Goal: Use online tool/utility: Utilize a website feature to perform a specific function

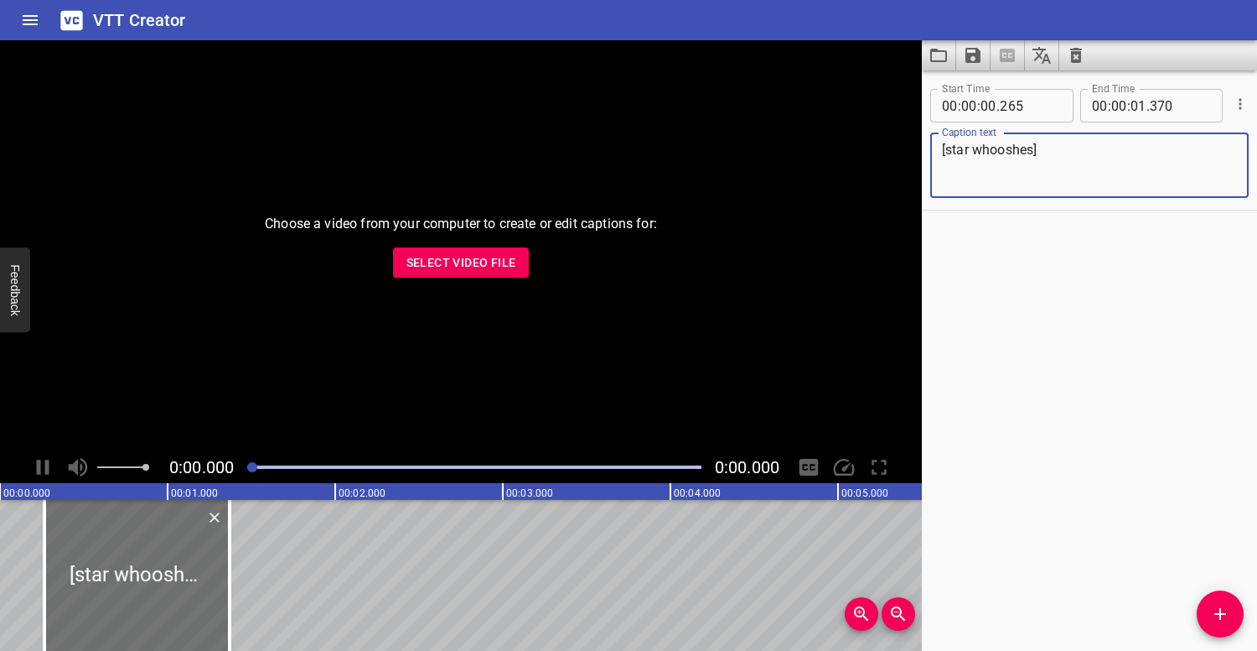
click at [1064, 54] on button "Clear captions" at bounding box center [1077, 55] width 34 height 30
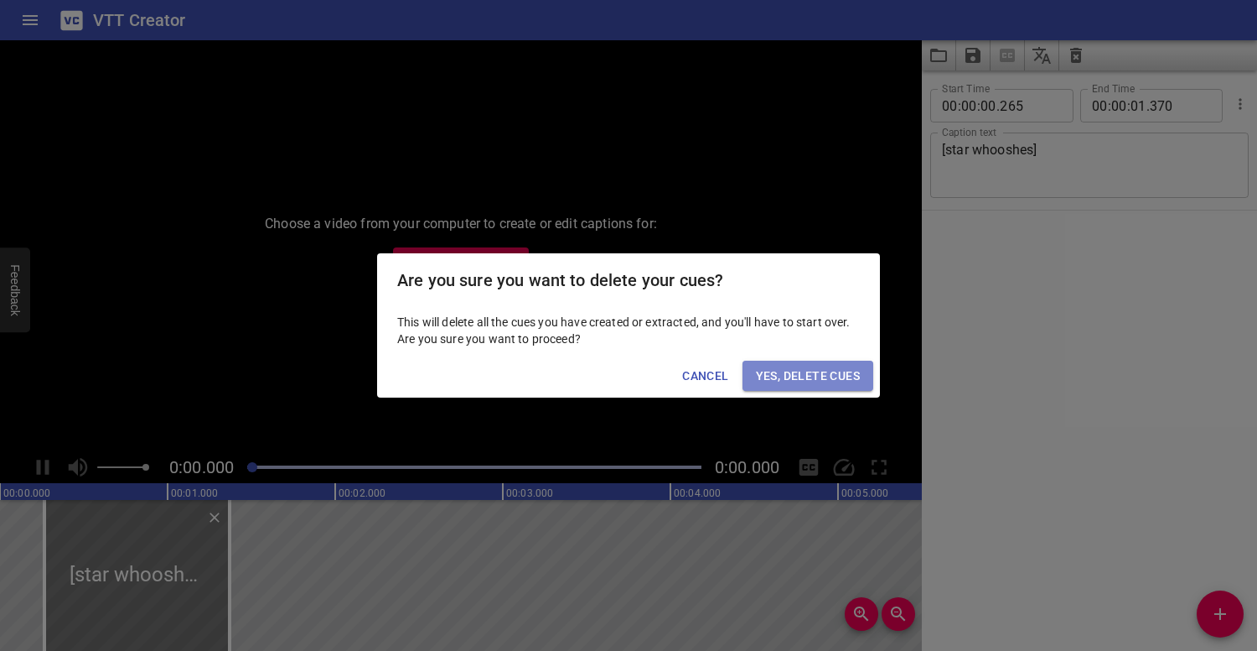
click at [800, 376] on span "Yes, Delete Cues" at bounding box center [808, 375] width 104 height 21
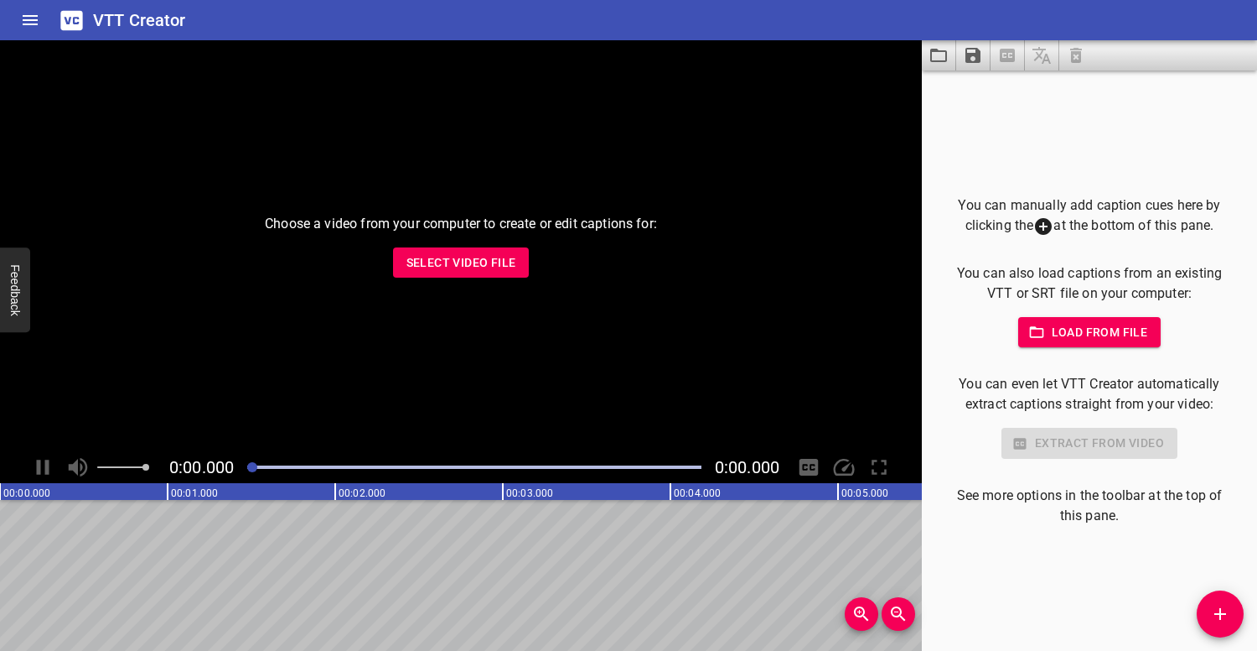
click at [528, 263] on button "Select Video File" at bounding box center [461, 262] width 137 height 31
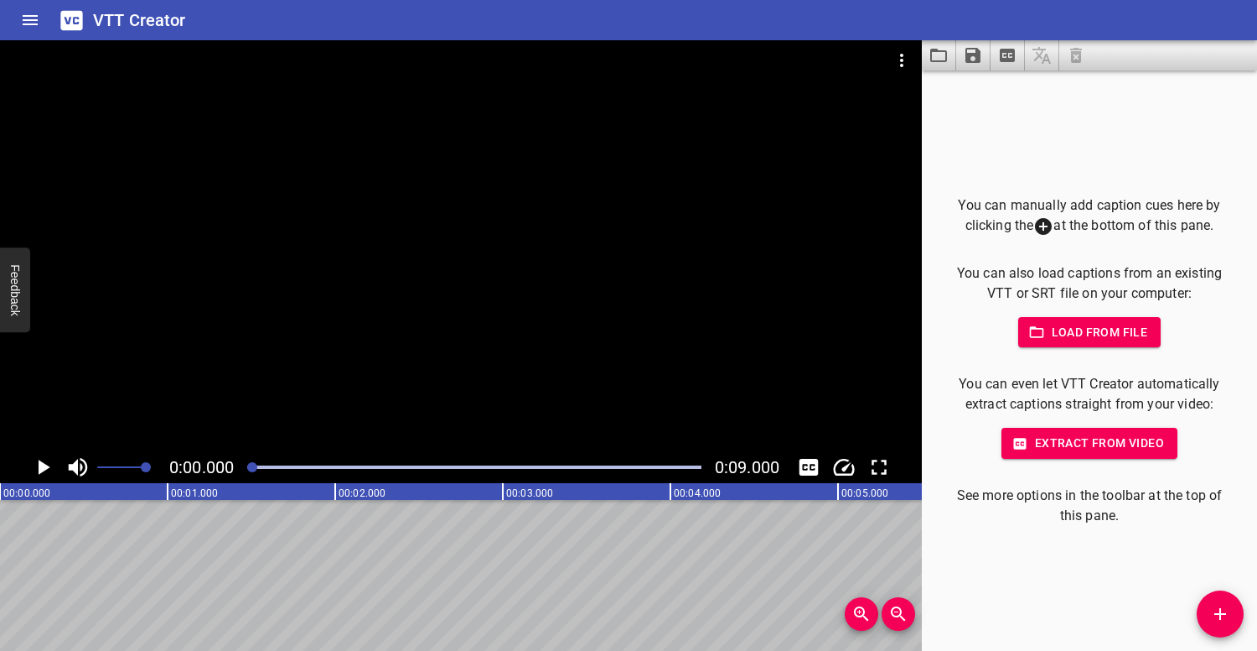
click at [1219, 601] on button "Add Cue" at bounding box center [1220, 613] width 47 height 47
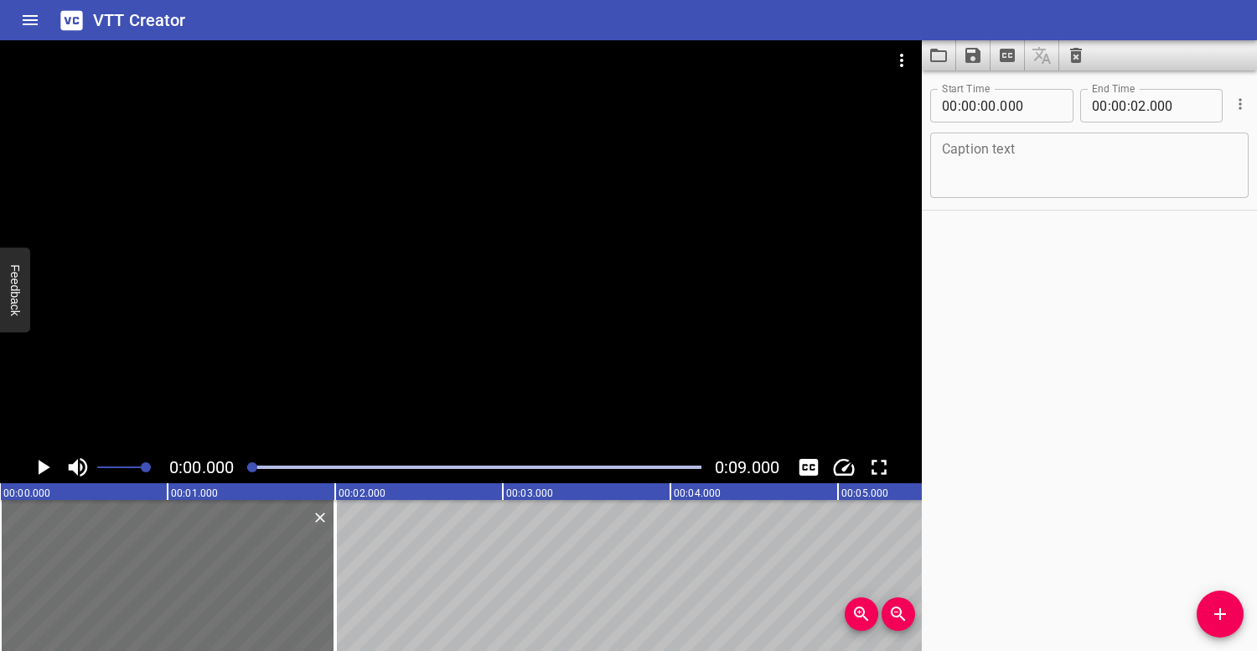
click at [309, 327] on div at bounding box center [461, 245] width 922 height 411
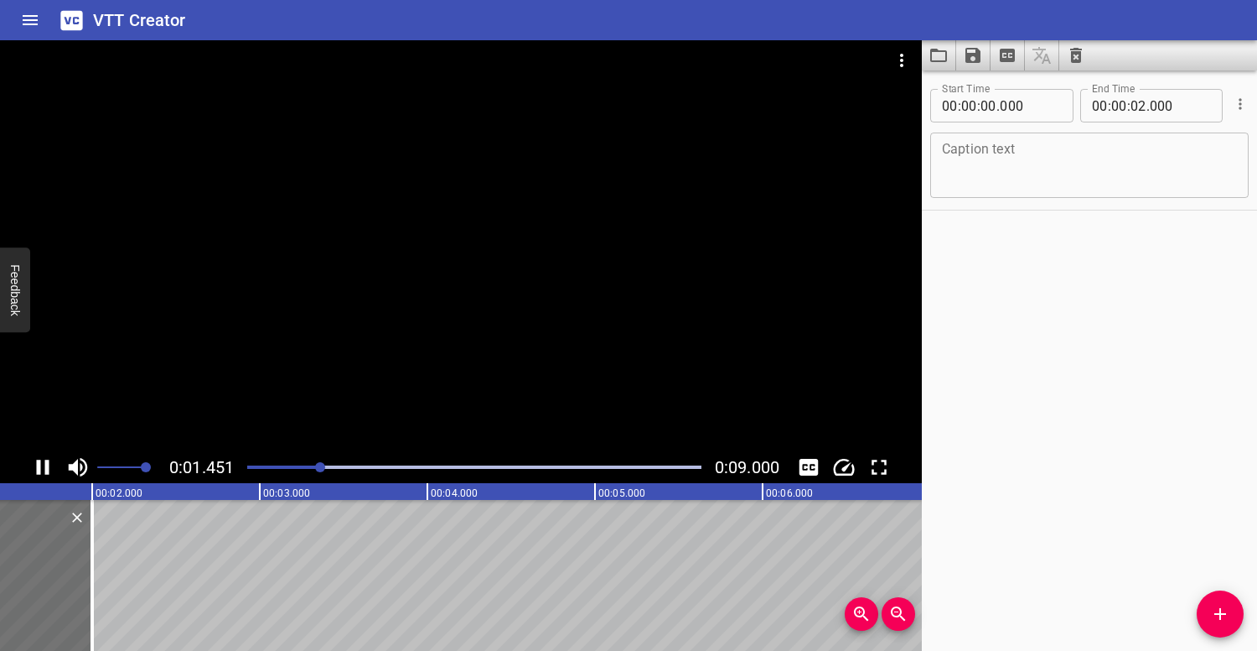
click at [315, 296] on div at bounding box center [461, 245] width 922 height 411
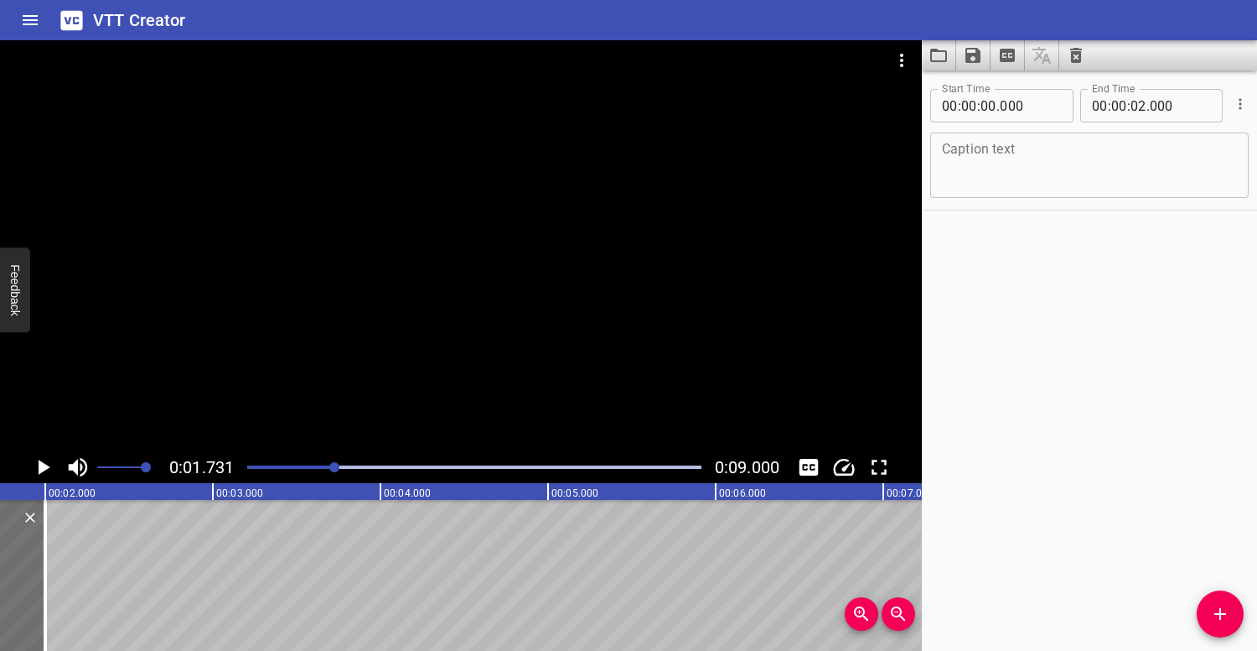
click at [516, 267] on div at bounding box center [461, 245] width 922 height 411
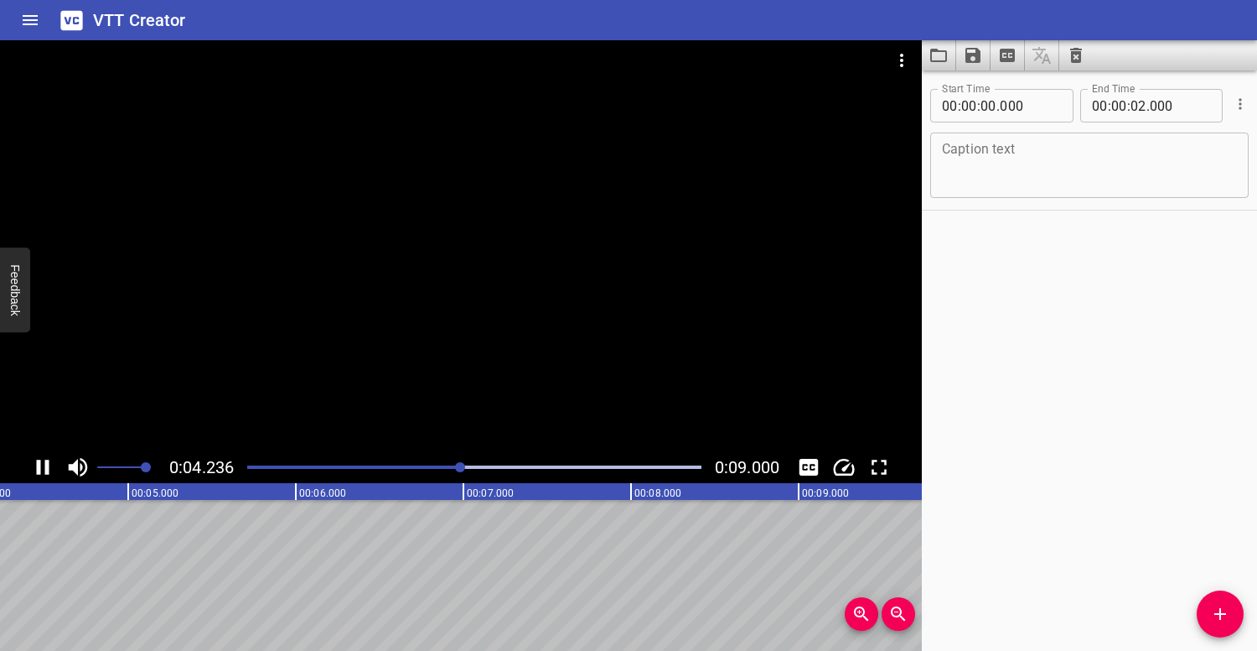
click at [517, 262] on div at bounding box center [461, 245] width 922 height 411
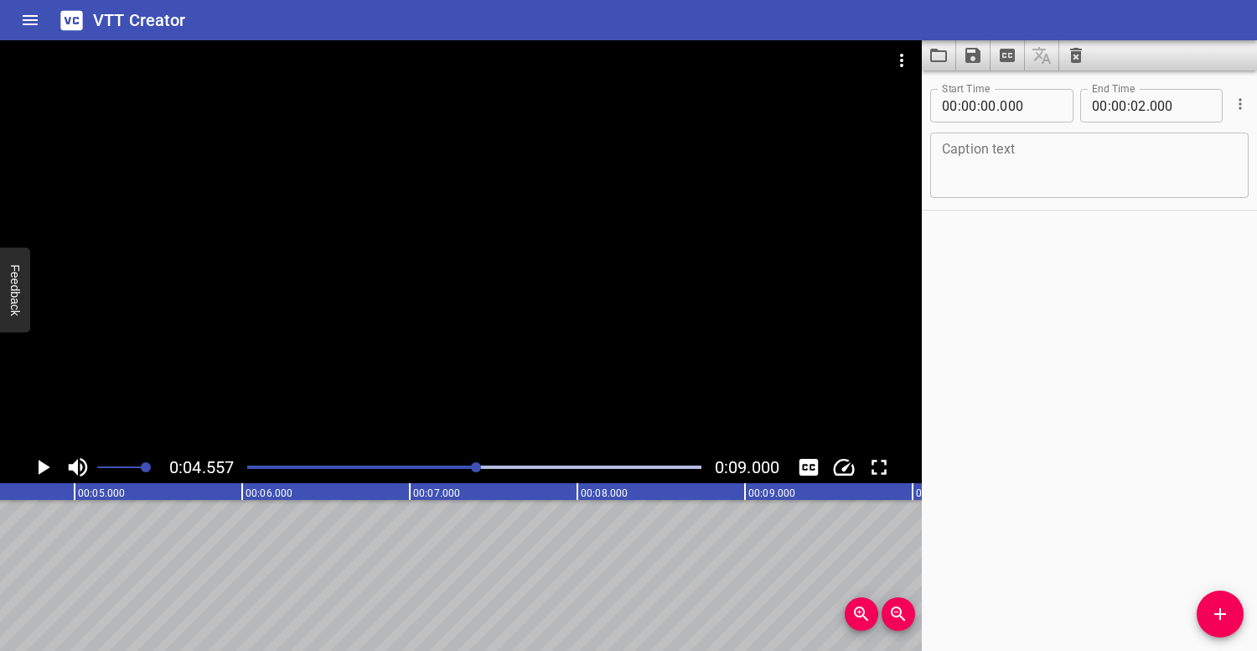
click at [520, 265] on div at bounding box center [461, 245] width 922 height 411
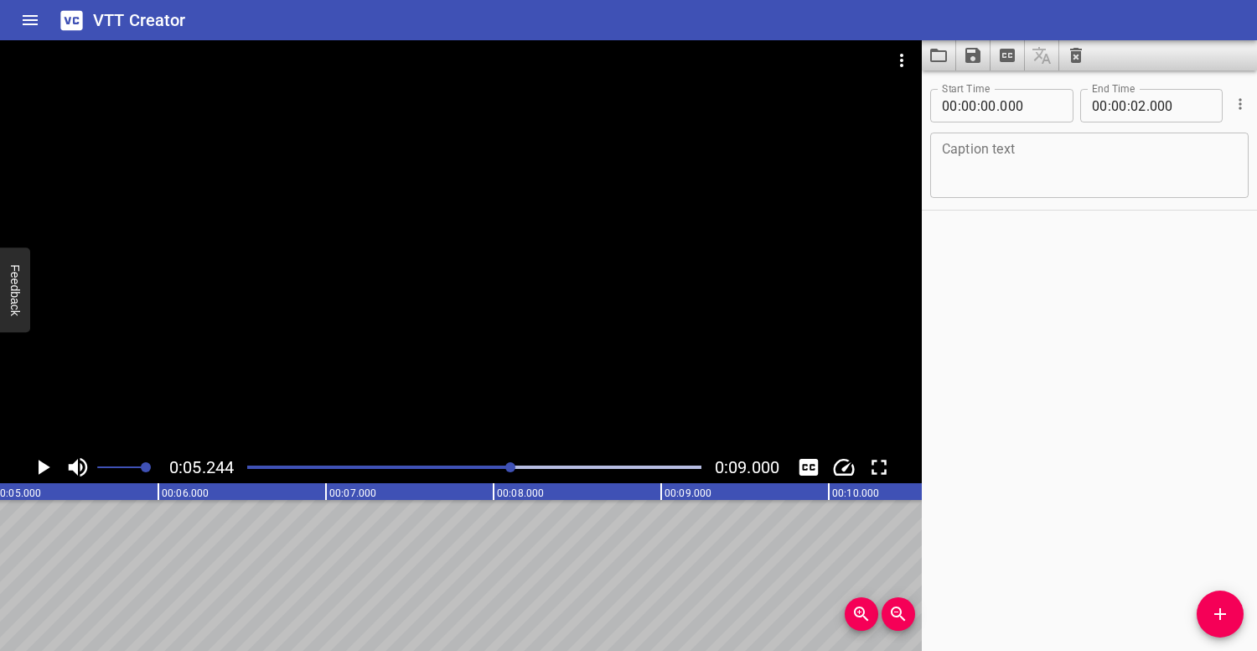
scroll to position [0, 879]
click at [487, 464] on div at bounding box center [474, 466] width 474 height 23
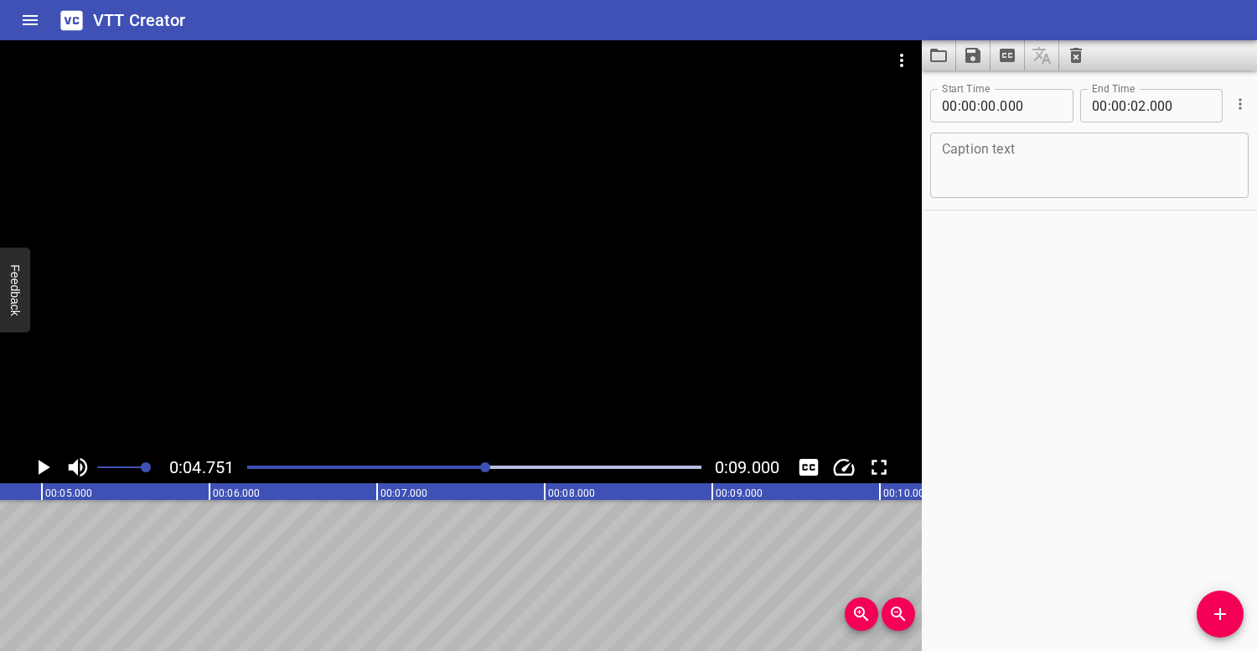
click at [443, 466] on div "Play progress" at bounding box center [260, 466] width 454 height 3
click at [459, 329] on div at bounding box center [461, 245] width 922 height 411
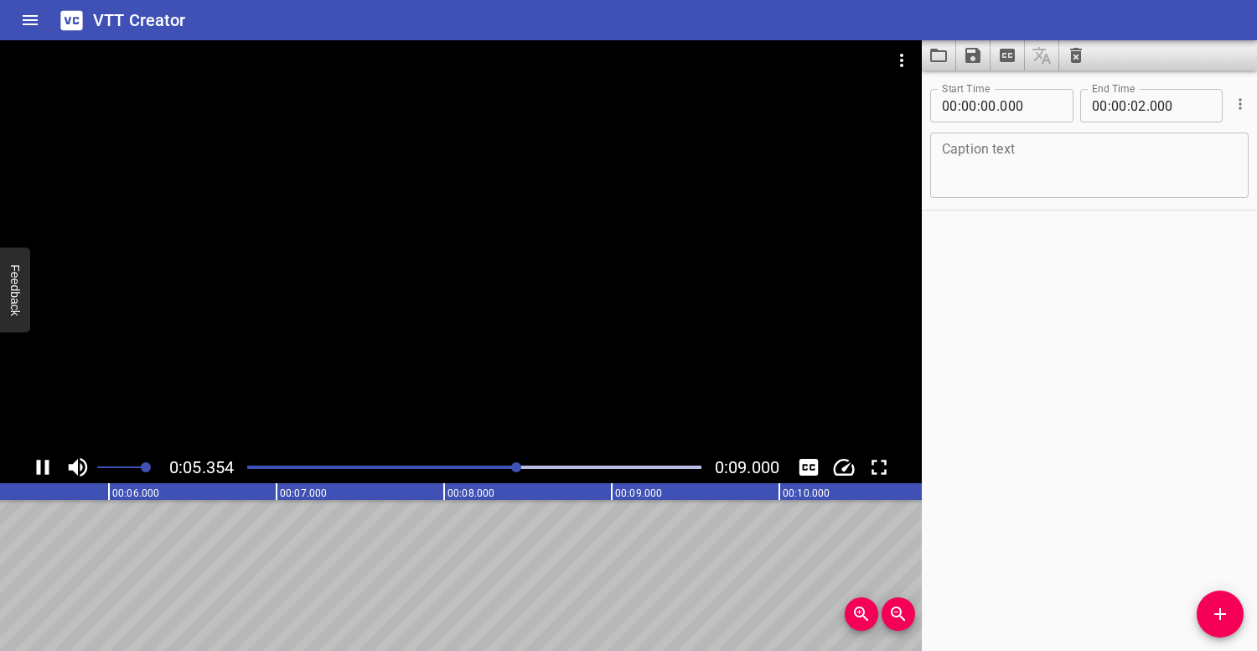
click at [469, 298] on div at bounding box center [461, 245] width 922 height 411
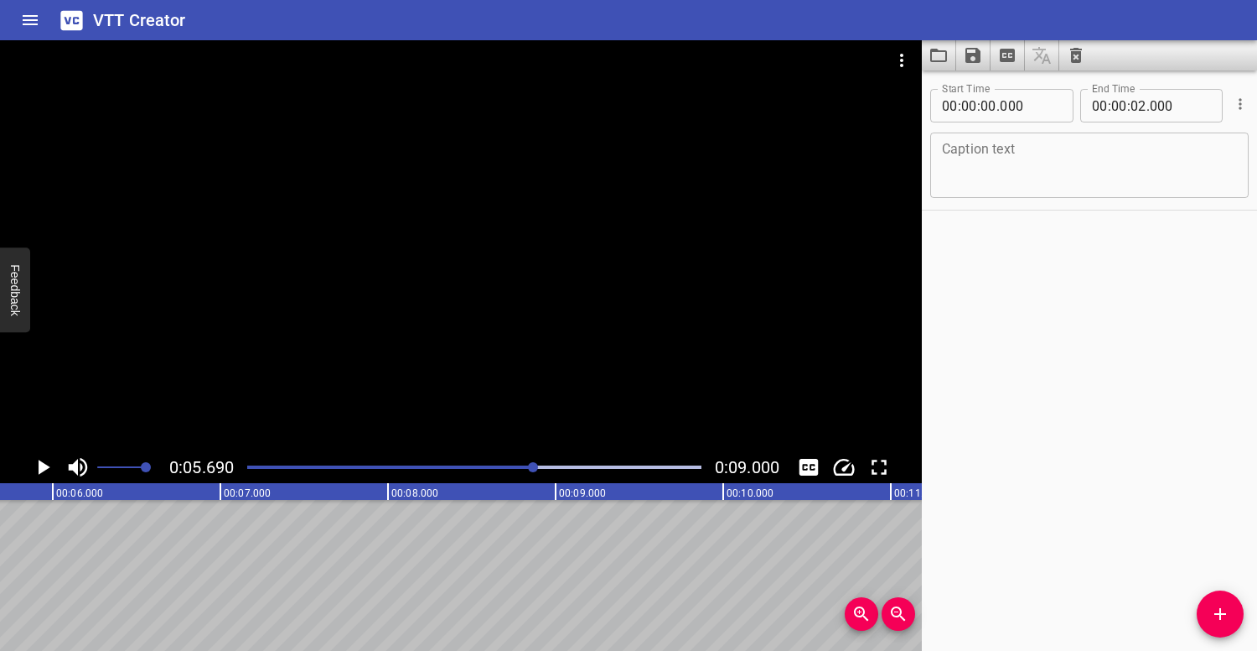
scroll to position [0, 954]
click at [461, 326] on div at bounding box center [461, 245] width 922 height 411
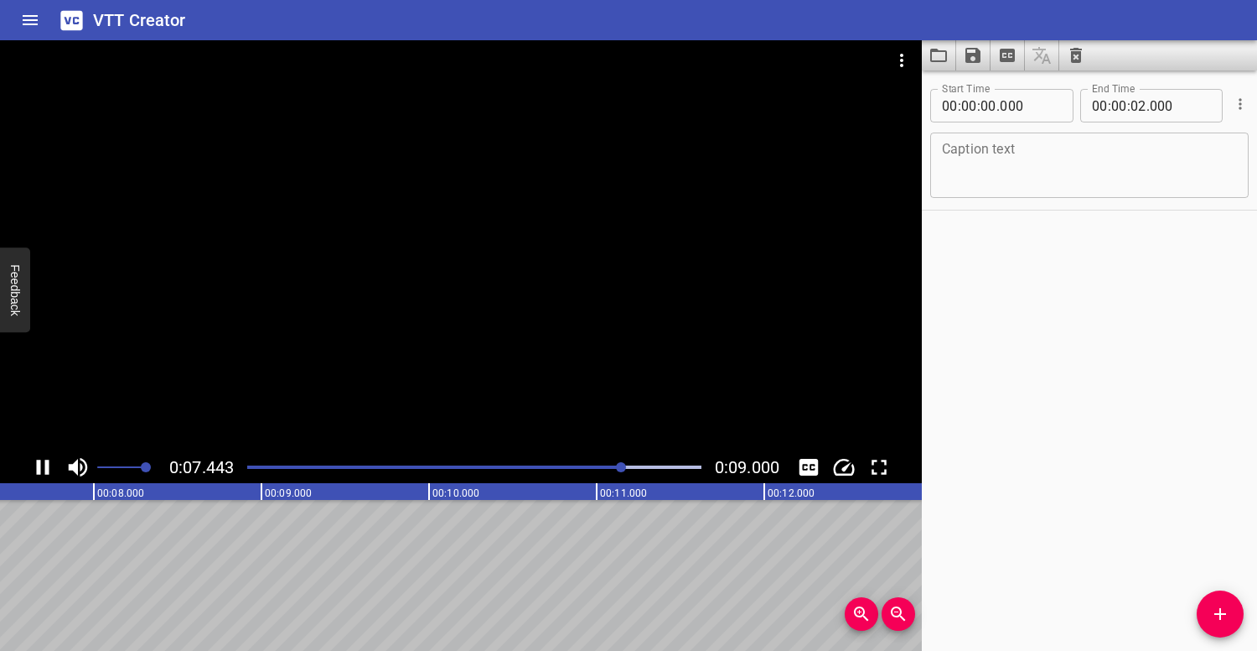
click at [488, 308] on div at bounding box center [461, 245] width 922 height 411
click at [484, 295] on div at bounding box center [461, 245] width 922 height 411
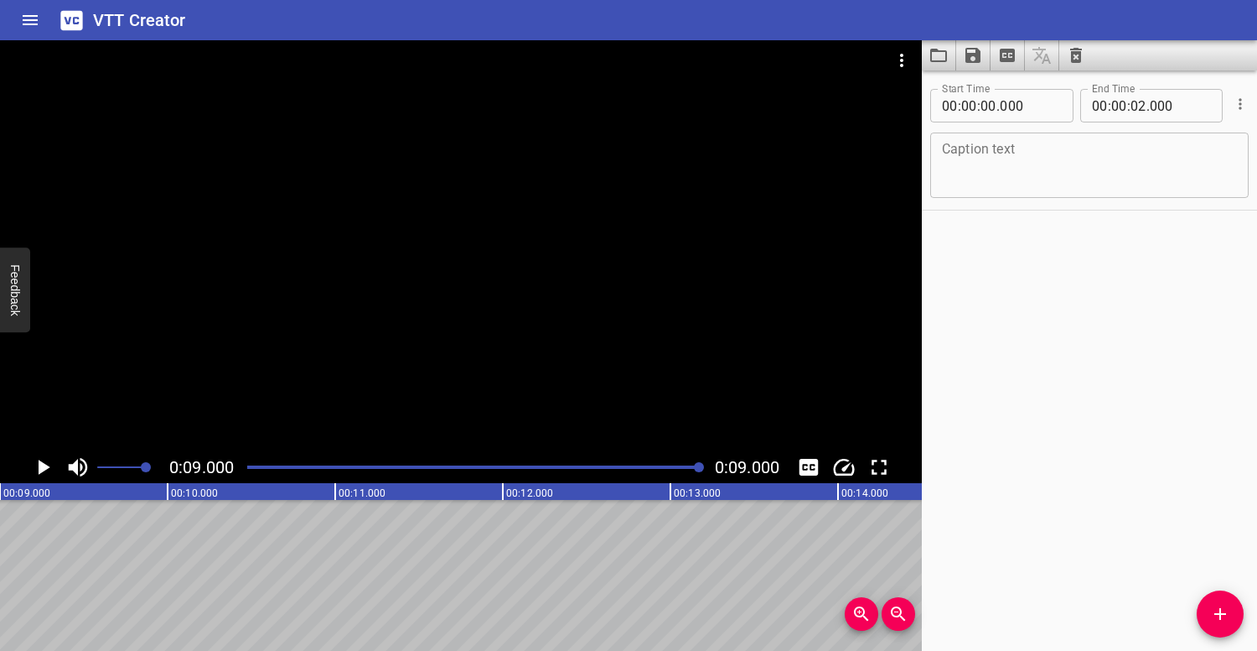
click at [254, 462] on div at bounding box center [474, 466] width 474 height 23
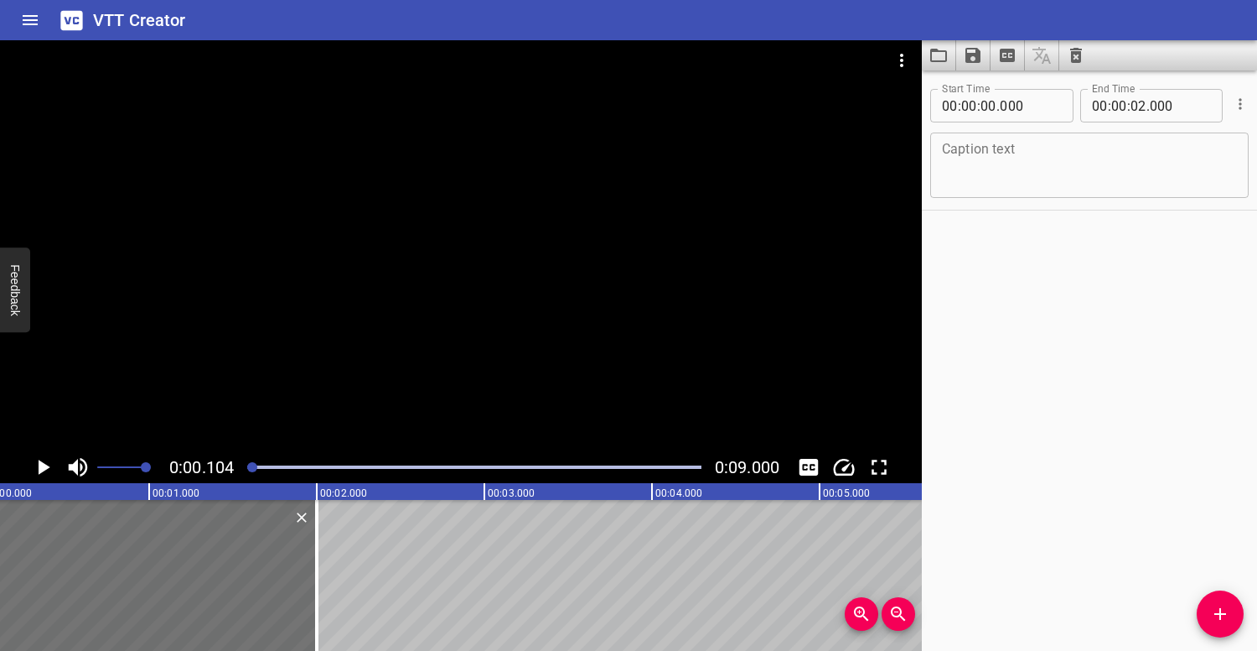
scroll to position [0, 17]
click at [255, 463] on div at bounding box center [252, 467] width 10 height 10
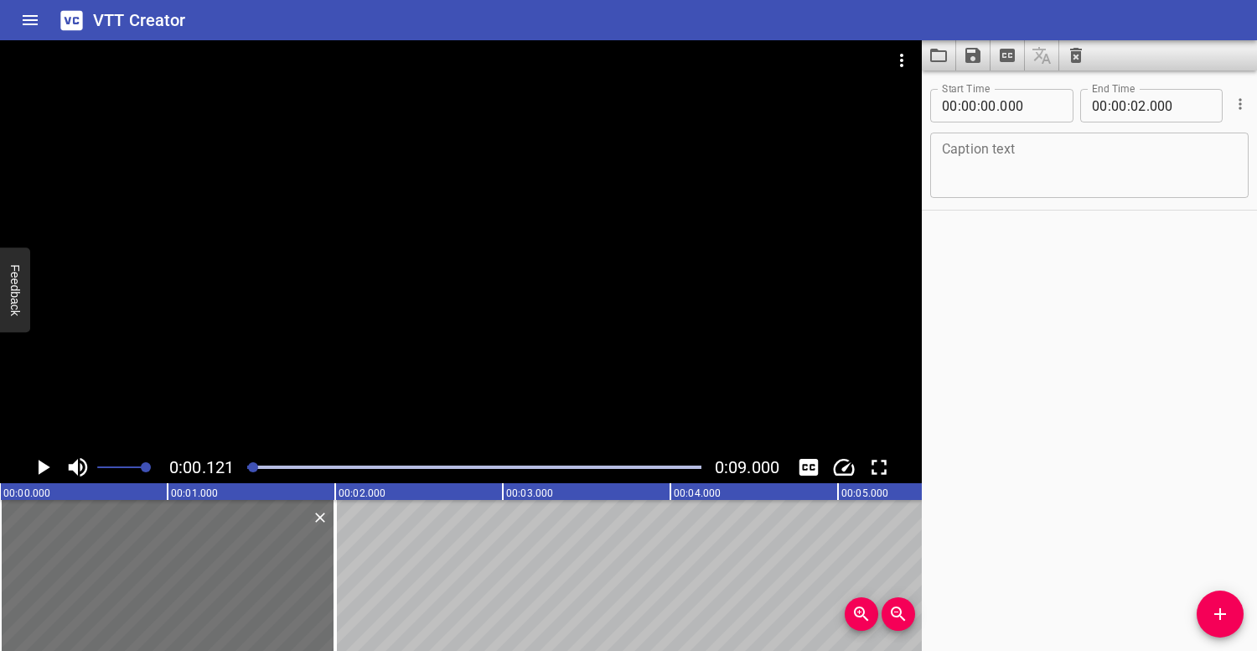
scroll to position [0, 20]
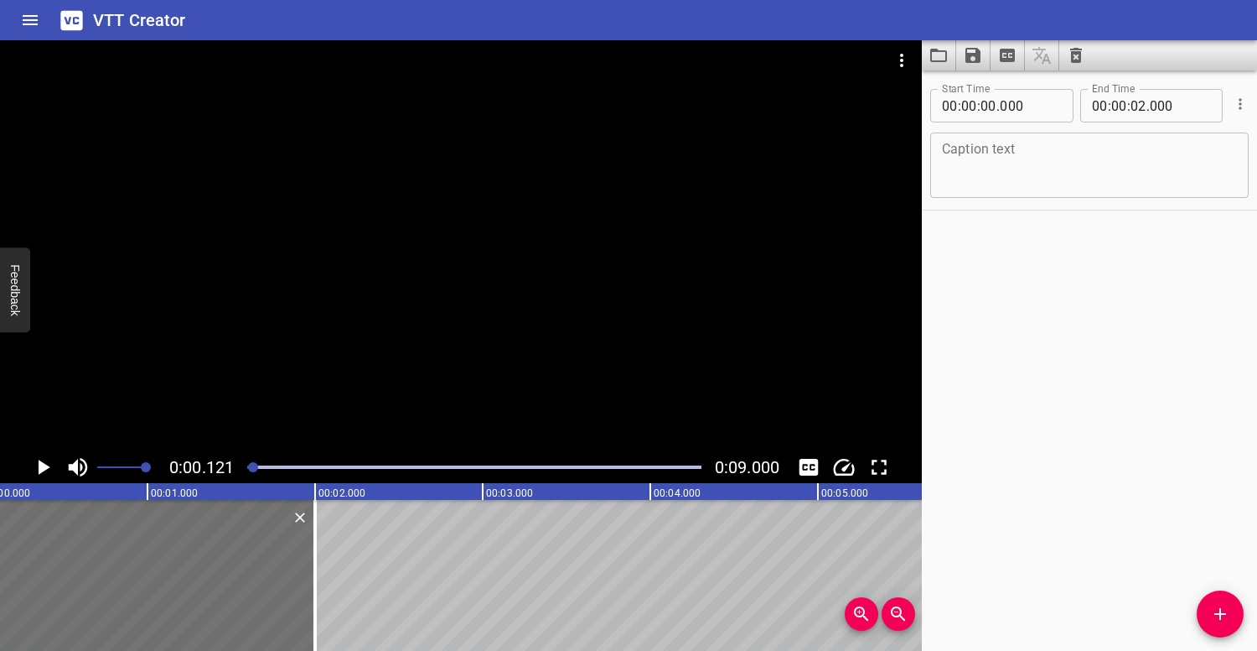
click at [301, 515] on icon "Delete" at bounding box center [300, 517] width 17 height 17
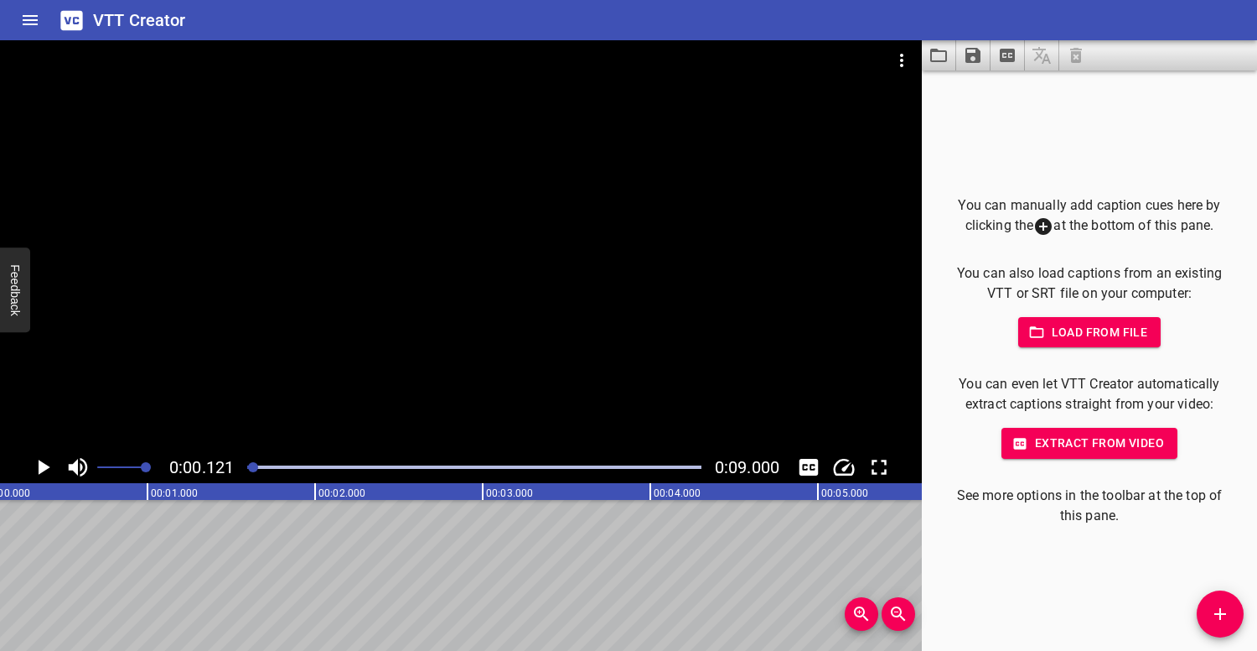
click at [276, 360] on div at bounding box center [461, 245] width 922 height 411
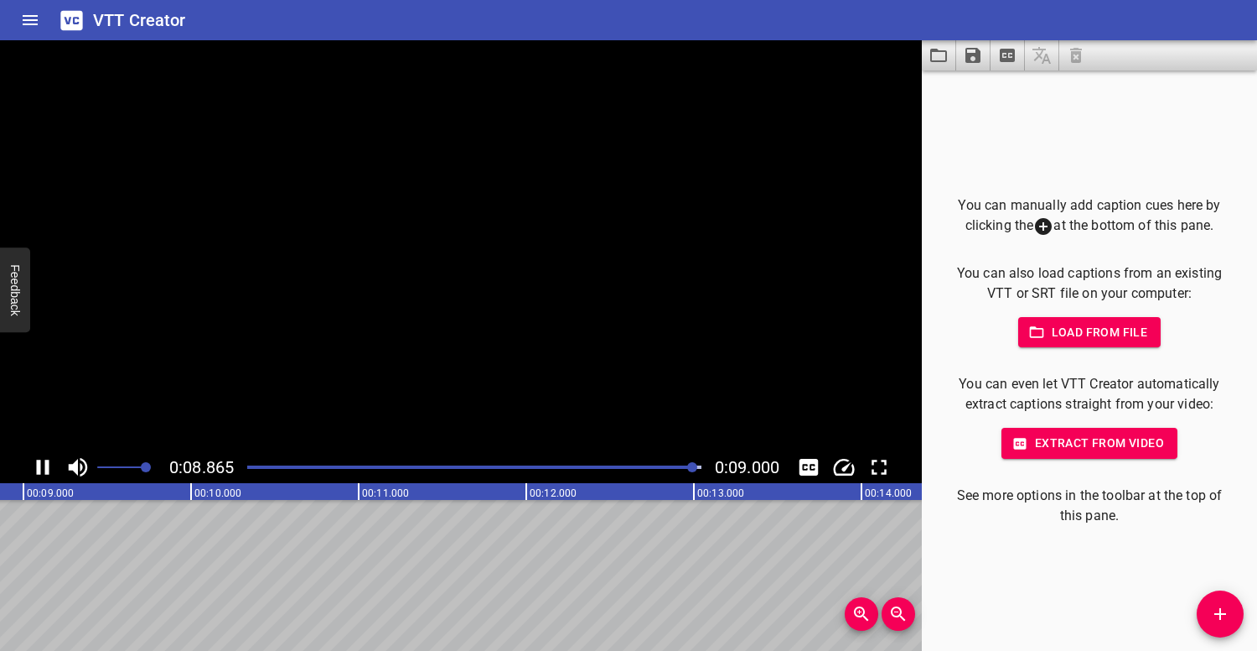
scroll to position [0, 1509]
click at [490, 298] on div at bounding box center [461, 245] width 922 height 411
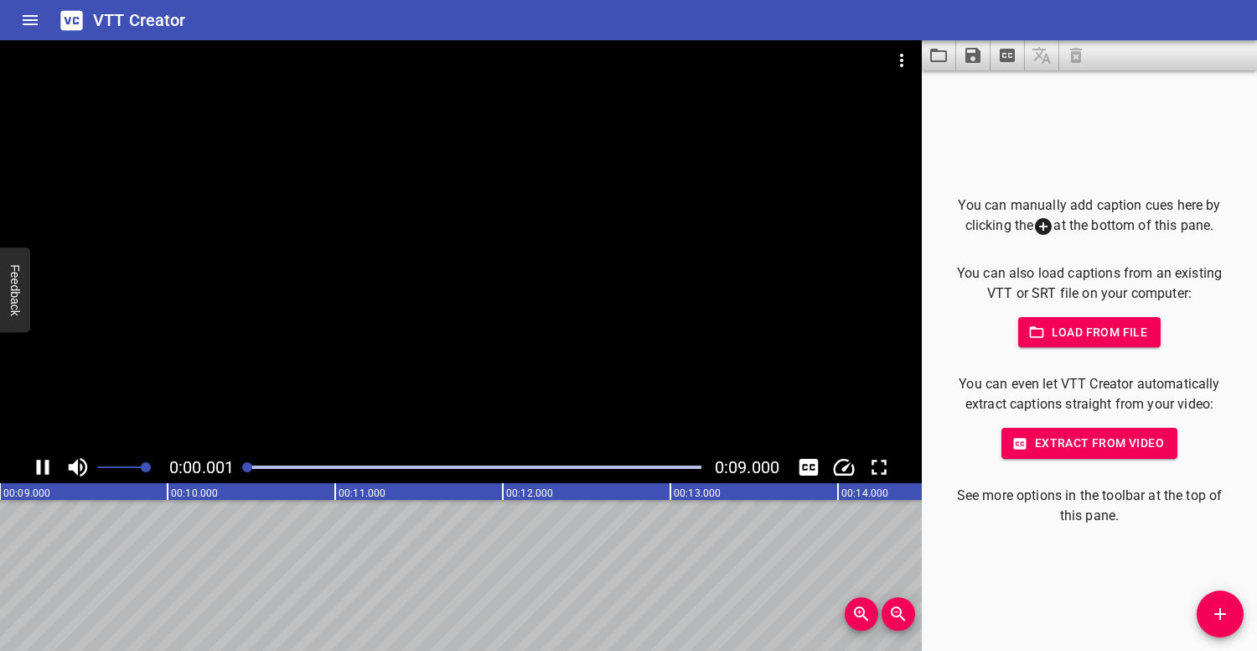
scroll to position [0, 0]
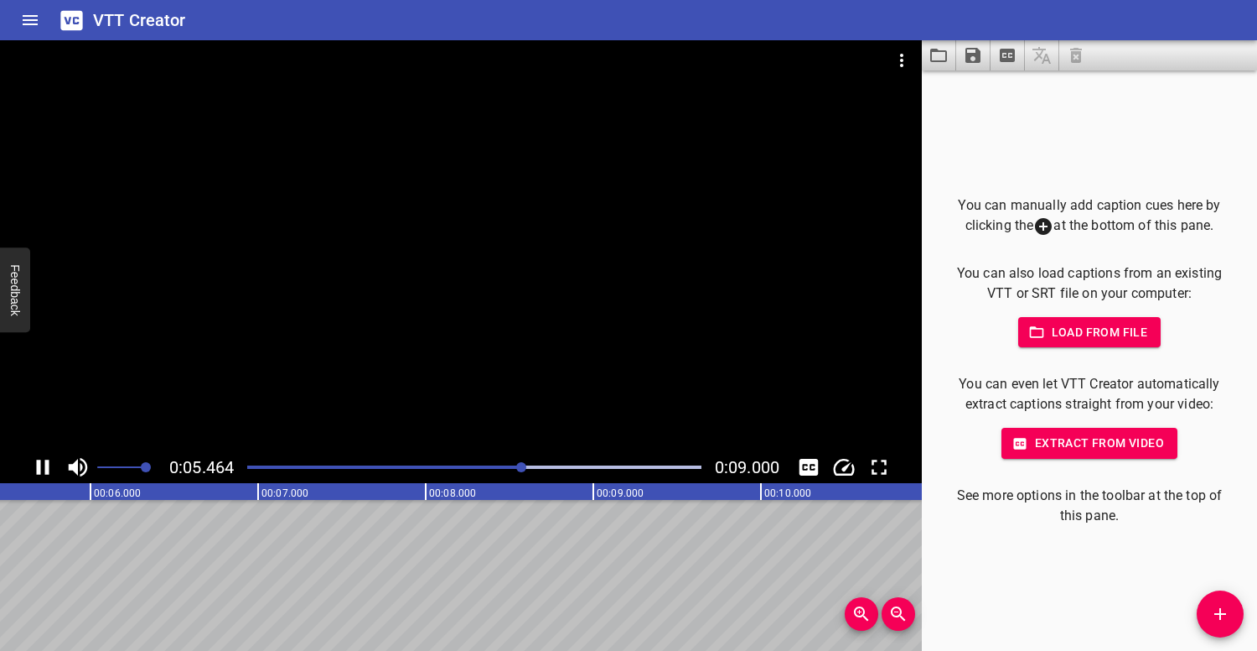
click at [476, 320] on div at bounding box center [461, 245] width 922 height 411
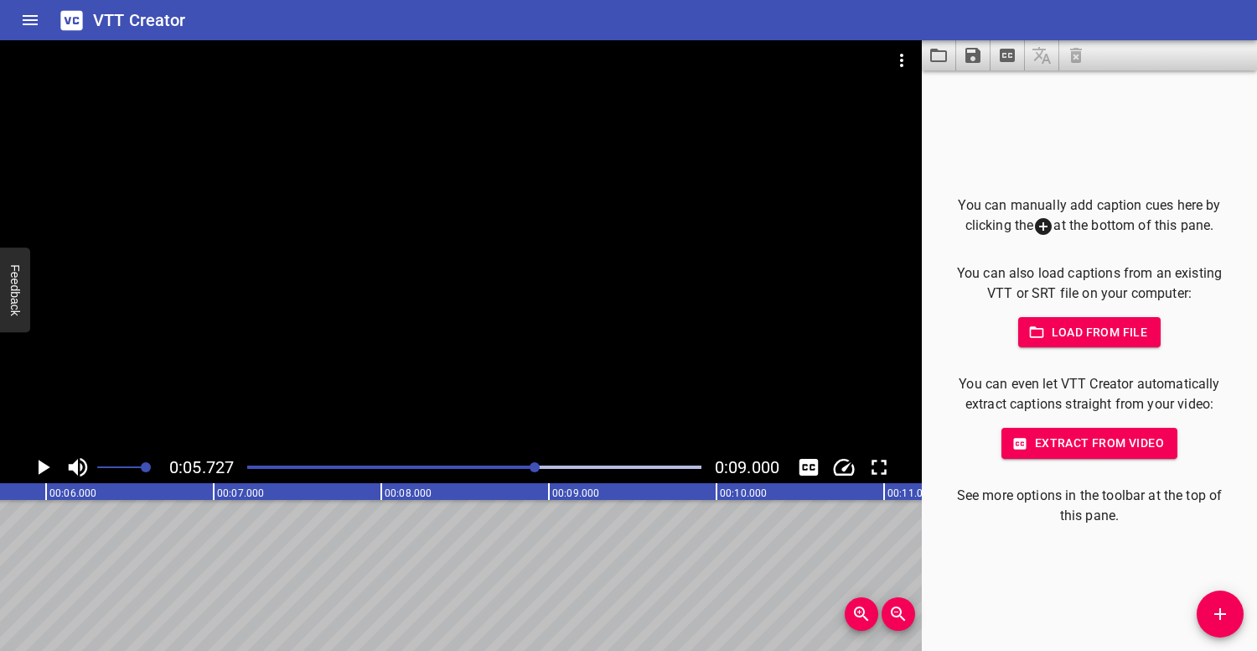
click at [789, 175] on div at bounding box center [461, 245] width 922 height 411
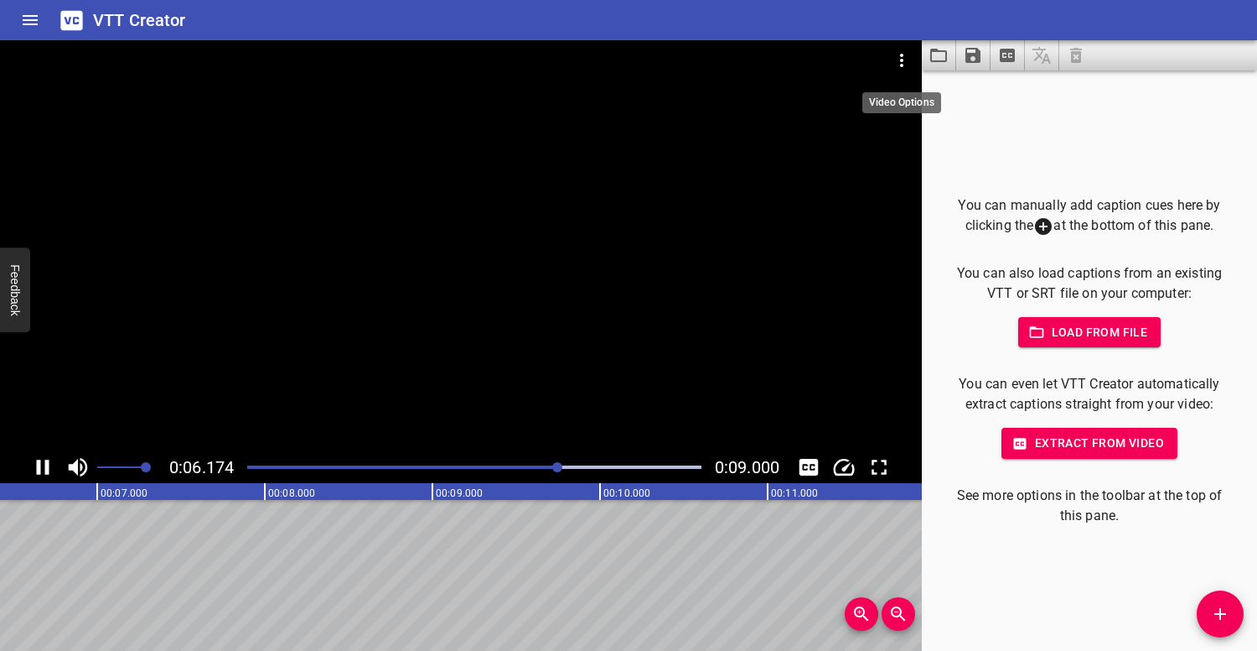
click at [902, 54] on icon "Video Options" at bounding box center [901, 60] width 3 height 13
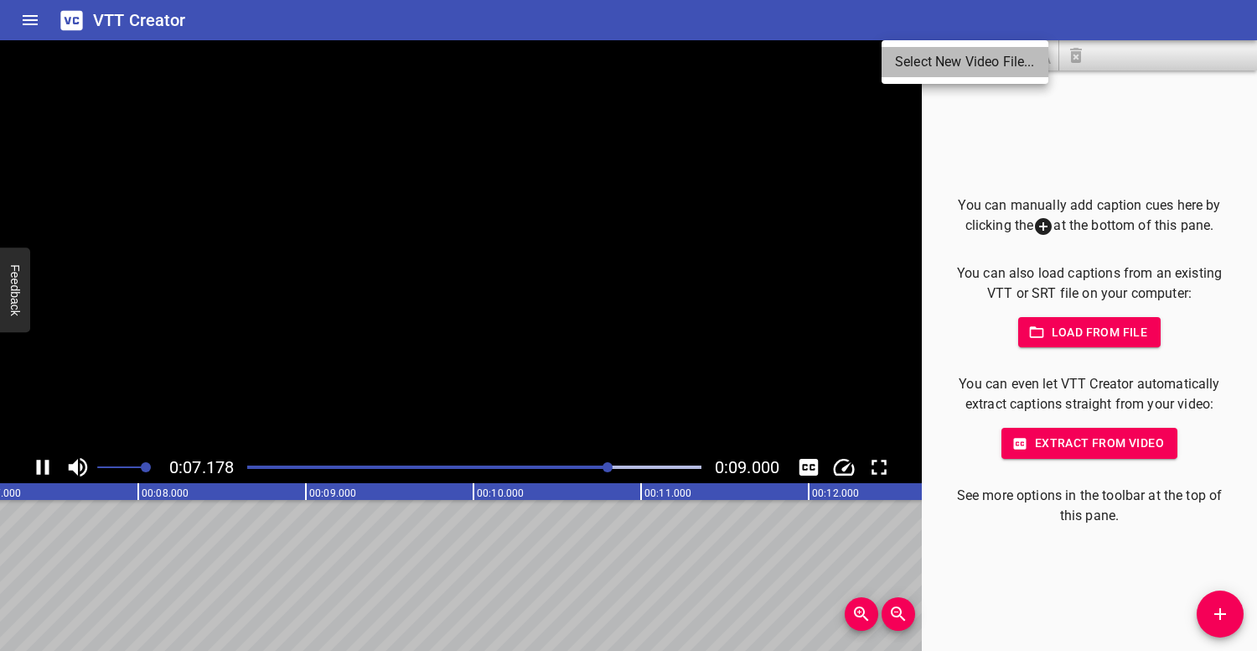
click at [936, 54] on li "Select New Video File..." at bounding box center [965, 62] width 167 height 30
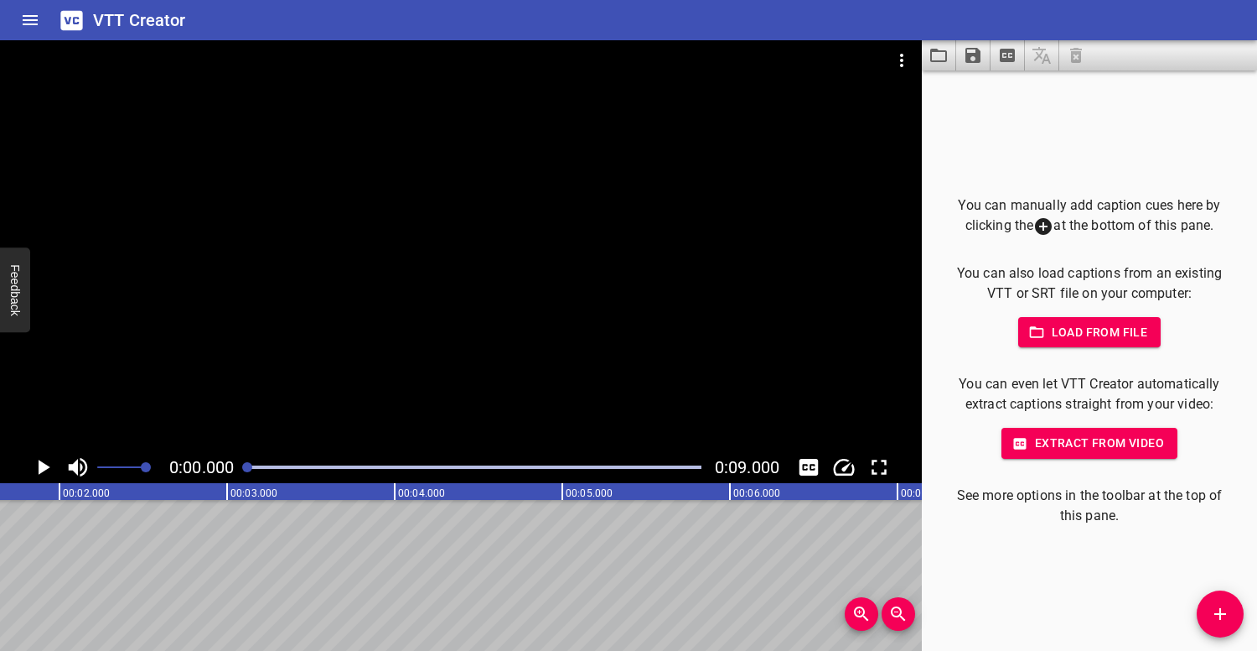
scroll to position [0, 0]
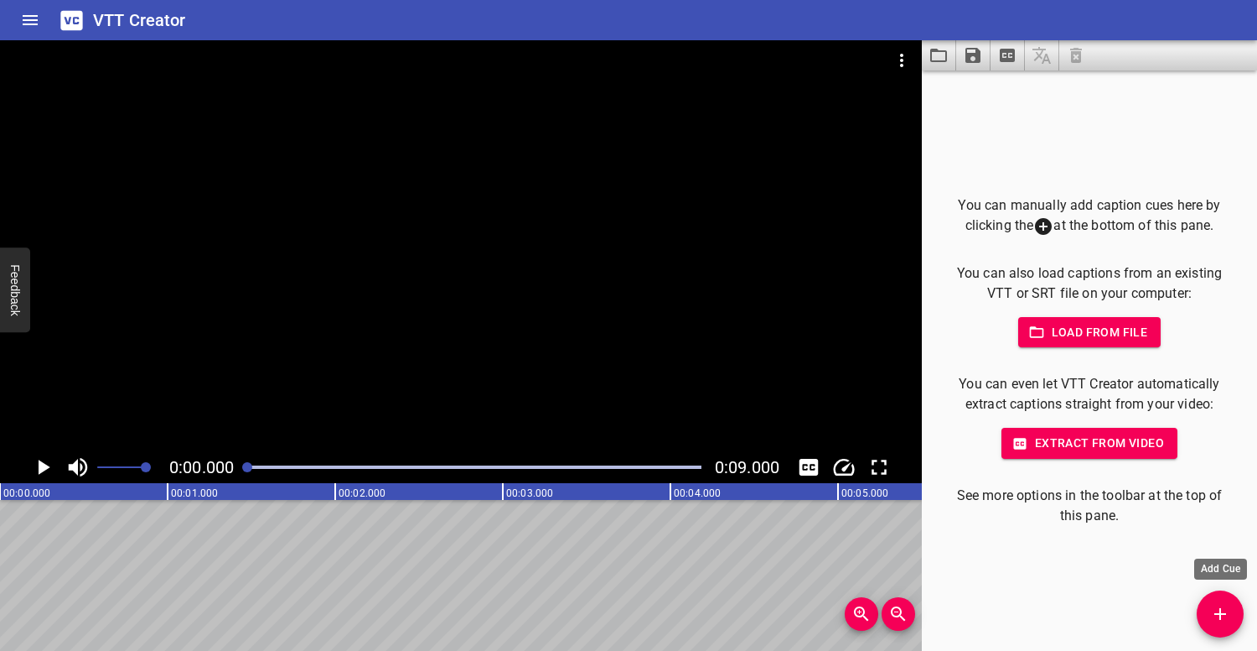
click at [1211, 616] on icon "Add Cue" at bounding box center [1221, 614] width 20 height 20
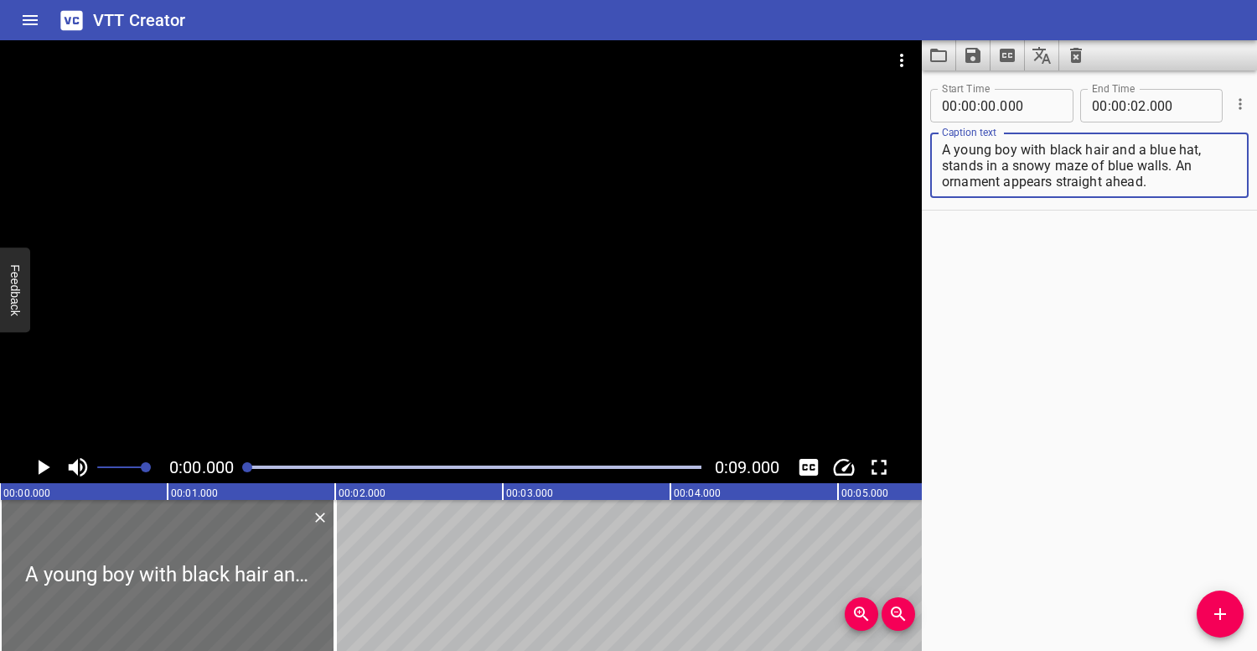
click at [1039, 151] on textarea "A young boy with black hair and a blue hat, stands in a snowy maze of blue wall…" at bounding box center [1089, 166] width 295 height 48
click at [1134, 147] on textarea "A young boy with black hair and a blue hat, stands in a snowy maze of blue wall…" at bounding box center [1089, 166] width 295 height 48
drag, startPoint x: 1036, startPoint y: 165, endPoint x: 976, endPoint y: 165, distance: 60.4
click at [976, 165] on textarea "A young boy with black hair and Mickey Mouse ears a blue hat, stands in a snowy…" at bounding box center [1089, 166] width 295 height 48
click at [1175, 185] on textarea "A young boy with black hair and Mickey Mouse ears, stands in a snowy maze of bl…" at bounding box center [1089, 166] width 295 height 48
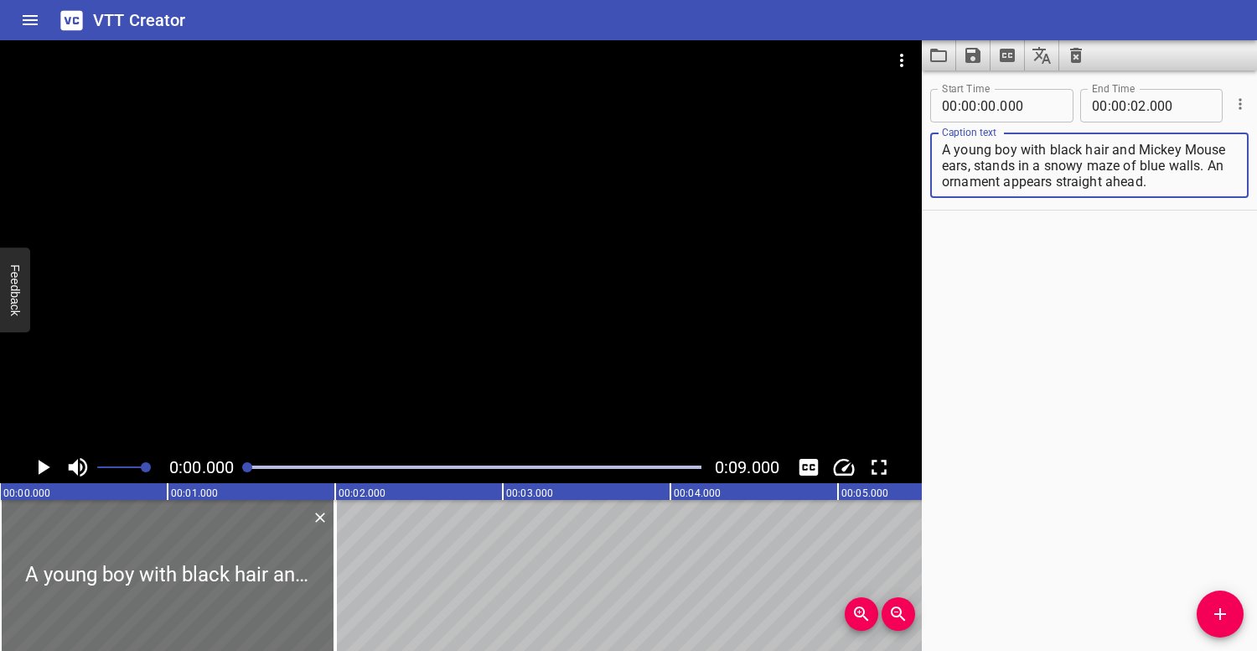
click at [1138, 167] on textarea "A young boy with black hair and Mickey Mouse ears, stands in a snowy maze of bl…" at bounding box center [1089, 166] width 295 height 48
click at [1205, 180] on textarea "A young boy with black hair and Mickey Mouse ears, stands in a snowy maze of bl…" at bounding box center [1089, 166] width 295 height 48
type textarea "A young boy with black hair and Mickey Mouse ears, stands in a snowy maze of bl…"
click at [422, 259] on div at bounding box center [461, 245] width 922 height 411
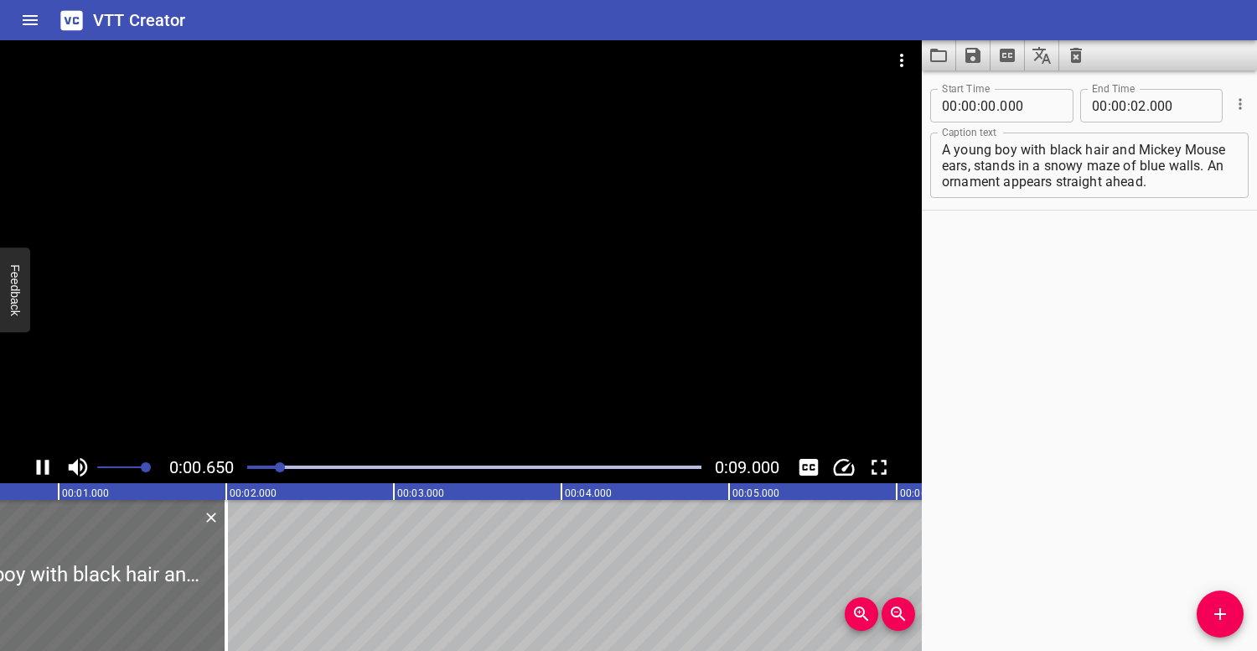
click at [420, 259] on div at bounding box center [461, 245] width 922 height 411
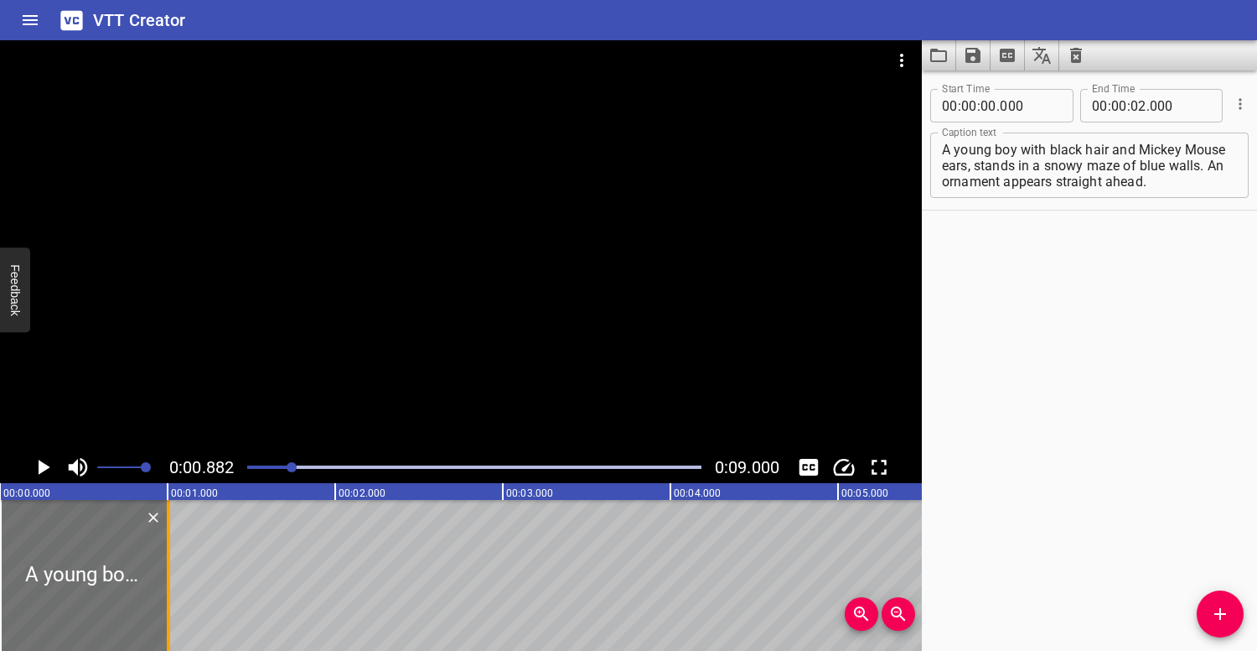
drag, startPoint x: 331, startPoint y: 562, endPoint x: 163, endPoint y: 546, distance: 168.5
click at [164, 546] on div at bounding box center [168, 575] width 17 height 151
type input "01"
type input "005"
drag, startPoint x: 102, startPoint y: 581, endPoint x: 122, endPoint y: 582, distance: 20.1
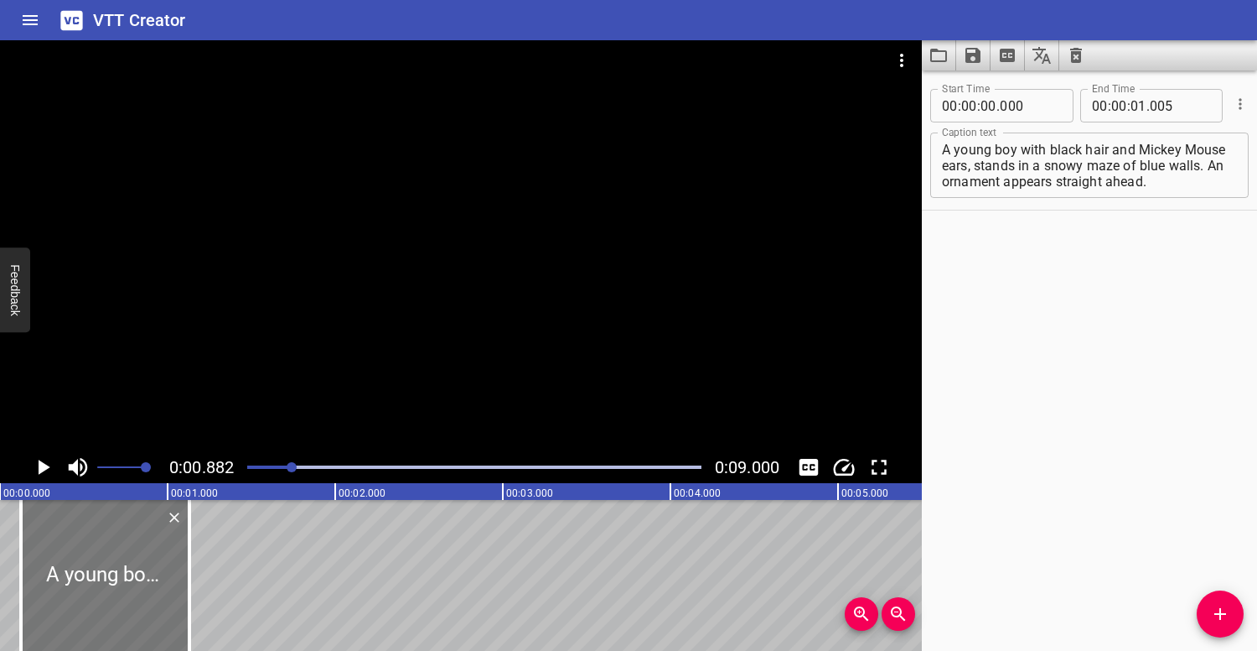
click at [122, 582] on div at bounding box center [105, 575] width 168 height 151
type input "120"
drag, startPoint x: 189, startPoint y: 576, endPoint x: 228, endPoint y: 573, distance: 39.5
click at [218, 575] on div at bounding box center [216, 575] width 3 height 151
type input "380"
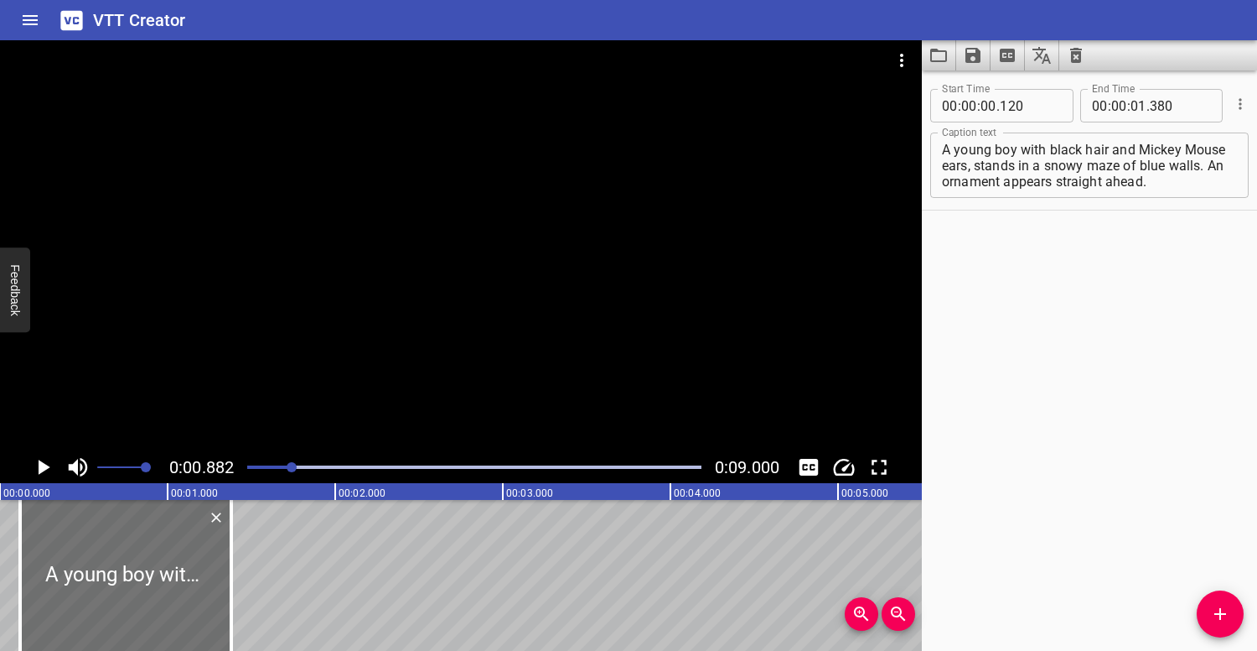
click at [251, 460] on div at bounding box center [474, 466] width 474 height 23
drag, startPoint x: 208, startPoint y: 558, endPoint x: 197, endPoint y: 555, distance: 11.4
click at [197, 555] on div at bounding box center [116, 575] width 211 height 151
type input "065"
drag, startPoint x: 220, startPoint y: 567, endPoint x: 211, endPoint y: 551, distance: 18.0
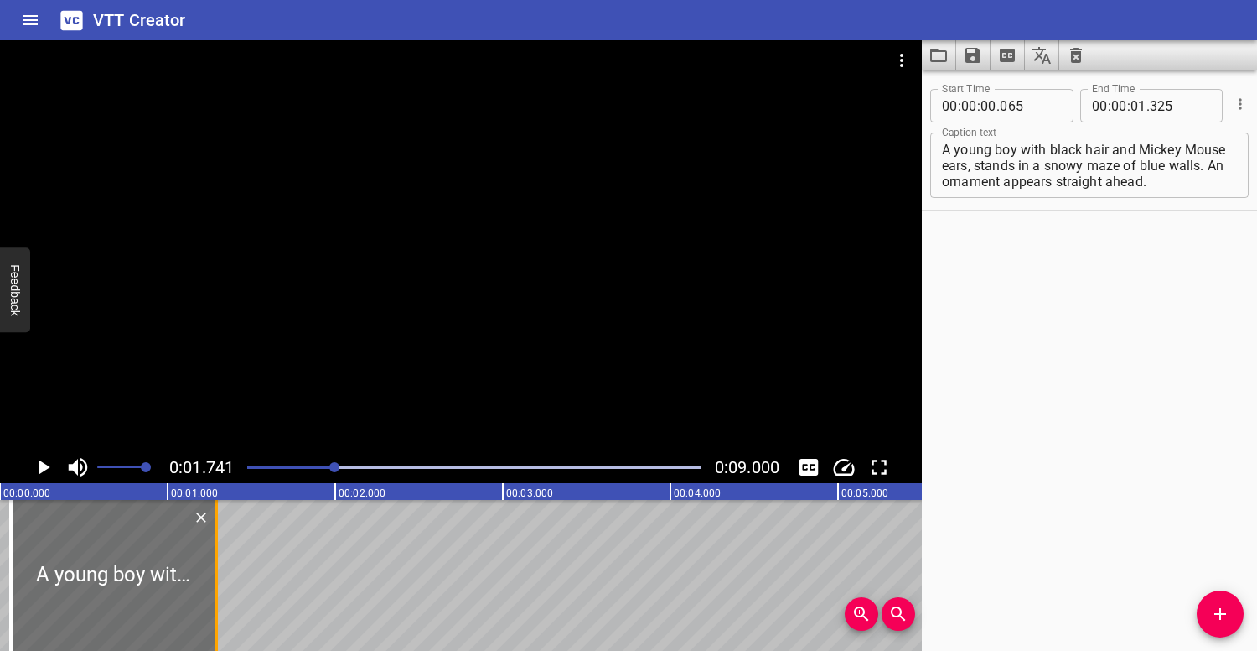
click at [213, 551] on div at bounding box center [216, 575] width 17 height 151
type input "285"
click at [1169, 175] on textarea "A young boy with black hair and Mickey Mouse ears, stands in a snowy maze of bl…" at bounding box center [1089, 166] width 295 height 48
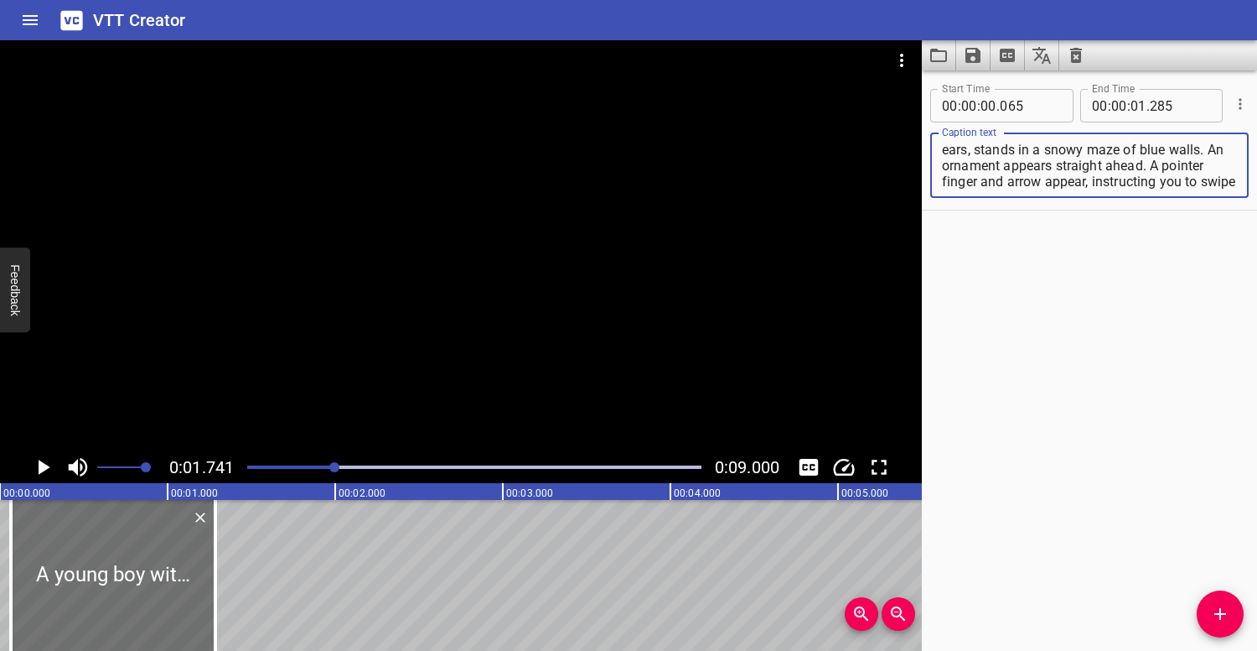
scroll to position [32, 0]
type textarea "A young boy with black hair and Mickey Mouse ears, stands in a snowy maze of bl…"
click at [253, 463] on div at bounding box center [474, 466] width 474 height 23
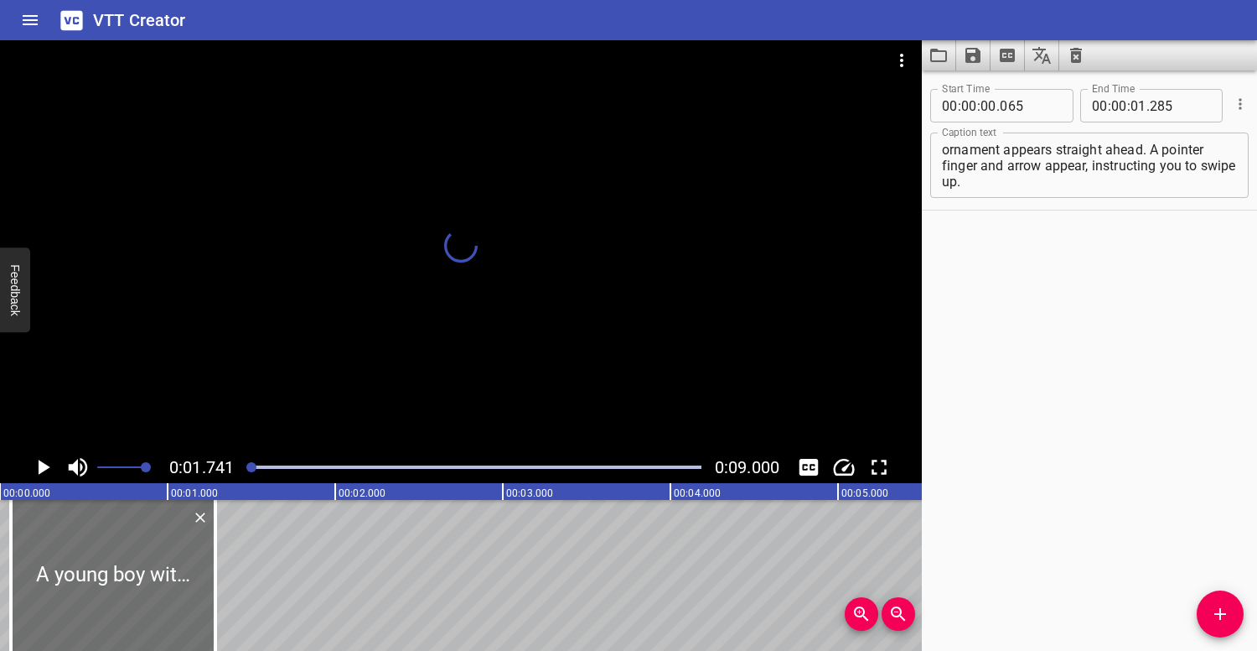
scroll to position [0, 14]
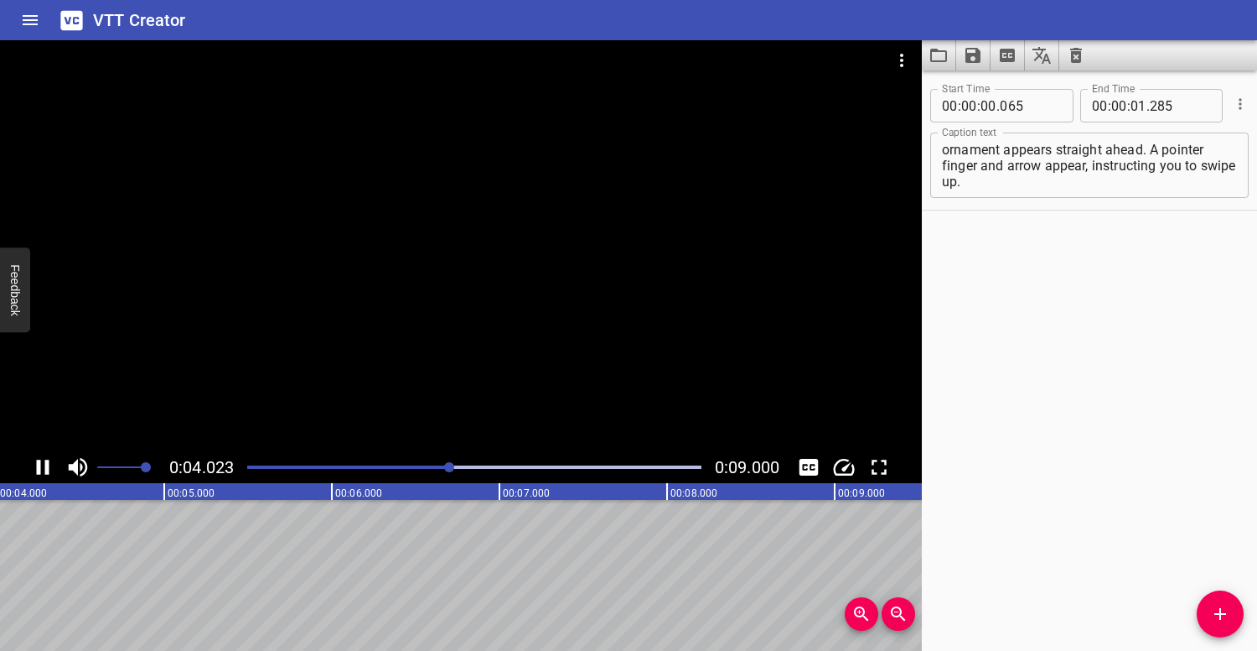
click at [385, 366] on div at bounding box center [461, 245] width 922 height 411
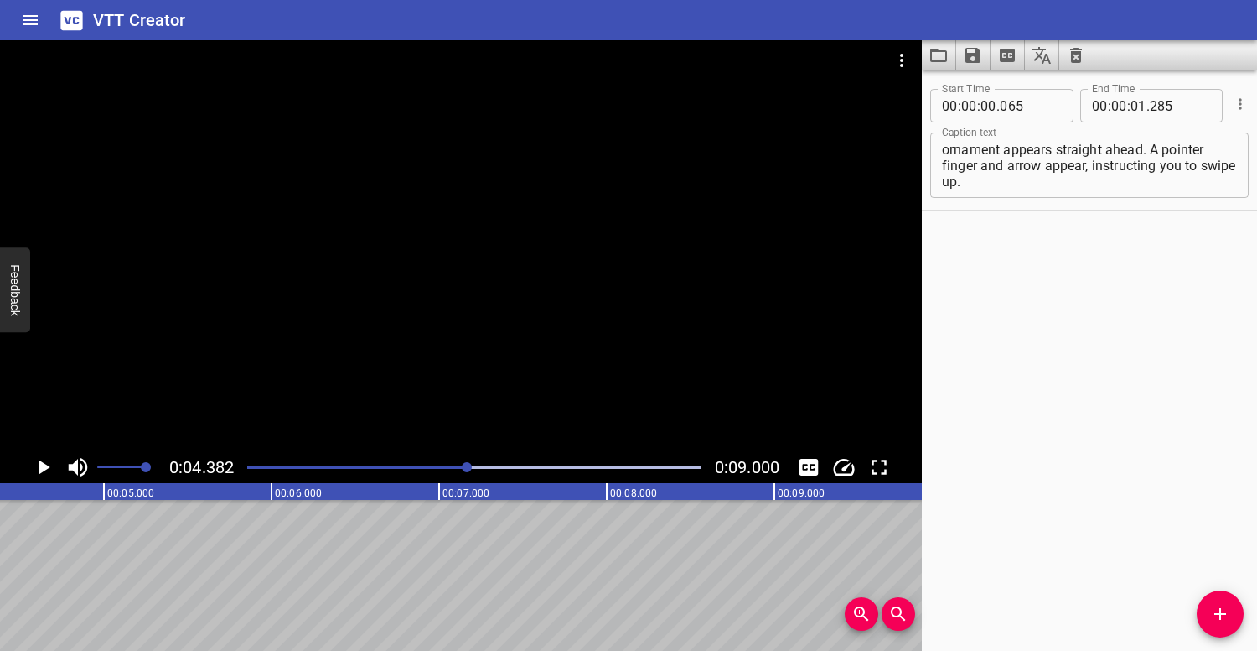
click at [252, 462] on div at bounding box center [474, 466] width 474 height 23
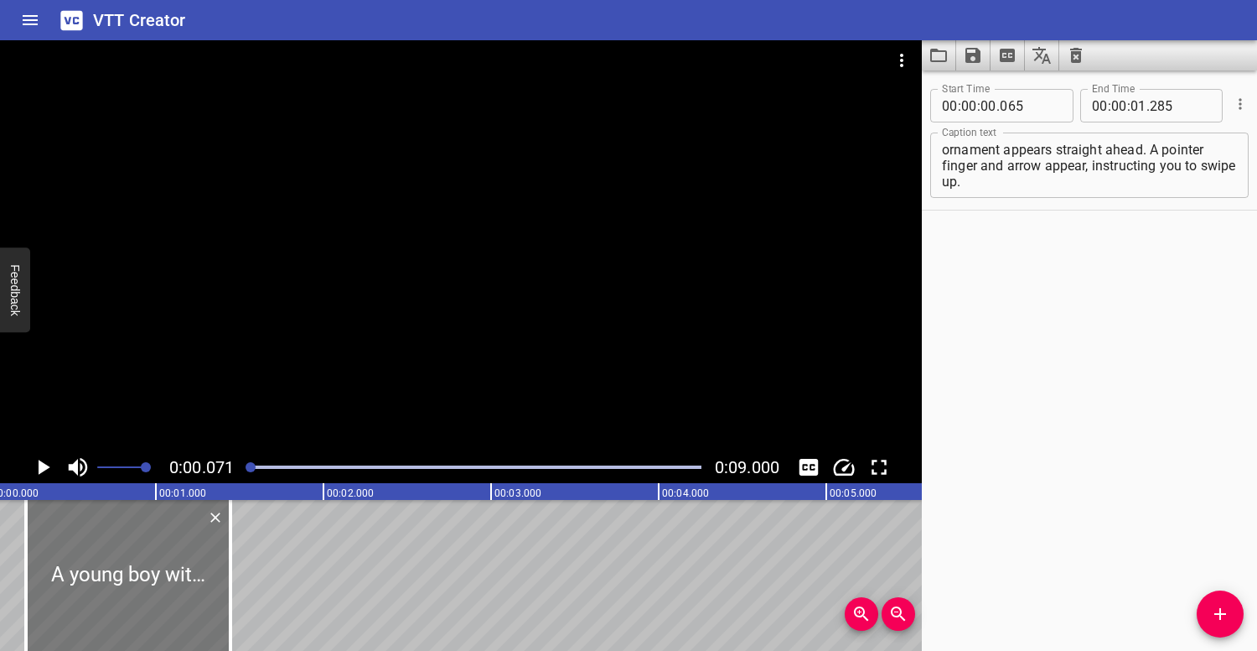
drag, startPoint x: 105, startPoint y: 555, endPoint x: 130, endPoint y: 550, distance: 25.6
click at [130, 550] on div at bounding box center [128, 575] width 205 height 151
type input "215"
type input "435"
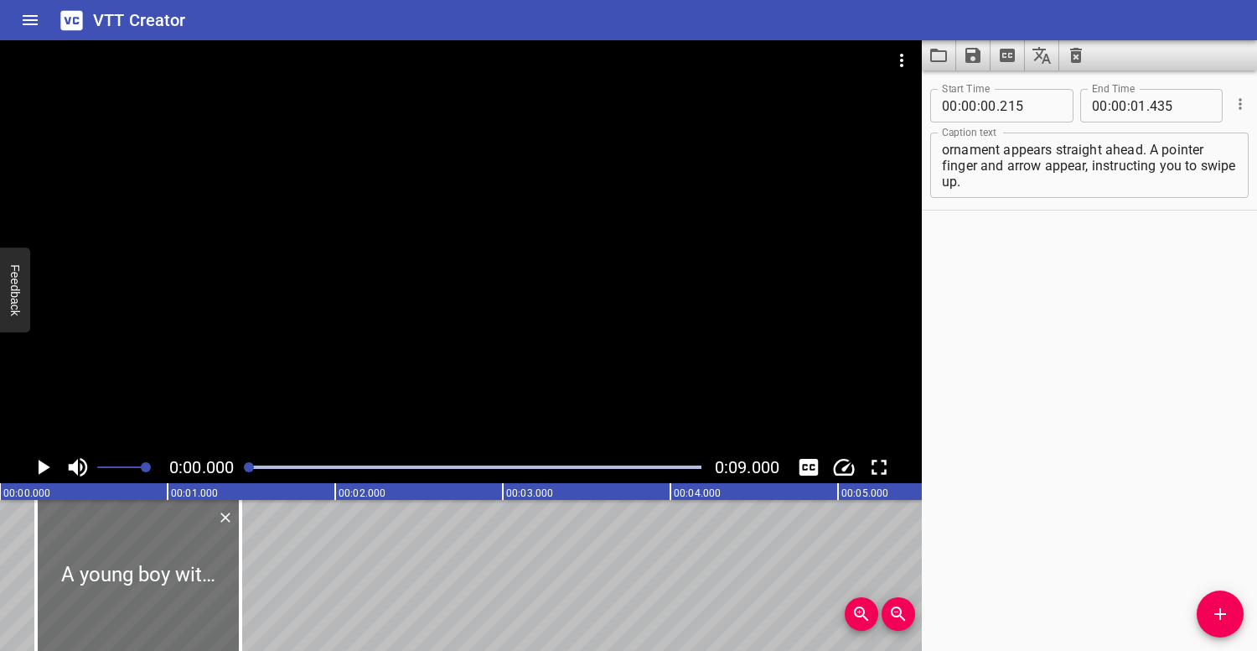
click at [251, 464] on div at bounding box center [249, 467] width 10 height 10
click at [271, 370] on div at bounding box center [461, 245] width 922 height 411
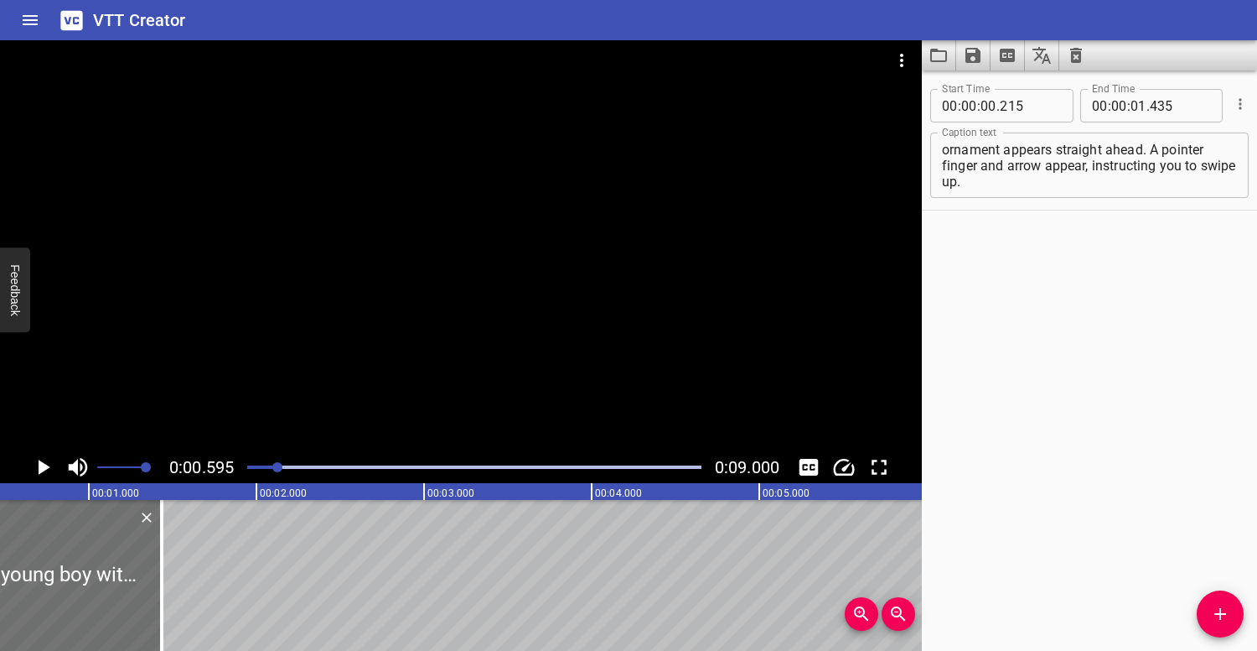
scroll to position [0, 99]
click at [472, 333] on div at bounding box center [461, 245] width 922 height 411
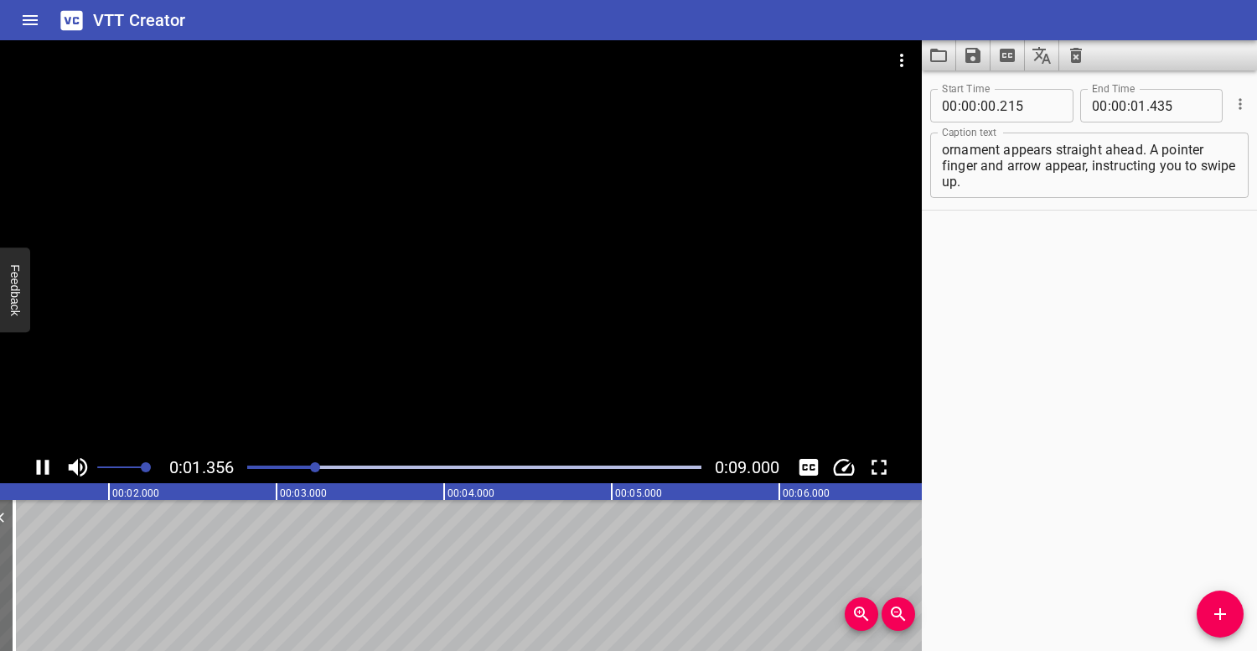
click at [470, 331] on div at bounding box center [461, 245] width 922 height 411
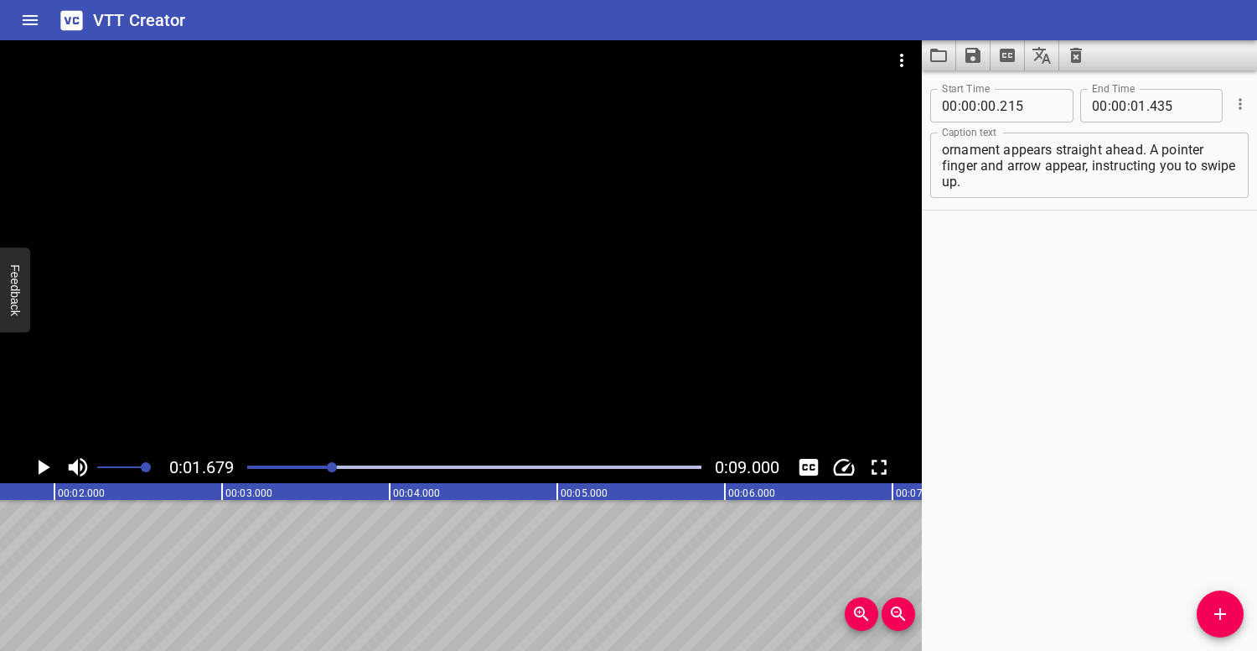
click at [251, 469] on div at bounding box center [474, 466] width 474 height 23
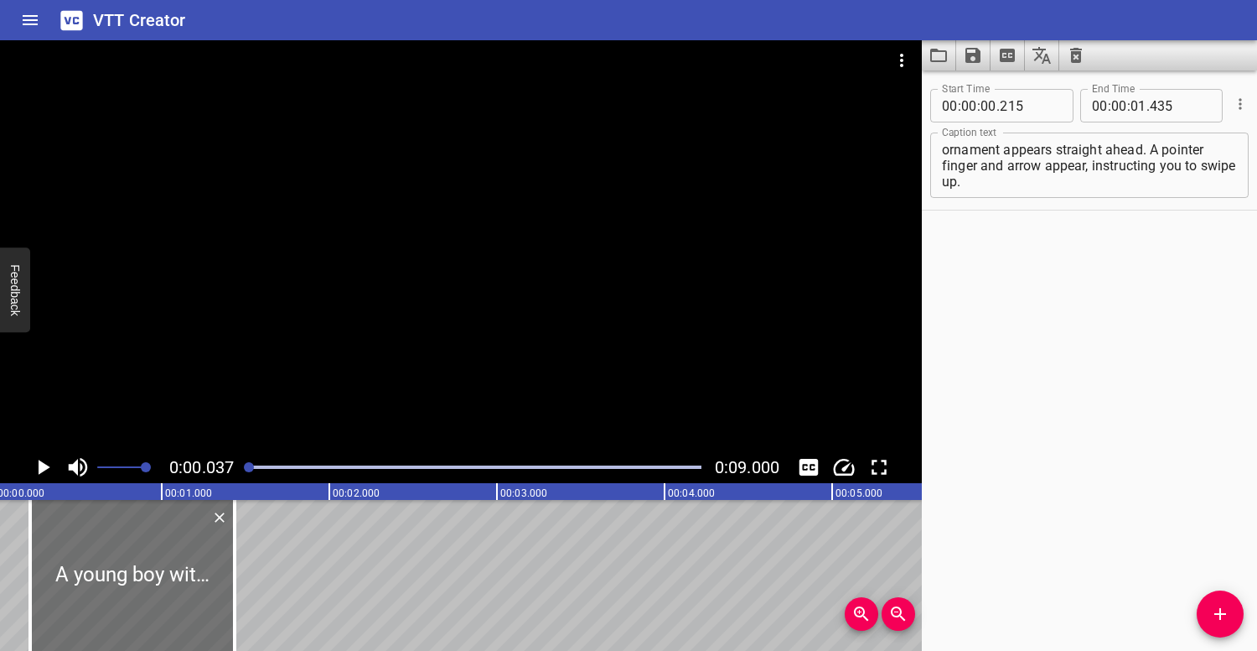
click at [325, 307] on div at bounding box center [461, 245] width 922 height 411
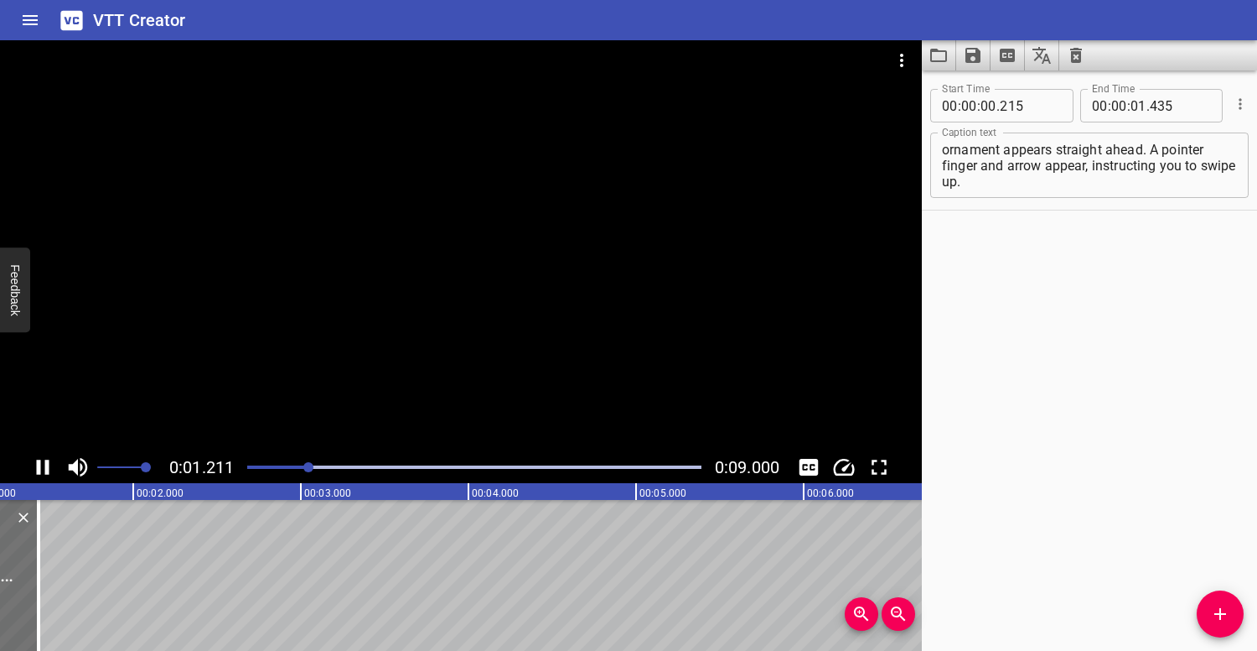
click at [325, 307] on div at bounding box center [461, 245] width 922 height 411
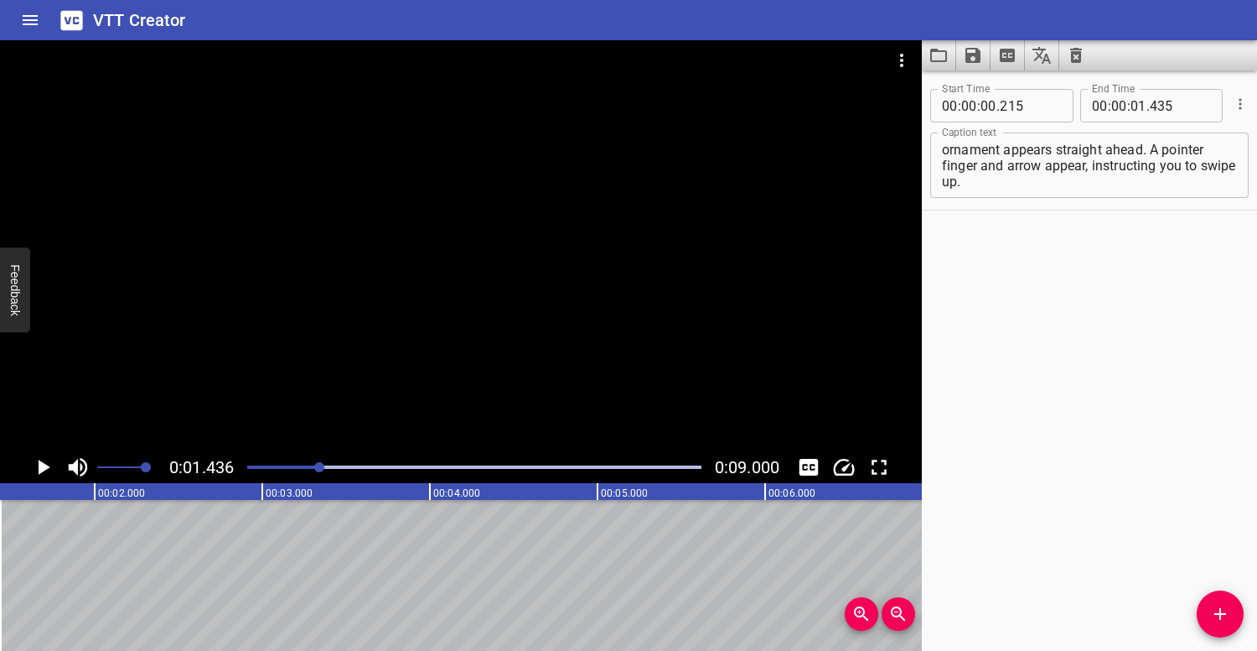
click at [330, 308] on div at bounding box center [461, 245] width 922 height 411
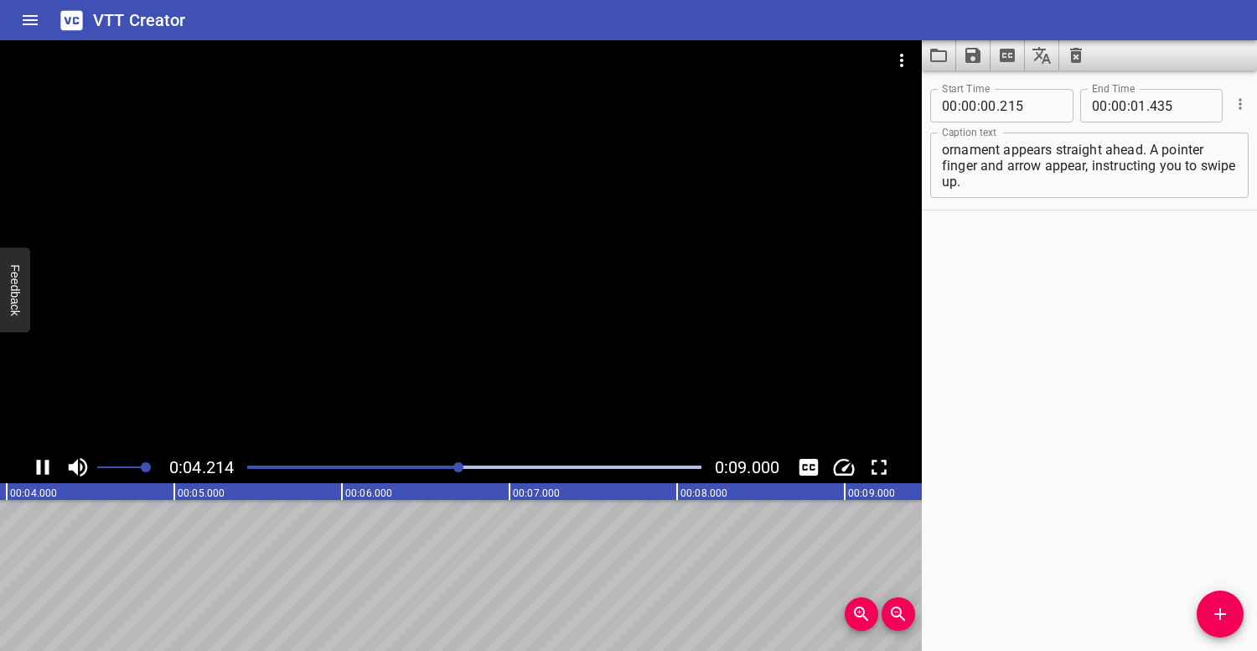
click at [331, 308] on div at bounding box center [461, 245] width 922 height 411
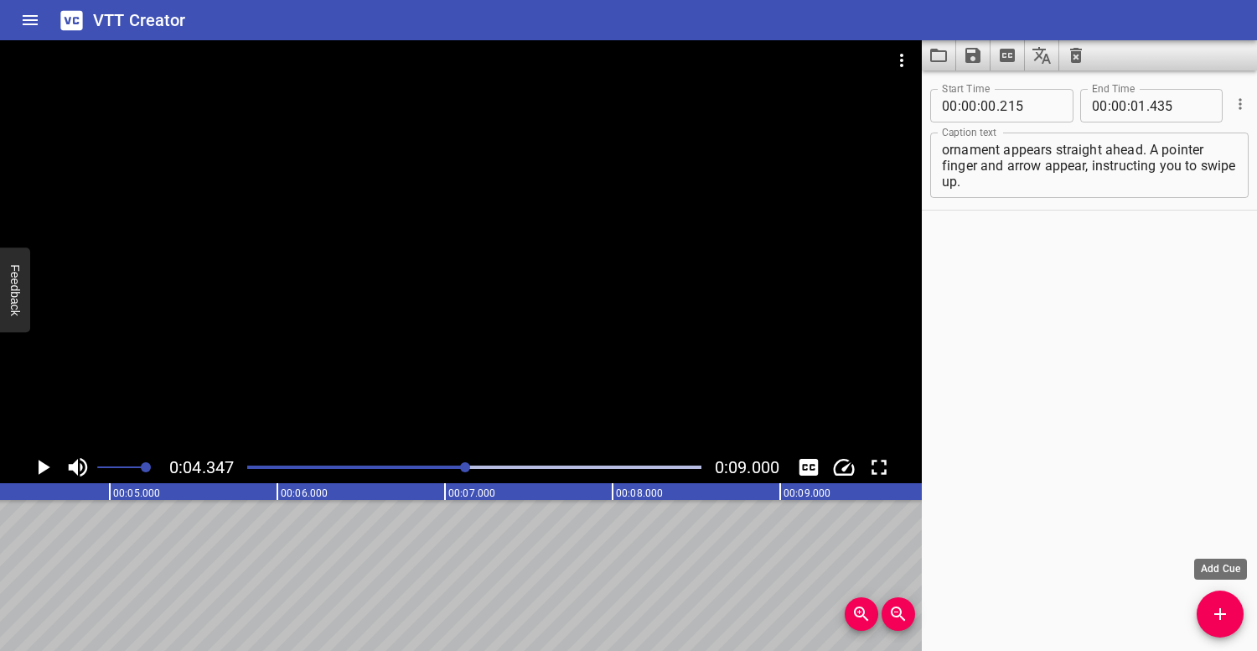
click at [1231, 600] on button "Add Cue" at bounding box center [1220, 613] width 47 height 47
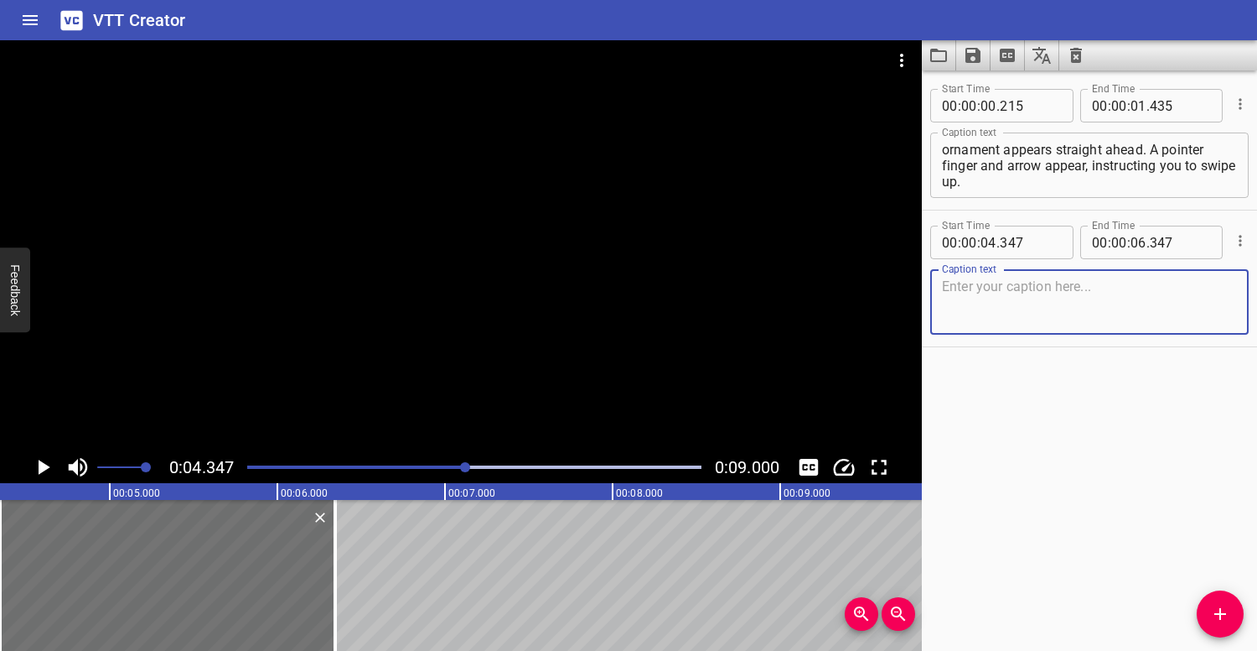
paste textarea "The young boy walks forward and collects the ornament."
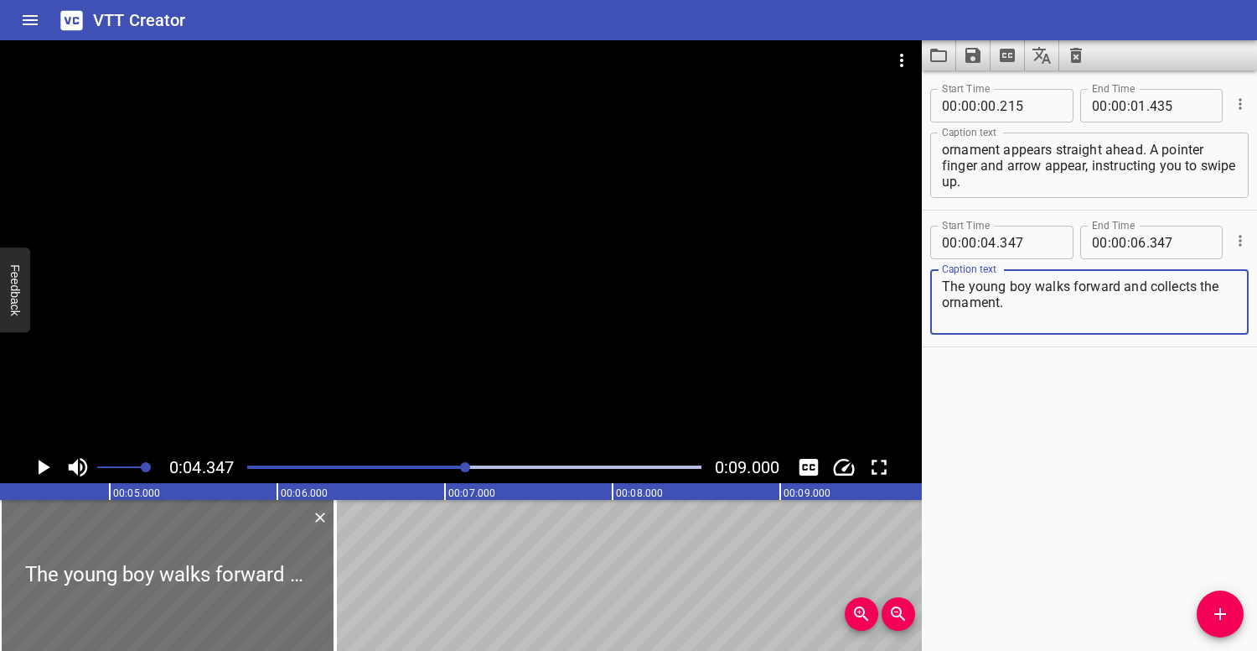
paste textarea "A chime sounds, telling you an animal has been found."
drag, startPoint x: 1194, startPoint y: 299, endPoint x: 1232, endPoint y: 313, distance: 40.8
click at [1232, 314] on textarea "The young boy walks forward and collects the ornament. A chime sounds, telling …" at bounding box center [1089, 302] width 295 height 48
type textarea "The young boy walks forward and collects the ornament. A chime sounds, telling …"
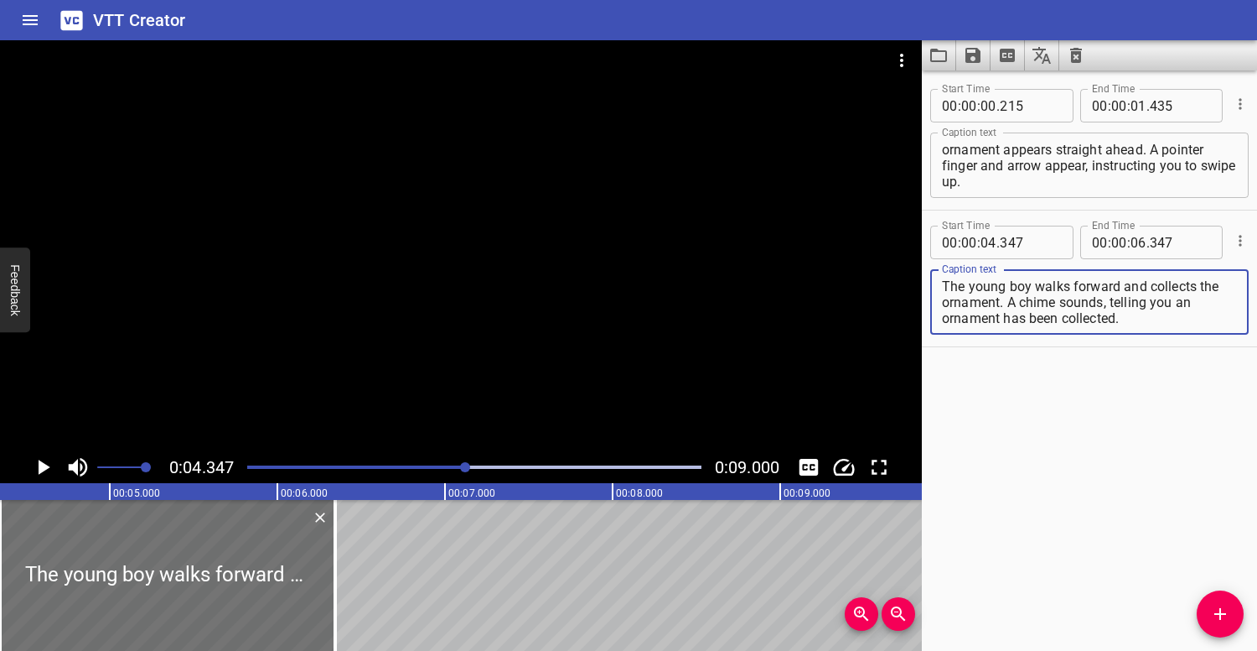
click at [398, 465] on div "Play progress" at bounding box center [240, 466] width 454 height 3
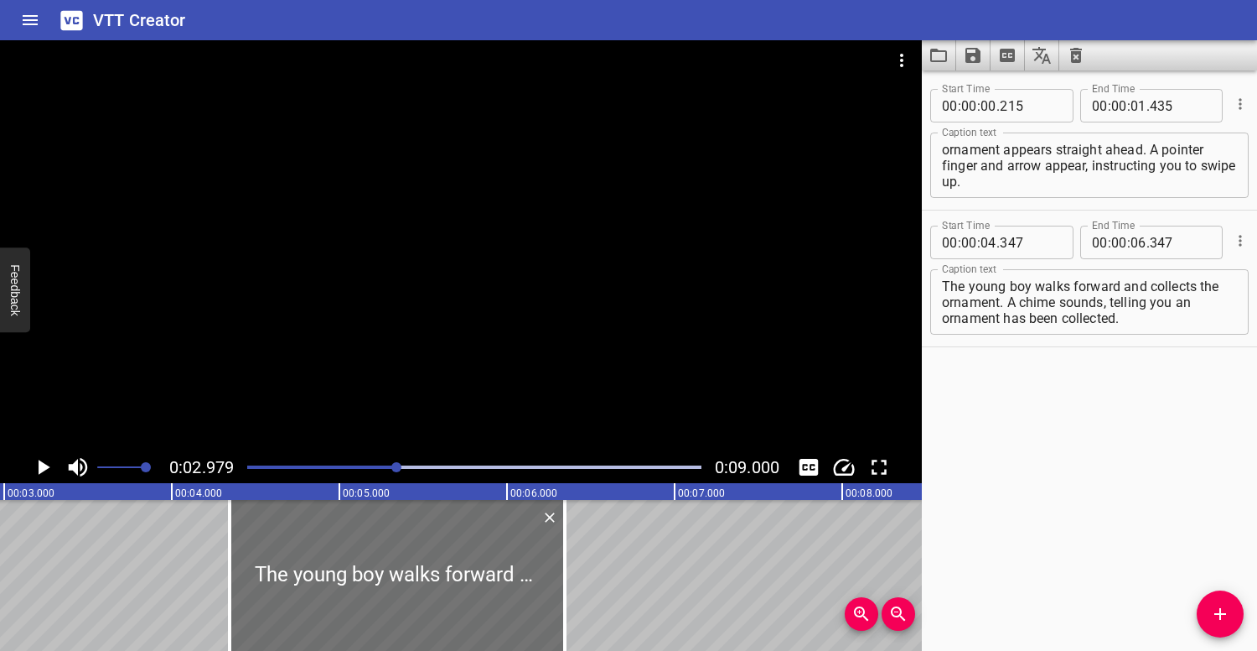
click at [333, 391] on div at bounding box center [461, 245] width 922 height 411
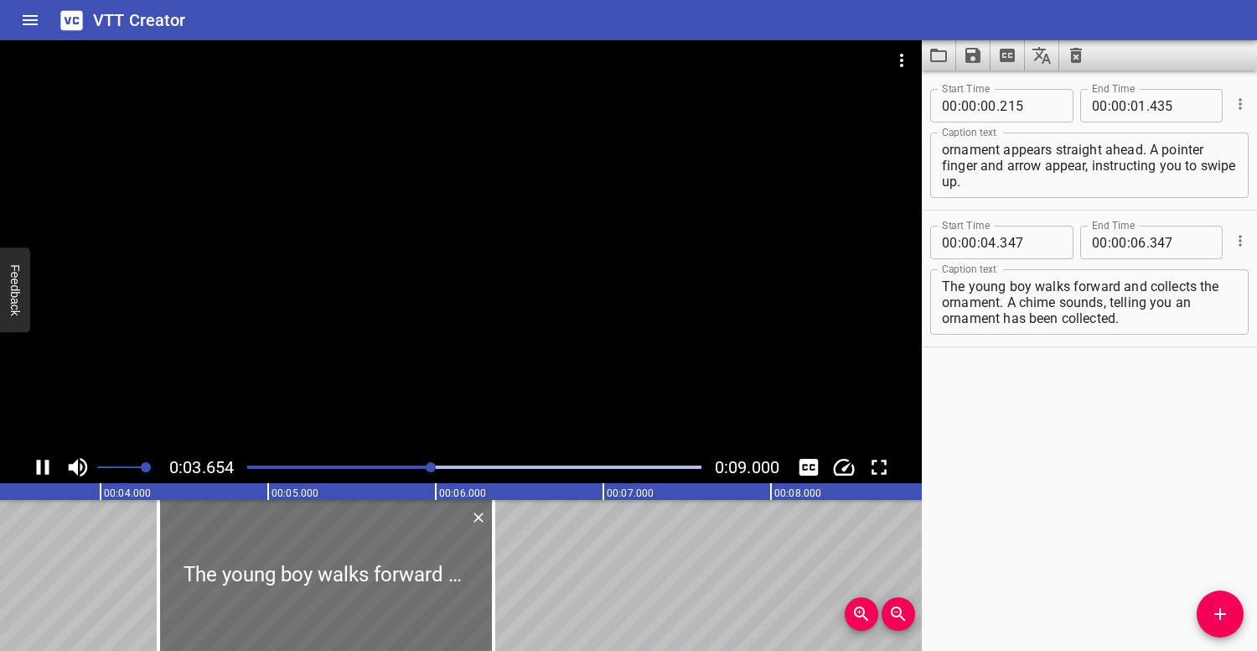
click at [355, 391] on div at bounding box center [461, 245] width 922 height 411
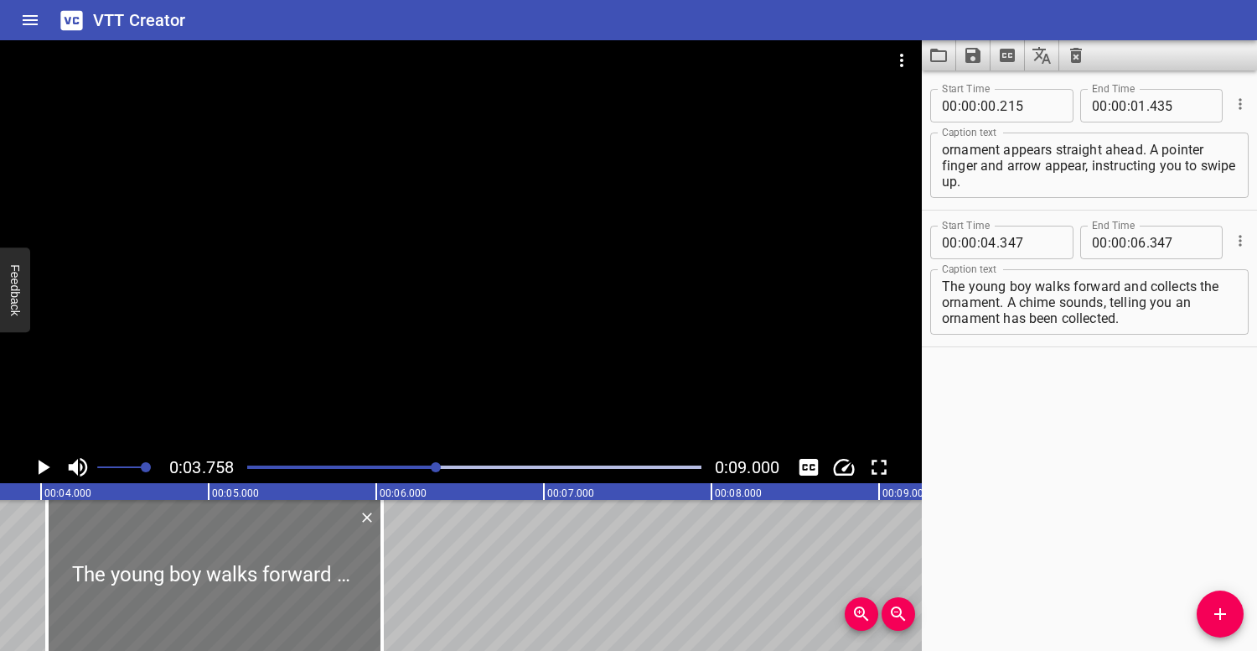
drag, startPoint x: 349, startPoint y: 540, endPoint x: 262, endPoint y: 535, distance: 86.5
click at [261, 537] on div at bounding box center [214, 575] width 335 height 151
type input "03"
type input "822"
type input "05"
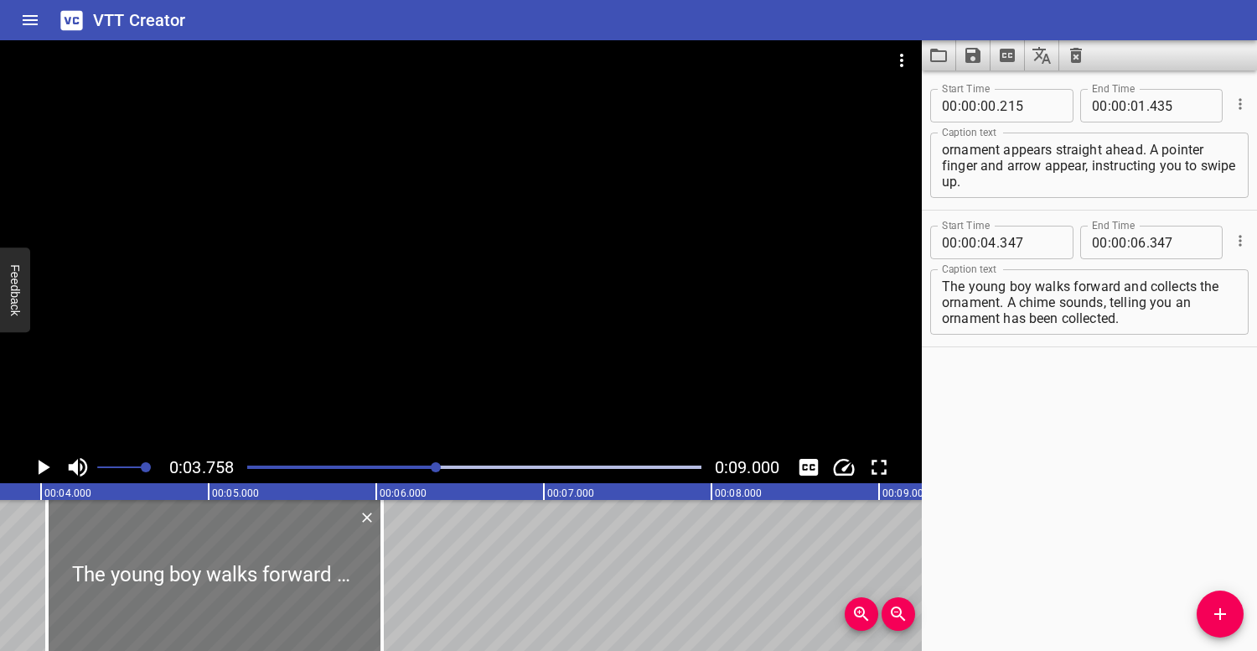
type input "822"
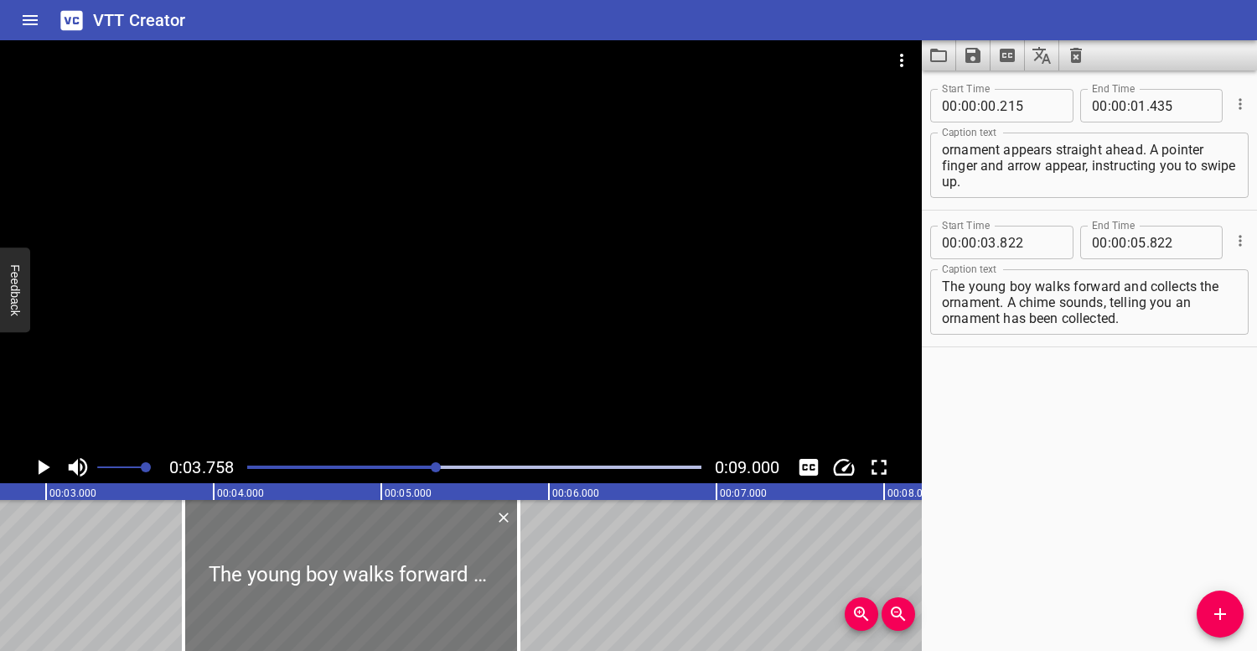
scroll to position [0, 334]
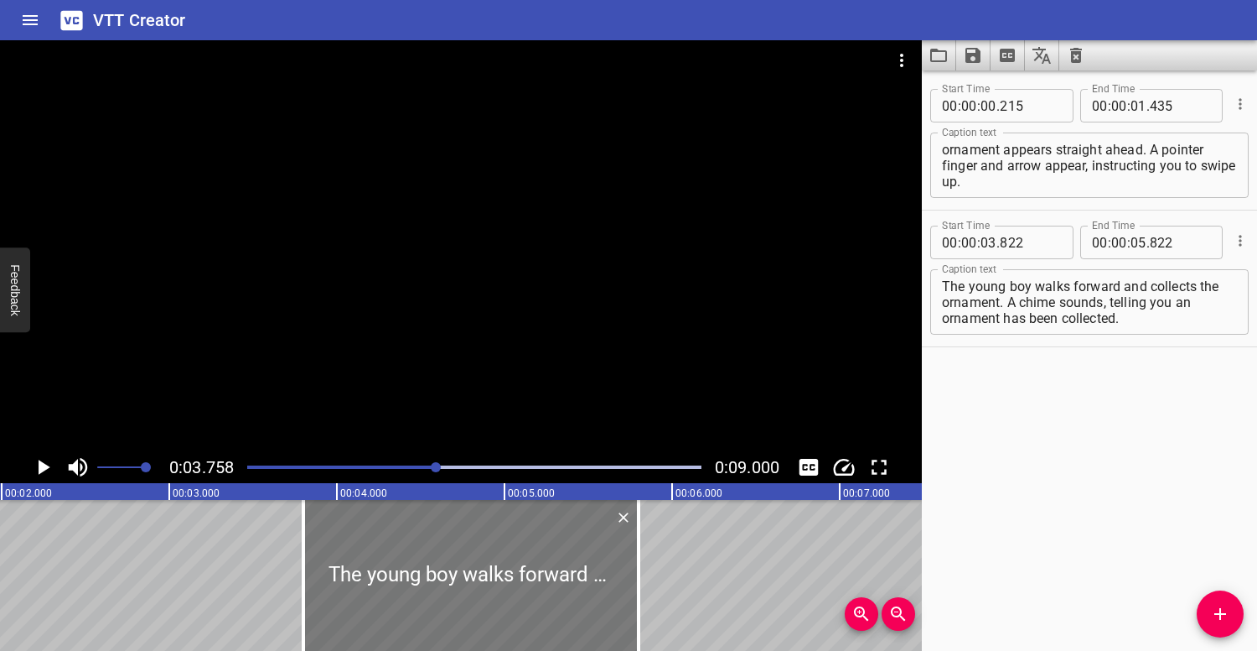
drag, startPoint x: 511, startPoint y: 551, endPoint x: 497, endPoint y: 552, distance: 14.3
click at [497, 552] on div at bounding box center [470, 575] width 335 height 151
type input "737"
click at [359, 461] on div at bounding box center [474, 466] width 474 height 23
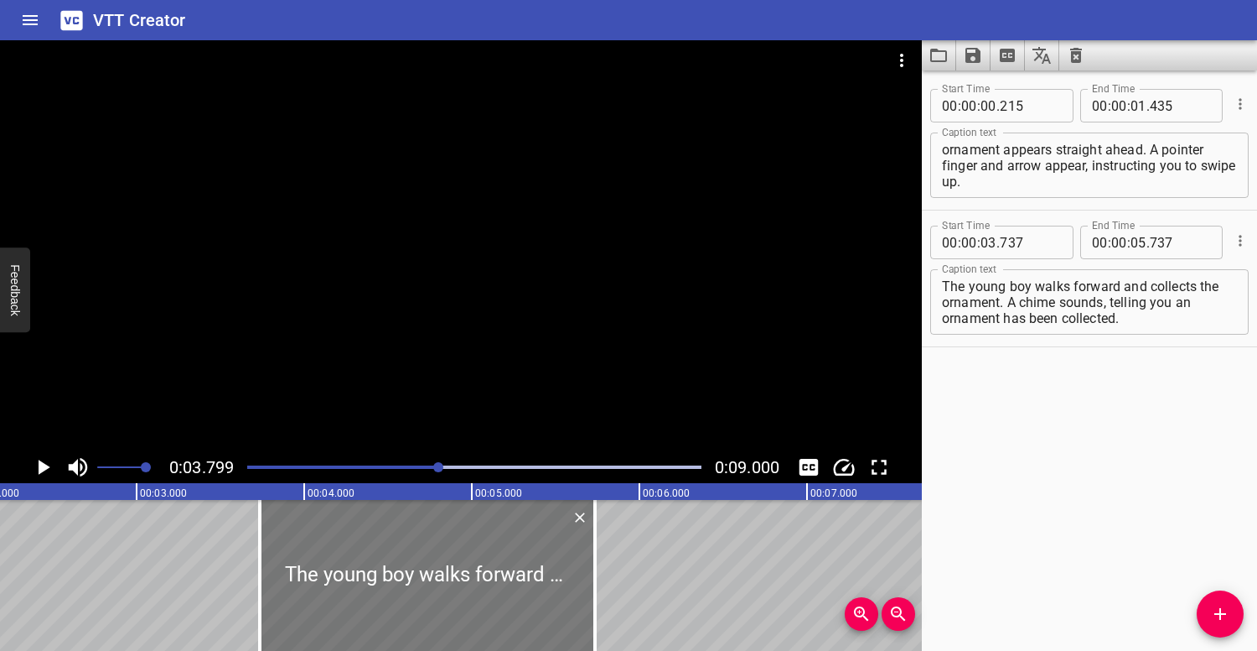
scroll to position [0, 292]
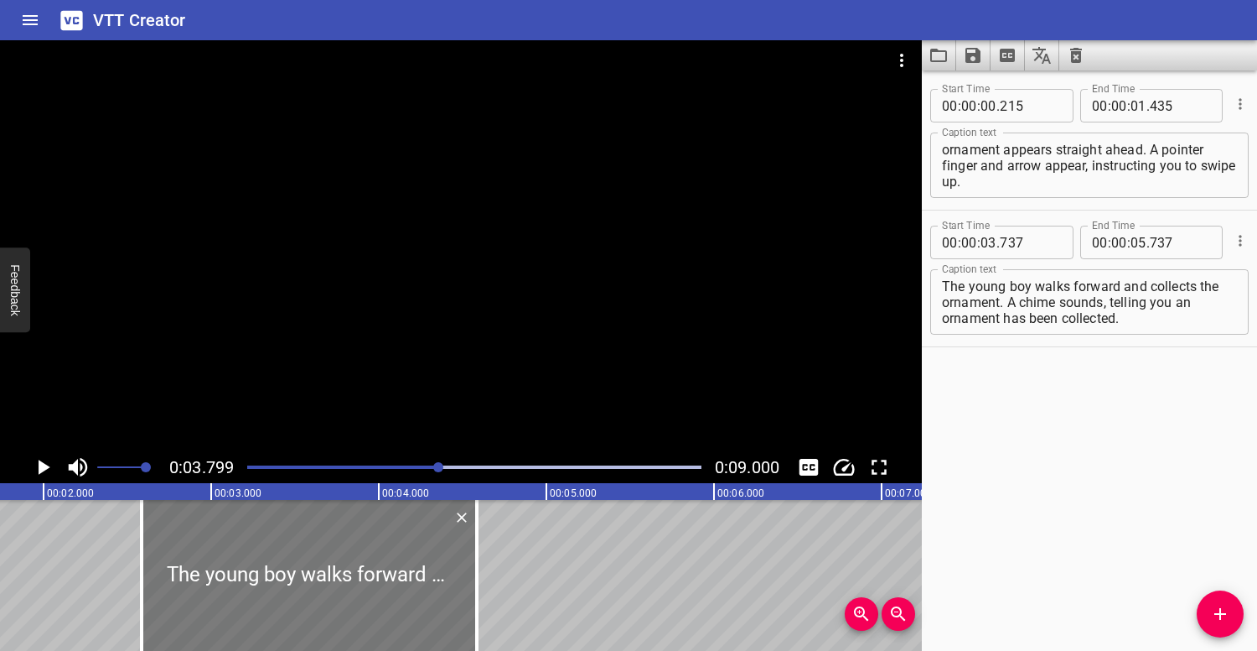
drag, startPoint x: 543, startPoint y: 552, endPoint x: 352, endPoint y: 539, distance: 191.6
click at [353, 539] on div at bounding box center [309, 575] width 335 height 151
type input "02"
type input "602"
type input "04"
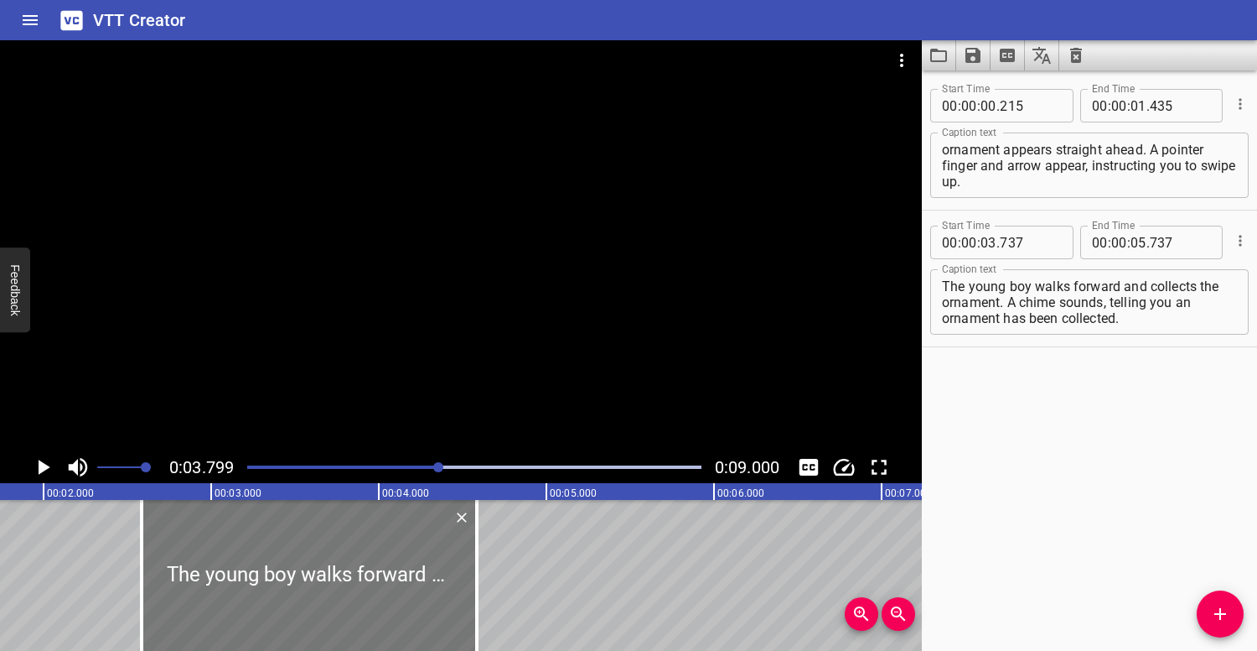
type input "602"
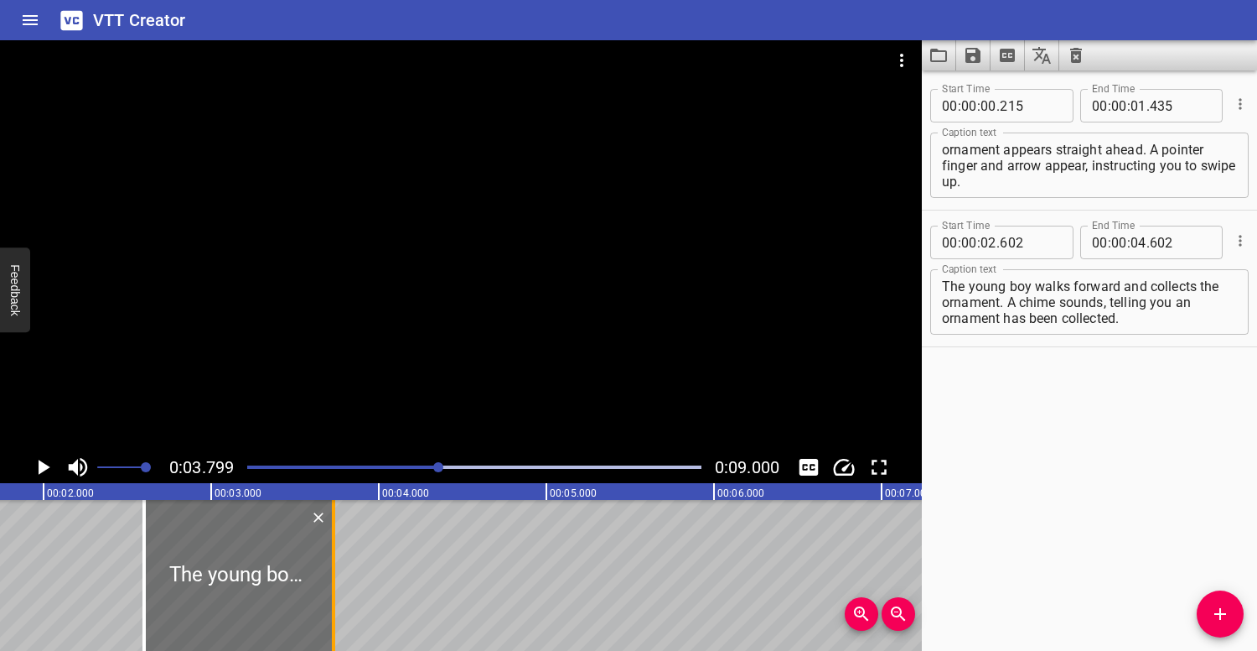
drag, startPoint x: 480, startPoint y: 549, endPoint x: 342, endPoint y: 542, distance: 138.5
click at [335, 542] on div at bounding box center [333, 575] width 3 height 151
type input "03"
type input "777"
click at [249, 463] on div at bounding box center [474, 466] width 474 height 23
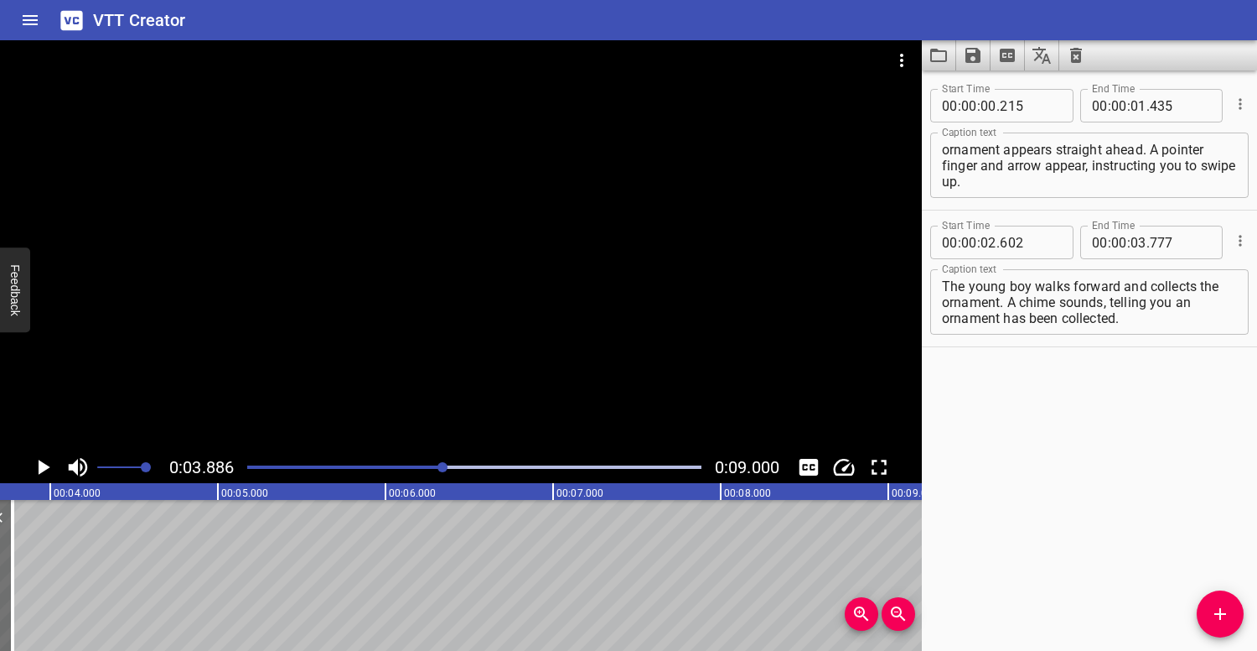
scroll to position [0, 651]
click at [254, 465] on div "Play progress" at bounding box center [216, 466] width 454 height 3
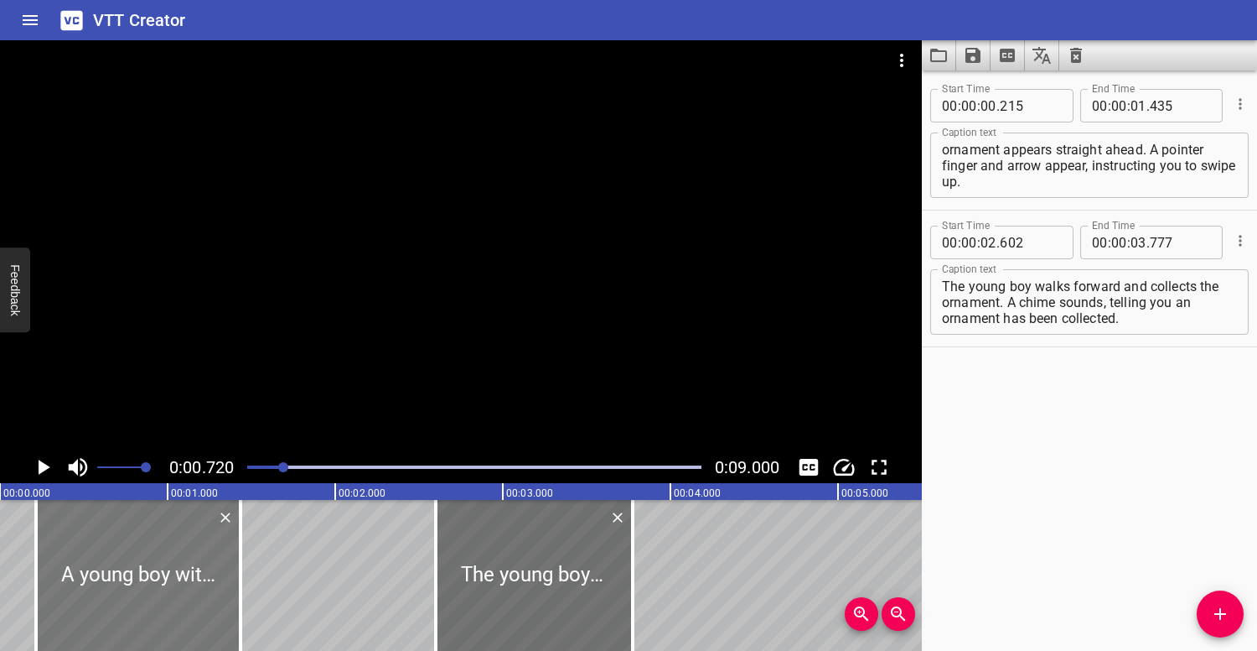
scroll to position [0, 0]
drag, startPoint x: 169, startPoint y: 531, endPoint x: 179, endPoint y: 531, distance: 9.3
click at [182, 531] on div at bounding box center [151, 575] width 205 height 151
type input "290"
click at [308, 381] on div at bounding box center [461, 245] width 922 height 411
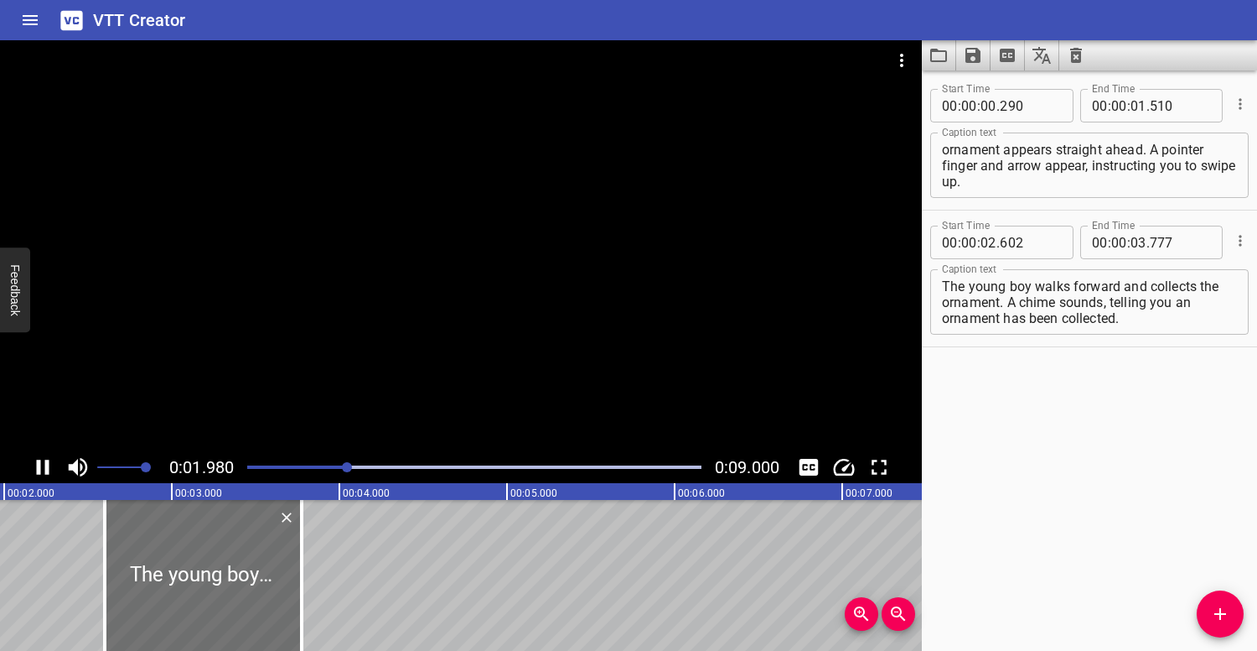
click at [341, 312] on div at bounding box center [461, 245] width 922 height 411
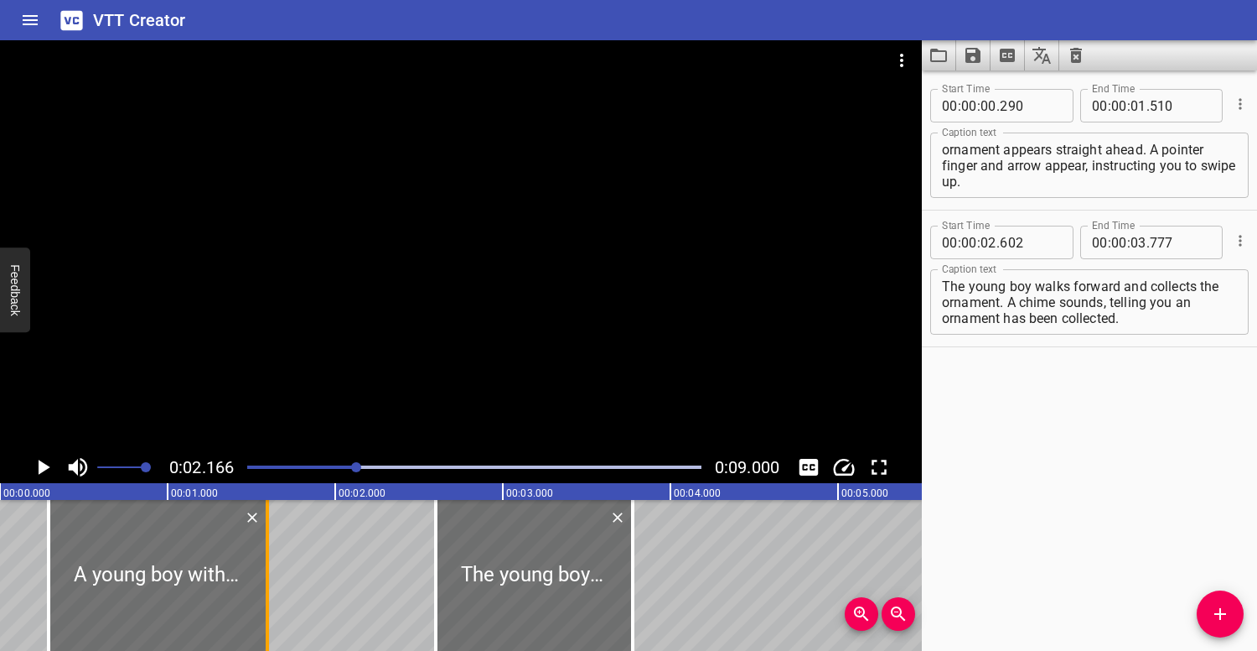
drag, startPoint x: 256, startPoint y: 544, endPoint x: 270, endPoint y: 543, distance: 14.3
click at [270, 543] on div at bounding box center [267, 575] width 17 height 151
type input "595"
click at [252, 464] on div at bounding box center [474, 466] width 474 height 23
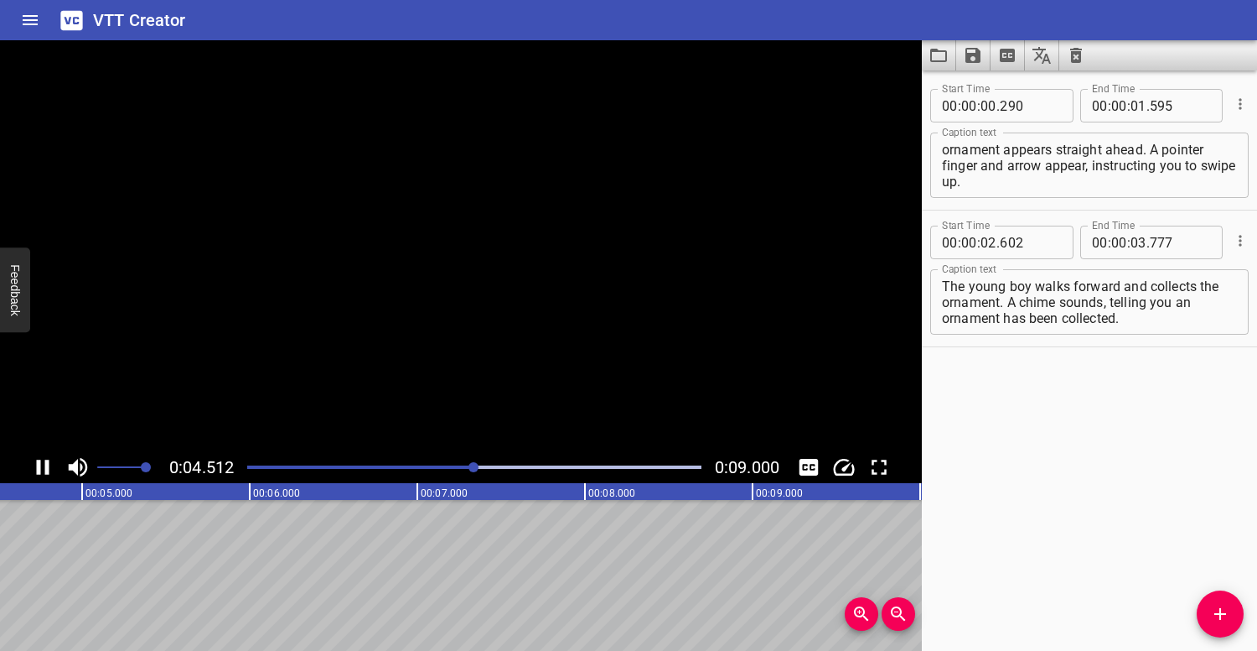
scroll to position [0, 806]
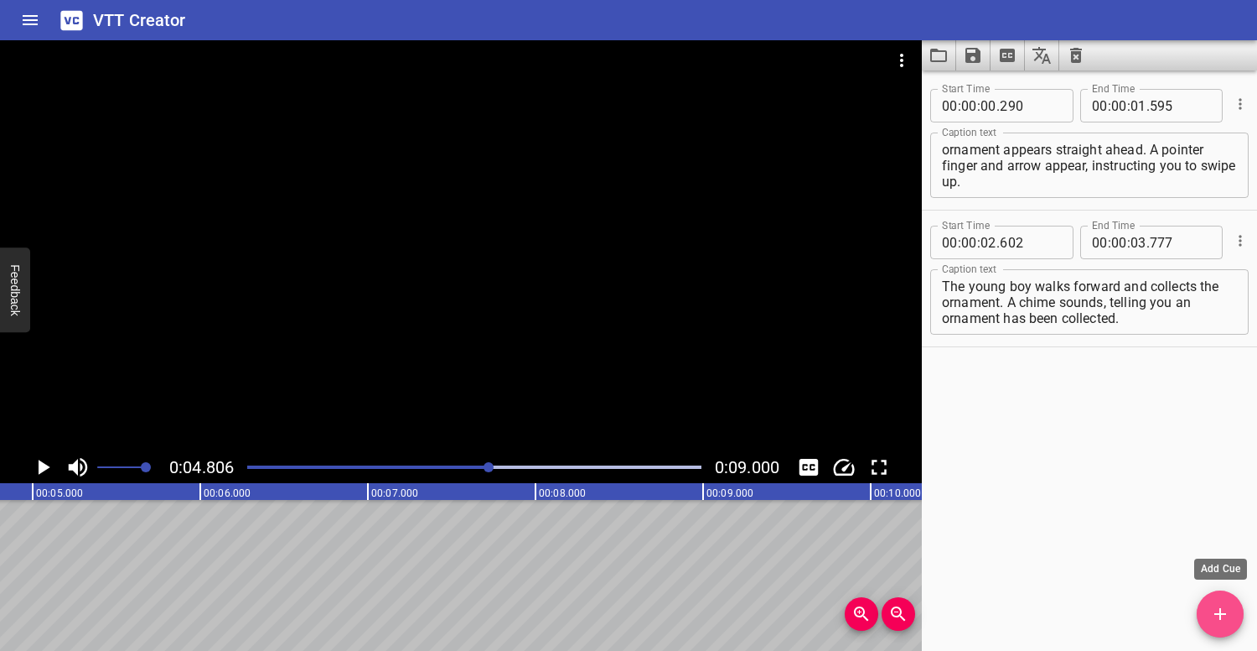
click at [1222, 604] on icon "Add Cue" at bounding box center [1221, 614] width 20 height 20
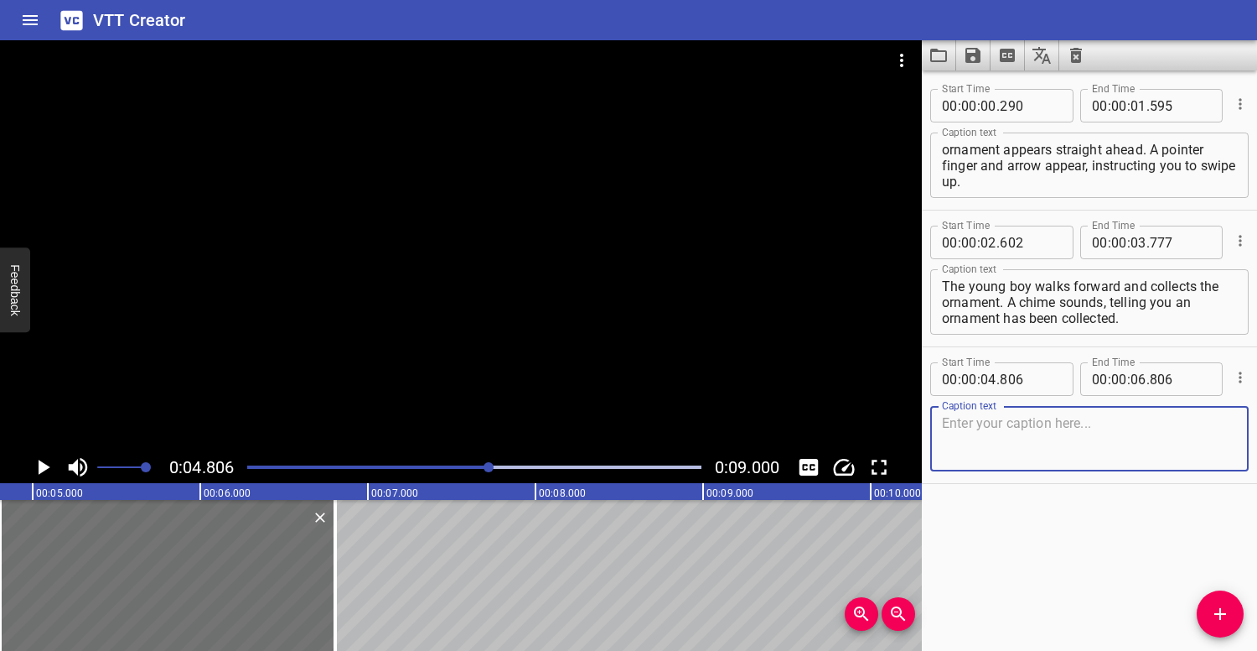
paste textarea "The young boy now faces a wall. Another arrow and pointer finger instruct you t…"
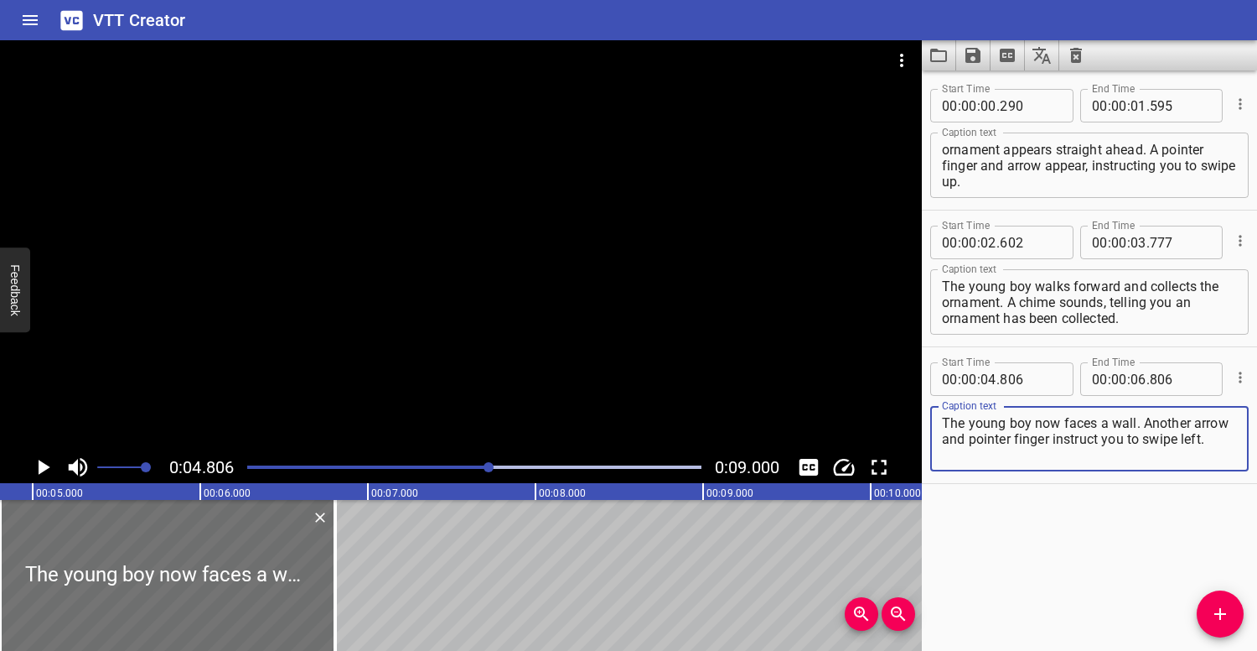
type textarea "The young boy now faces a wall. Another arrow and pointer finger instruct you t…"
click at [419, 462] on div at bounding box center [474, 466] width 474 height 23
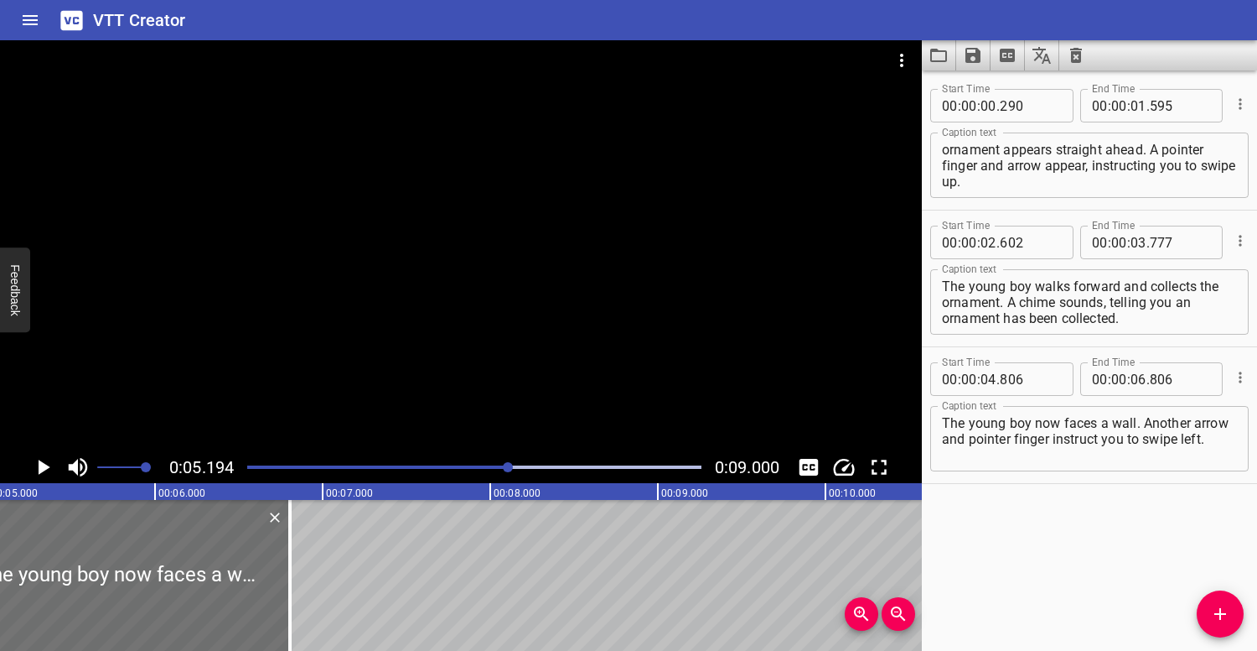
scroll to position [0, 870]
click at [443, 263] on div at bounding box center [461, 245] width 922 height 411
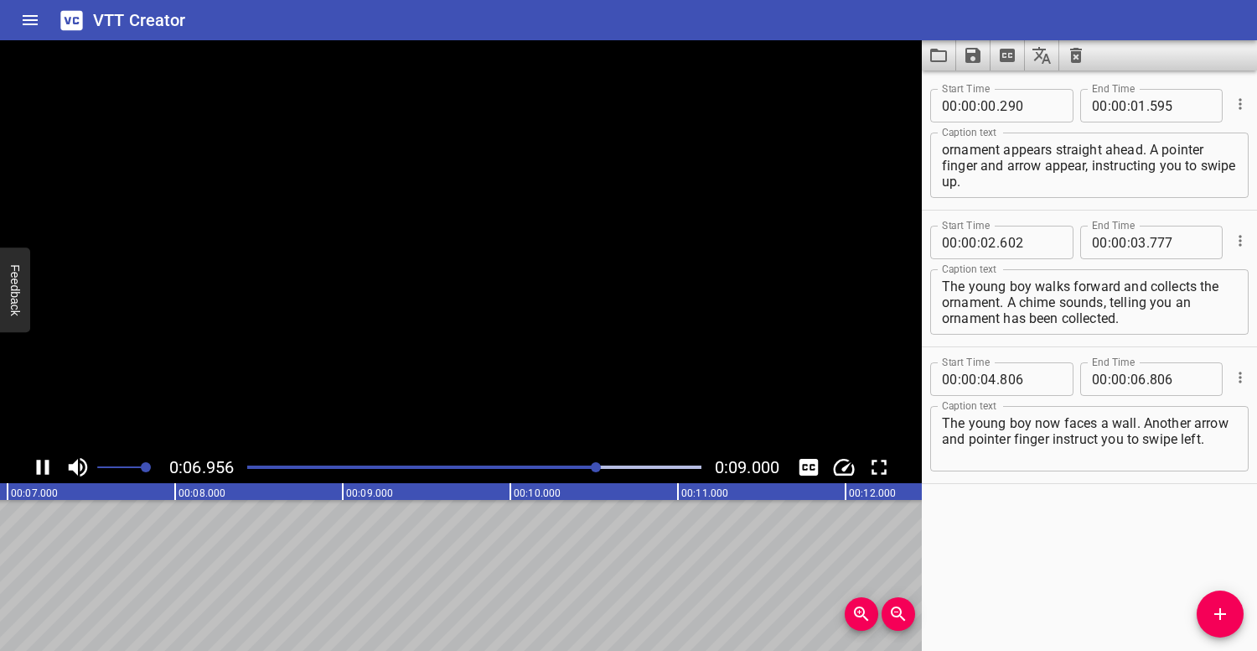
click at [443, 263] on video at bounding box center [461, 245] width 922 height 411
click at [487, 240] on div at bounding box center [461, 245] width 922 height 411
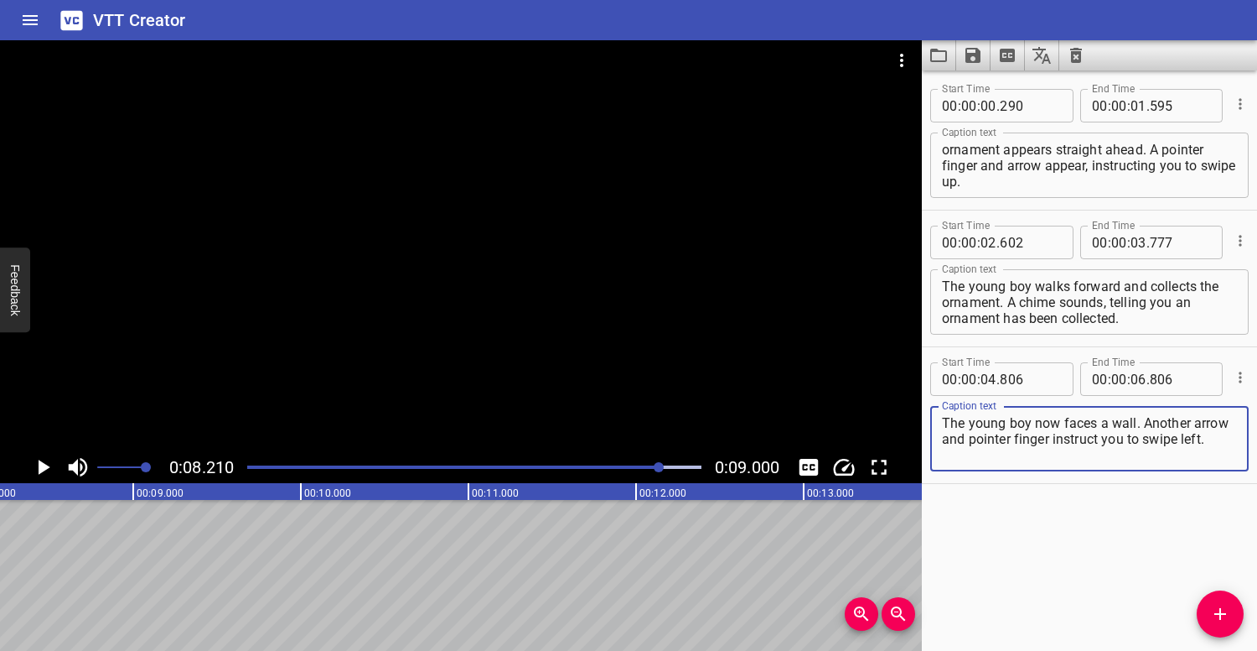
click at [1217, 442] on textarea "The young boy now faces a wall. Another arrow and pointer finger instruct you t…" at bounding box center [1089, 439] width 295 height 48
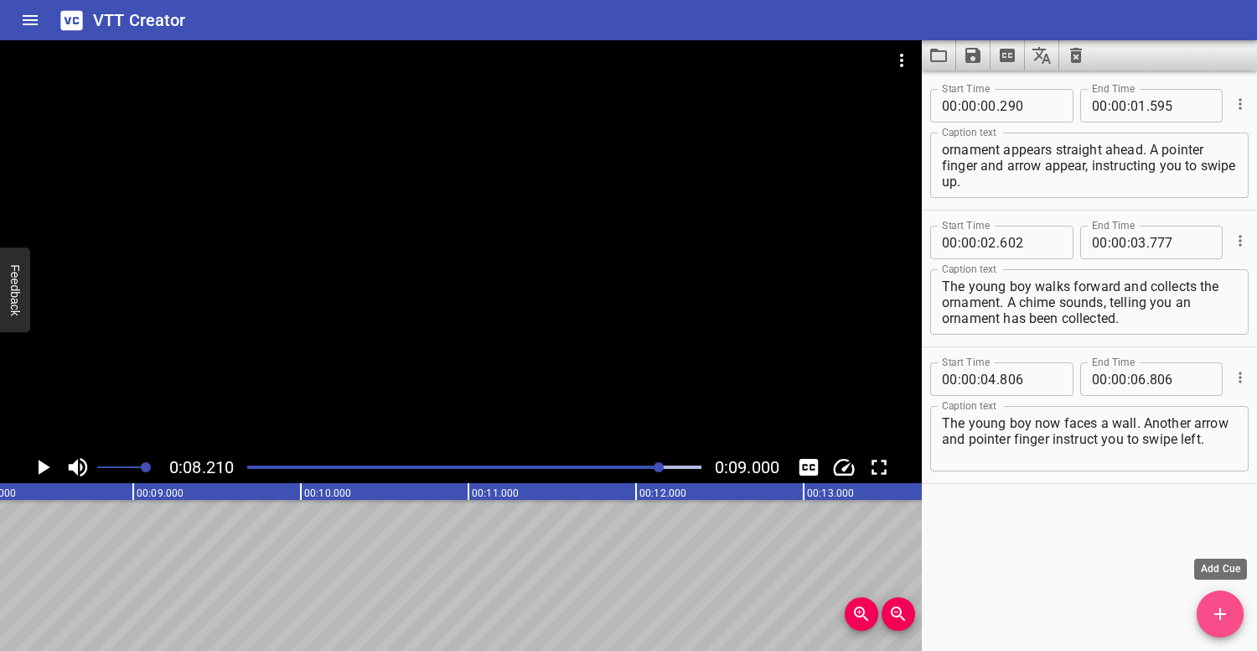
click at [1216, 601] on button "Add Cue" at bounding box center [1220, 613] width 47 height 47
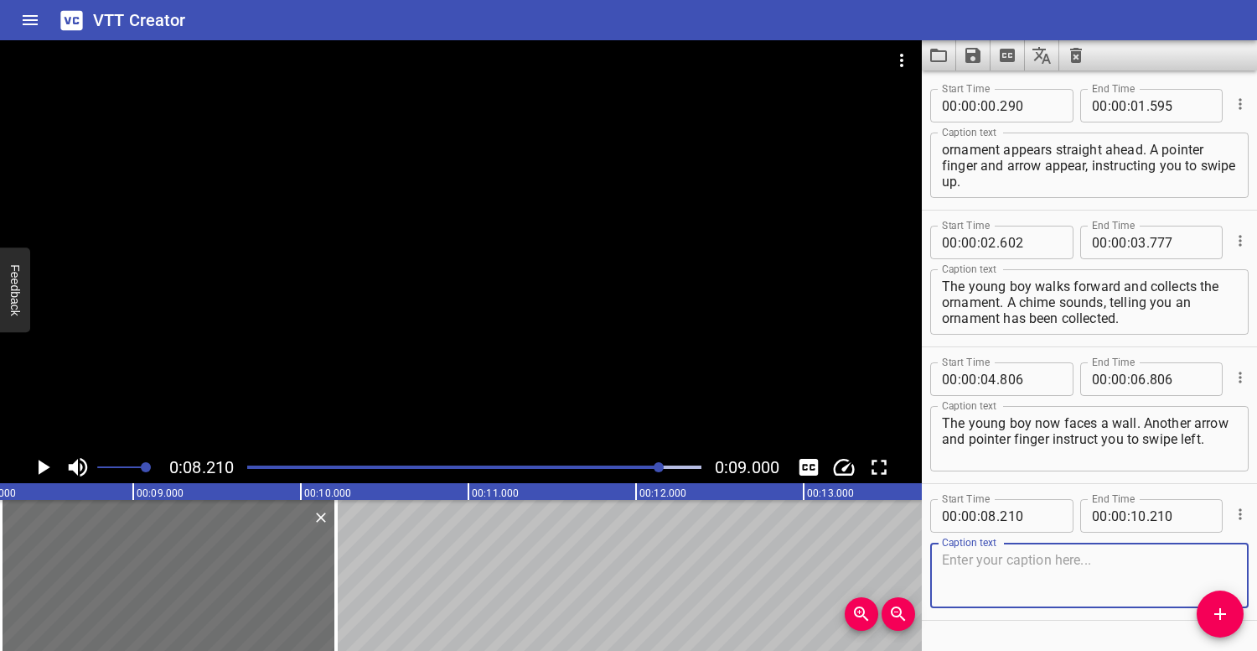
click at [249, 467] on div "Play progress" at bounding box center [435, 466] width 454 height 3
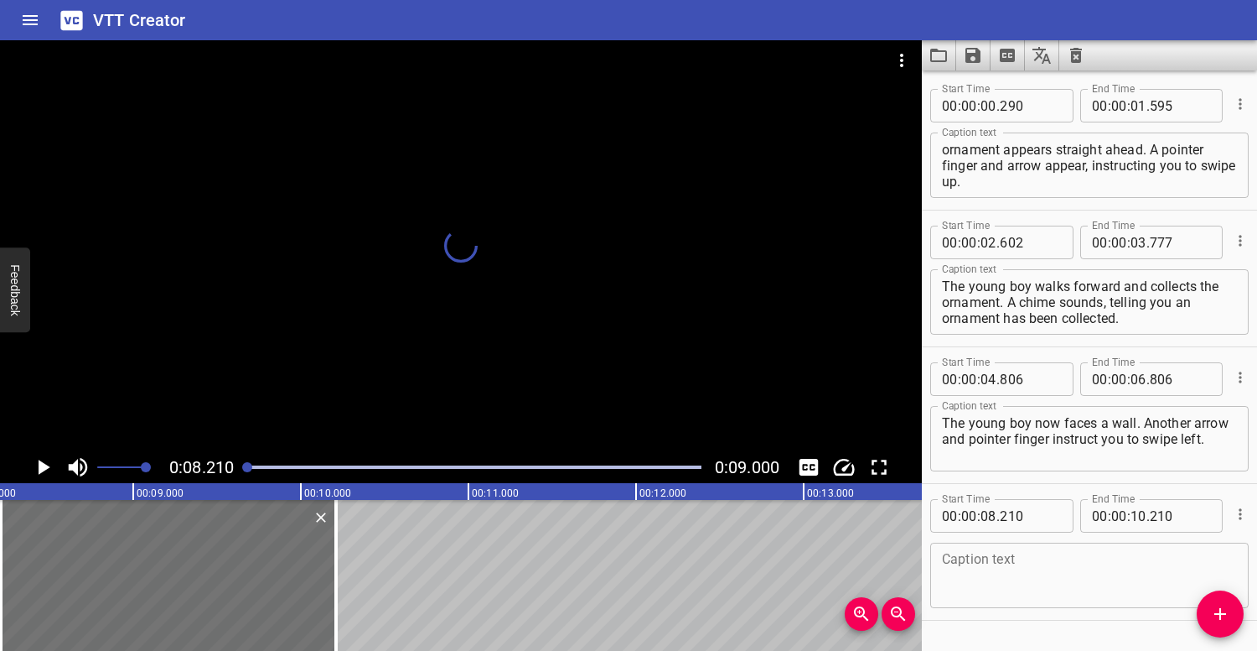
scroll to position [45, 0]
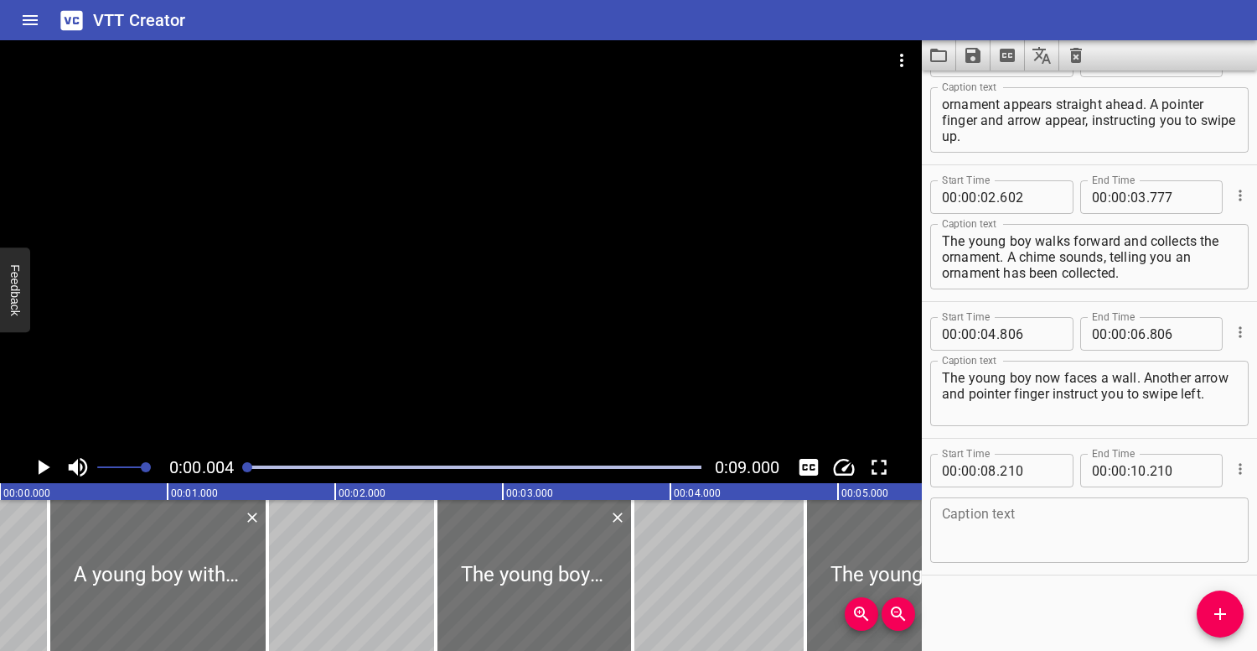
click at [288, 342] on div at bounding box center [461, 245] width 922 height 411
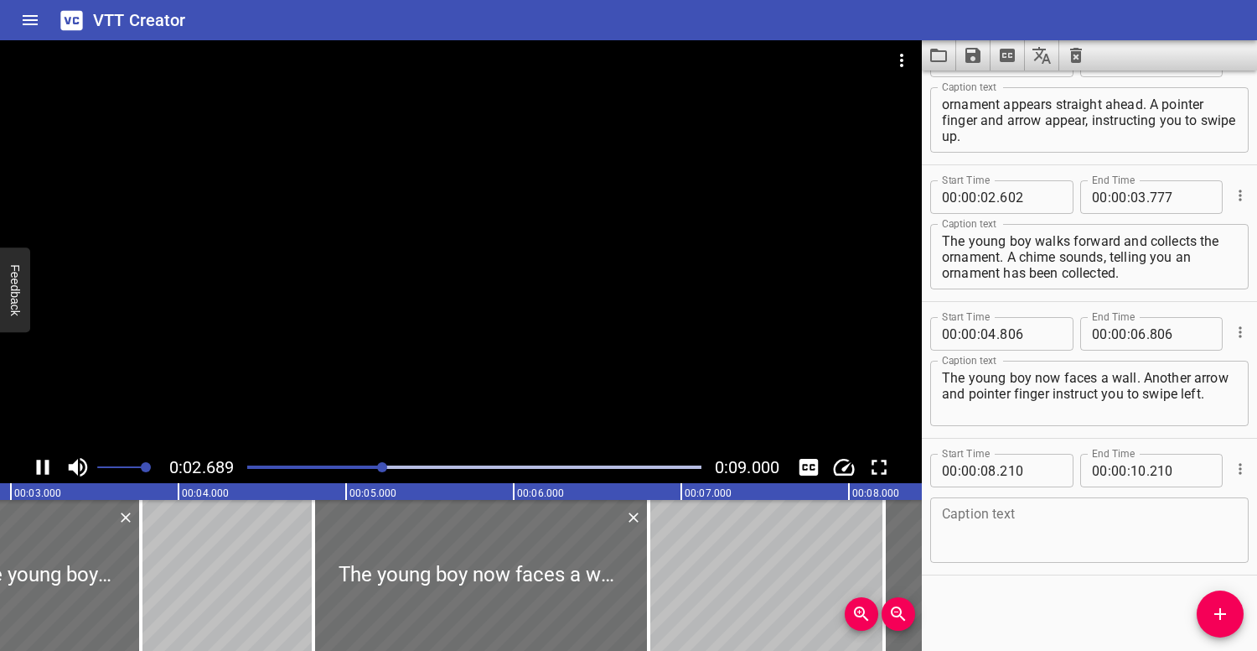
click at [253, 466] on div "Play progress" at bounding box center [156, 466] width 454 height 3
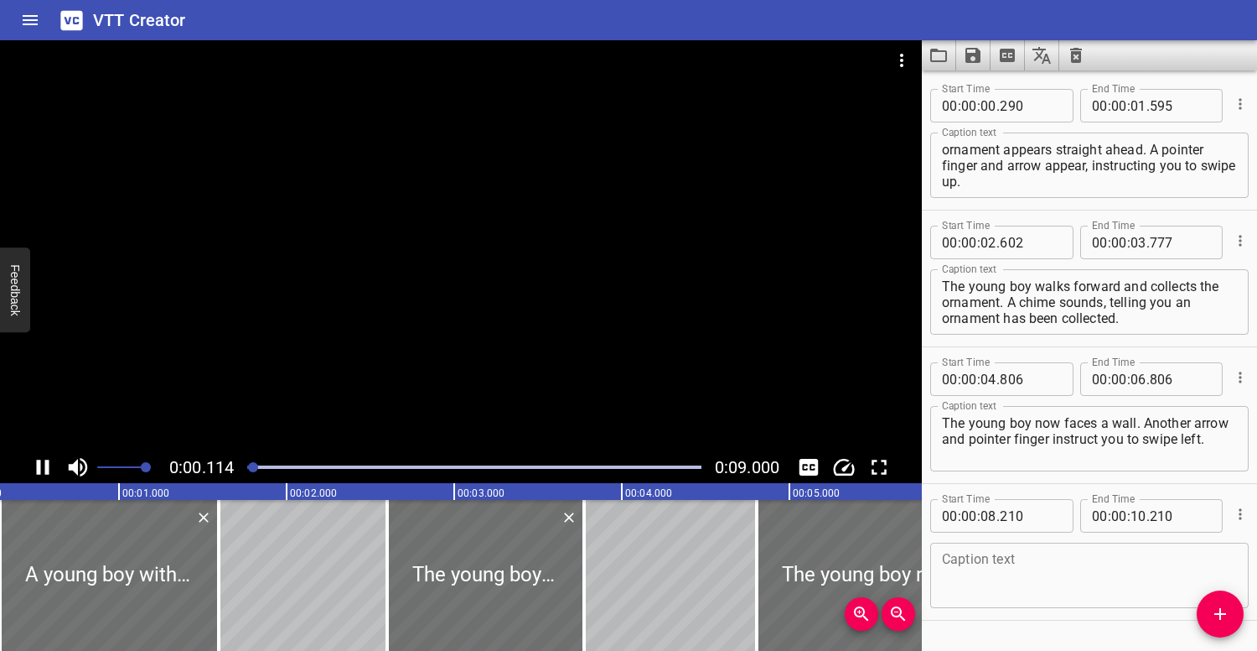
click at [284, 328] on div at bounding box center [461, 245] width 922 height 411
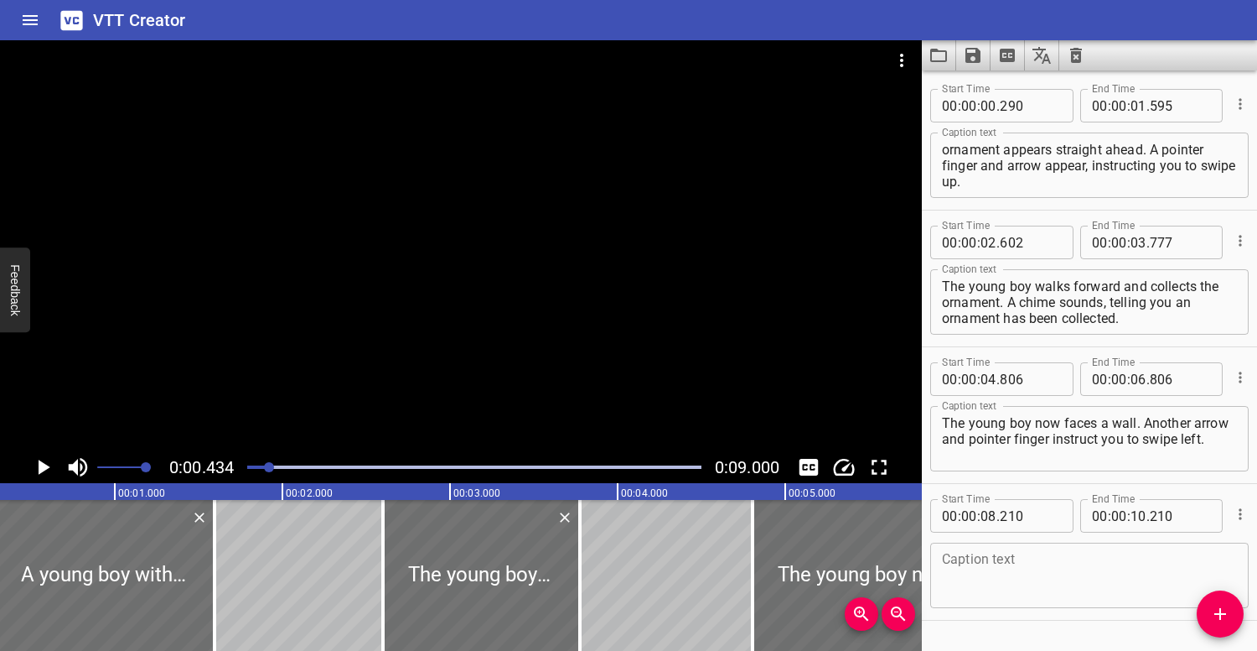
scroll to position [0, 72]
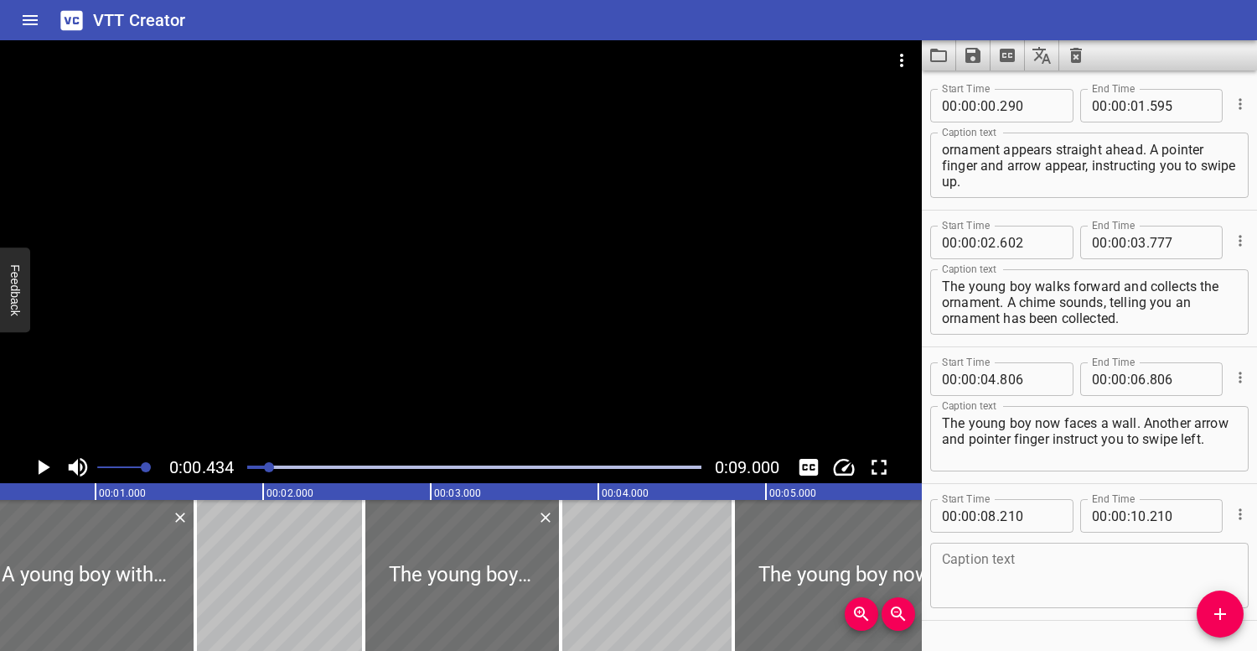
click at [270, 340] on div at bounding box center [461, 245] width 922 height 411
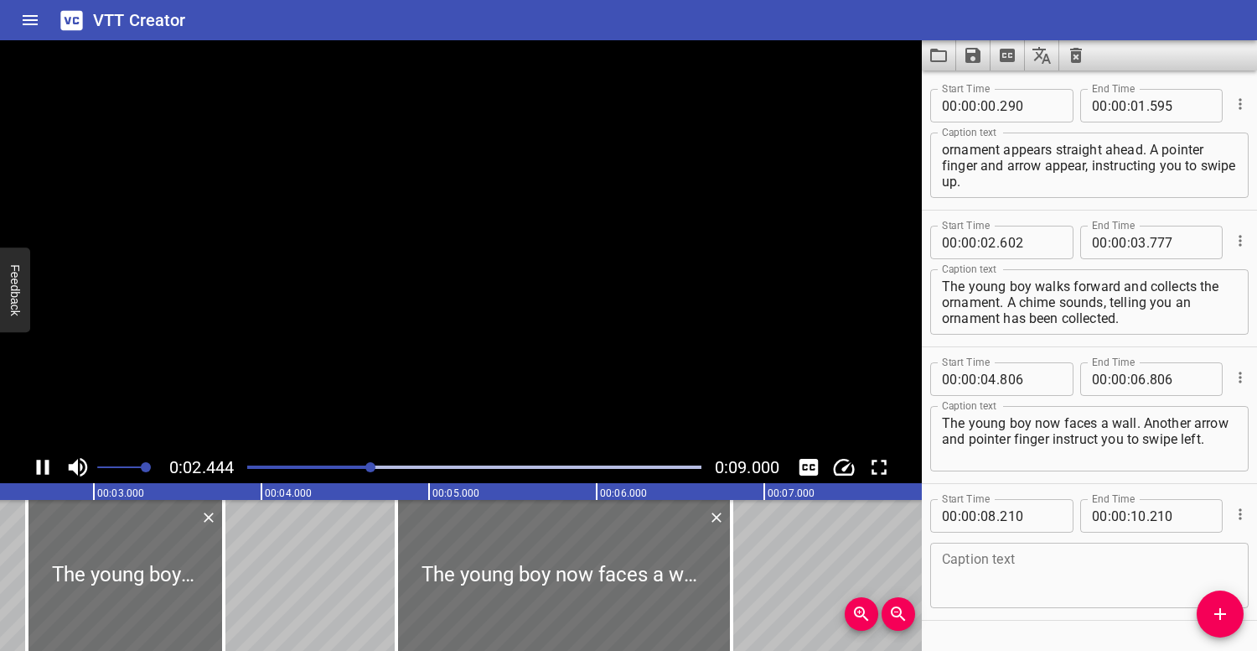
scroll to position [45, 0]
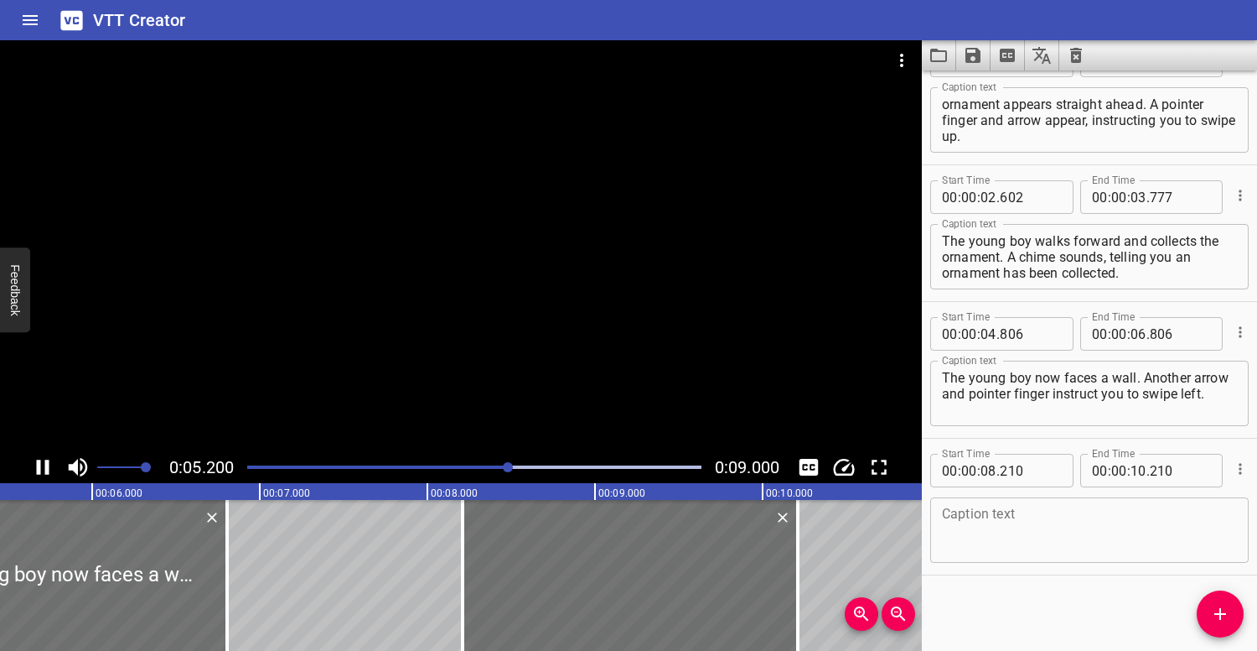
click at [371, 304] on div at bounding box center [461, 245] width 922 height 411
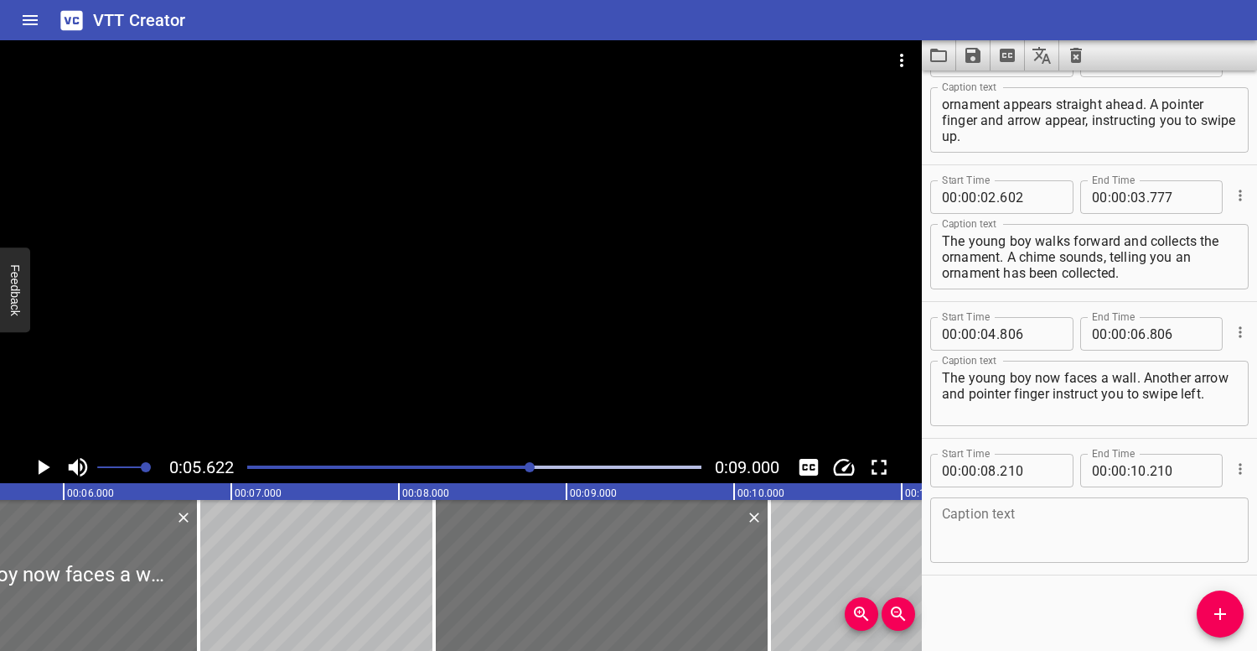
click at [1023, 529] on textarea at bounding box center [1089, 530] width 295 height 48
click at [570, 332] on div at bounding box center [461, 245] width 922 height 411
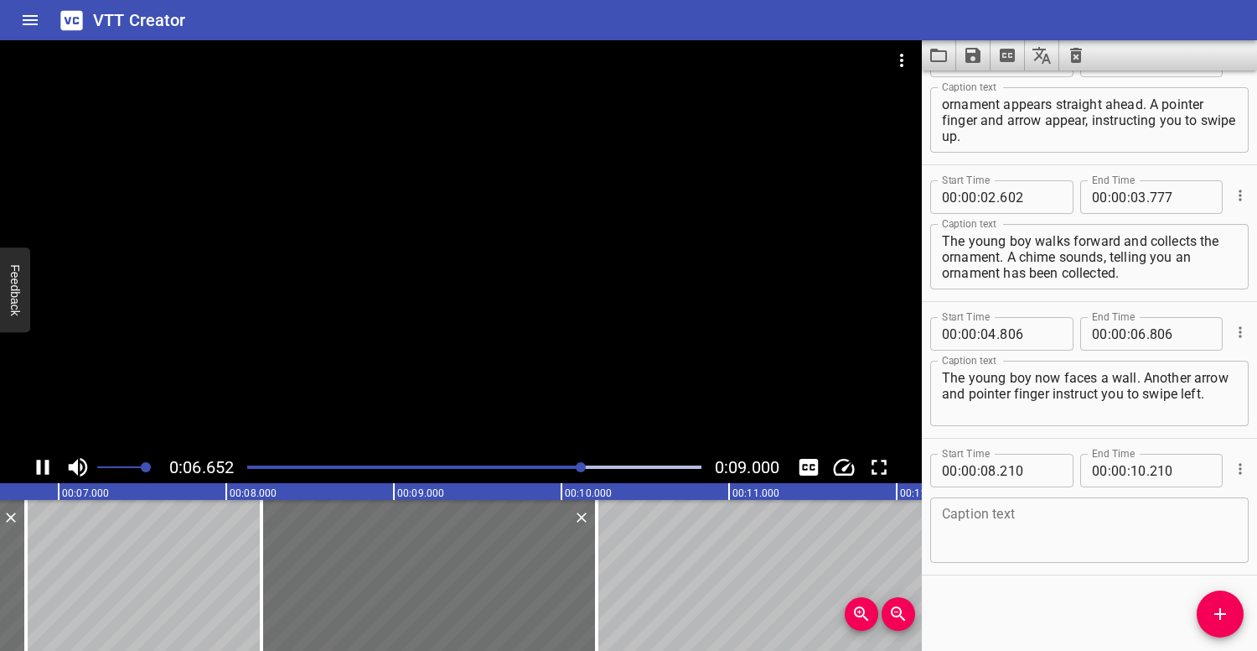
click at [557, 324] on div at bounding box center [461, 245] width 922 height 411
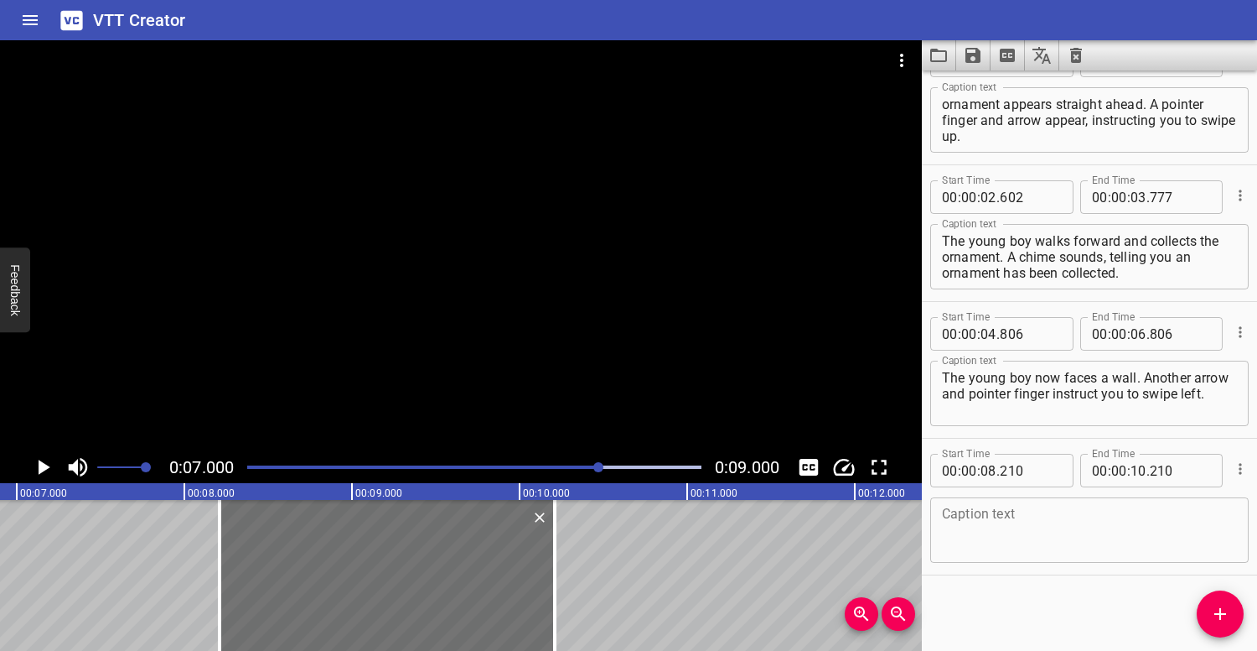
scroll to position [0, 1174]
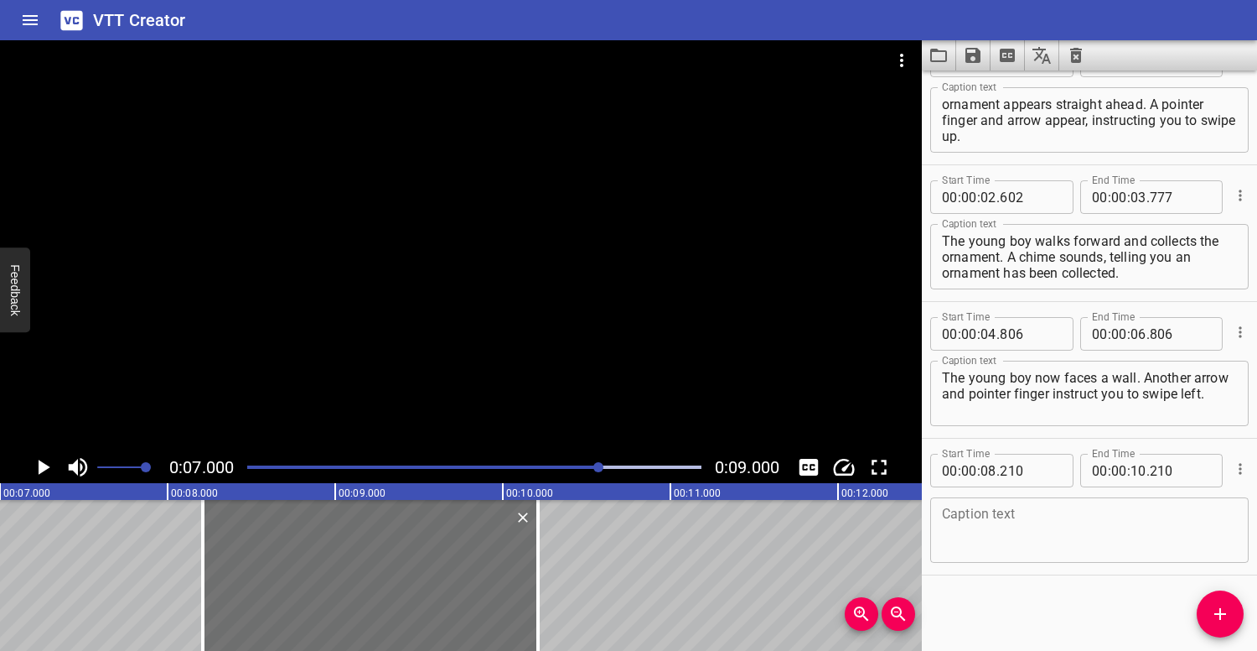
click at [982, 506] on textarea at bounding box center [1089, 530] width 295 height 48
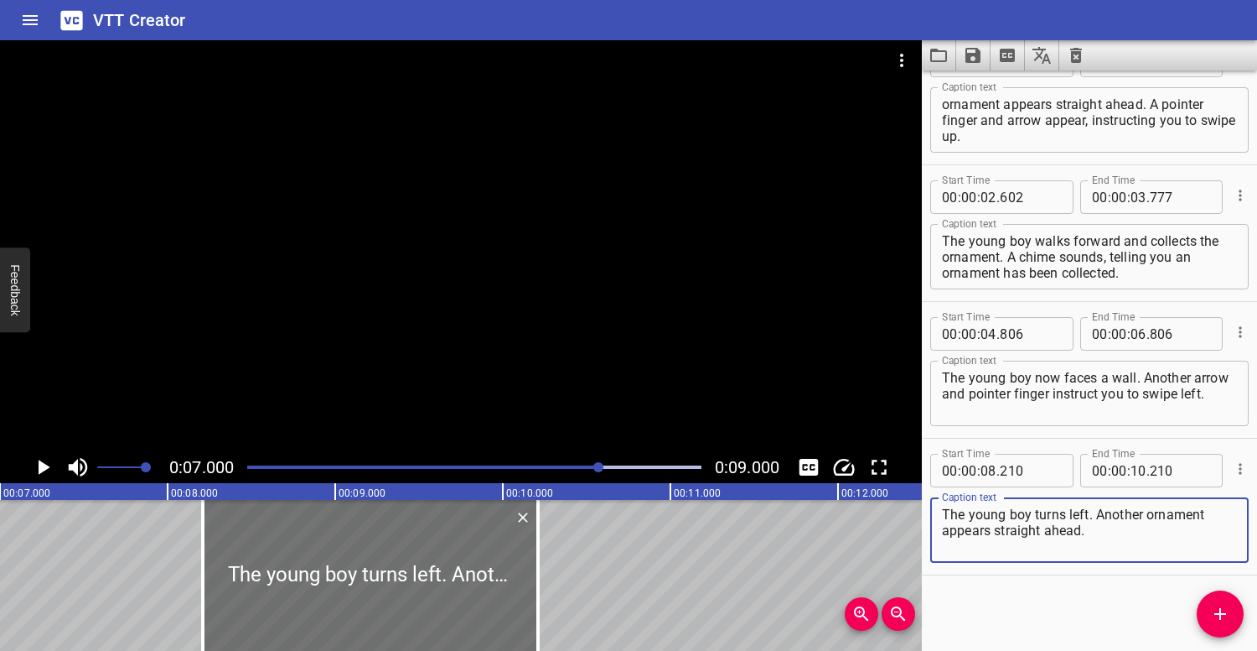
type textarea "The young boy turns left. Another ornament appears straight ahead."
click at [342, 373] on div at bounding box center [461, 245] width 922 height 411
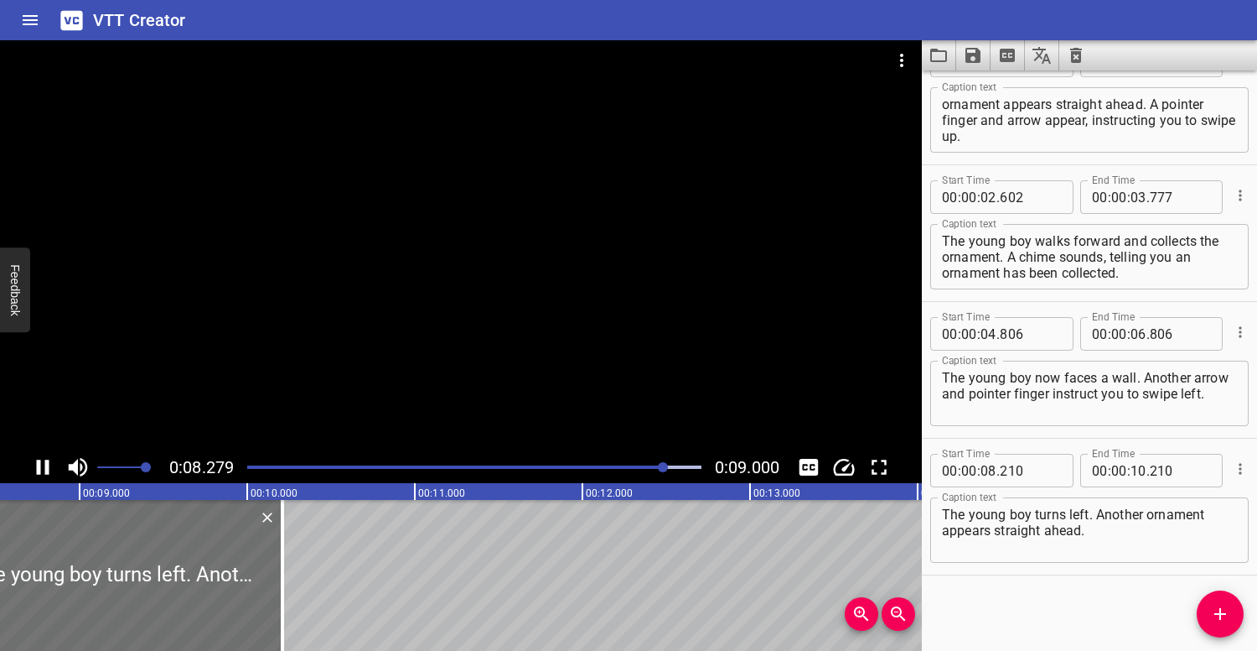
click at [321, 350] on div at bounding box center [461, 245] width 922 height 411
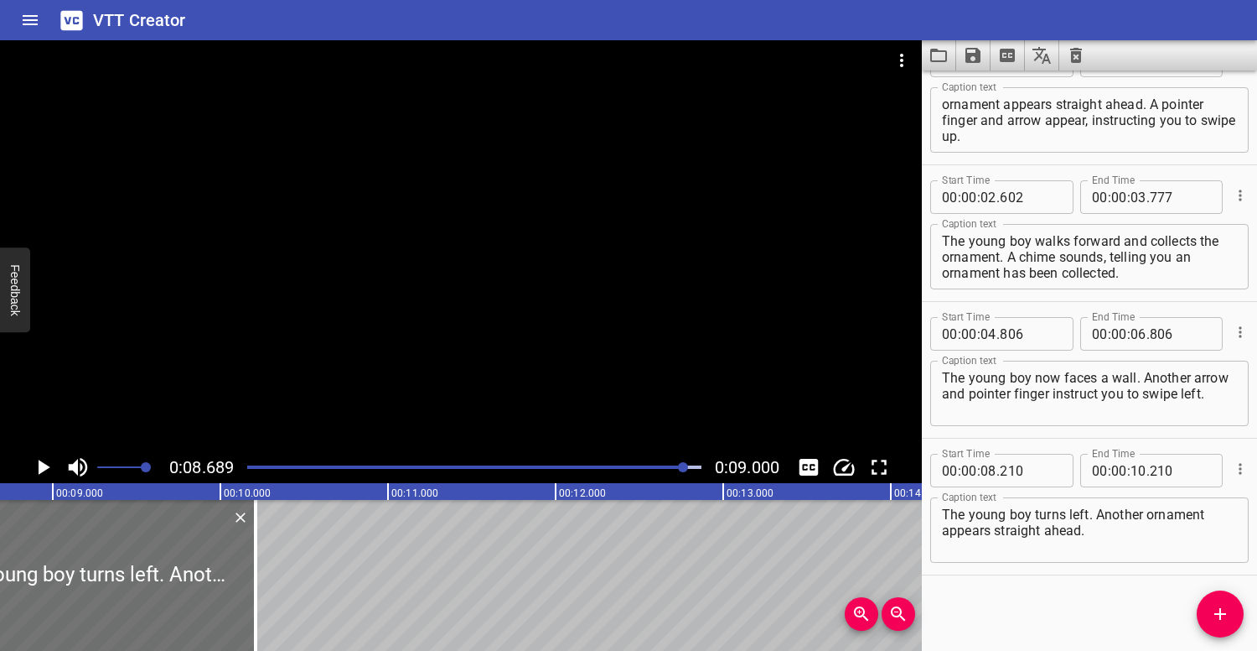
click at [640, 468] on div "Play progress" at bounding box center [459, 466] width 454 height 3
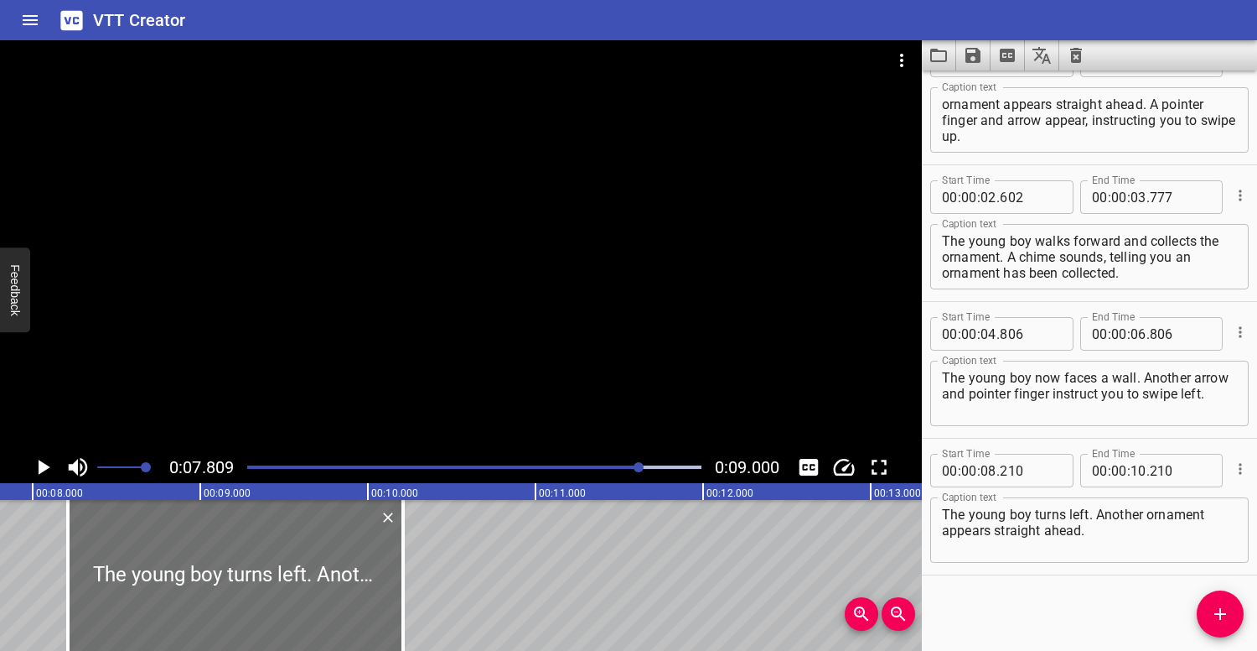
click at [566, 466] on div "Play progress" at bounding box center [415, 466] width 454 height 3
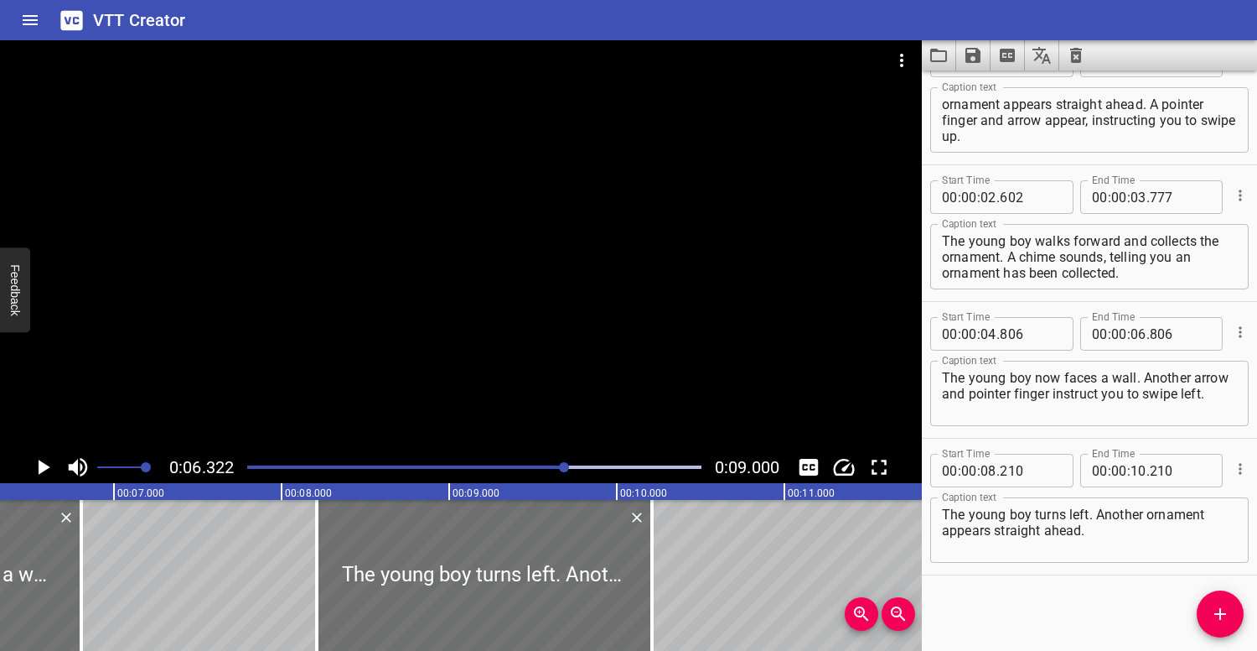
click at [468, 351] on div at bounding box center [461, 245] width 922 height 411
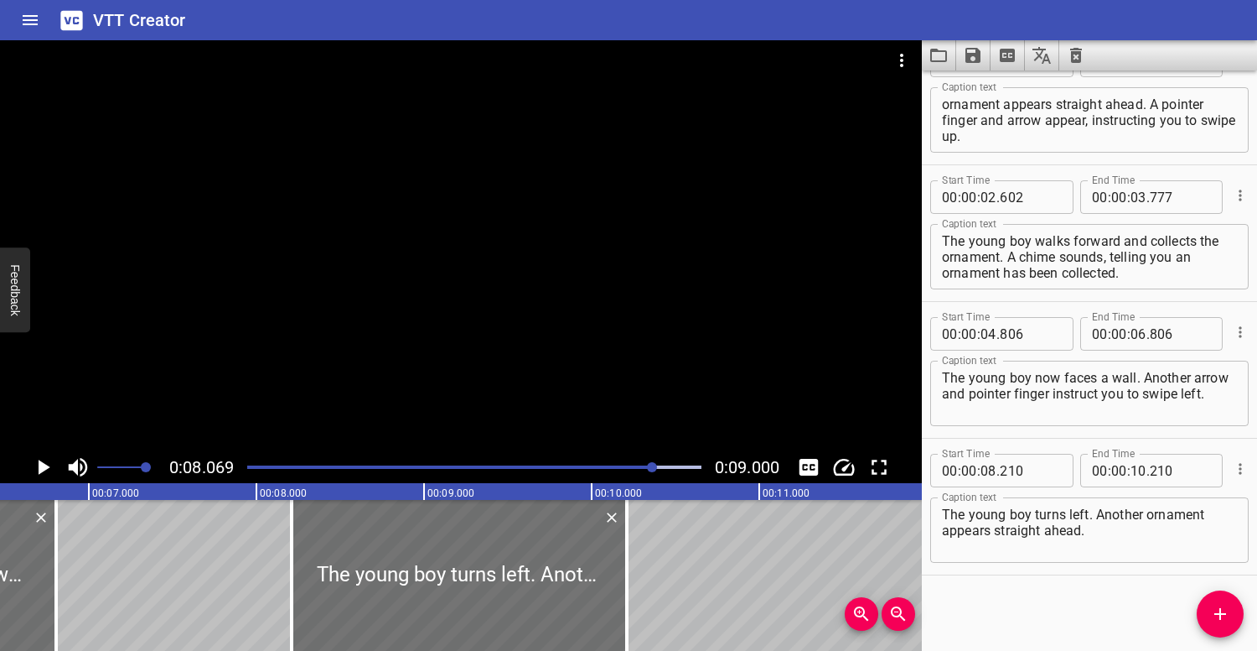
scroll to position [0, 981]
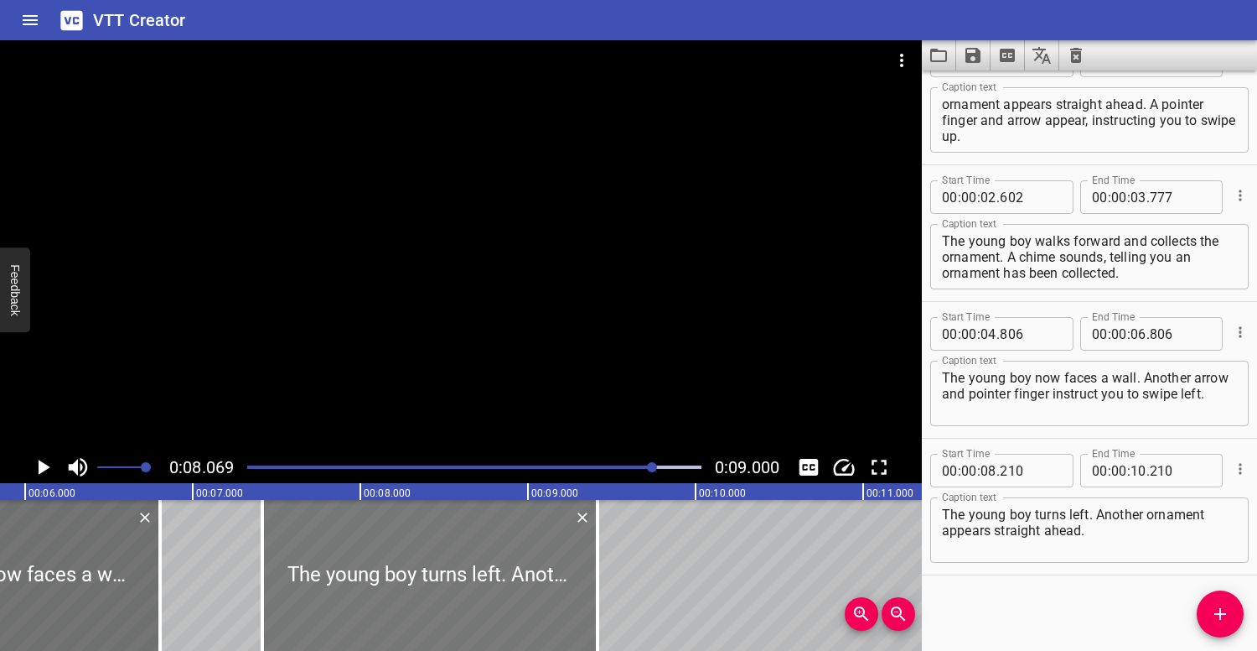
drag, startPoint x: 535, startPoint y: 550, endPoint x: 394, endPoint y: 546, distance: 140.9
click at [394, 546] on div at bounding box center [429, 575] width 335 height 151
type input "07"
type input "370"
type input "09"
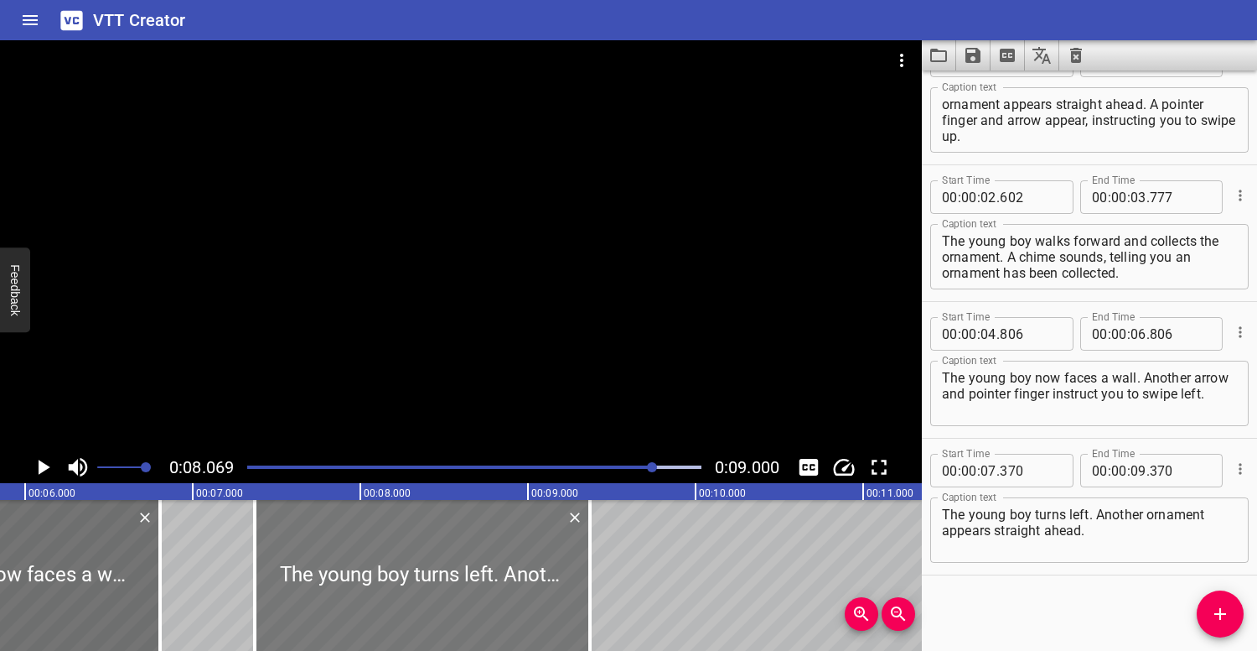
type input "370"
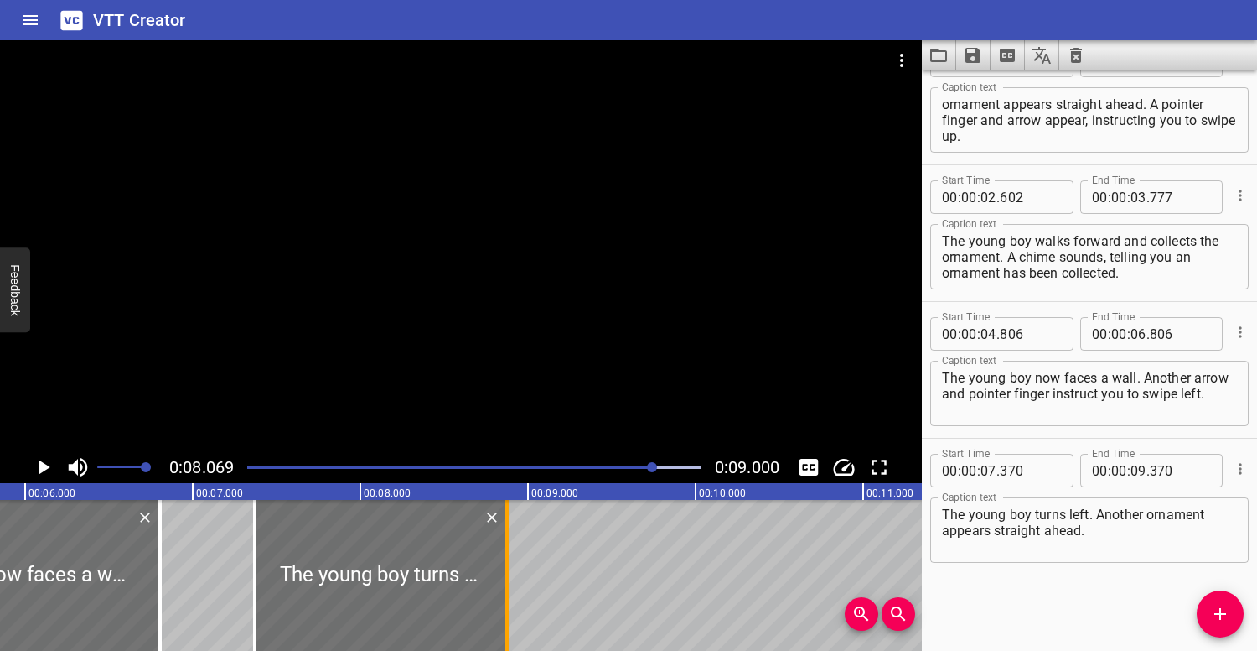
drag, startPoint x: 584, startPoint y: 569, endPoint x: 498, endPoint y: 568, distance: 86.3
click at [499, 569] on div at bounding box center [507, 575] width 17 height 151
type input "08"
type input "860"
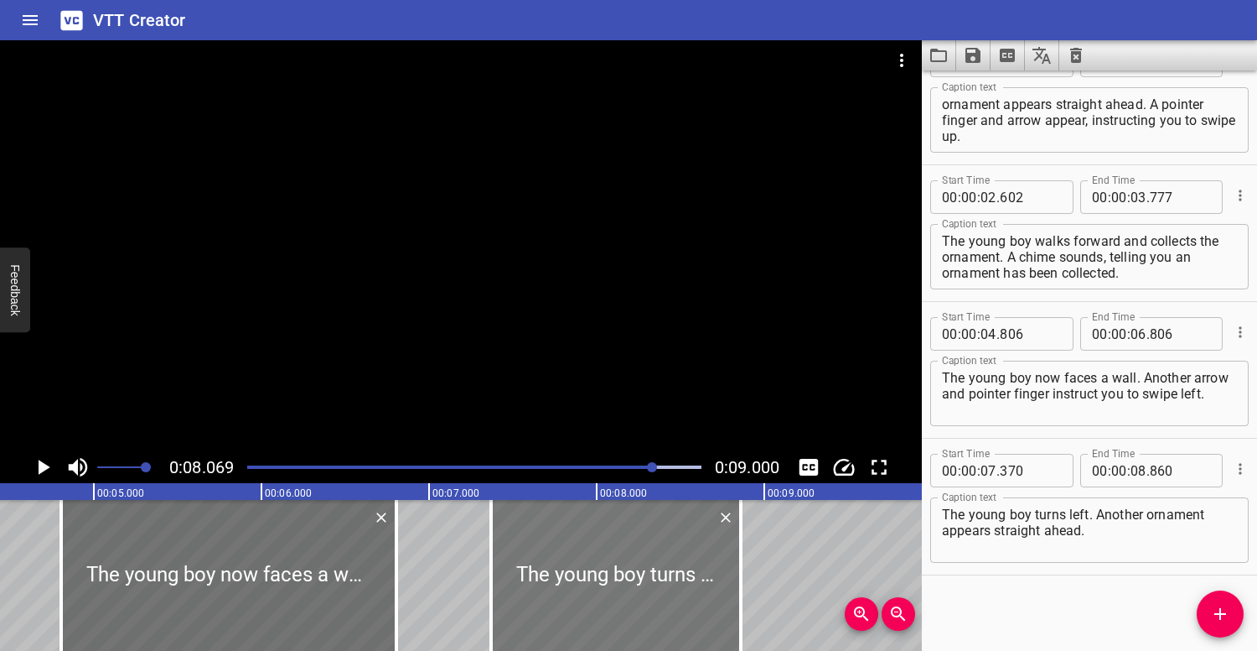
scroll to position [0, 693]
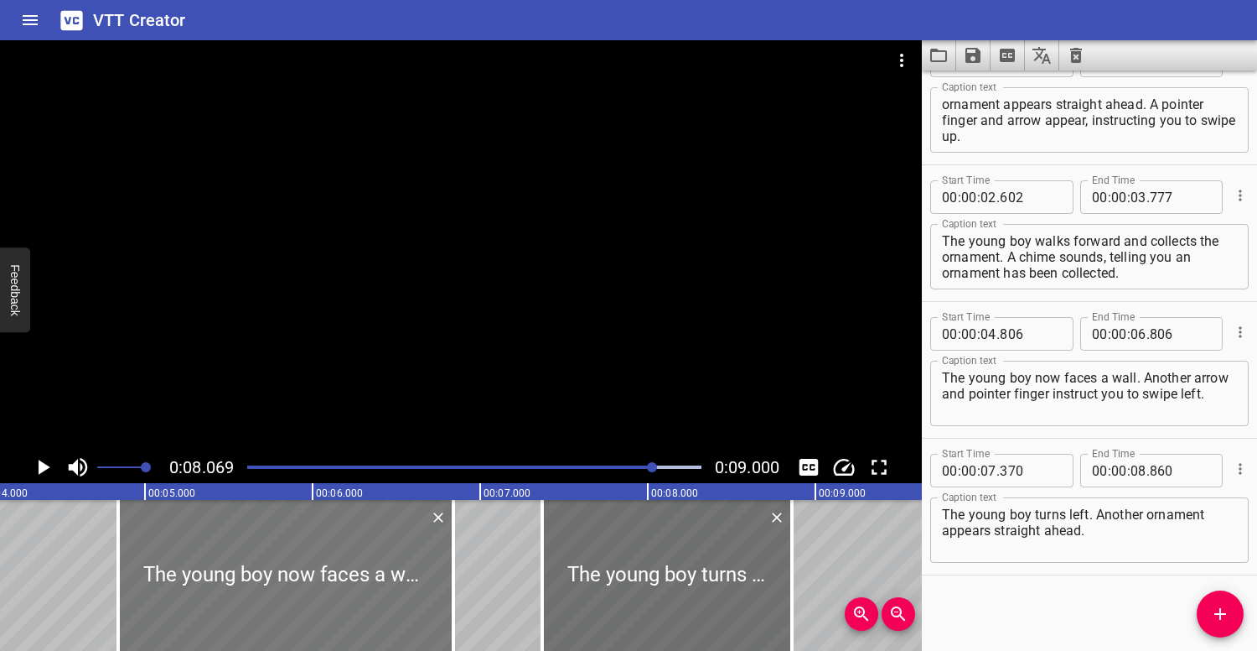
drag, startPoint x: 438, startPoint y: 555, endPoint x: 445, endPoint y: 547, distance: 10.7
click at [447, 547] on div at bounding box center [285, 575] width 335 height 151
type input "856"
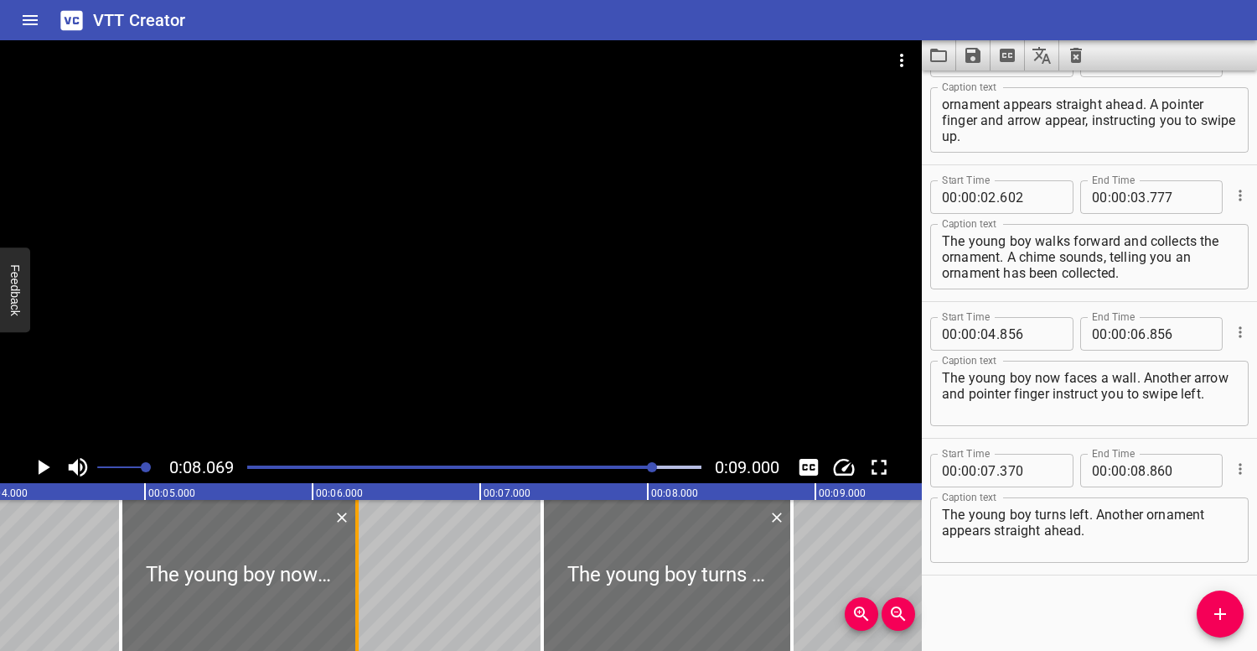
drag, startPoint x: 458, startPoint y: 547, endPoint x: 360, endPoint y: 537, distance: 98.5
click at [359, 537] on div at bounding box center [357, 575] width 17 height 151
type input "266"
click at [251, 459] on div at bounding box center [474, 466] width 474 height 23
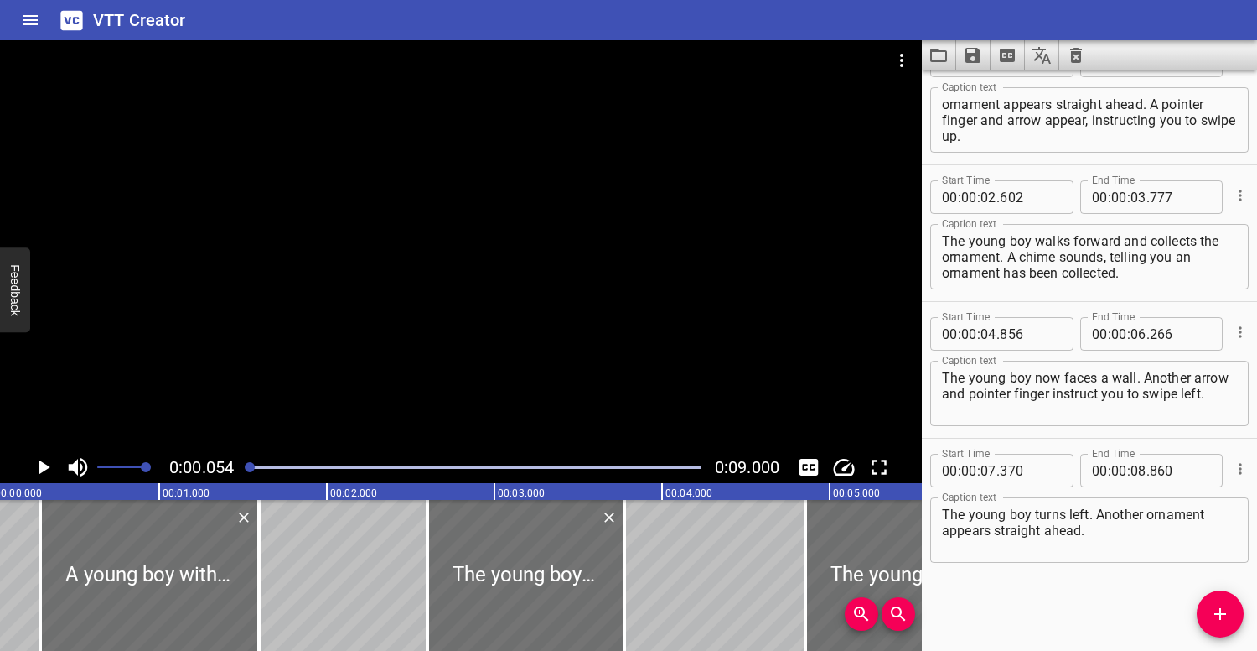
click at [322, 307] on div at bounding box center [461, 245] width 922 height 411
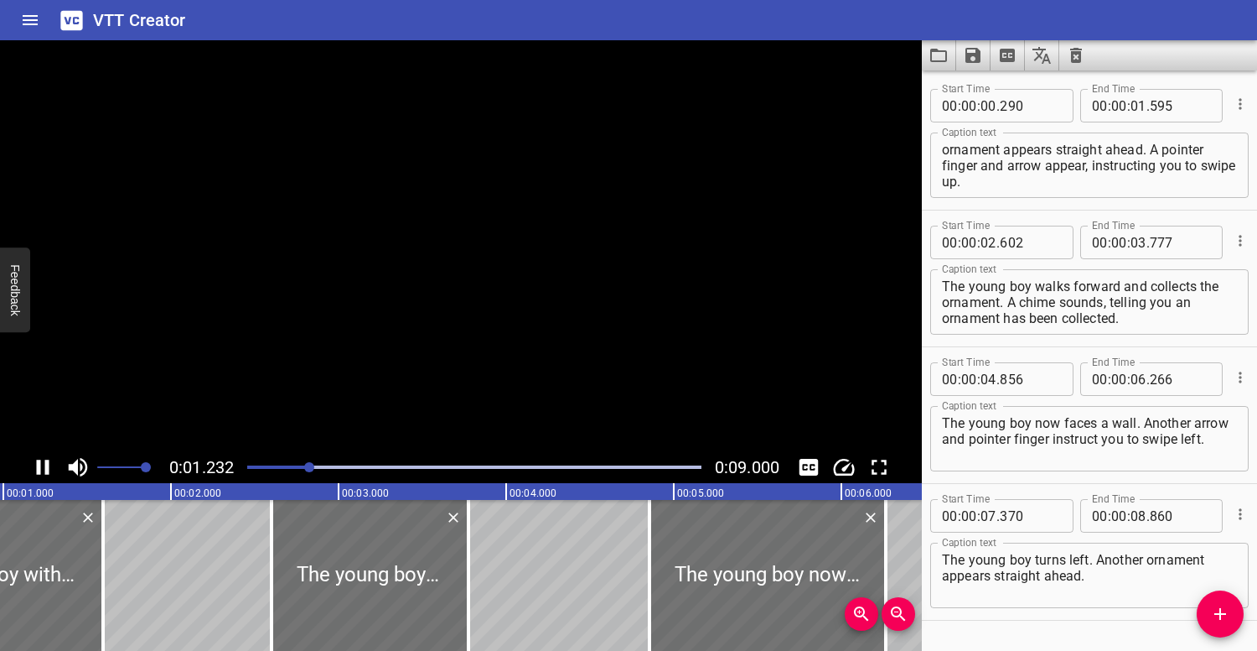
scroll to position [0, 223]
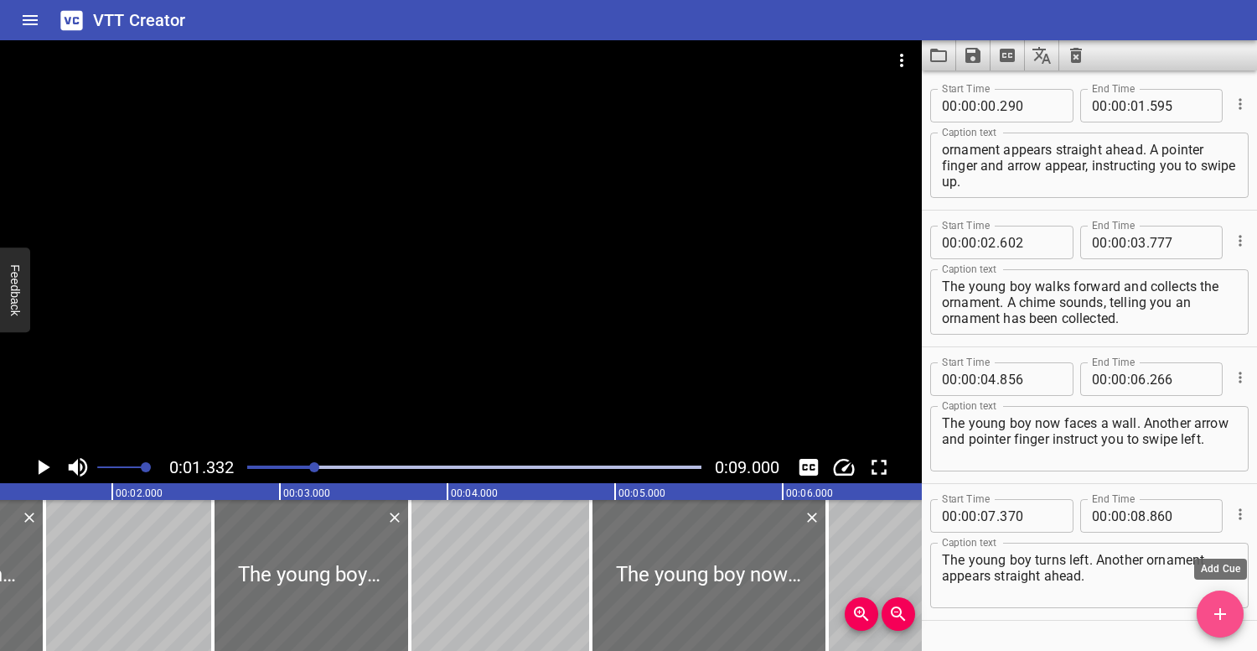
click at [1221, 607] on icon "Add Cue" at bounding box center [1221, 614] width 20 height 20
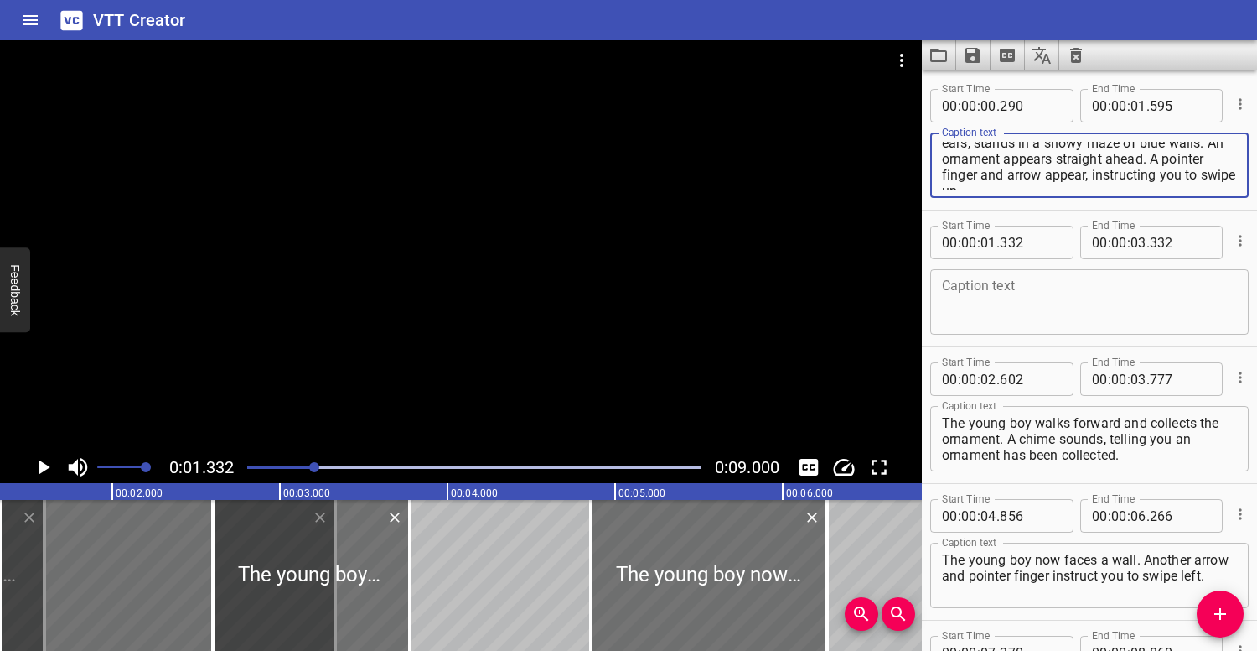
scroll to position [48, 0]
drag, startPoint x: 1153, startPoint y: 178, endPoint x: 1194, endPoint y: 211, distance: 52.4
click at [1194, 211] on div "Start Time 00 : 00 : 00 . 290 Start Time End Time 00 : 00 : 01 . 595 End Time C…" at bounding box center [1089, 415] width 335 height 683
click at [1031, 288] on textarea at bounding box center [1089, 302] width 295 height 48
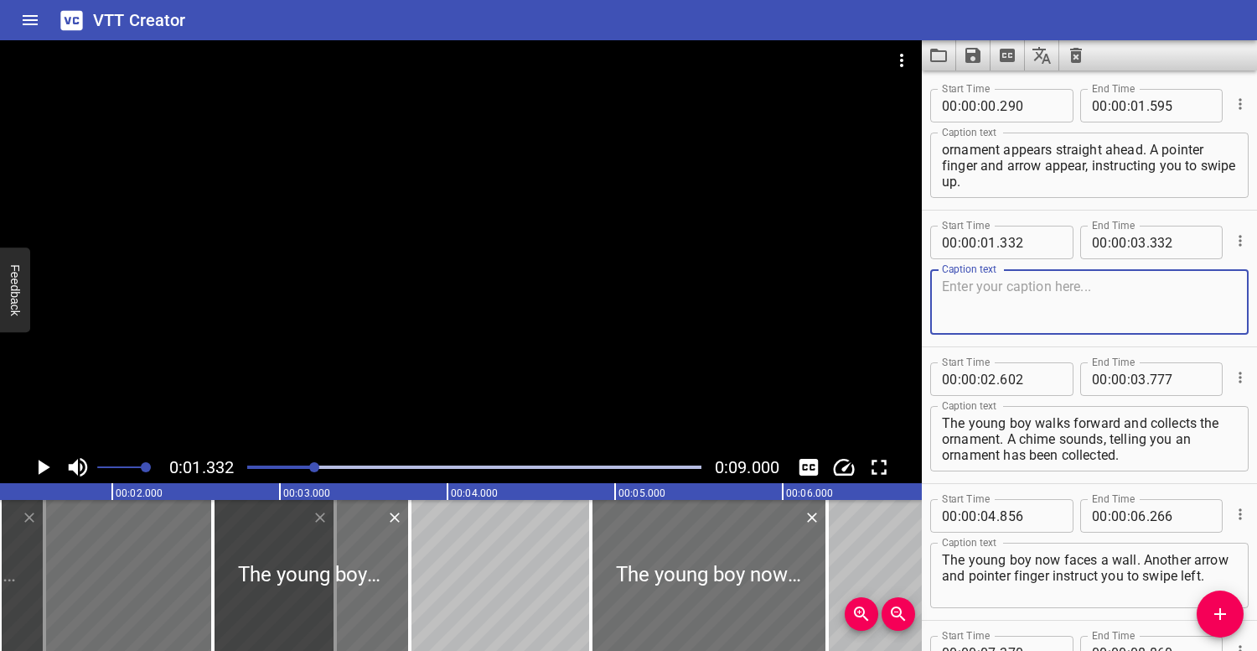
paste textarea "A pointer finger and arrow appear, instructing you to swipe up."
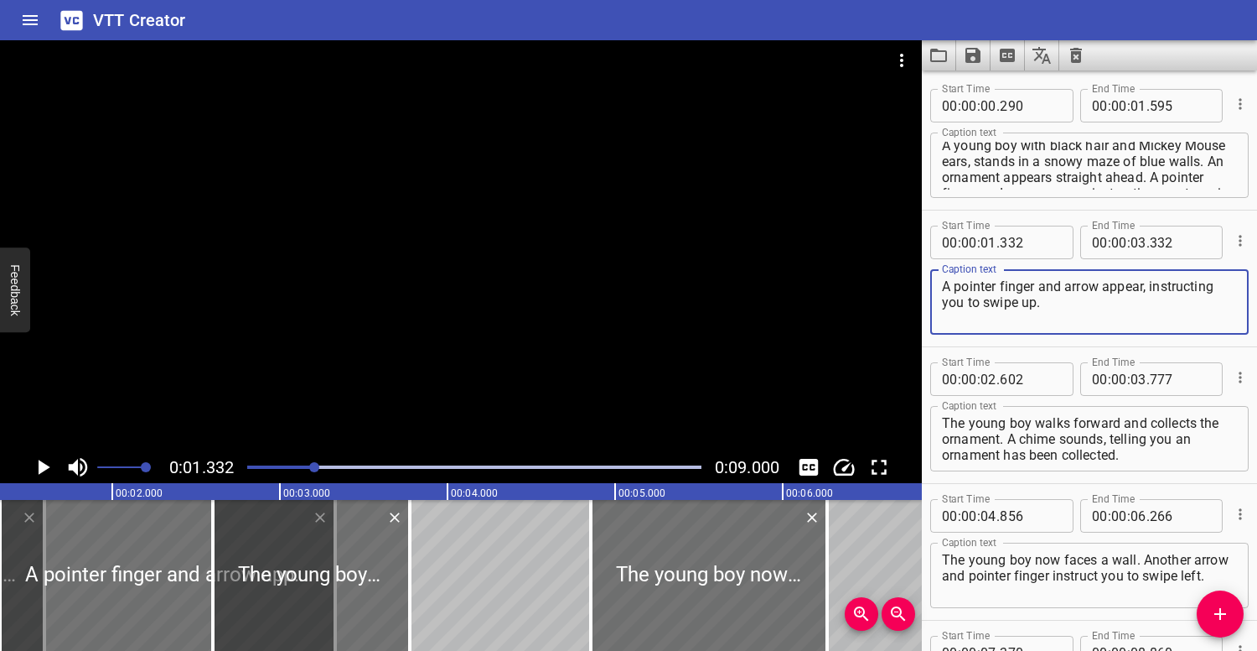
scroll to position [2, 0]
type textarea "A pointer finger and arrow appear, instructing you to swipe up."
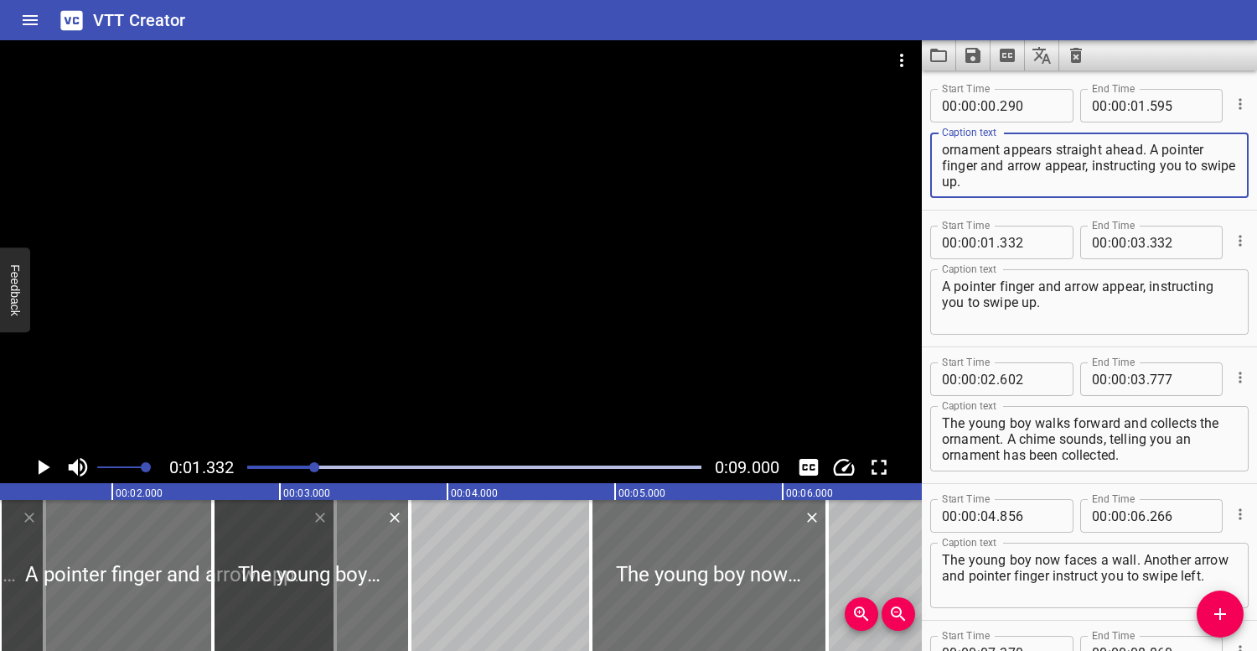
scroll to position [48, 0]
drag, startPoint x: 1153, startPoint y: 179, endPoint x: 1179, endPoint y: 194, distance: 30.5
click at [1179, 194] on div "A young boy with black hair and Mickey Mouse ears, stands in a snowy maze of bl…" at bounding box center [1090, 164] width 319 height 65
type textarea "A young boy with black hair and Mickey Mouse ears, stands in a snowy maze of bl…"
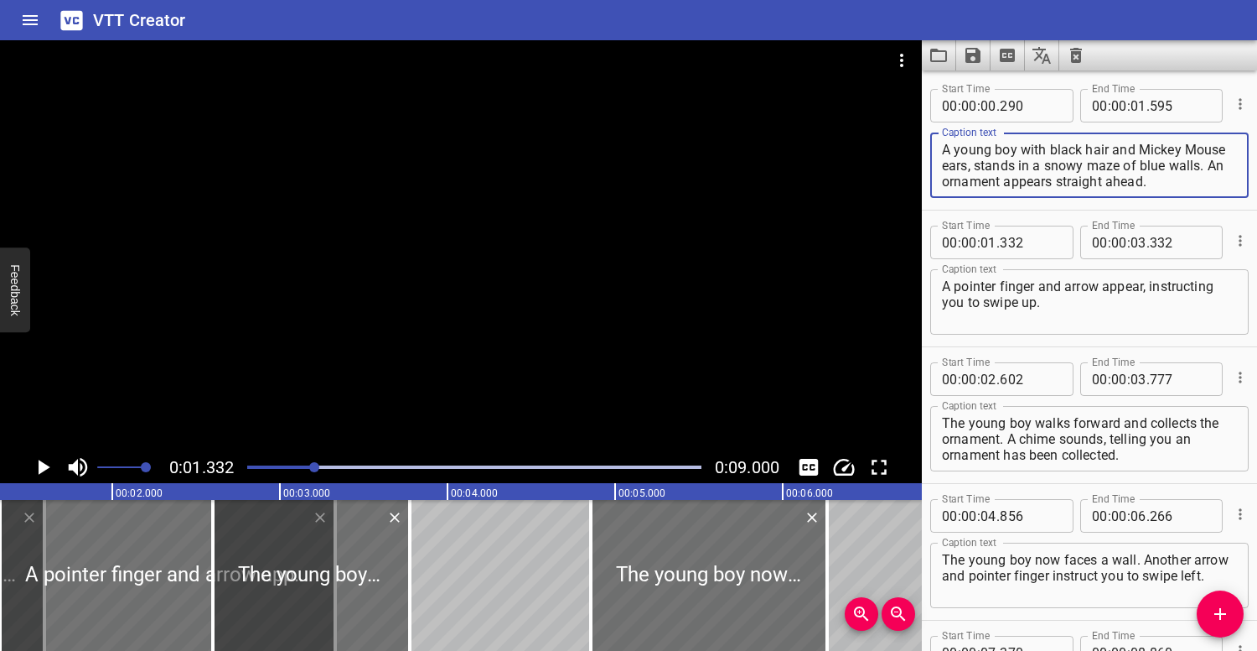
click at [253, 476] on div at bounding box center [474, 466] width 474 height 23
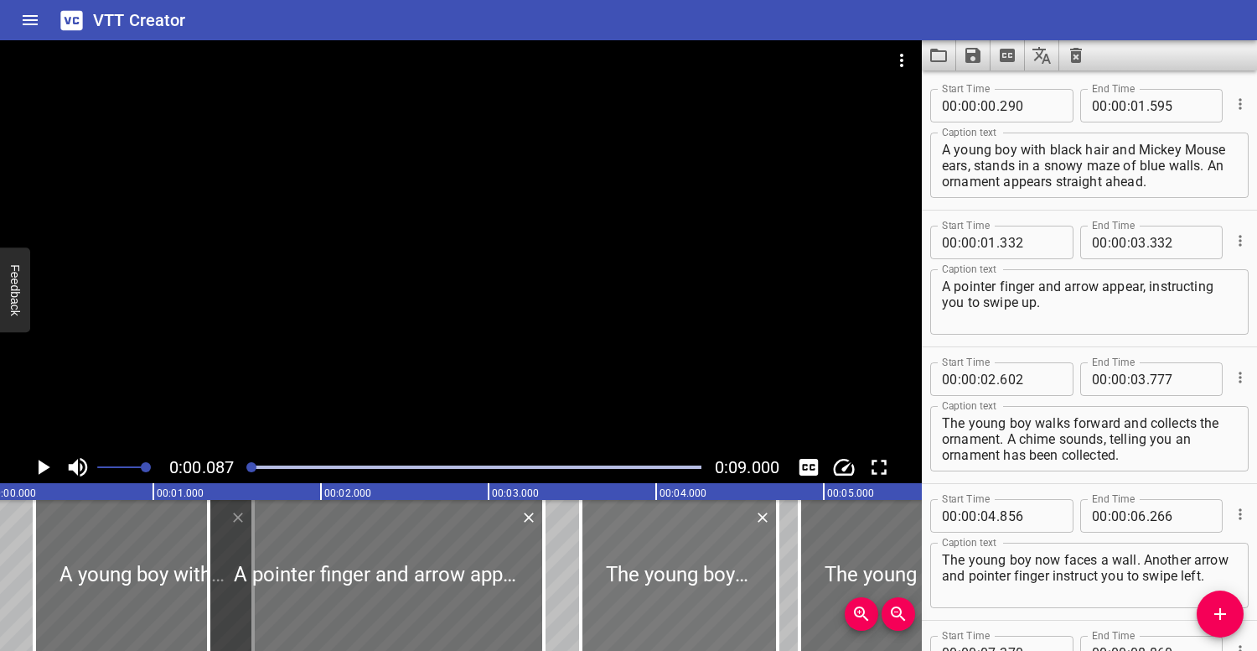
drag, startPoint x: 573, startPoint y: 572, endPoint x: 714, endPoint y: 570, distance: 141.7
click at [715, 571] on div at bounding box center [679, 575] width 197 height 151
type input "03"
type input "452"
type input "04"
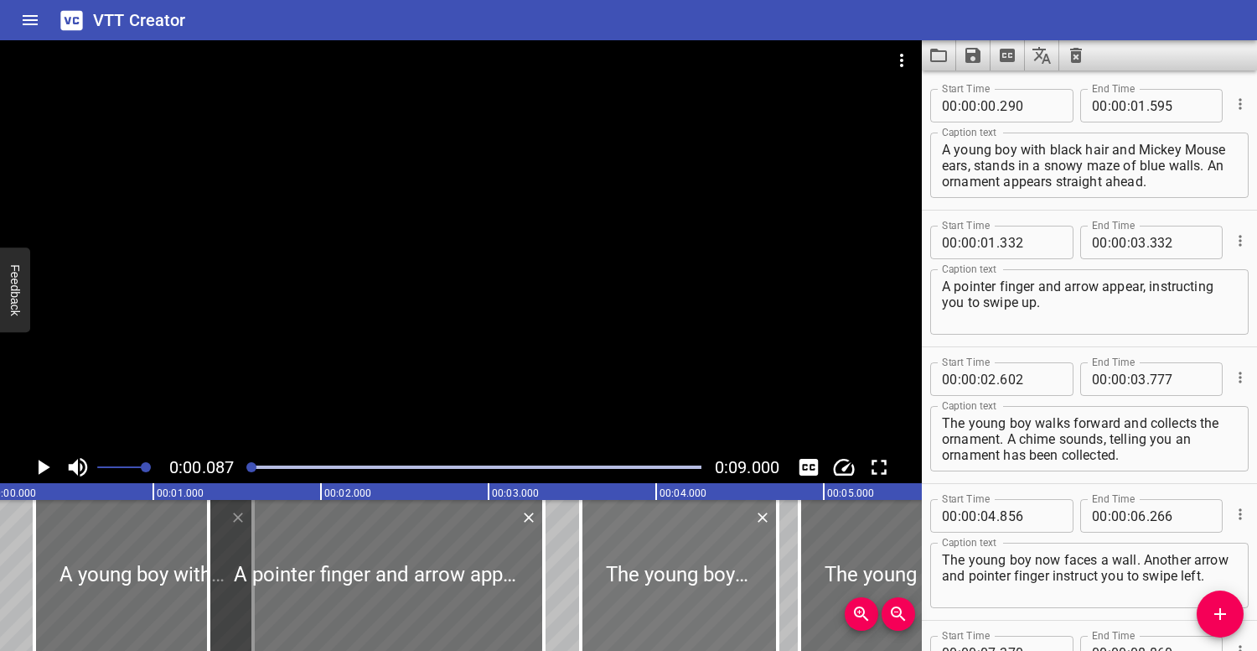
type input "627"
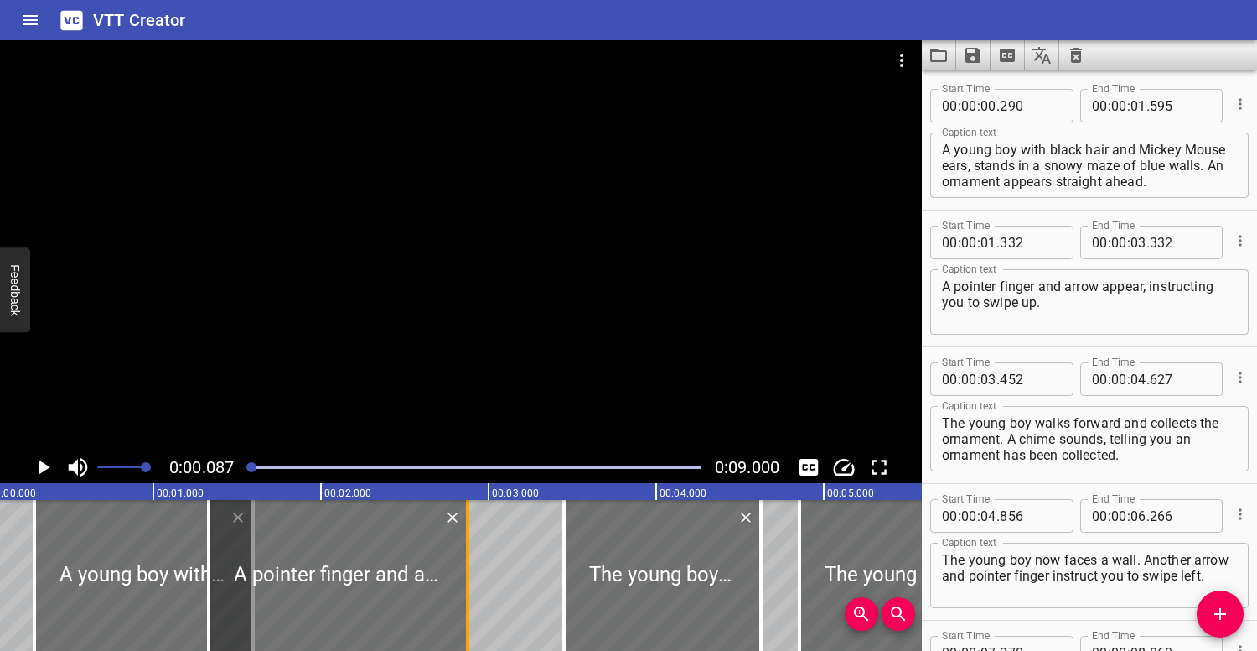
drag, startPoint x: 543, startPoint y: 578, endPoint x: 463, endPoint y: 567, distance: 81.3
click at [466, 568] on div at bounding box center [467, 575] width 3 height 151
type input "02"
type input "867"
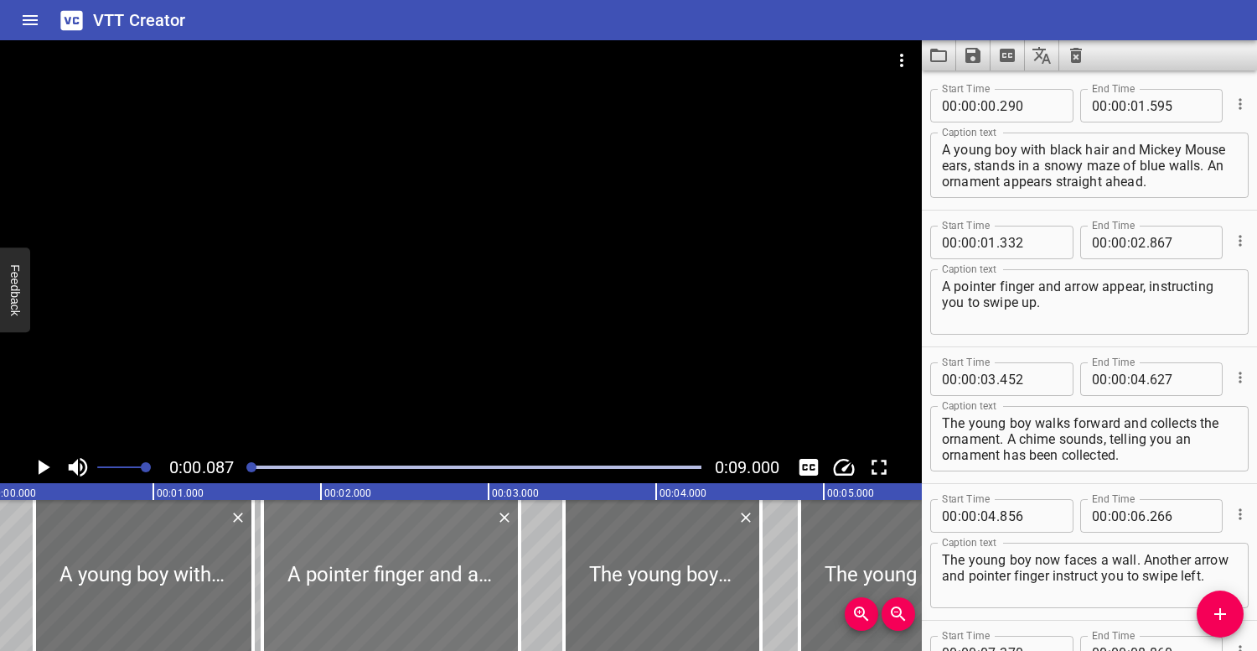
drag, startPoint x: 399, startPoint y: 557, endPoint x: 452, endPoint y: 554, distance: 52.9
click at [453, 554] on div at bounding box center [390, 575] width 257 height 151
type input "652"
type input "03"
type input "187"
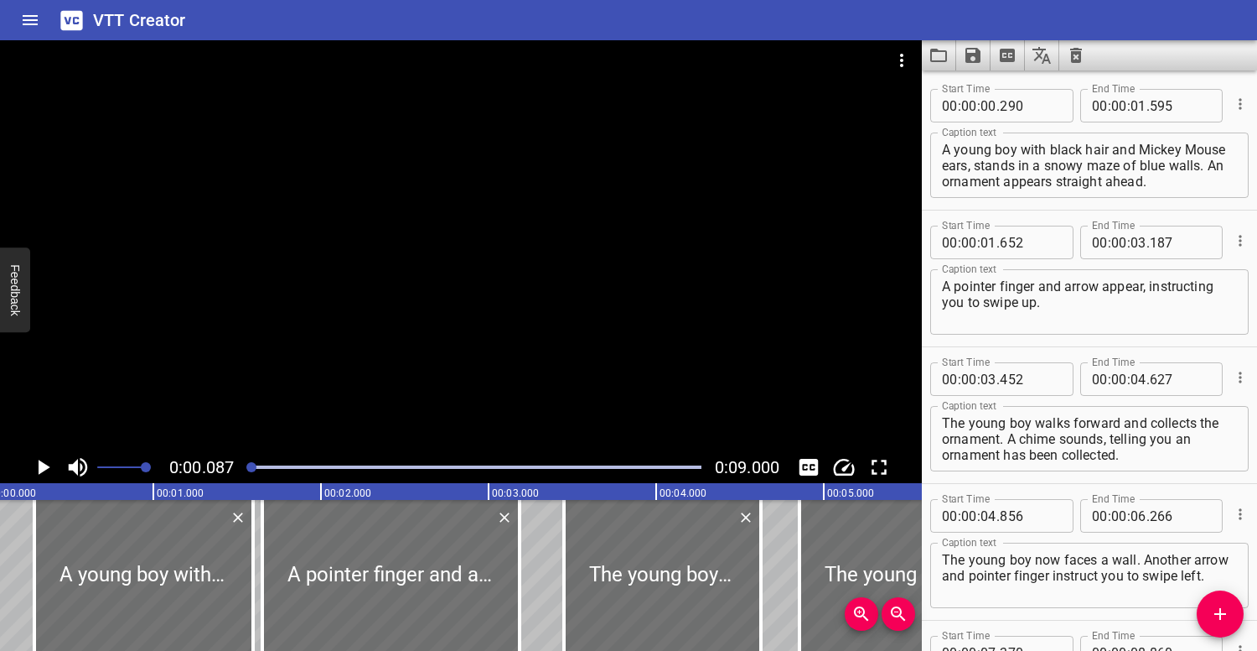
click at [271, 398] on div at bounding box center [461, 245] width 922 height 411
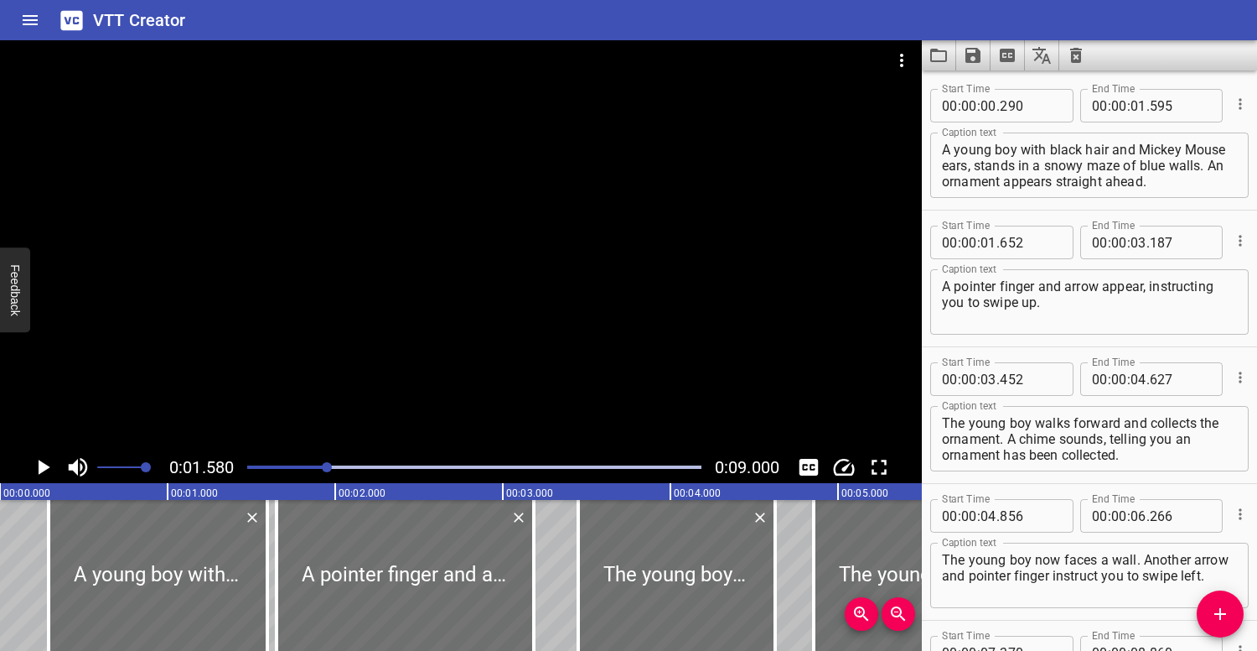
scroll to position [0, 0]
click at [249, 467] on div "Play progress" at bounding box center [100, 466] width 454 height 3
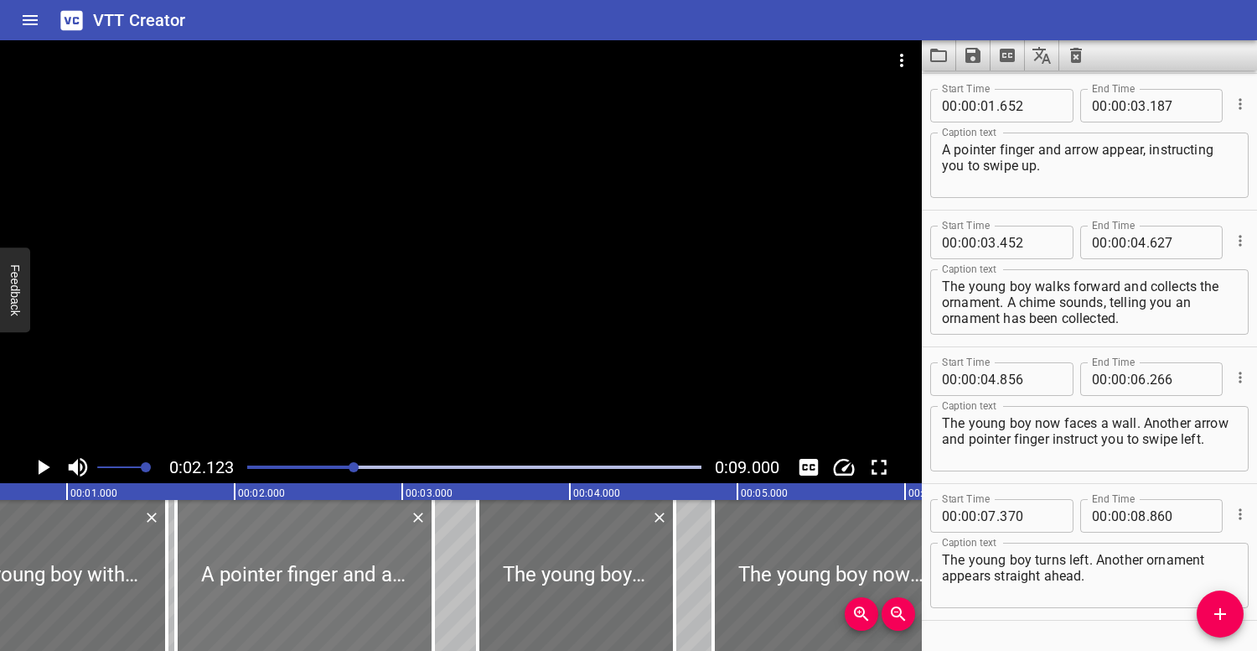
scroll to position [0, 24]
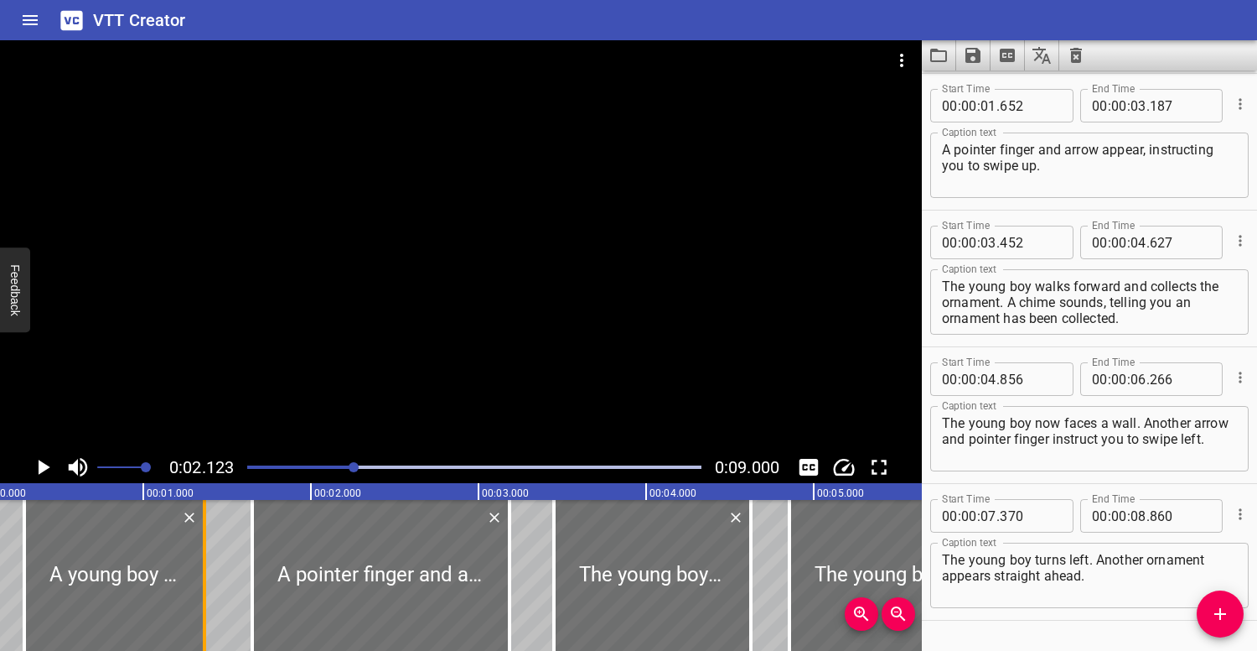
drag, startPoint x: 238, startPoint y: 577, endPoint x: 200, endPoint y: 573, distance: 37.9
click at [200, 573] on div at bounding box center [204, 575] width 17 height 151
type input "370"
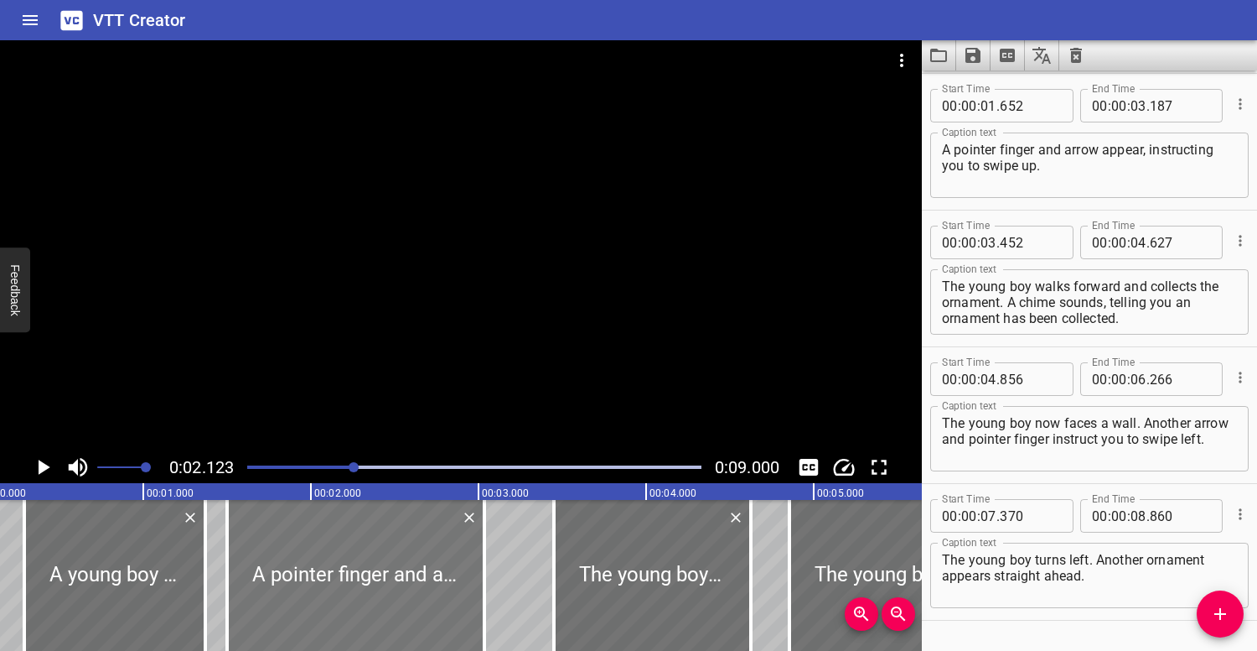
drag, startPoint x: 283, startPoint y: 577, endPoint x: 257, endPoint y: 568, distance: 27.3
click at [257, 568] on div at bounding box center [355, 575] width 257 height 151
type input "502"
type input "037"
click at [250, 461] on div at bounding box center [474, 466] width 474 height 23
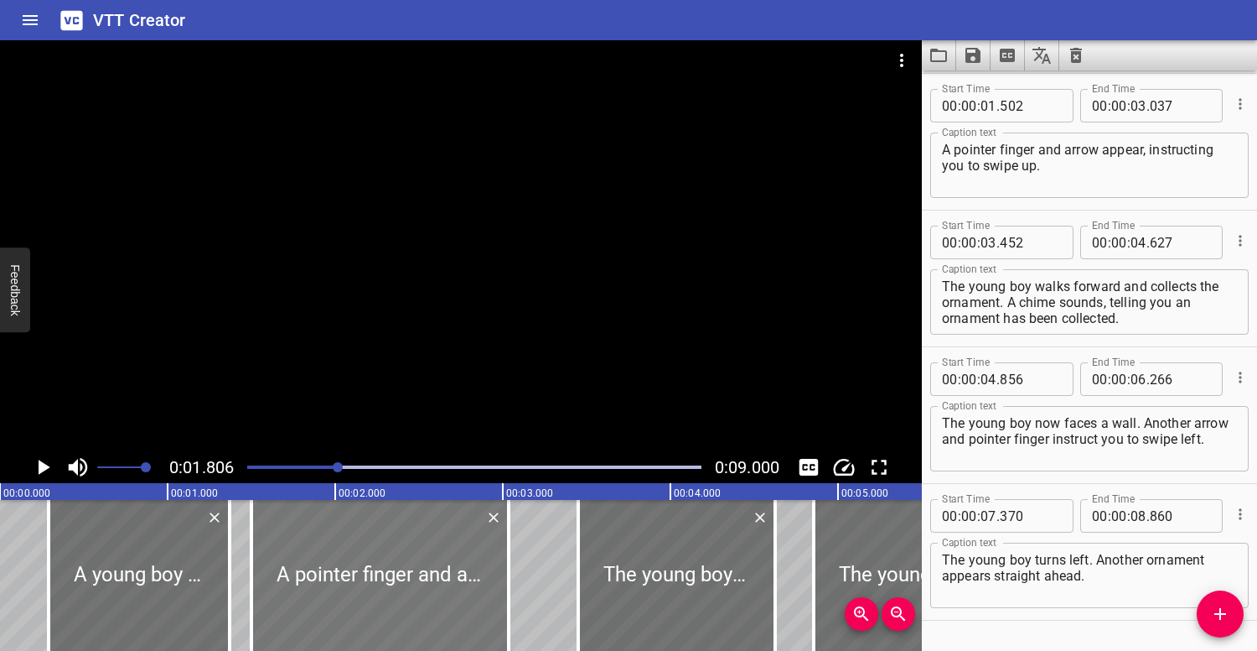
scroll to position [0, 0]
drag, startPoint x: 371, startPoint y: 562, endPoint x: 360, endPoint y: 562, distance: 10.1
click at [360, 562] on div at bounding box center [370, 575] width 257 height 151
type input "447"
type input "02"
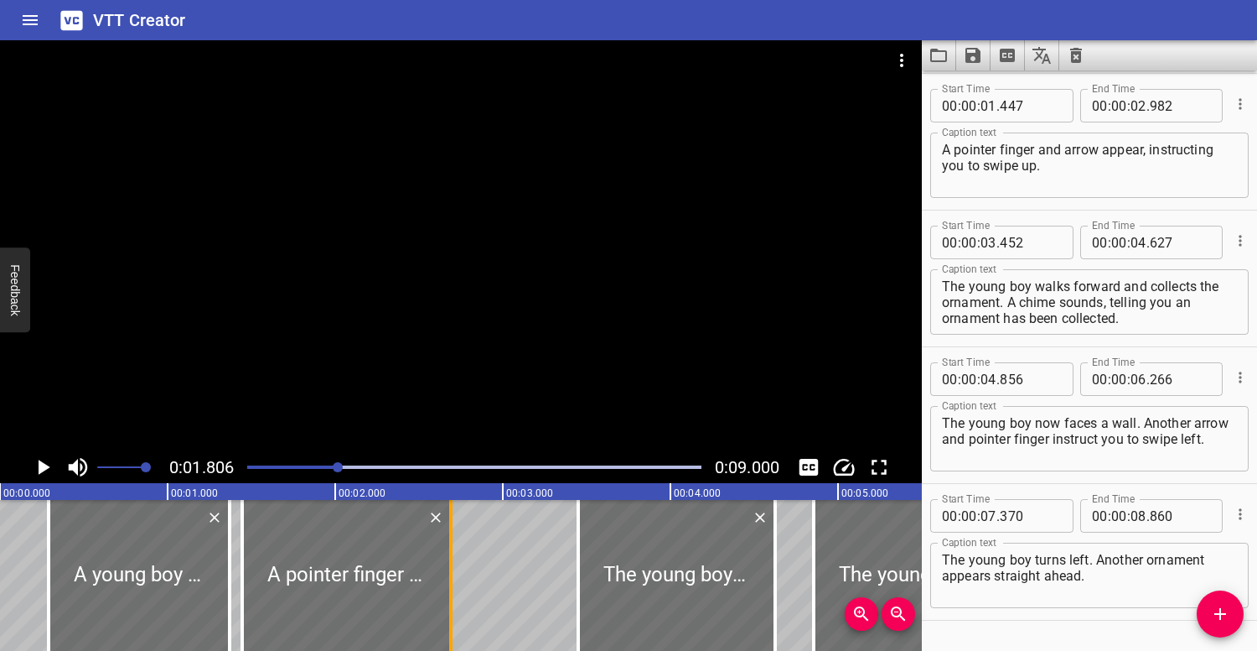
drag, startPoint x: 497, startPoint y: 572, endPoint x: 448, endPoint y: 556, distance: 51.2
click at [448, 557] on div at bounding box center [451, 575] width 17 height 151
type input "692"
click at [260, 465] on div "Play progress" at bounding box center [111, 466] width 454 height 3
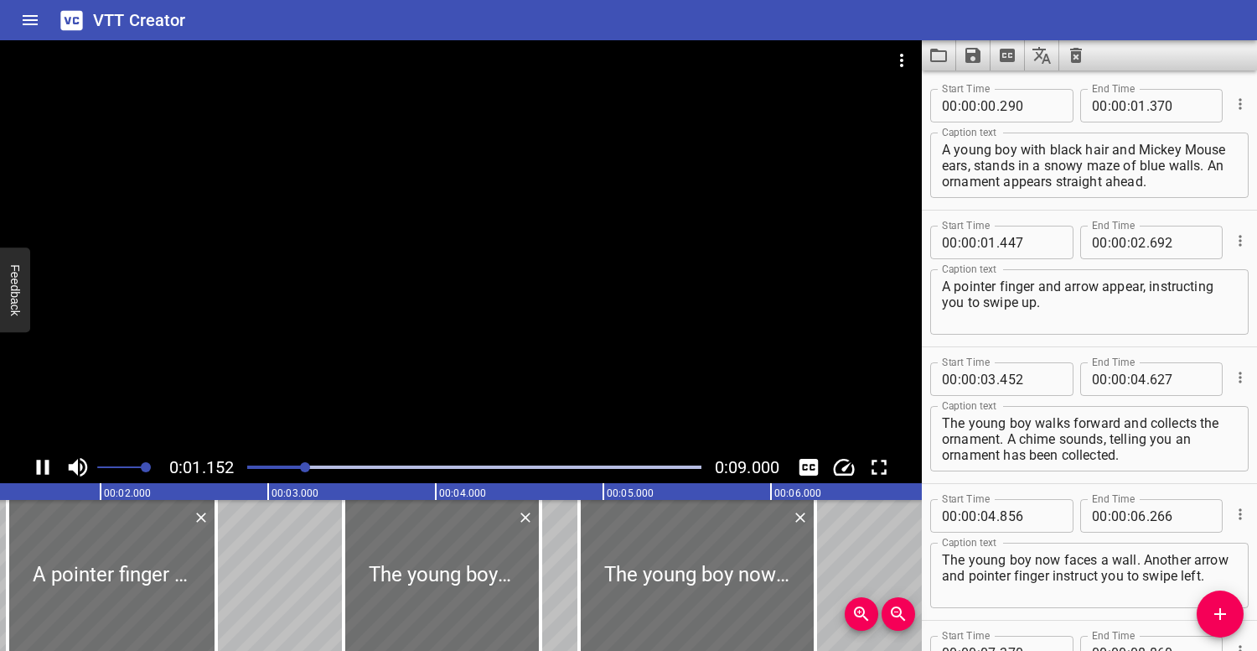
click at [251, 460] on div at bounding box center [474, 466] width 474 height 23
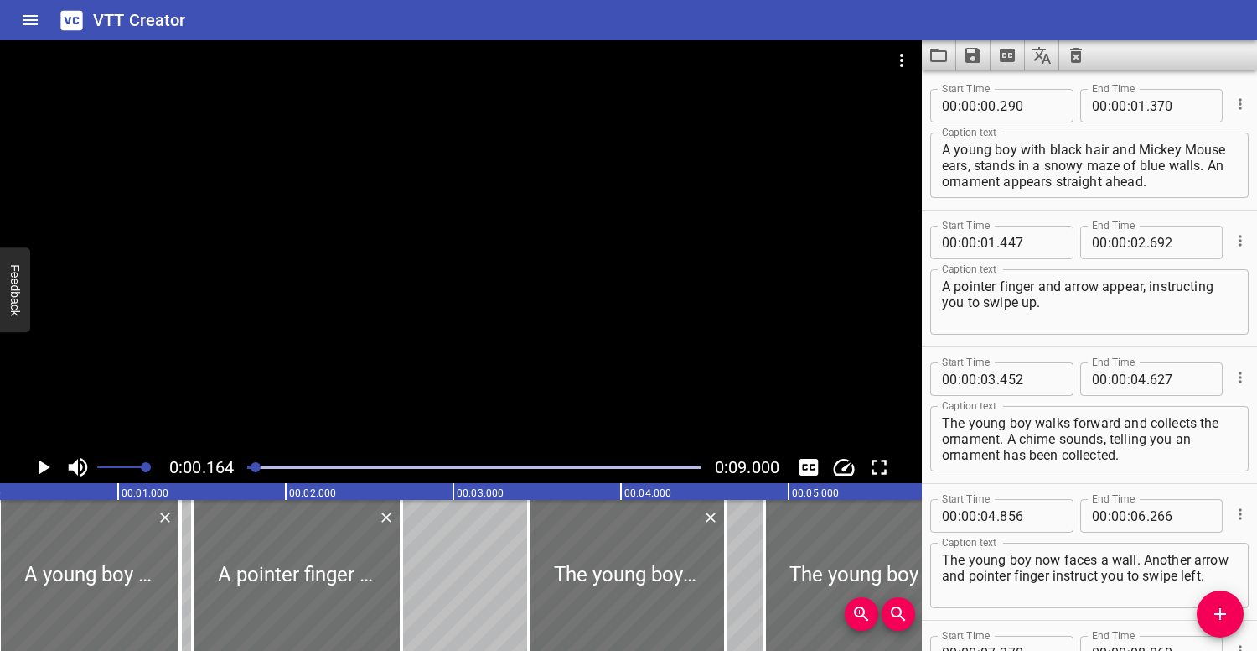
scroll to position [0, 27]
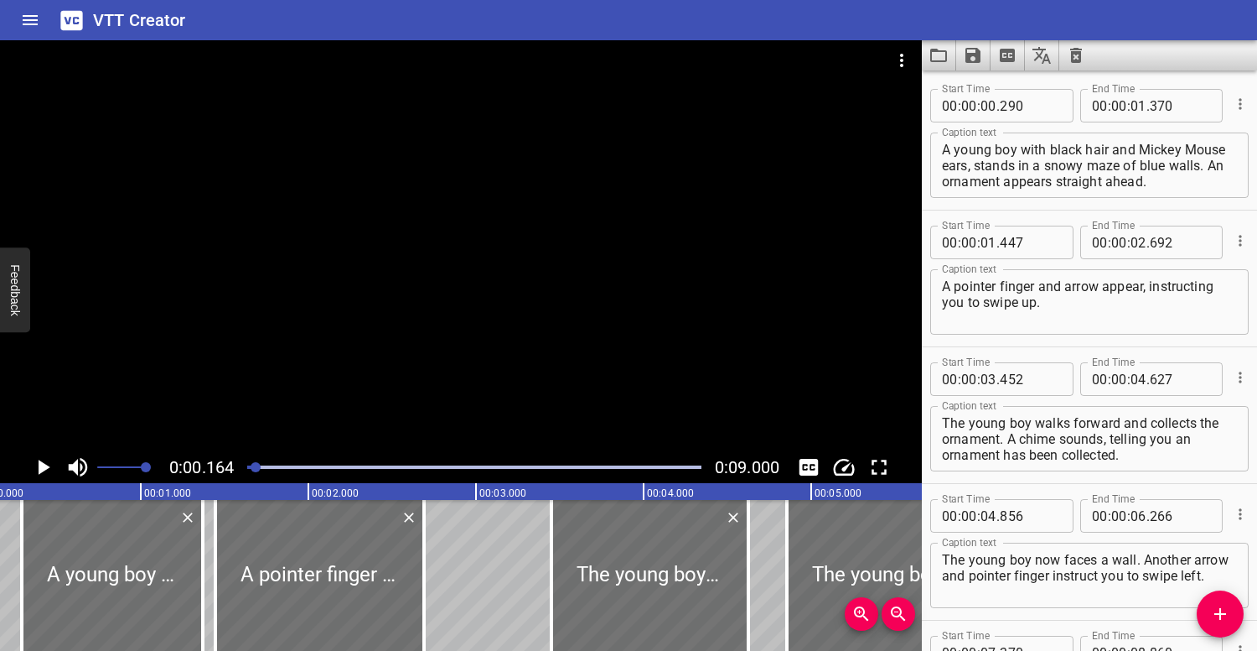
click at [257, 385] on div at bounding box center [461, 245] width 922 height 411
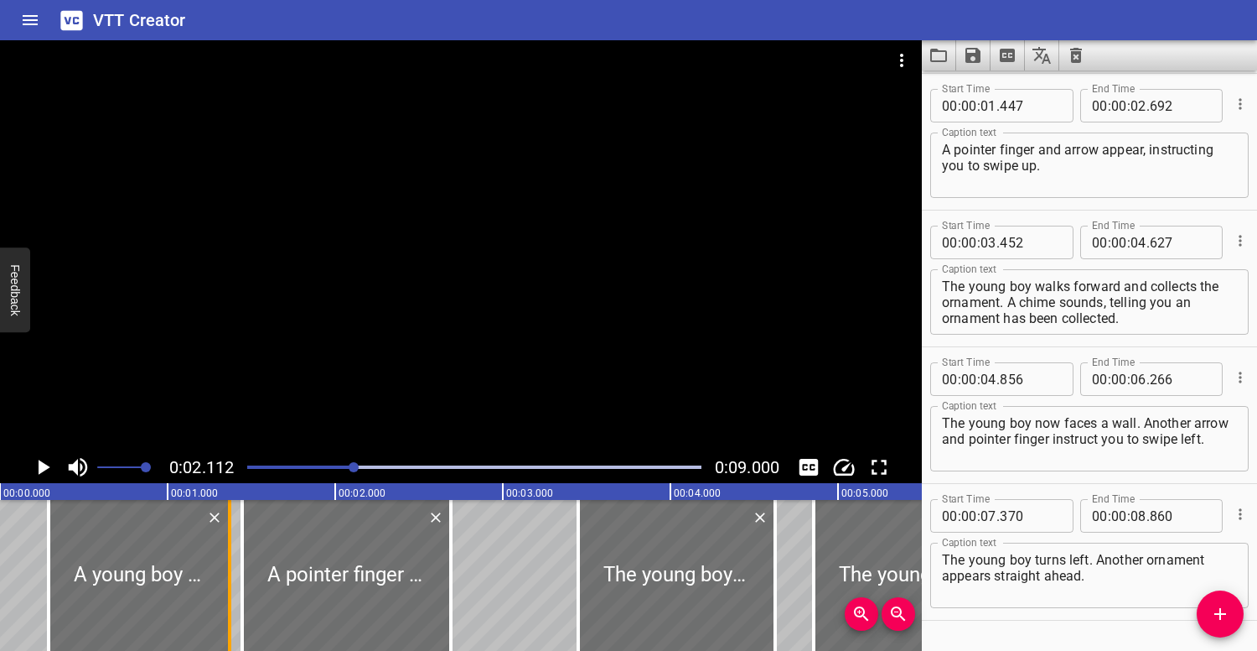
scroll to position [0, 0]
drag, startPoint x: 232, startPoint y: 563, endPoint x: 210, endPoint y: 560, distance: 22.9
click at [210, 560] on div at bounding box center [207, 575] width 17 height 151
type input "235"
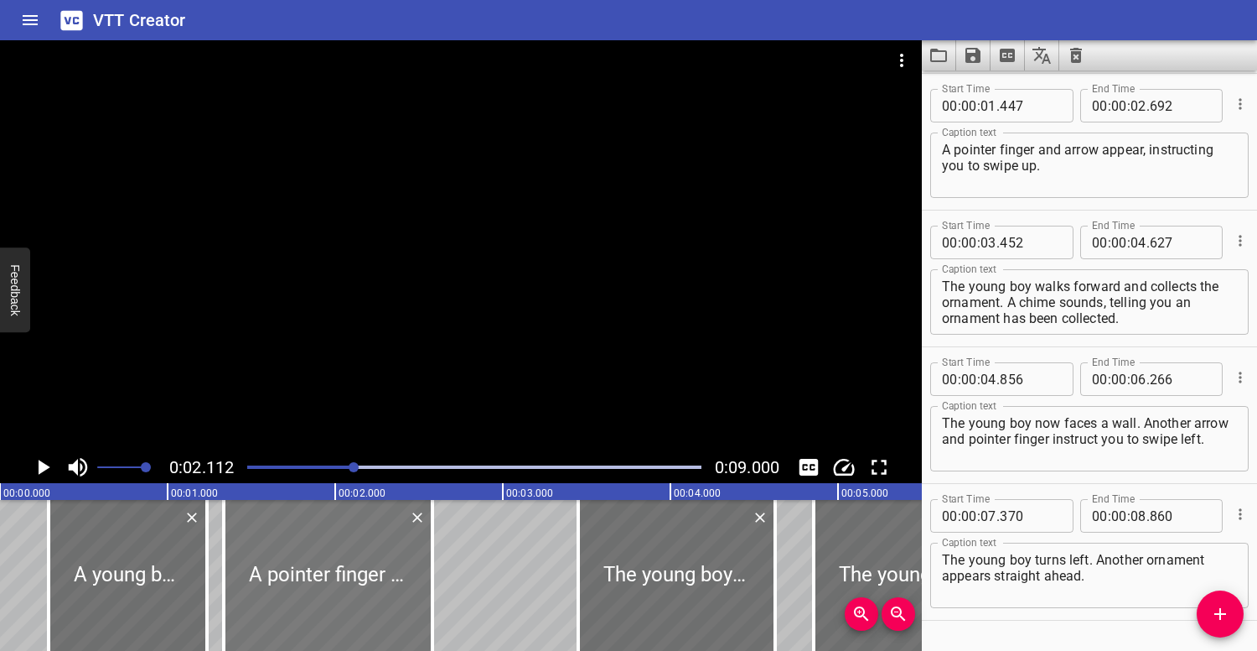
drag, startPoint x: 287, startPoint y: 562, endPoint x: 265, endPoint y: 558, distance: 22.1
click at [268, 558] on div at bounding box center [328, 575] width 209 height 151
type input "337"
type input "582"
click at [254, 461] on div at bounding box center [474, 466] width 474 height 23
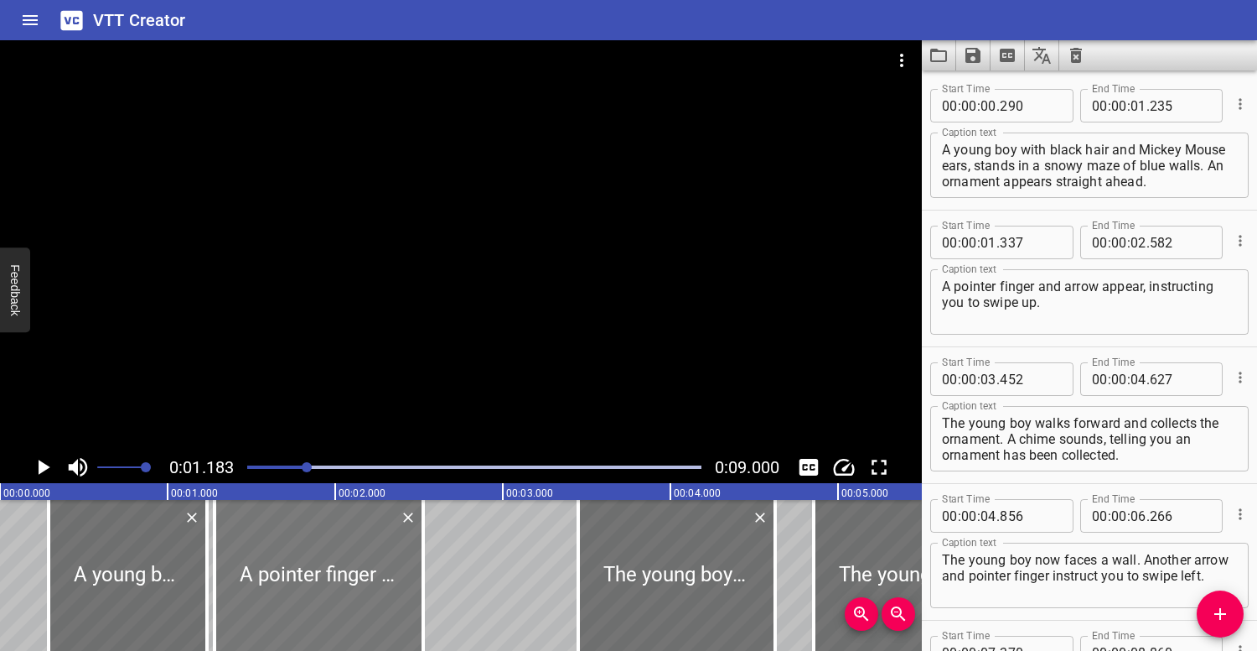
drag, startPoint x: 319, startPoint y: 554, endPoint x: 307, endPoint y: 552, distance: 11.9
click at [308, 552] on div at bounding box center [319, 575] width 209 height 151
type input "282"
type input "527"
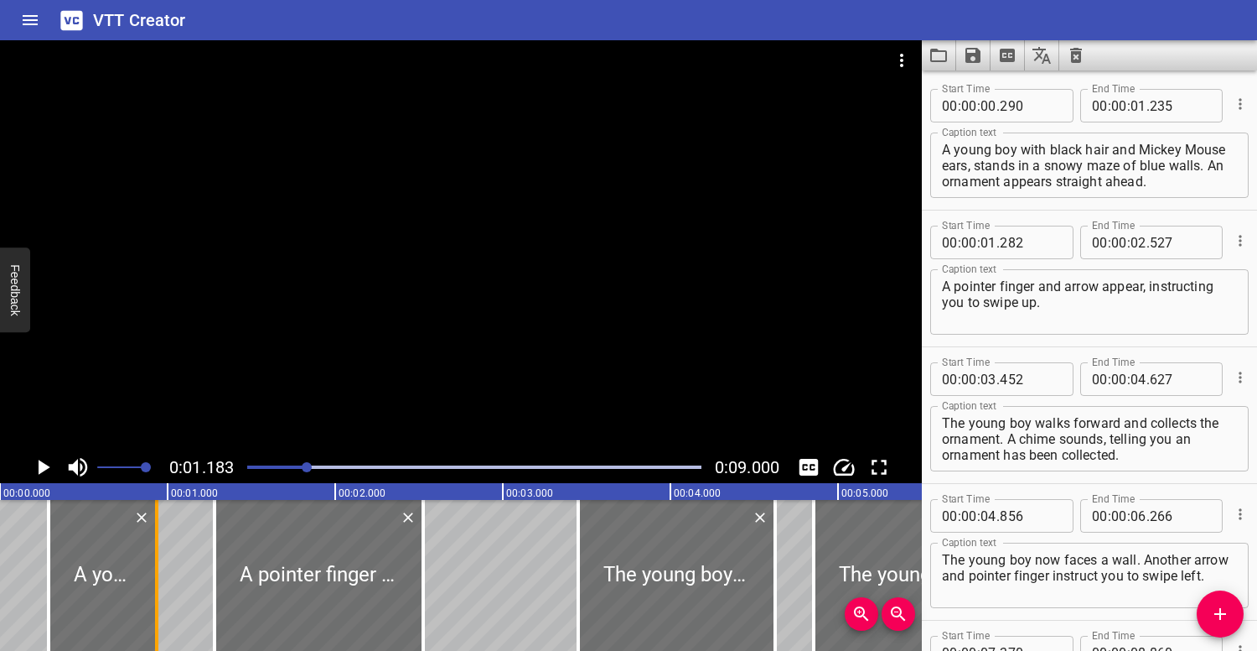
drag, startPoint x: 203, startPoint y: 577, endPoint x: 153, endPoint y: 575, distance: 50.3
click at [153, 575] on div at bounding box center [156, 575] width 17 height 151
type input "00"
type input "935"
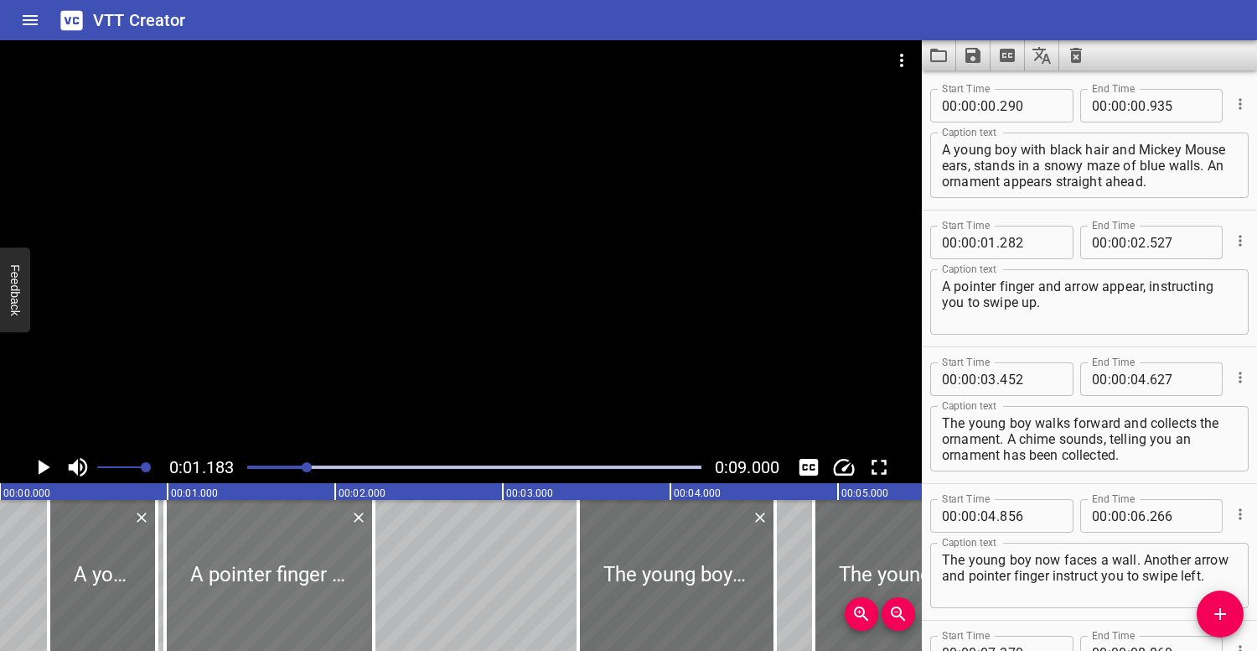
drag, startPoint x: 311, startPoint y: 567, endPoint x: 260, endPoint y: 561, distance: 51.5
click at [262, 562] on div at bounding box center [269, 575] width 209 height 151
type input "00"
type input "987"
type input "232"
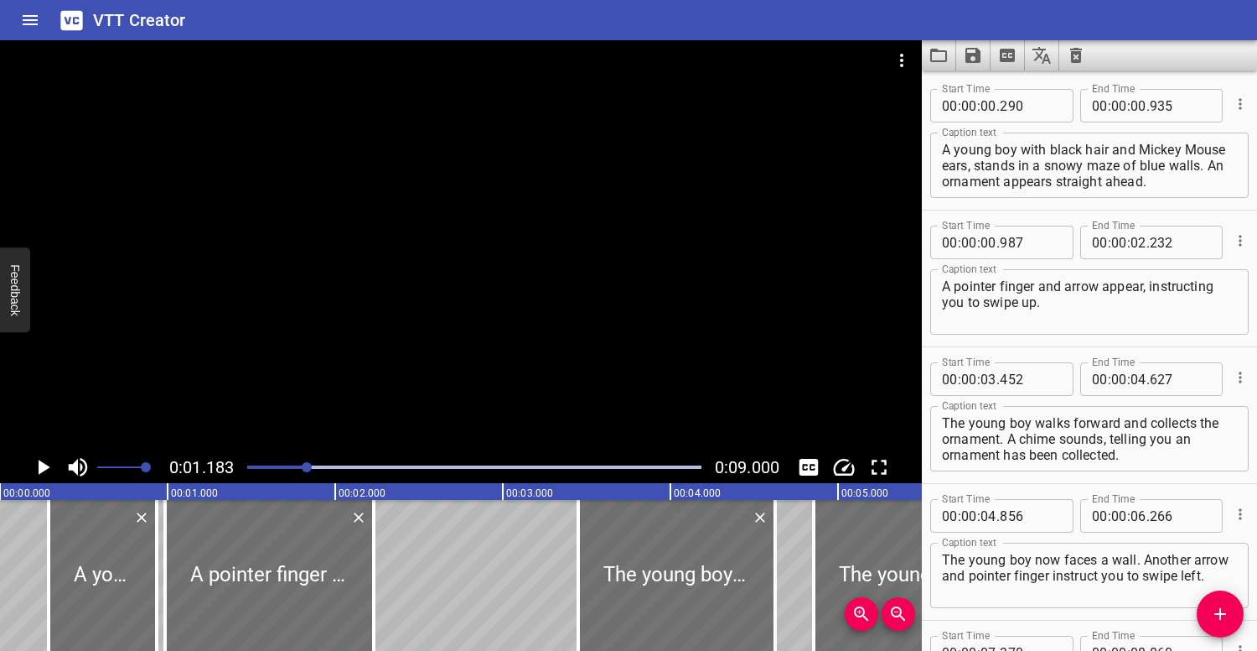
click at [250, 460] on div at bounding box center [474, 466] width 474 height 23
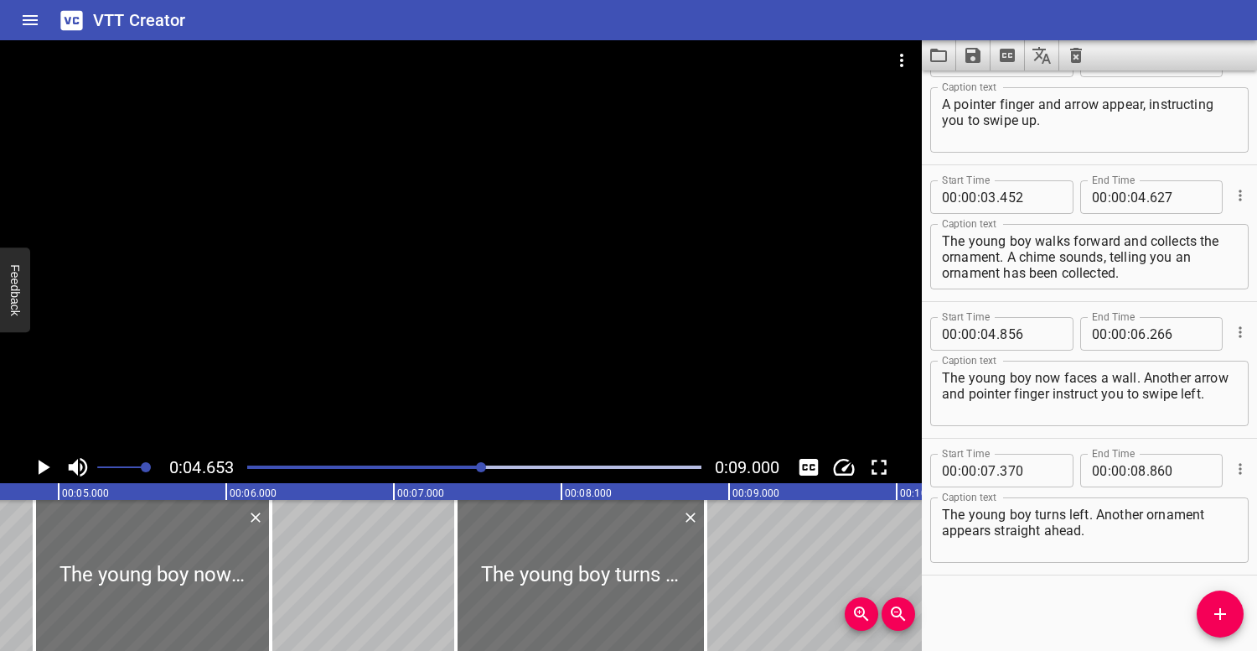
click at [254, 459] on div at bounding box center [474, 466] width 474 height 23
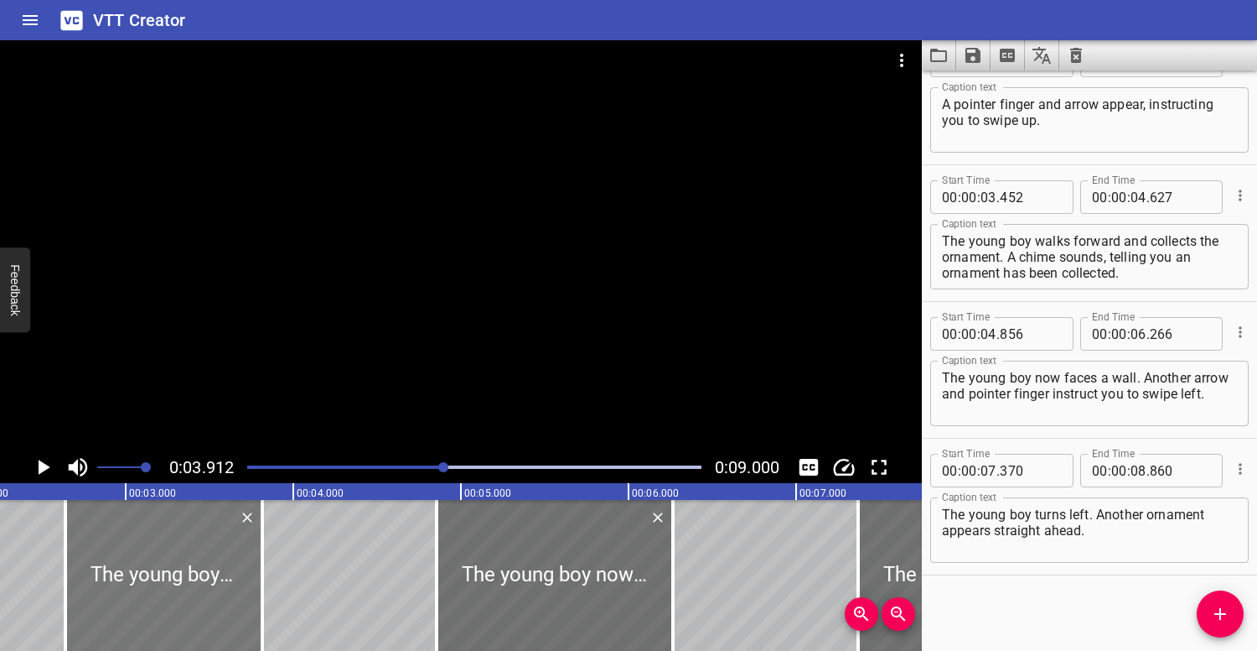
drag, startPoint x: 352, startPoint y: 558, endPoint x: 212, endPoint y: 554, distance: 140.1
click at [213, 554] on div at bounding box center [163, 575] width 197 height 151
type input "02"
type input "622"
type input "03"
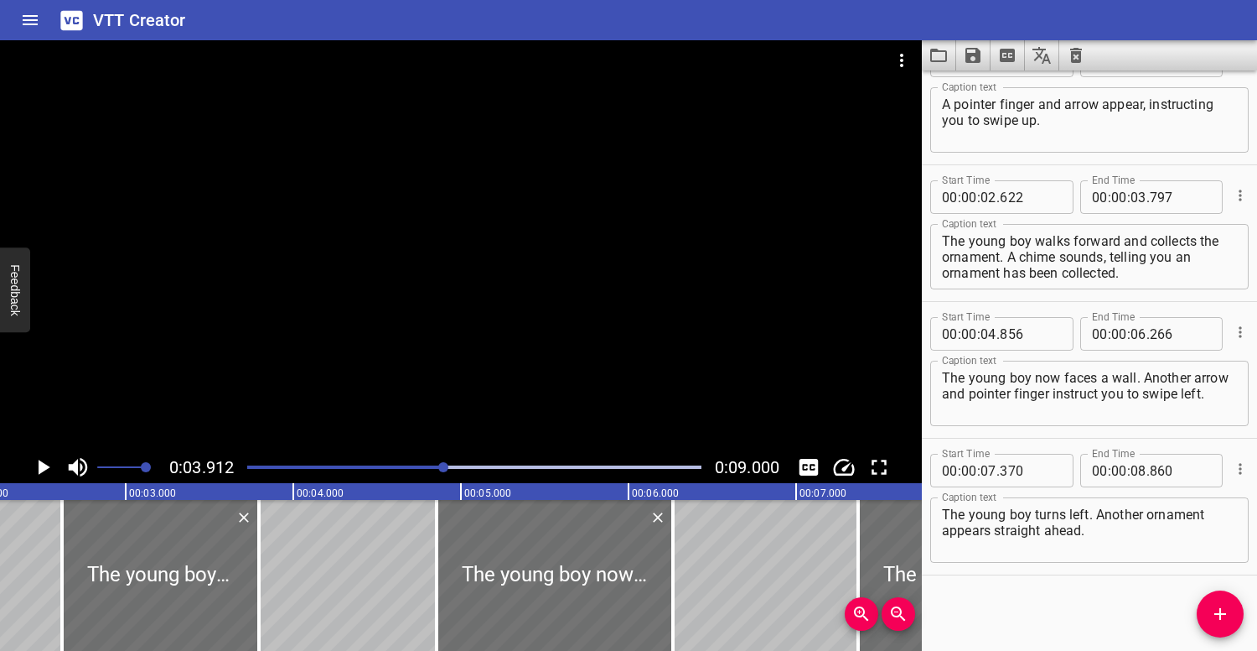
click at [392, 468] on div "Play progress" at bounding box center [218, 466] width 454 height 3
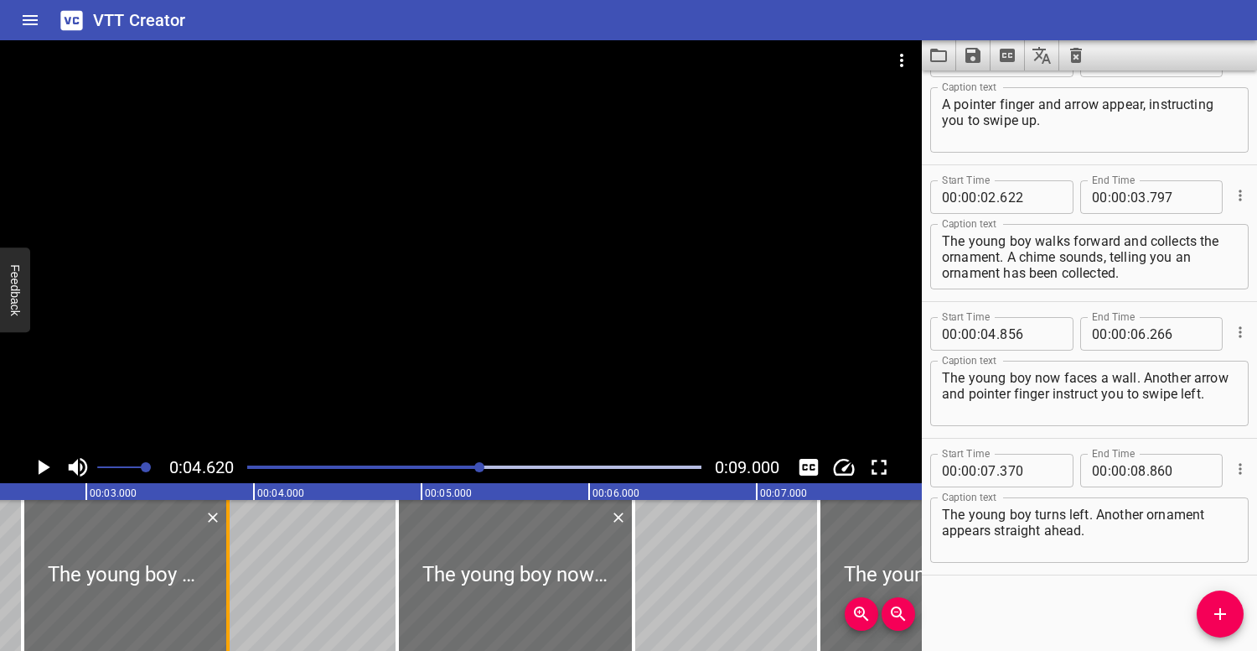
click at [229, 552] on div at bounding box center [227, 575] width 3 height 151
type input "847"
click at [368, 366] on div at bounding box center [461, 245] width 922 height 411
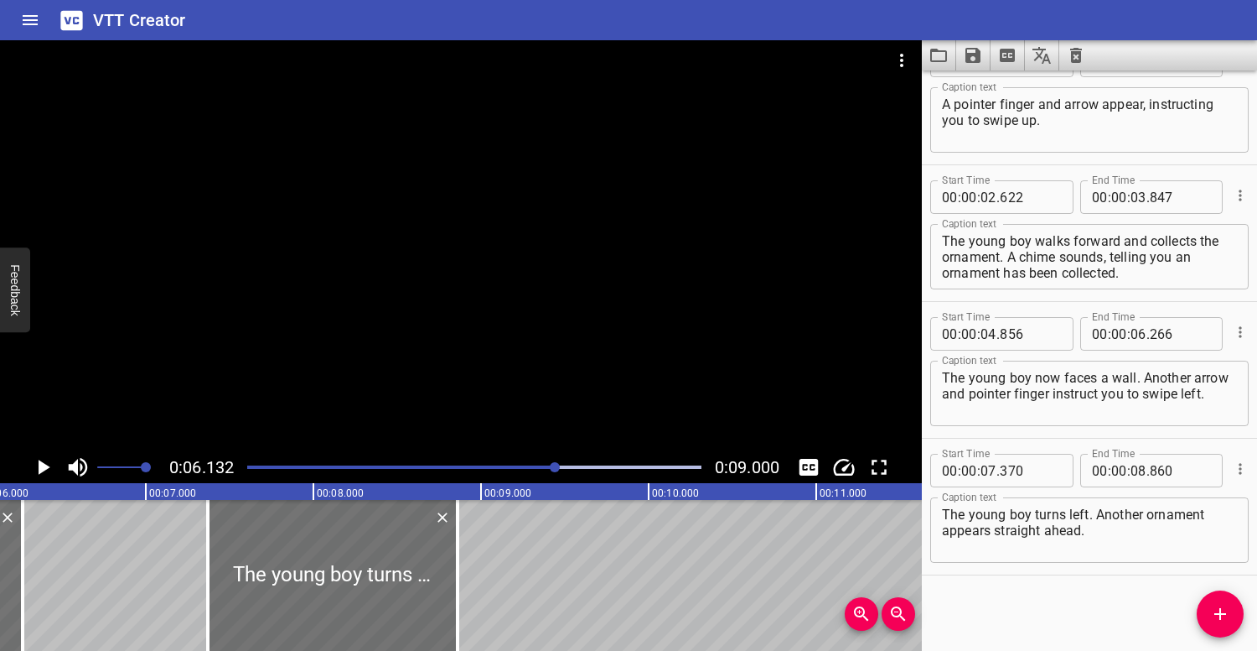
click at [277, 462] on div at bounding box center [474, 466] width 474 height 23
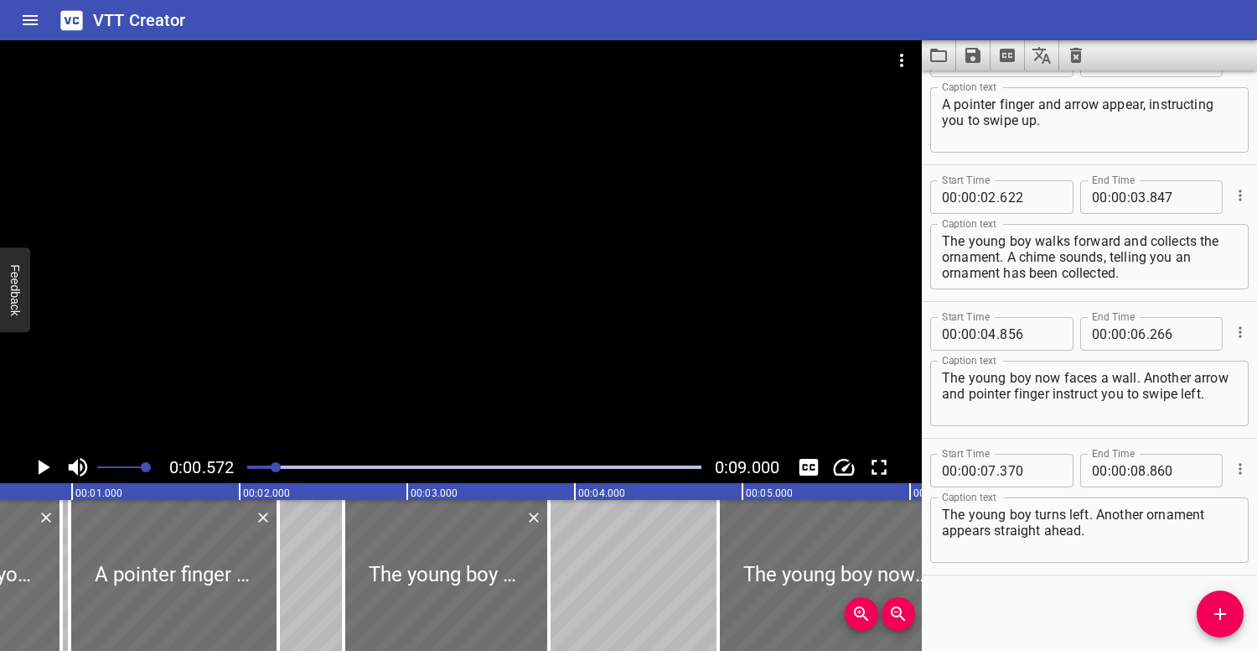
click at [250, 467] on div "Play progress" at bounding box center [49, 466] width 454 height 3
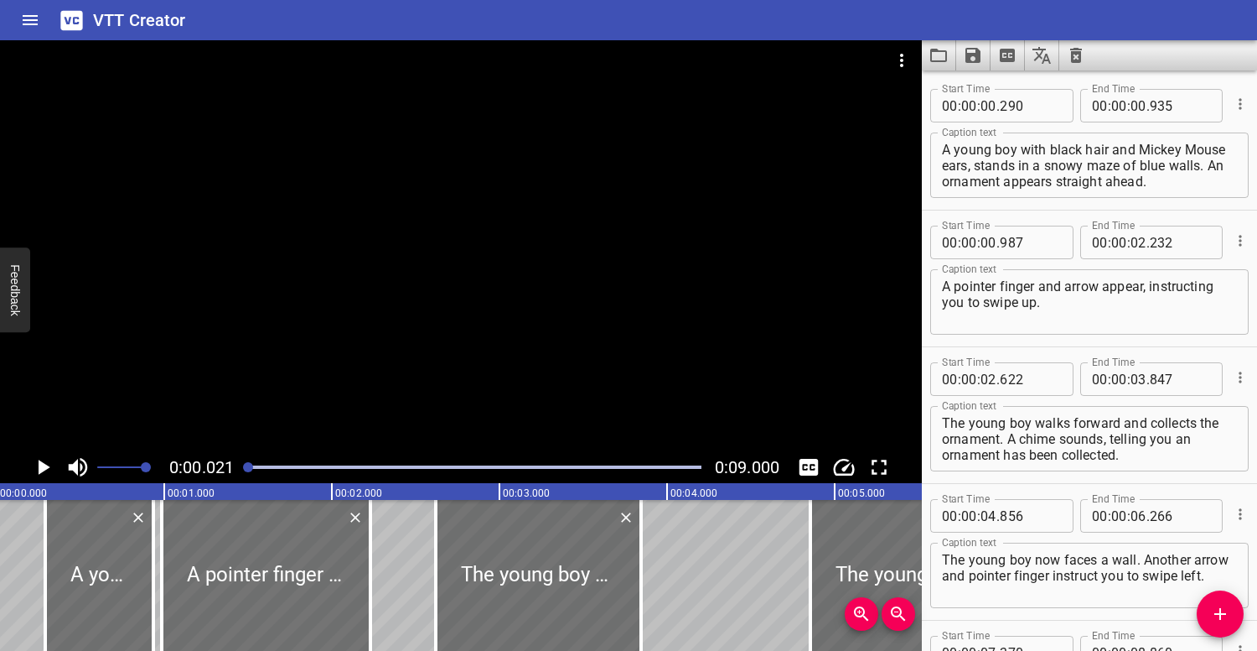
click at [236, 422] on div at bounding box center [461, 245] width 922 height 411
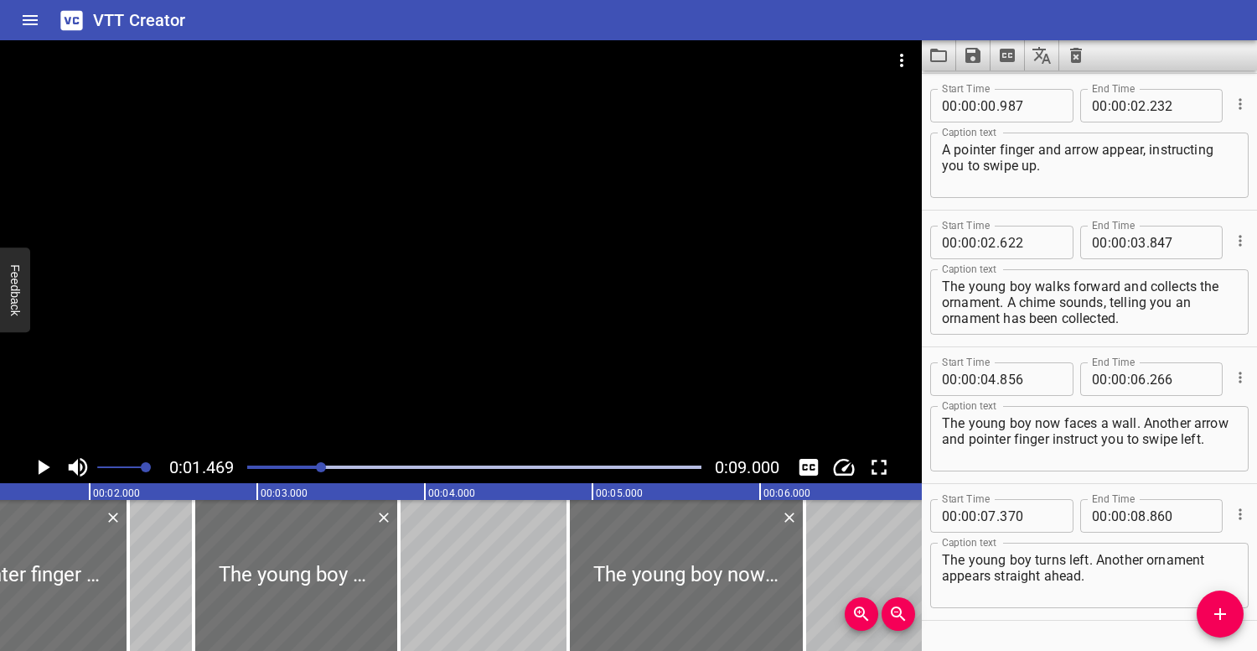
click at [254, 468] on div "Play progress" at bounding box center [95, 466] width 454 height 3
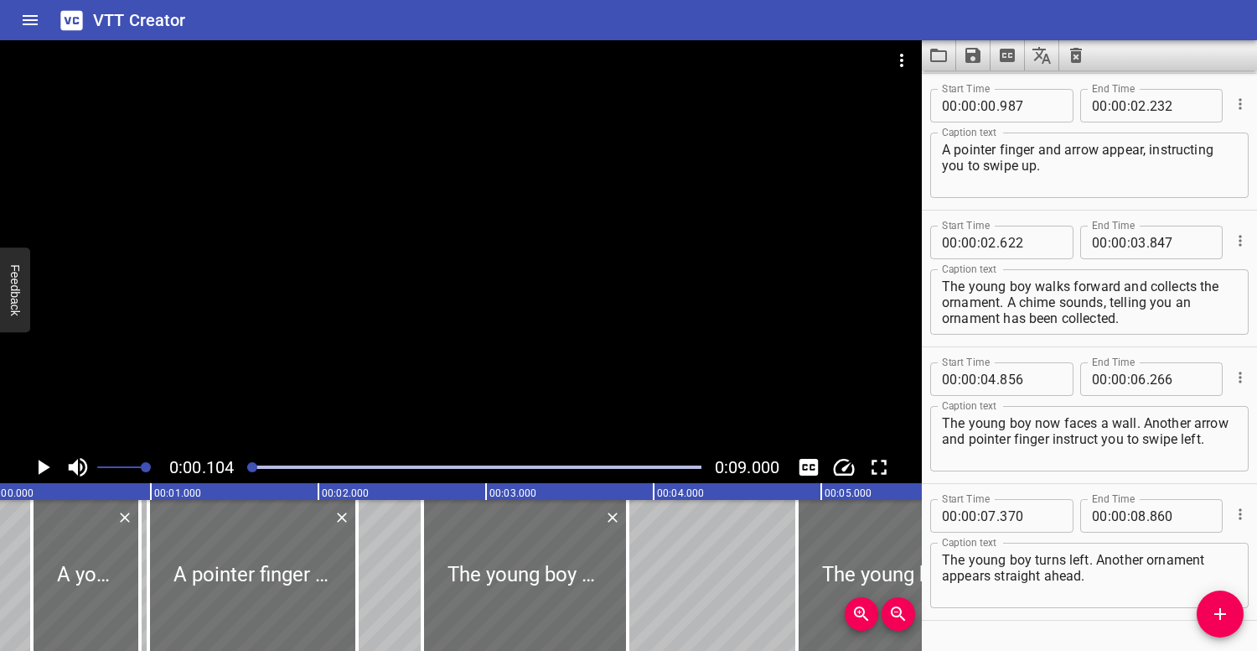
click at [278, 345] on div at bounding box center [461, 245] width 922 height 411
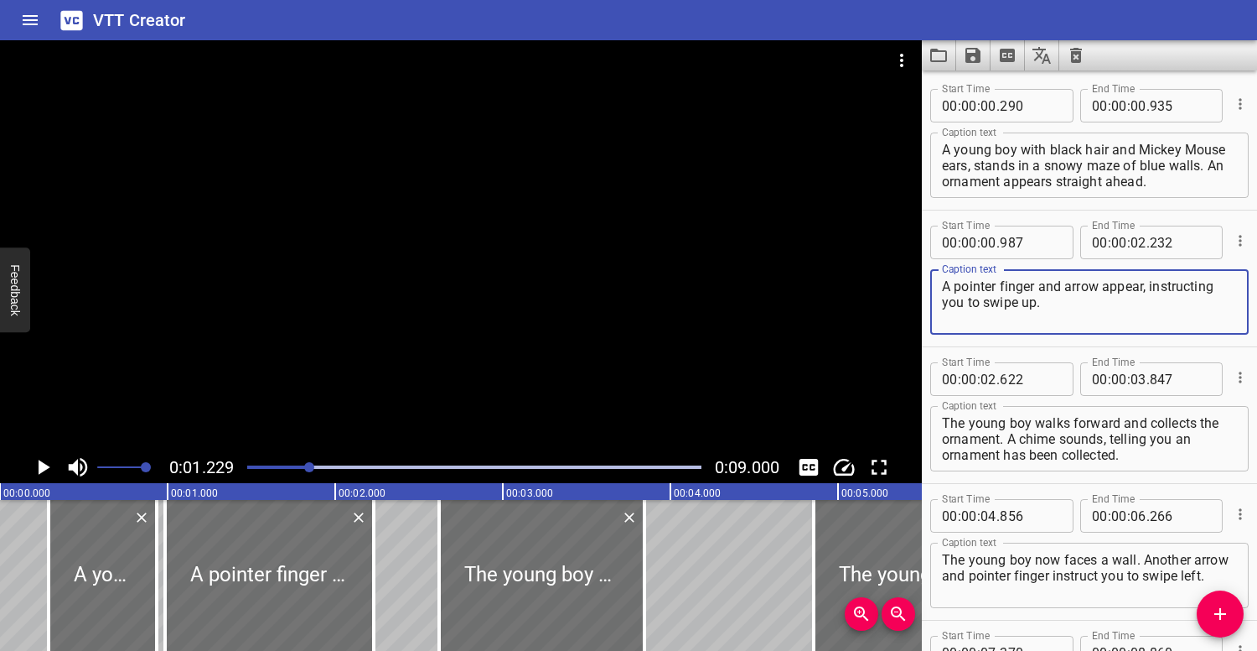
drag, startPoint x: 1051, startPoint y: 302, endPoint x: 925, endPoint y: 290, distance: 127.1
click at [925, 290] on div "Start Time 00 : 00 : 00 . 987 Start Time End Time 00 : 00 : 02 . 232 End Time C…" at bounding box center [1089, 278] width 335 height 136
click at [1194, 180] on textarea "A young boy with black hair and Mickey Mouse ears, stands in a snowy maze of bl…" at bounding box center [1089, 166] width 295 height 48
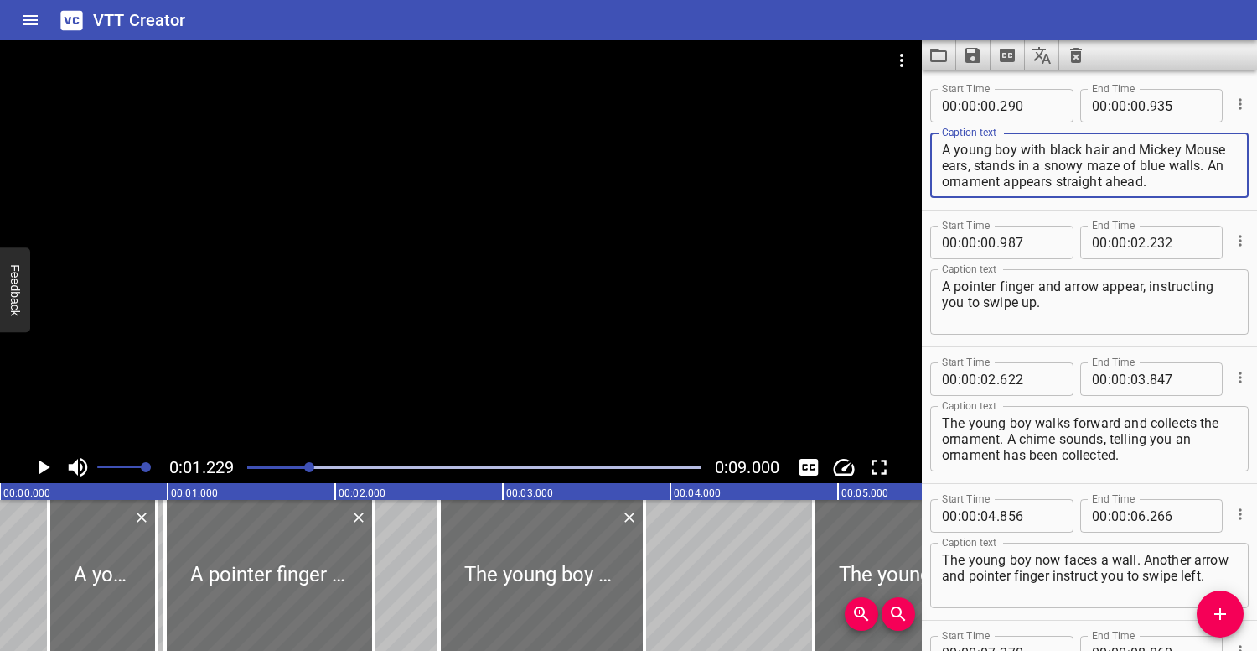
paste textarea "A pointer finger and arrow appear, instructing you to swipe up."
type textarea "A young boy with black hair and Mickey Mouse ears, stands in a snowy maze of bl…"
click at [1244, 237] on icon "Cue Options" at bounding box center [1240, 240] width 17 height 17
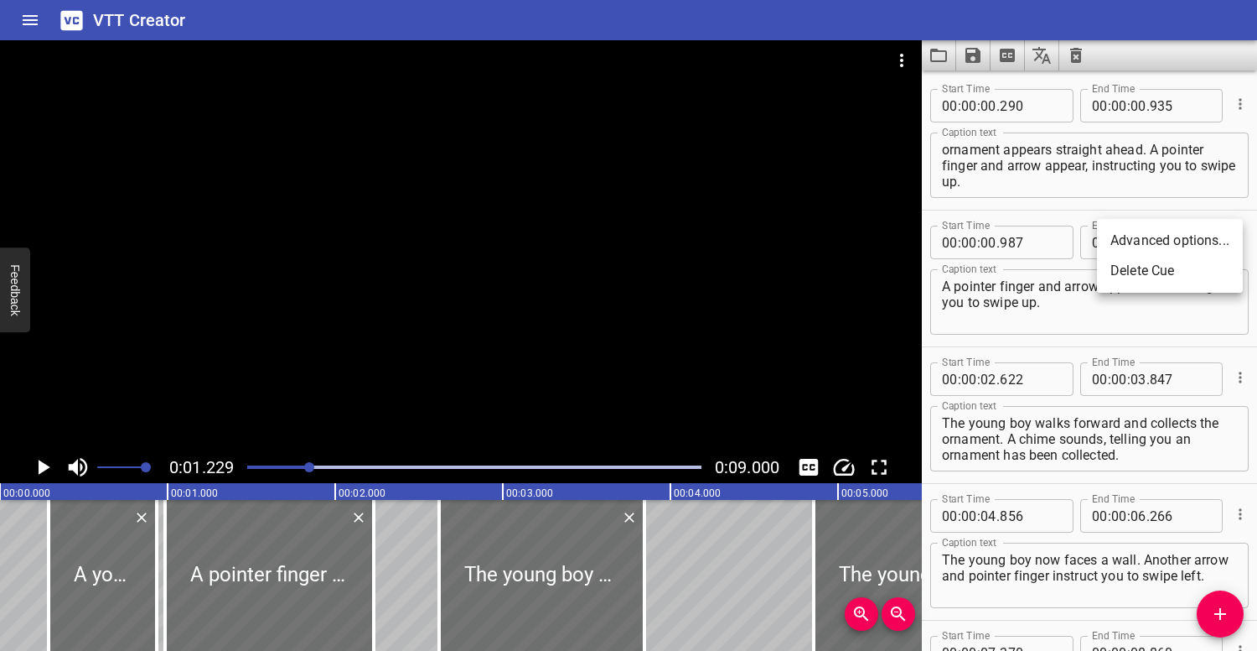
click at [1190, 269] on li "Delete Cue" at bounding box center [1170, 271] width 146 height 30
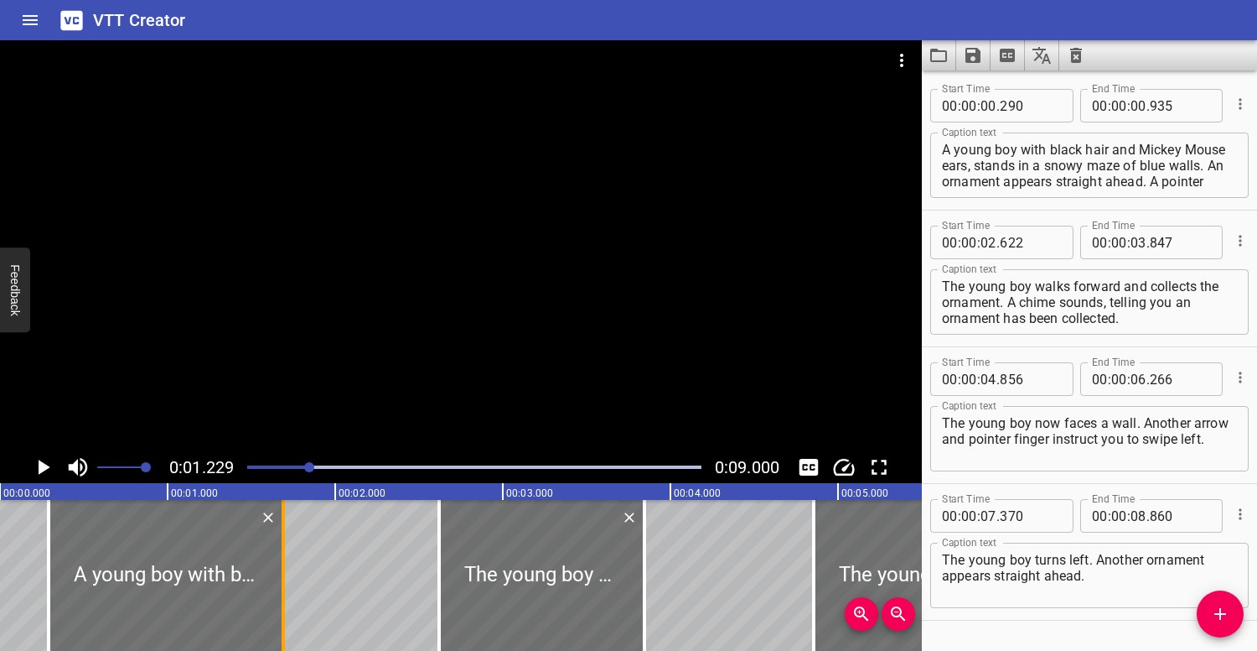
drag, startPoint x: 159, startPoint y: 568, endPoint x: 286, endPoint y: 568, distance: 126.6
click at [286, 568] on div at bounding box center [283, 575] width 17 height 151
type input "01"
click at [285, 562] on div at bounding box center [277, 575] width 17 height 151
type input "685"
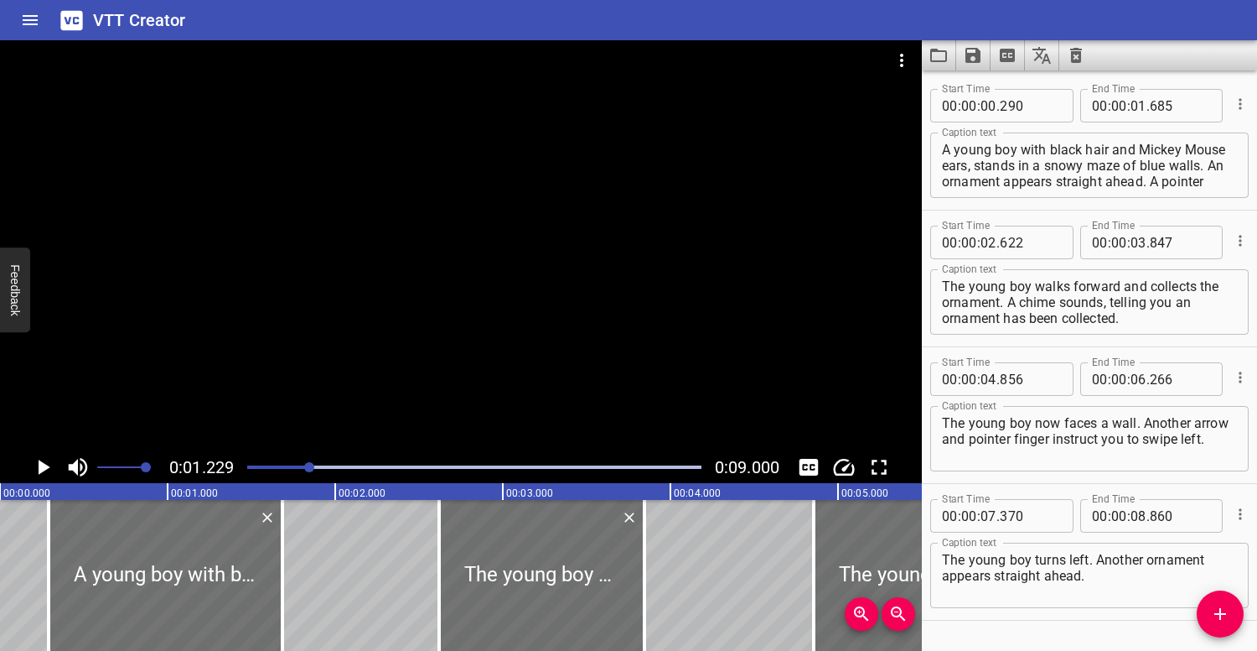
click at [247, 464] on div at bounding box center [474, 466] width 474 height 23
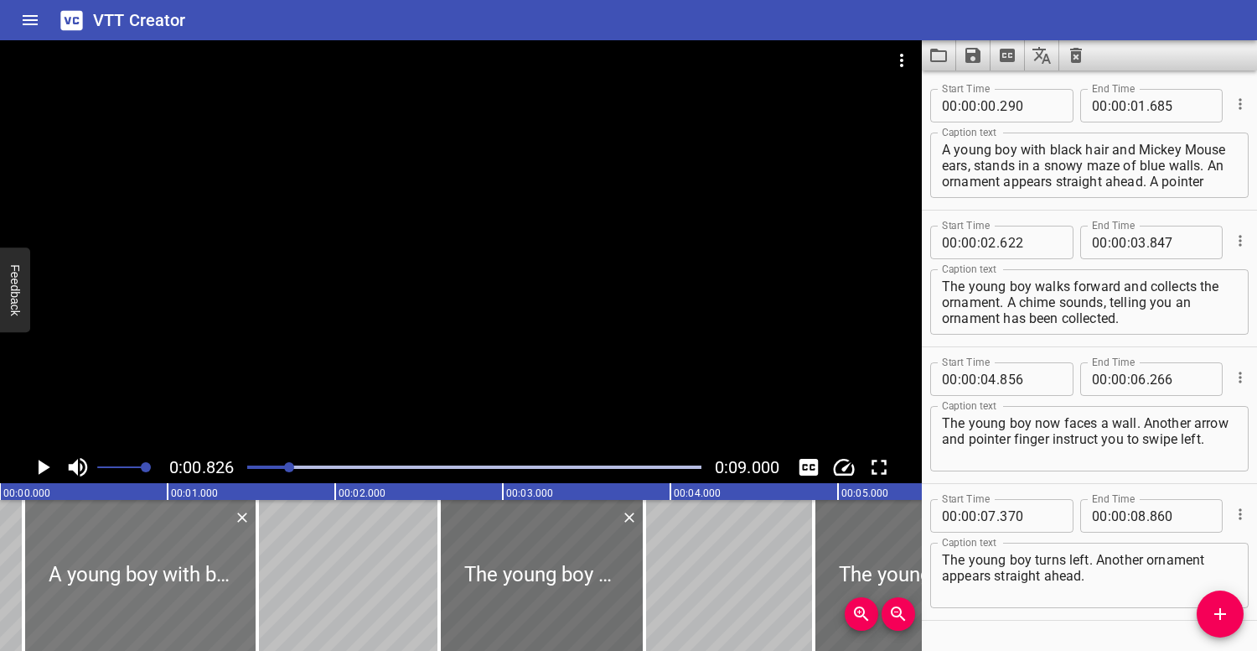
drag, startPoint x: 202, startPoint y: 552, endPoint x: 171, endPoint y: 540, distance: 33.2
click at [173, 541] on div at bounding box center [140, 575] width 234 height 151
type input "120"
type input "515"
click at [245, 464] on div at bounding box center [474, 466] width 474 height 23
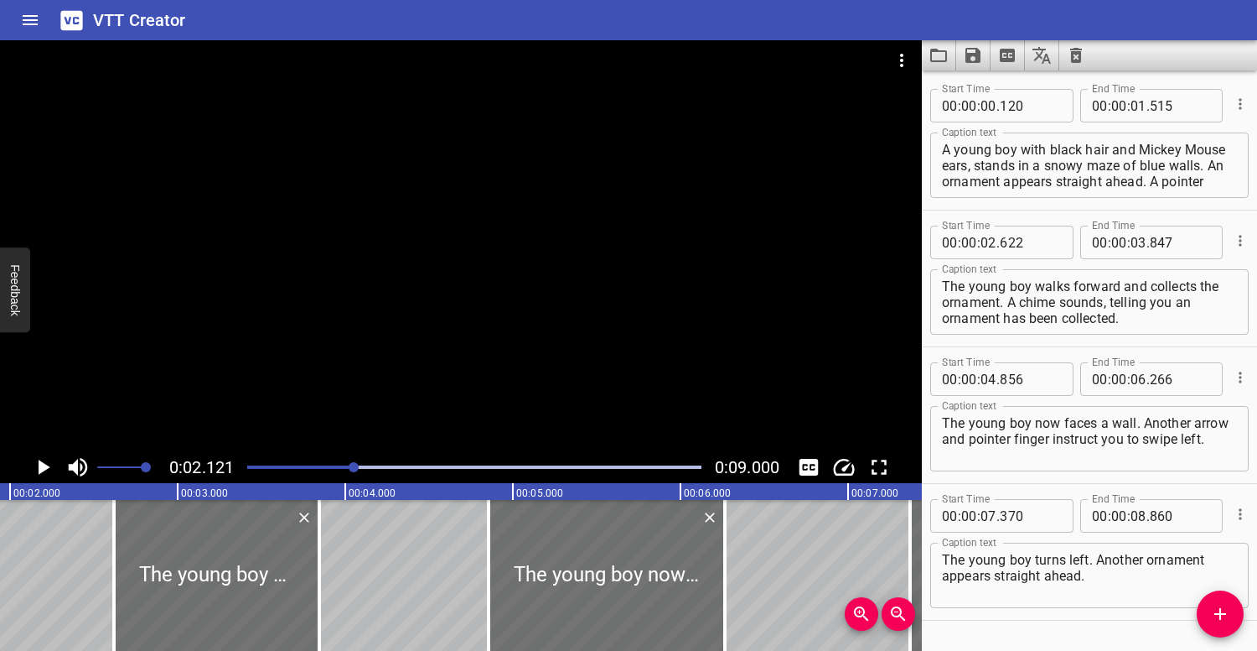
scroll to position [0, 355]
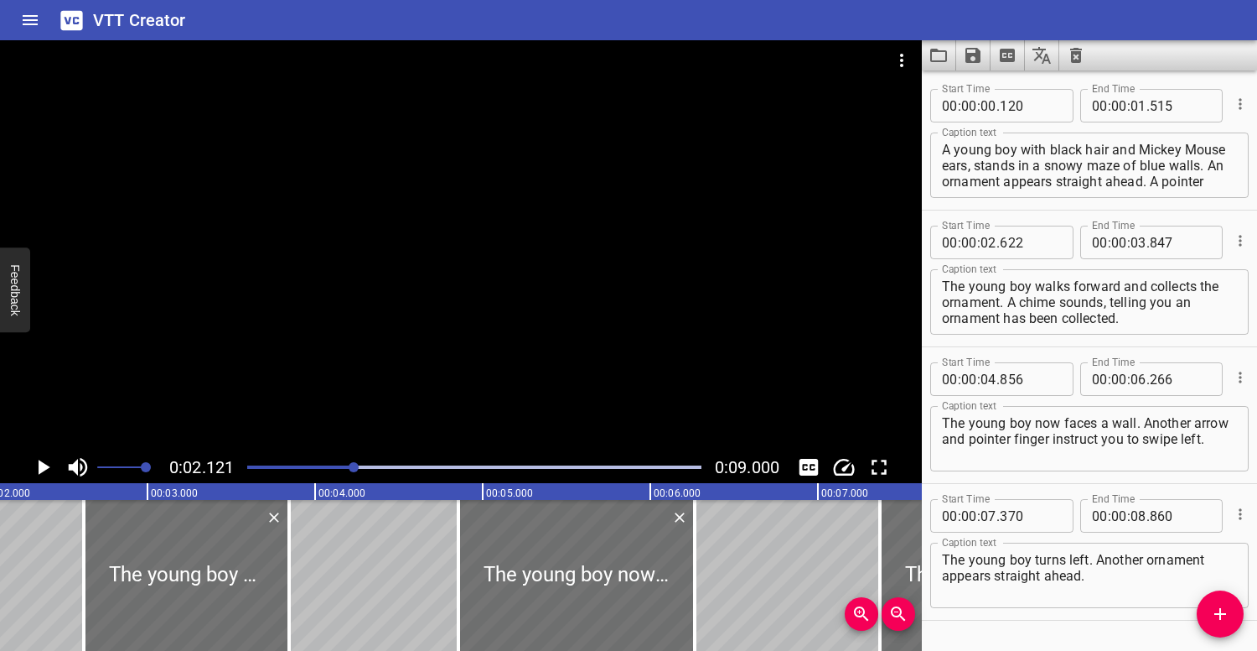
click at [382, 280] on div at bounding box center [461, 245] width 922 height 411
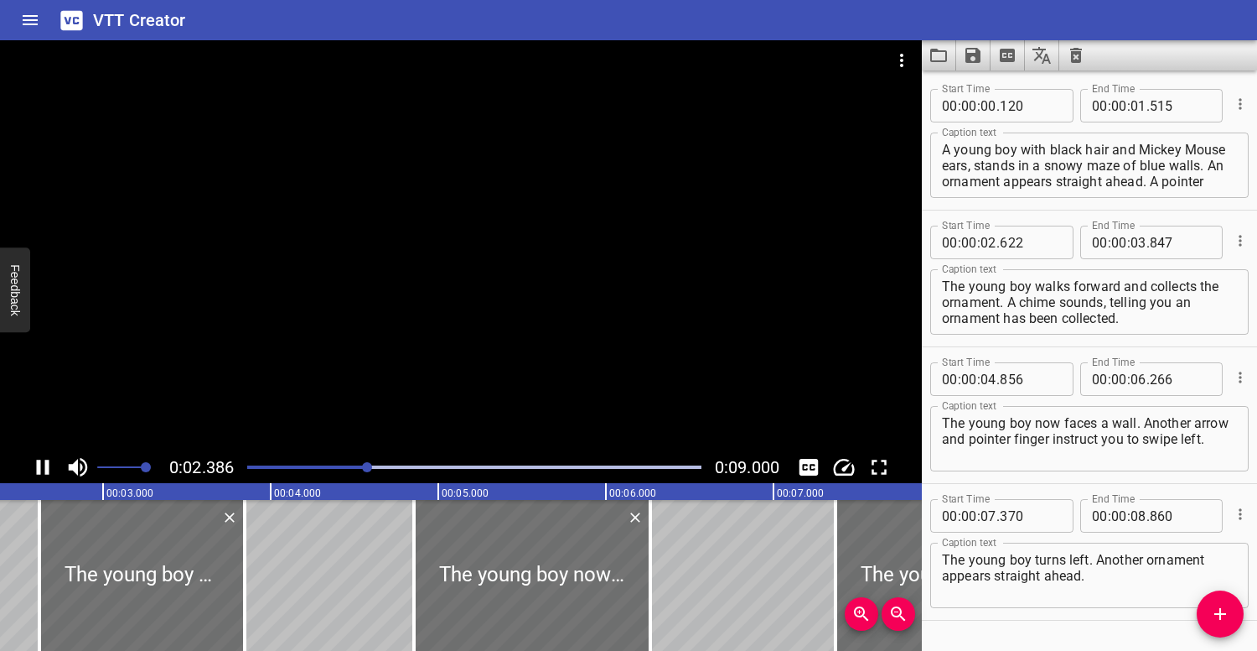
scroll to position [45, 0]
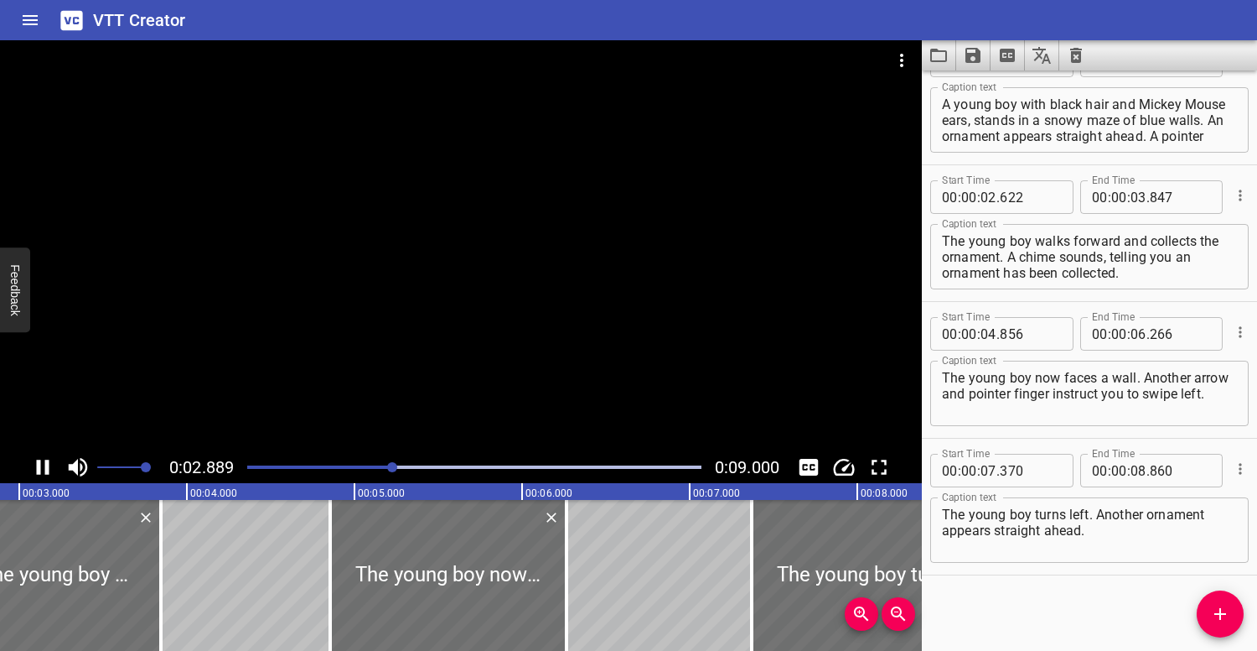
click at [381, 282] on div at bounding box center [461, 245] width 922 height 411
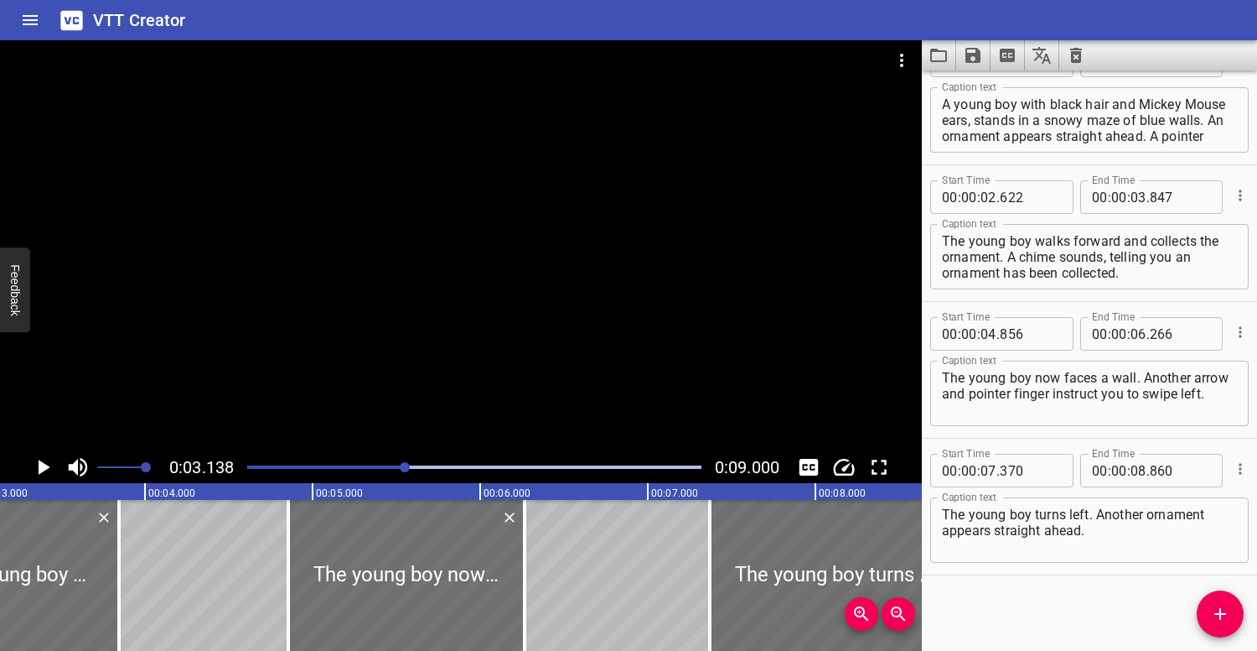
click at [372, 463] on div at bounding box center [474, 466] width 474 height 23
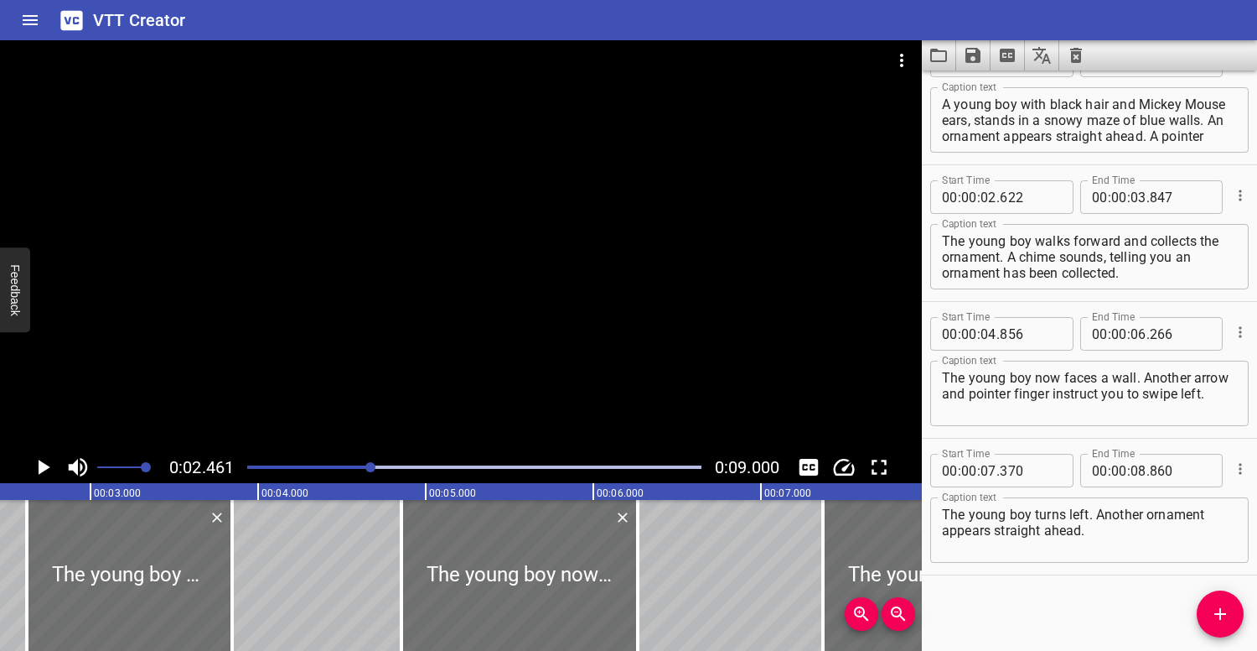
drag, startPoint x: 359, startPoint y: 392, endPoint x: 345, endPoint y: 391, distance: 13.4
click at [358, 392] on div at bounding box center [461, 245] width 922 height 411
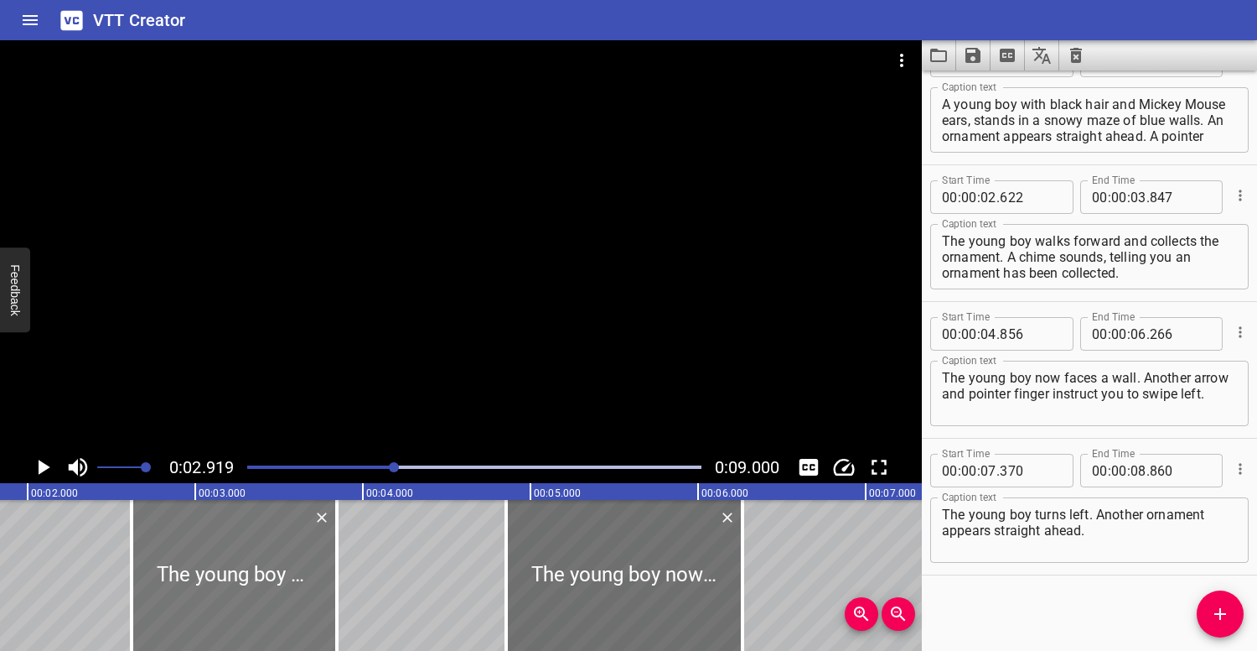
scroll to position [0, 252]
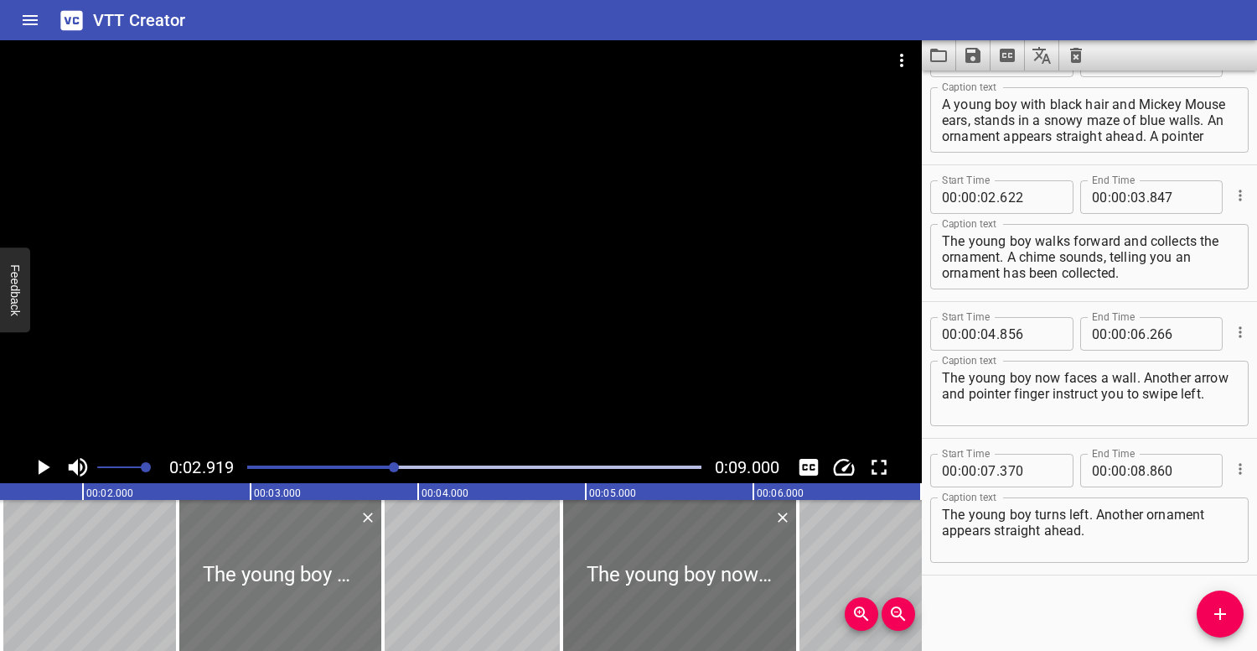
click at [284, 541] on div at bounding box center [280, 575] width 205 height 151
type input "572"
type input "797"
click at [329, 467] on div "Play progress" at bounding box center [167, 466] width 454 height 3
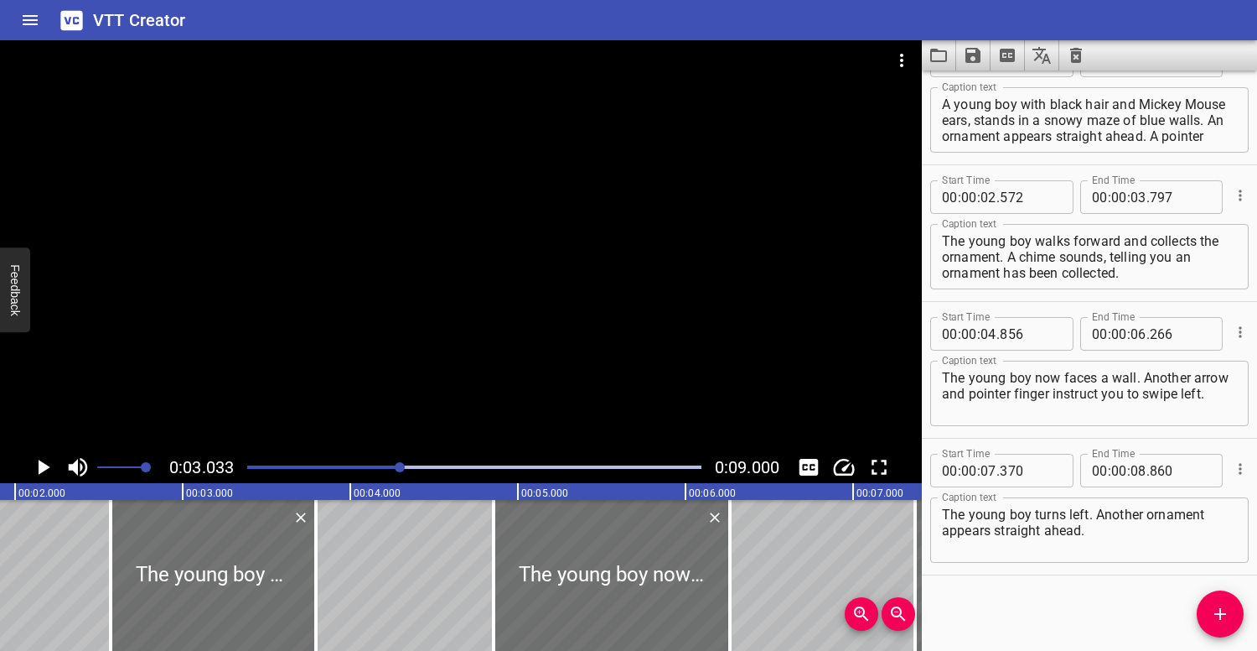
scroll to position [0, 213]
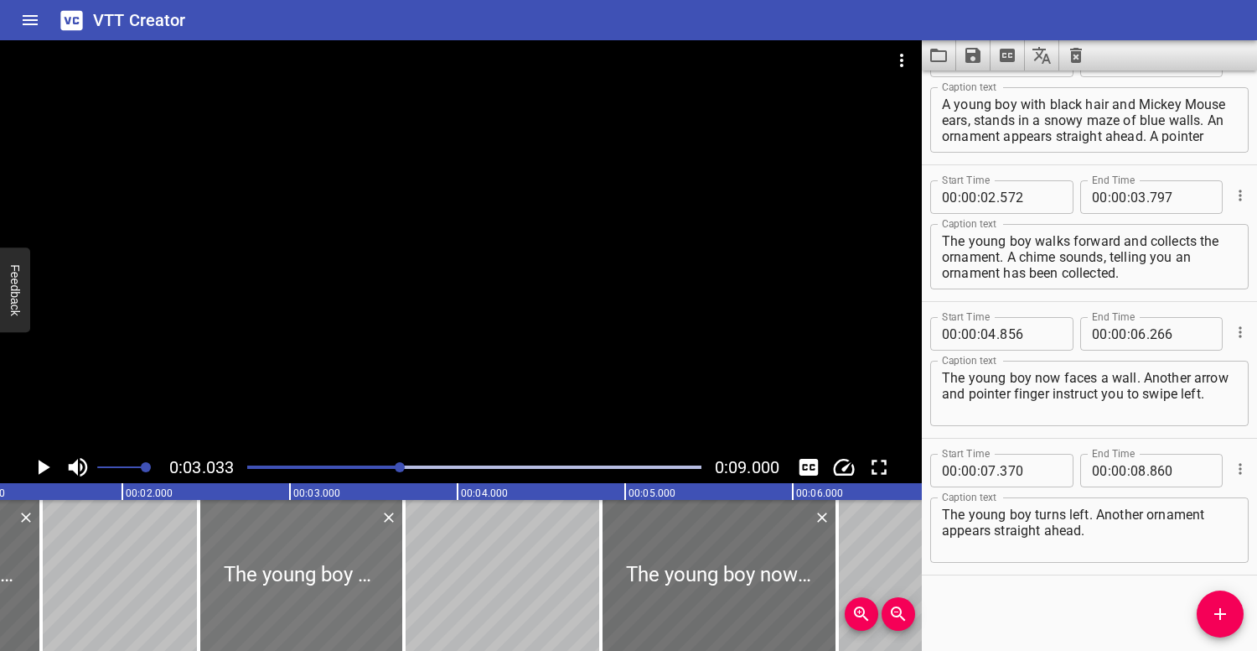
drag, startPoint x: 285, startPoint y: 530, endPoint x: 272, endPoint y: 528, distance: 12.7
click at [274, 529] on div at bounding box center [301, 575] width 205 height 151
type input "457"
type input "682"
click at [380, 463] on div at bounding box center [474, 466] width 474 height 23
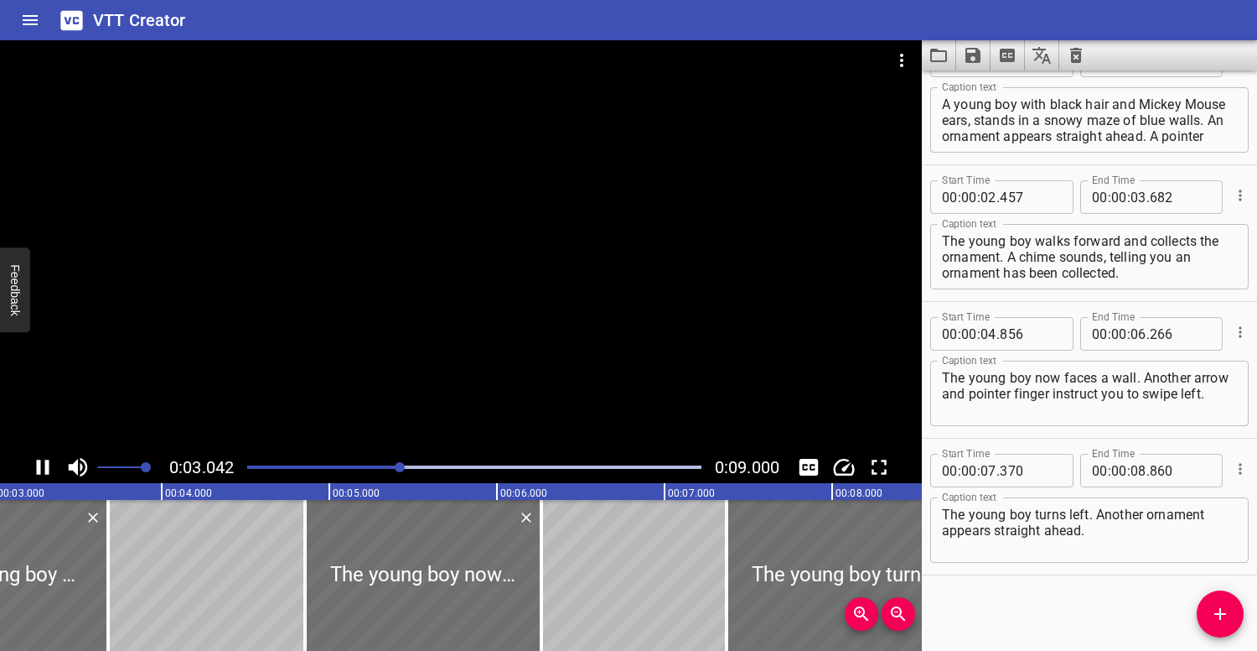
click at [371, 461] on div at bounding box center [474, 466] width 474 height 23
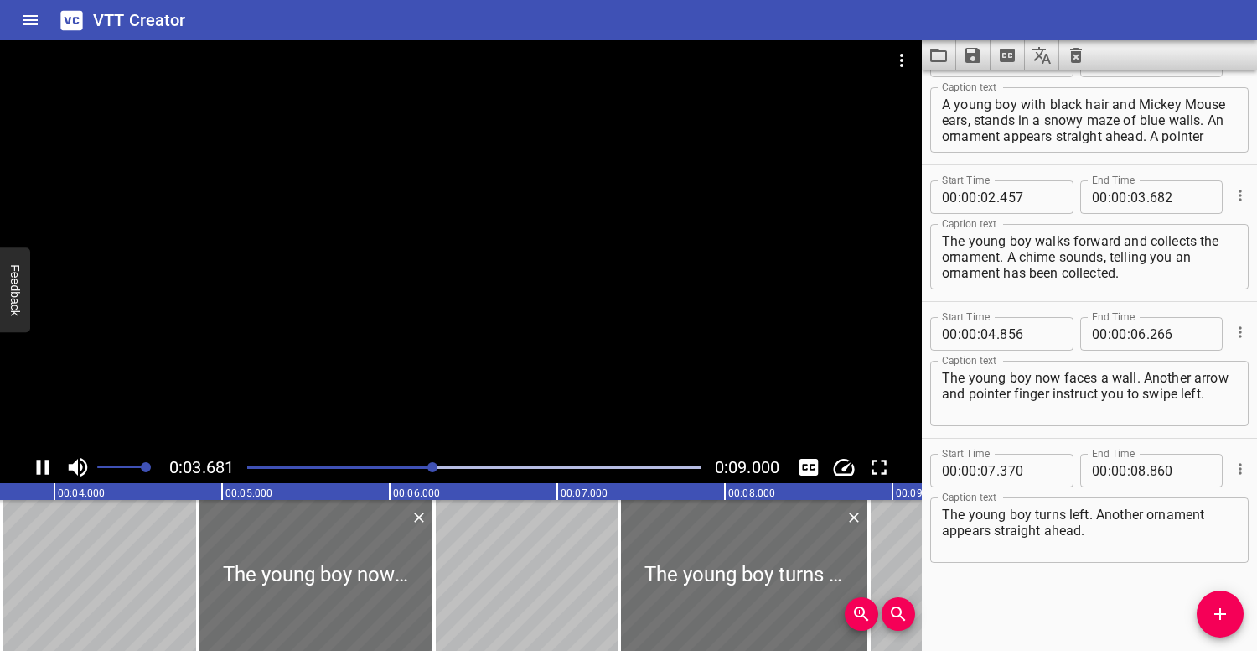
click at [324, 460] on div at bounding box center [474, 466] width 474 height 23
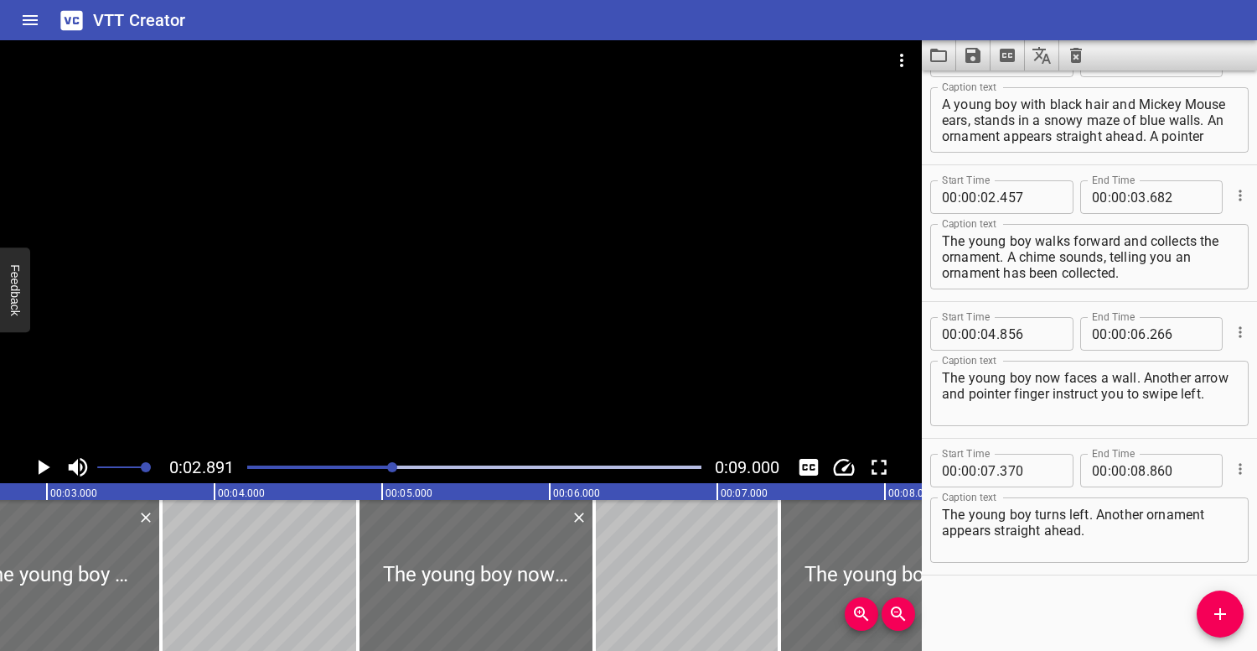
scroll to position [0, 485]
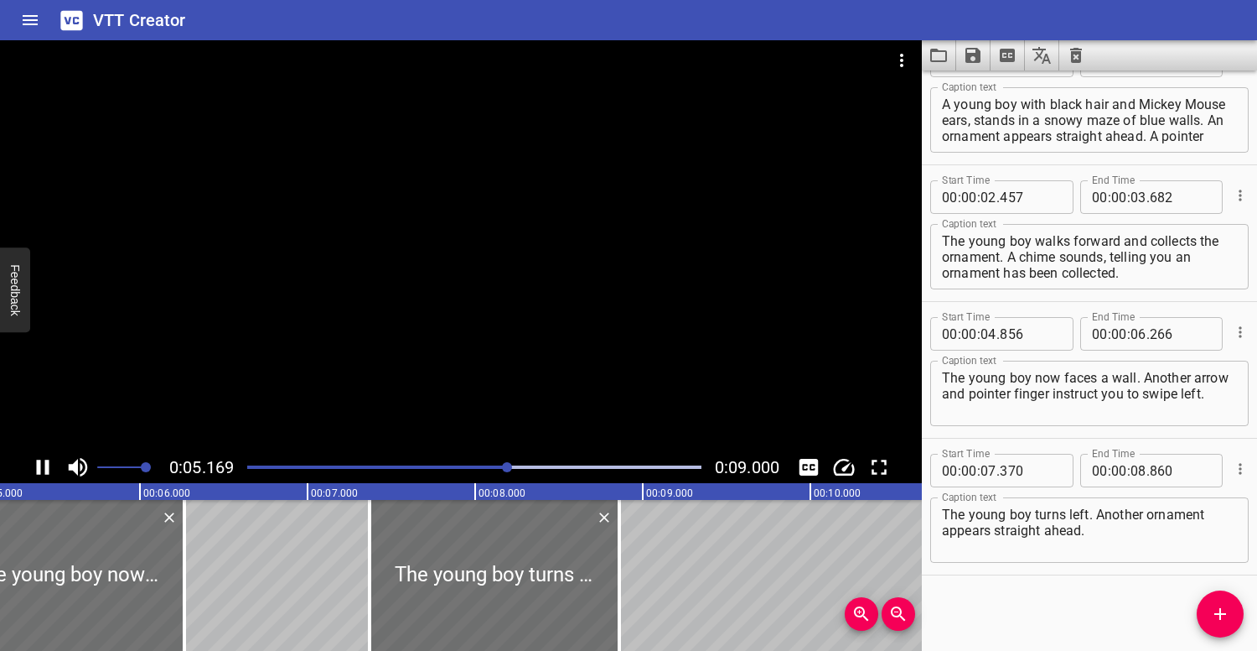
click at [353, 390] on div at bounding box center [461, 245] width 922 height 411
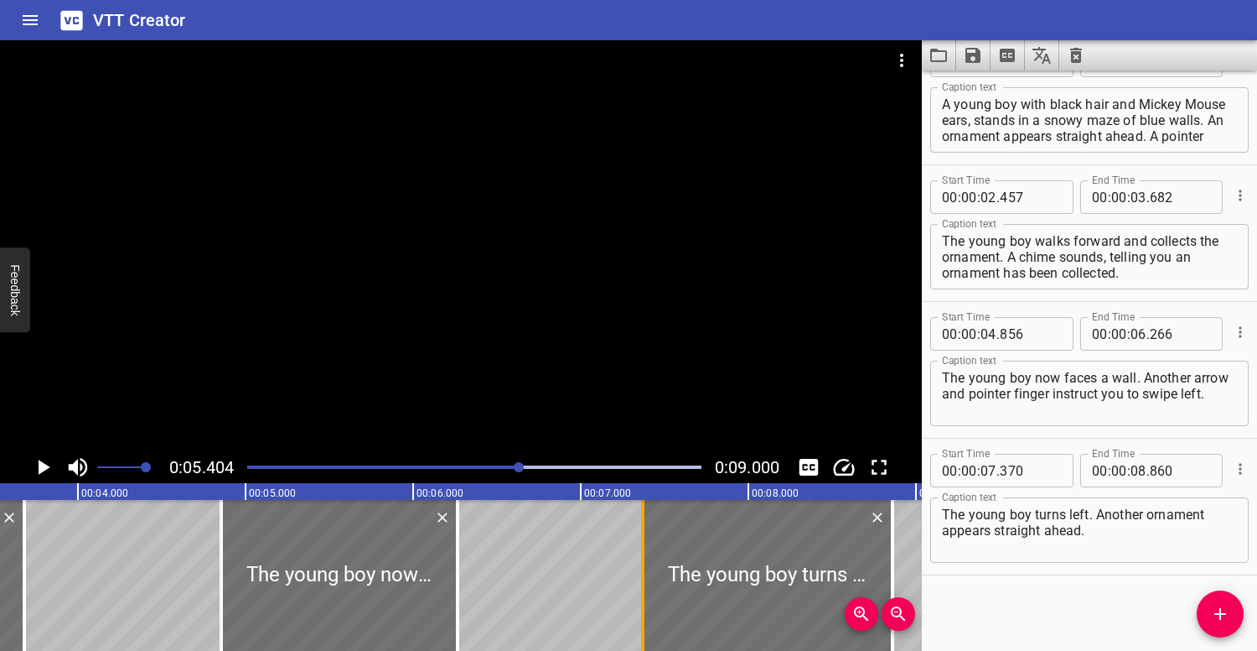
scroll to position [0, 580]
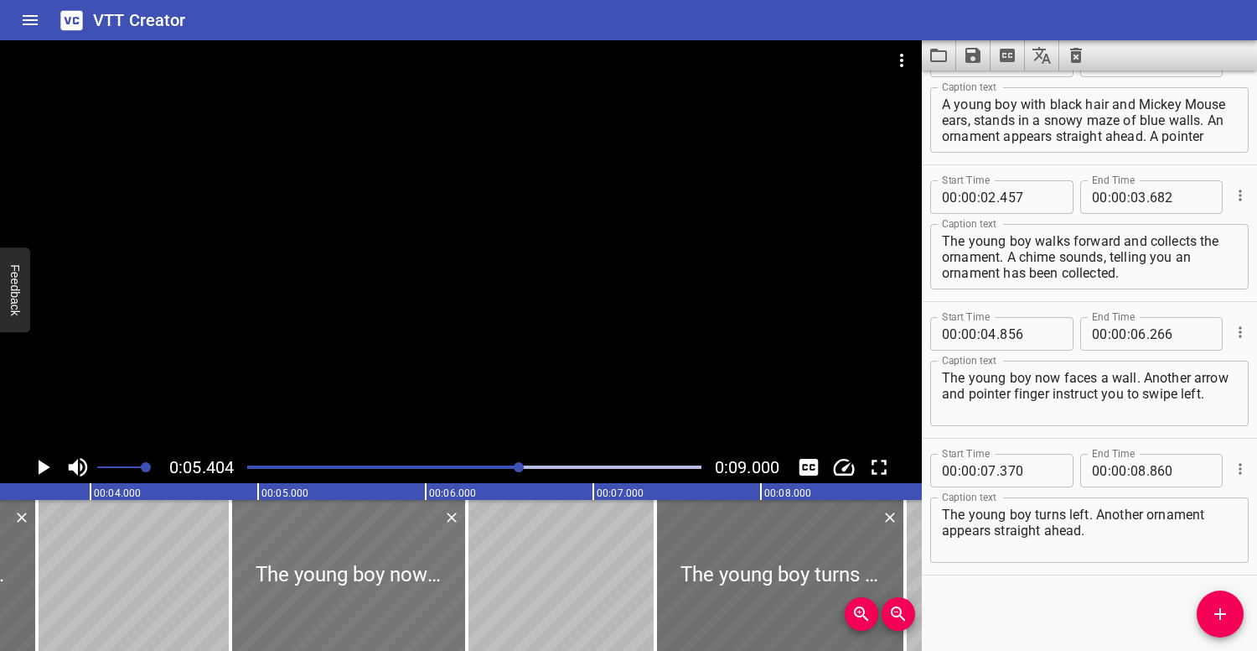
click at [329, 600] on div at bounding box center [349, 575] width 236 height 151
type input "836"
type input "246"
click at [480, 465] on div "Play progress" at bounding box center [293, 466] width 454 height 3
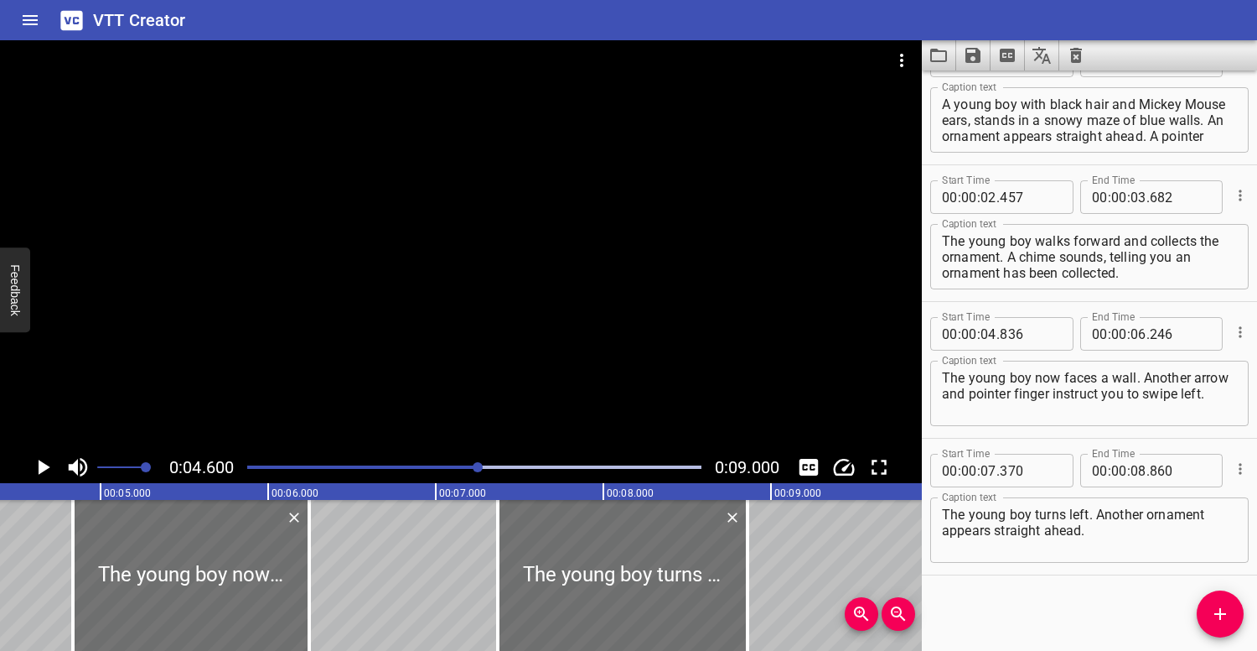
scroll to position [0, 771]
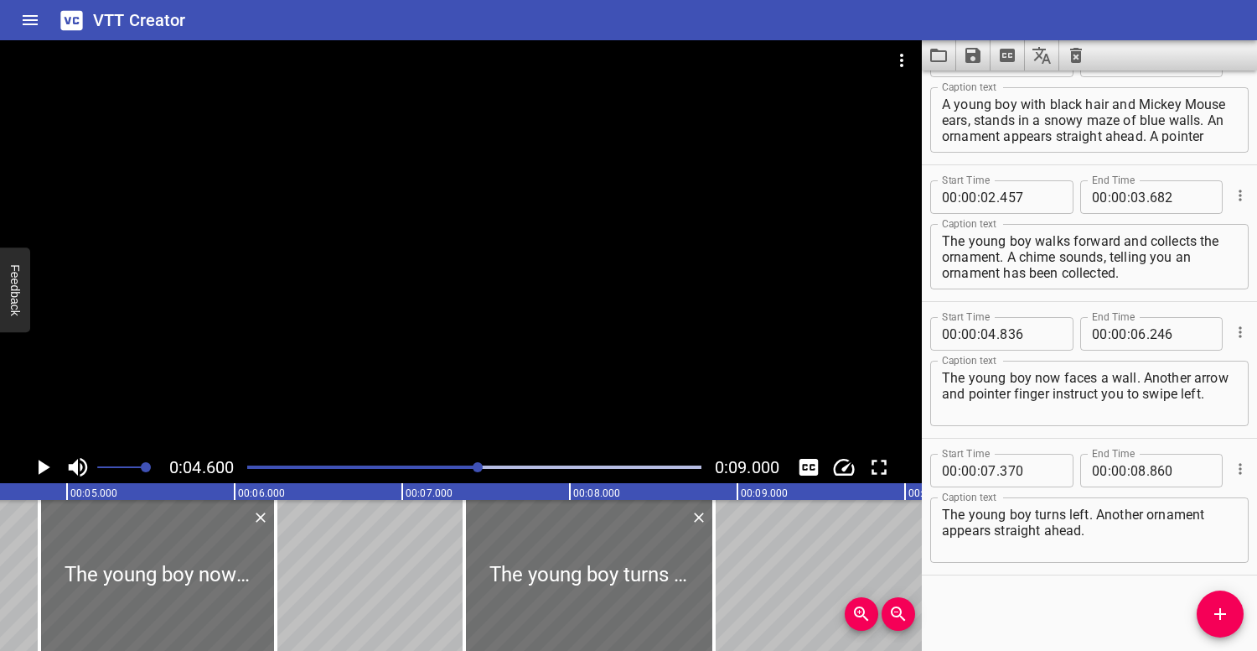
click at [524, 269] on div at bounding box center [461, 245] width 922 height 411
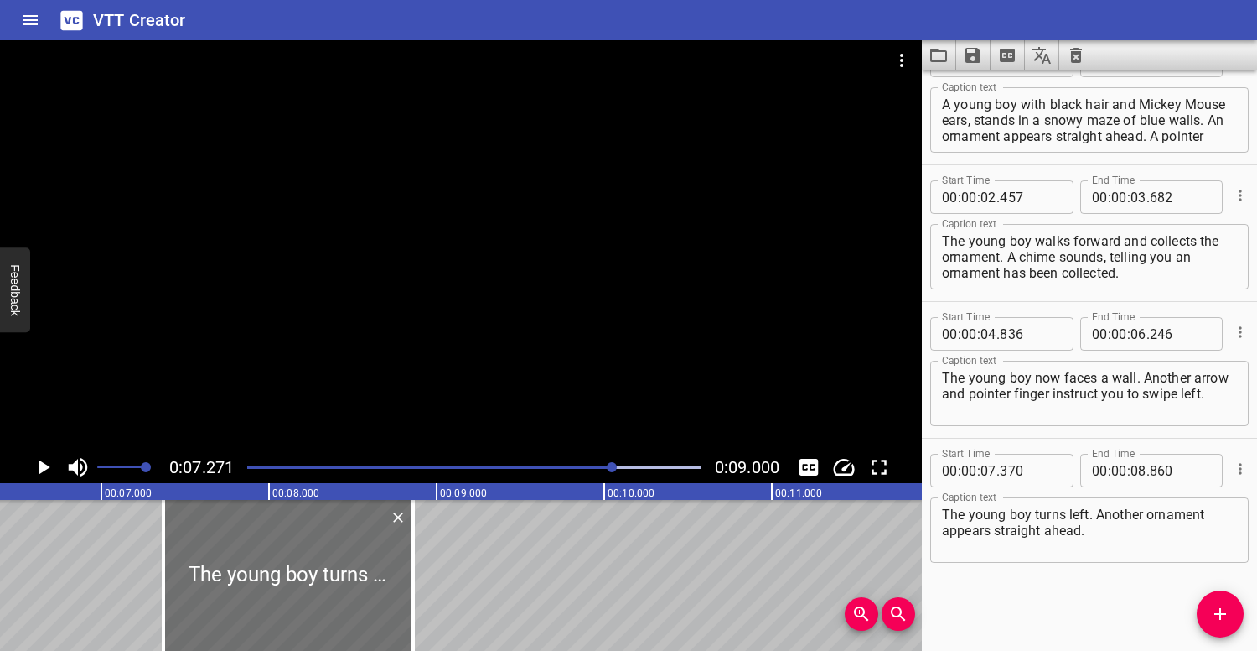
scroll to position [0, 983]
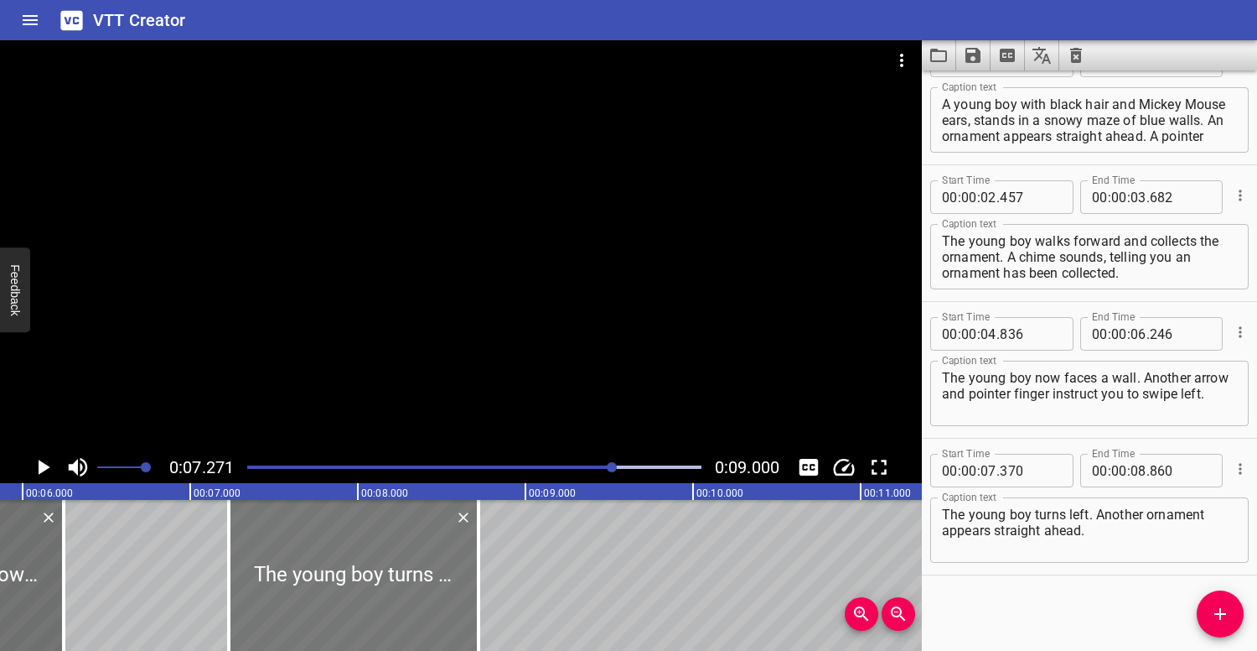
drag, startPoint x: 439, startPoint y: 526, endPoint x: 416, endPoint y: 526, distance: 23.5
click at [416, 526] on div at bounding box center [354, 575] width 250 height 151
type input "230"
type input "720"
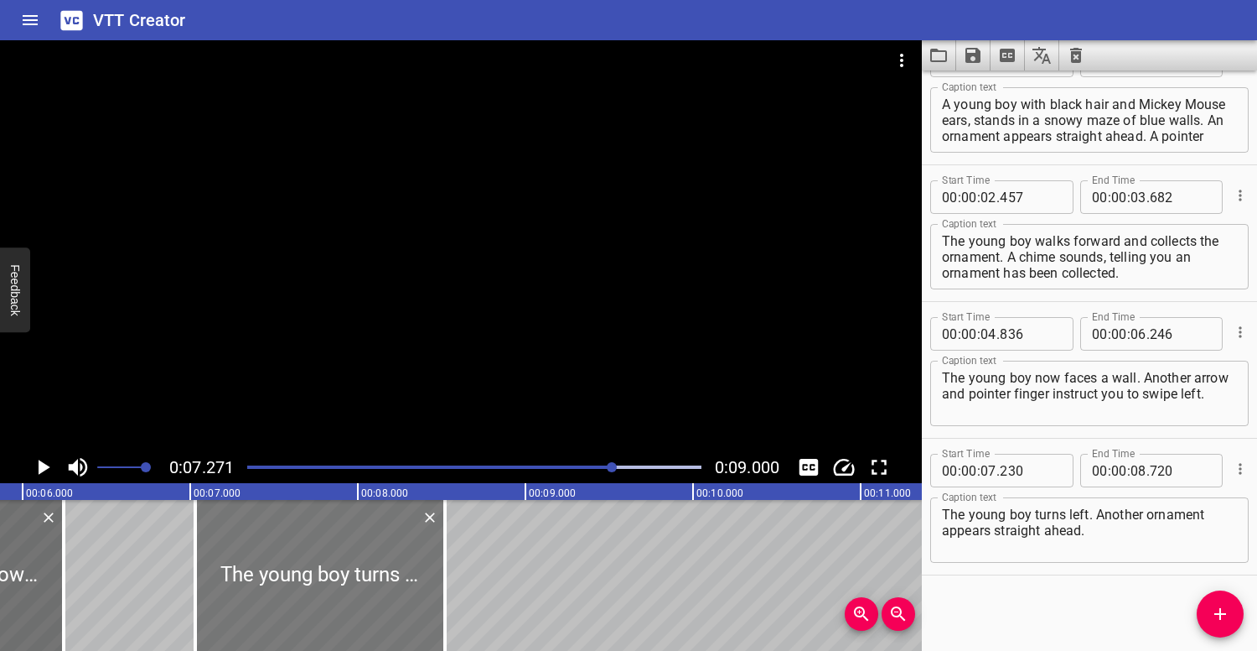
drag, startPoint x: 423, startPoint y: 533, endPoint x: 389, endPoint y: 532, distance: 33.5
click at [389, 532] on div at bounding box center [320, 575] width 250 height 151
type input "030"
type input "520"
click at [547, 465] on div "Play progress" at bounding box center [387, 466] width 454 height 3
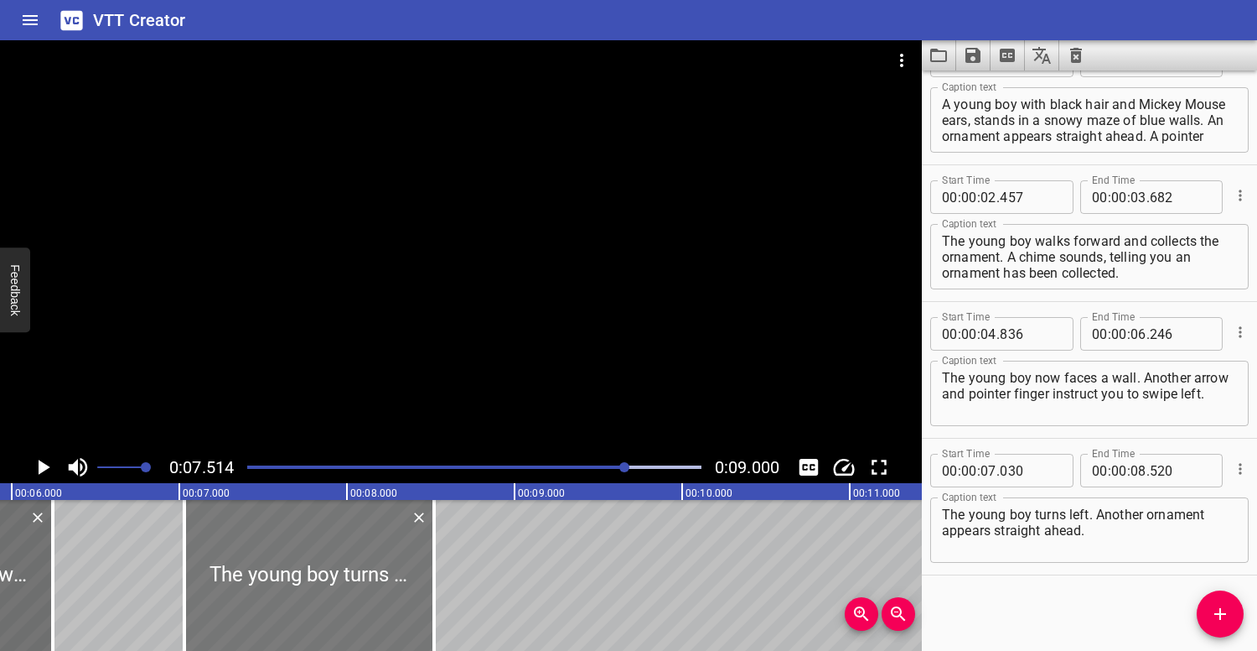
scroll to position [0, 948]
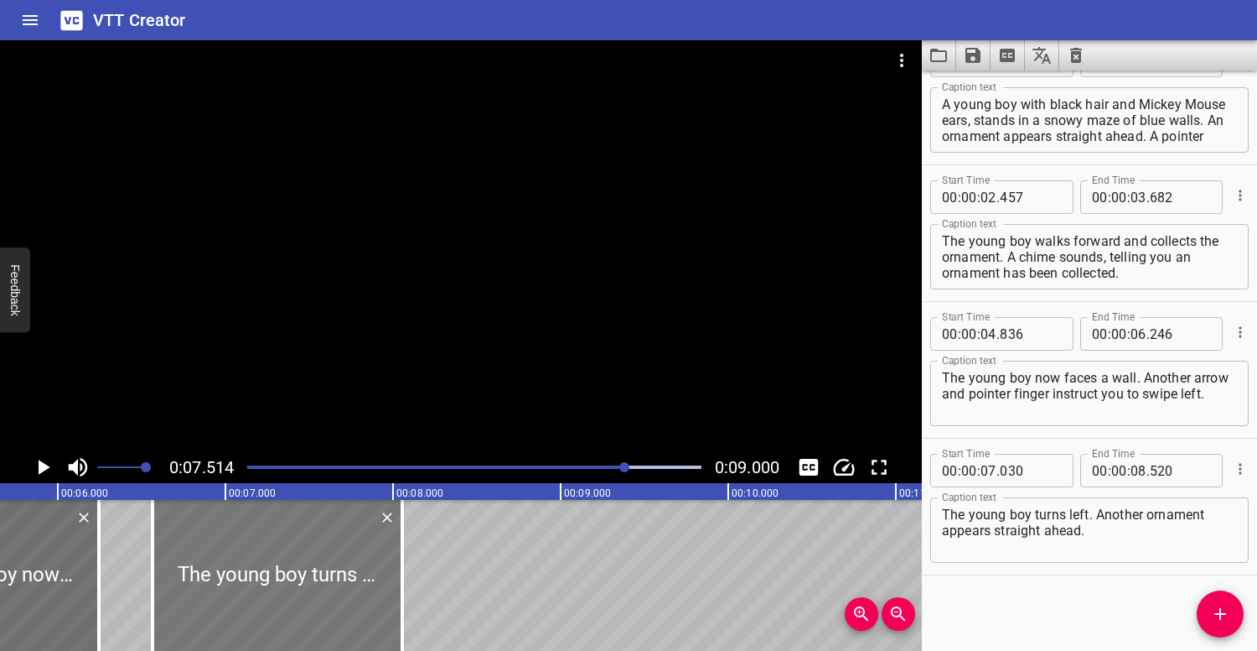
drag, startPoint x: 402, startPoint y: 568, endPoint x: 326, endPoint y: 566, distance: 76.3
click at [325, 566] on div at bounding box center [278, 575] width 250 height 151
type input "06"
type input "570"
type input "060"
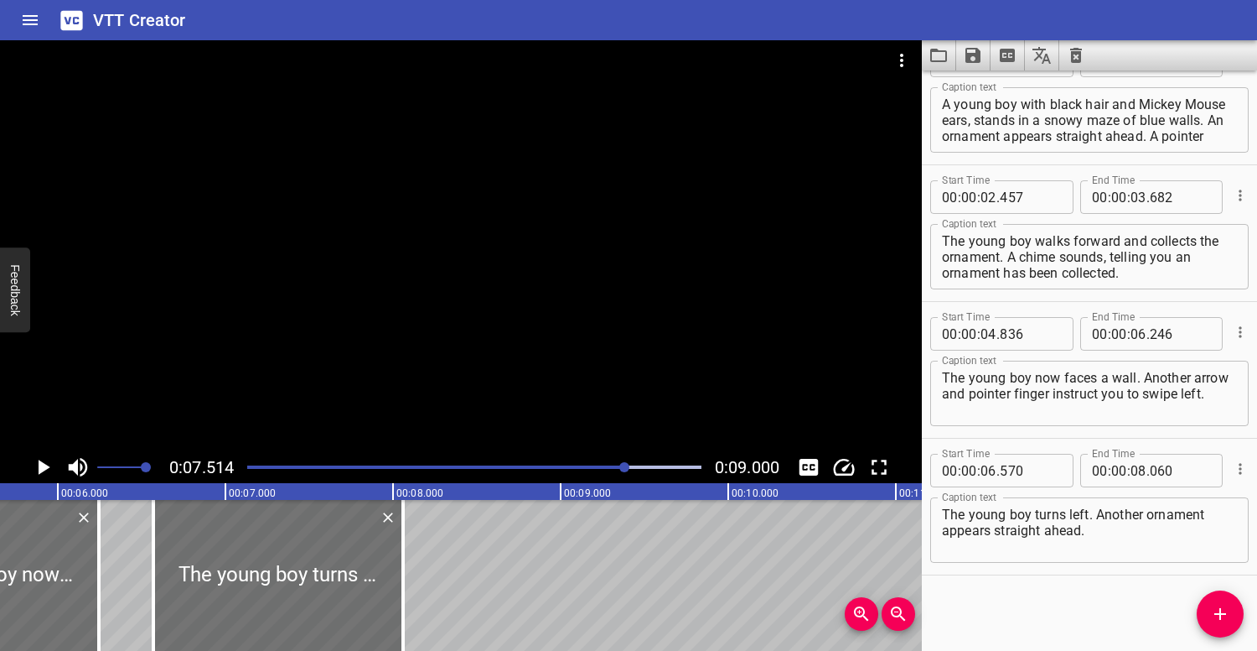
click at [587, 468] on div "Play progress" at bounding box center [400, 466] width 454 height 3
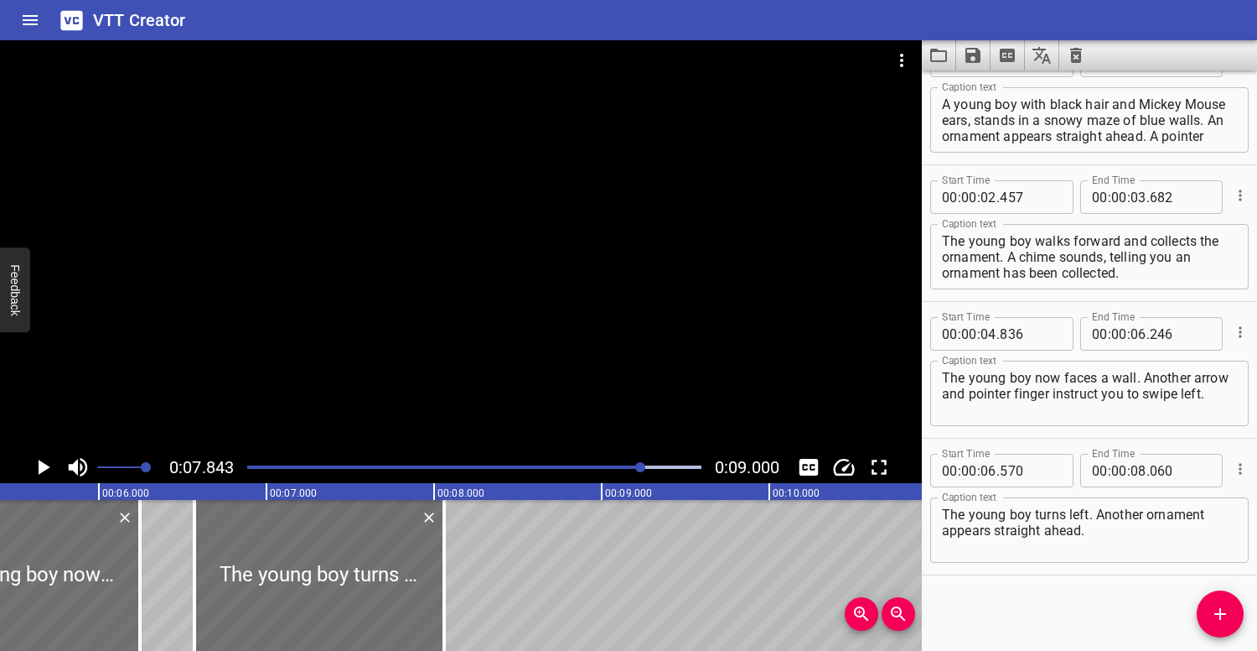
scroll to position [0, 809]
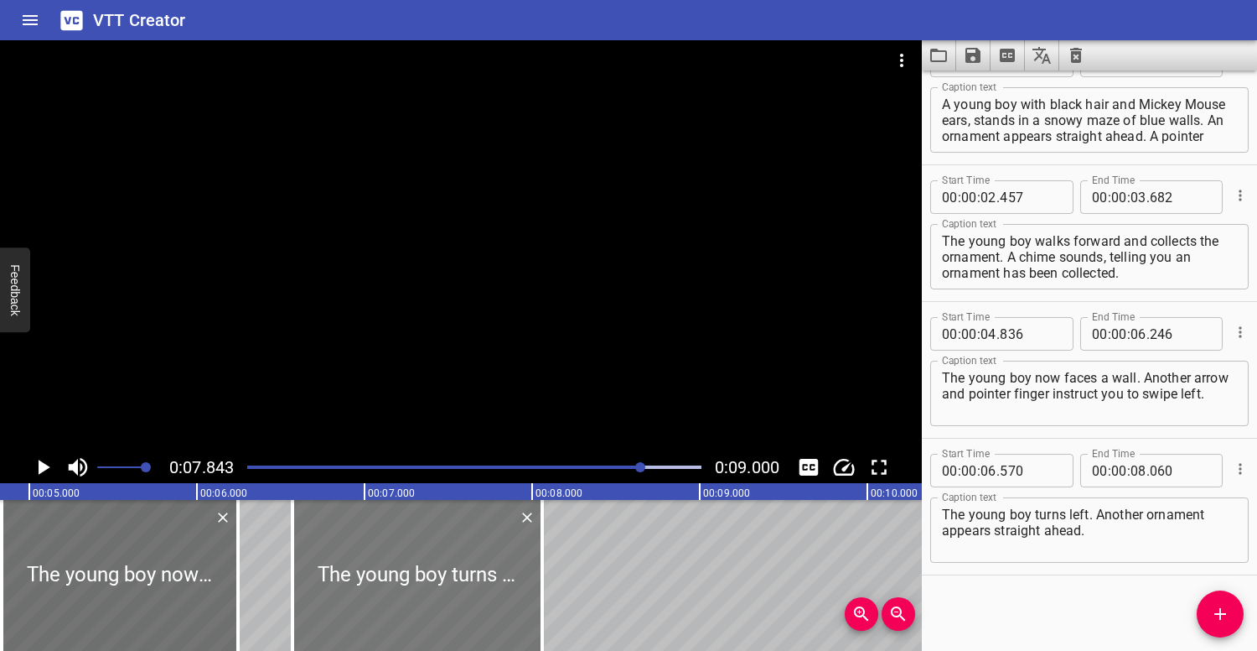
drag, startPoint x: 382, startPoint y: 542, endPoint x: 366, endPoint y: 542, distance: 15.9
click at [369, 542] on div at bounding box center [418, 575] width 250 height 151
type input "490"
type input "07"
type input "980"
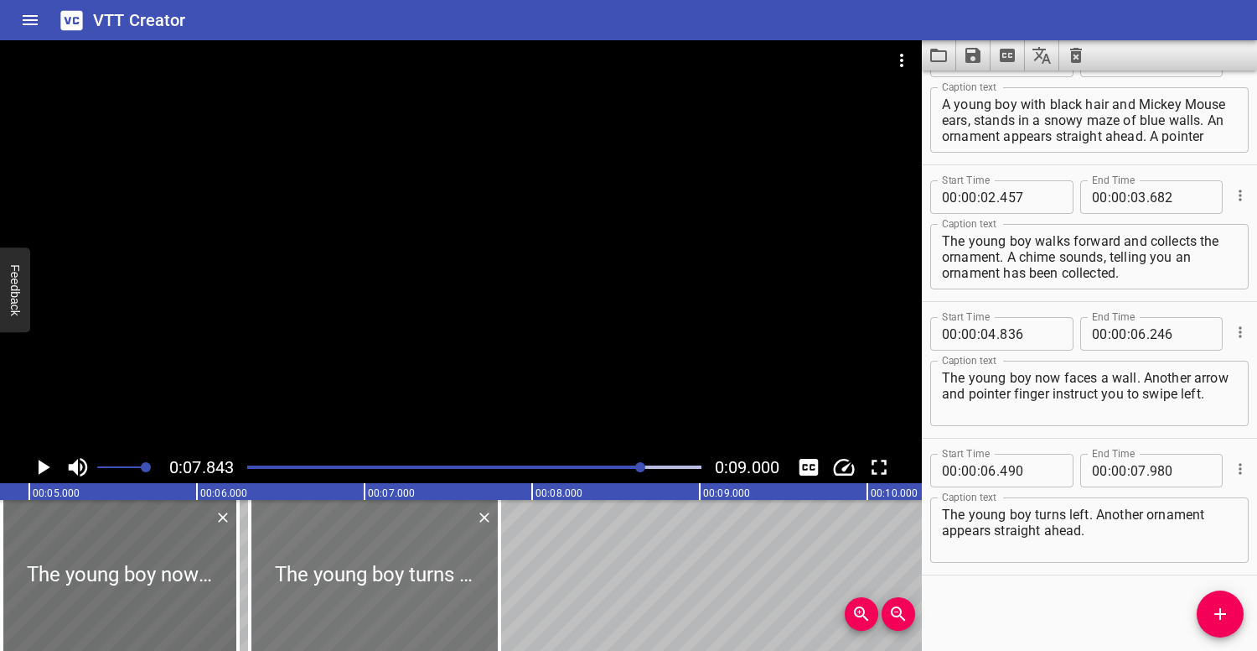
drag, startPoint x: 364, startPoint y: 537, endPoint x: 335, endPoint y: 536, distance: 28.5
click at [335, 536] on div at bounding box center [375, 575] width 250 height 151
type input "320"
type input "810"
click at [480, 464] on div at bounding box center [474, 466] width 474 height 23
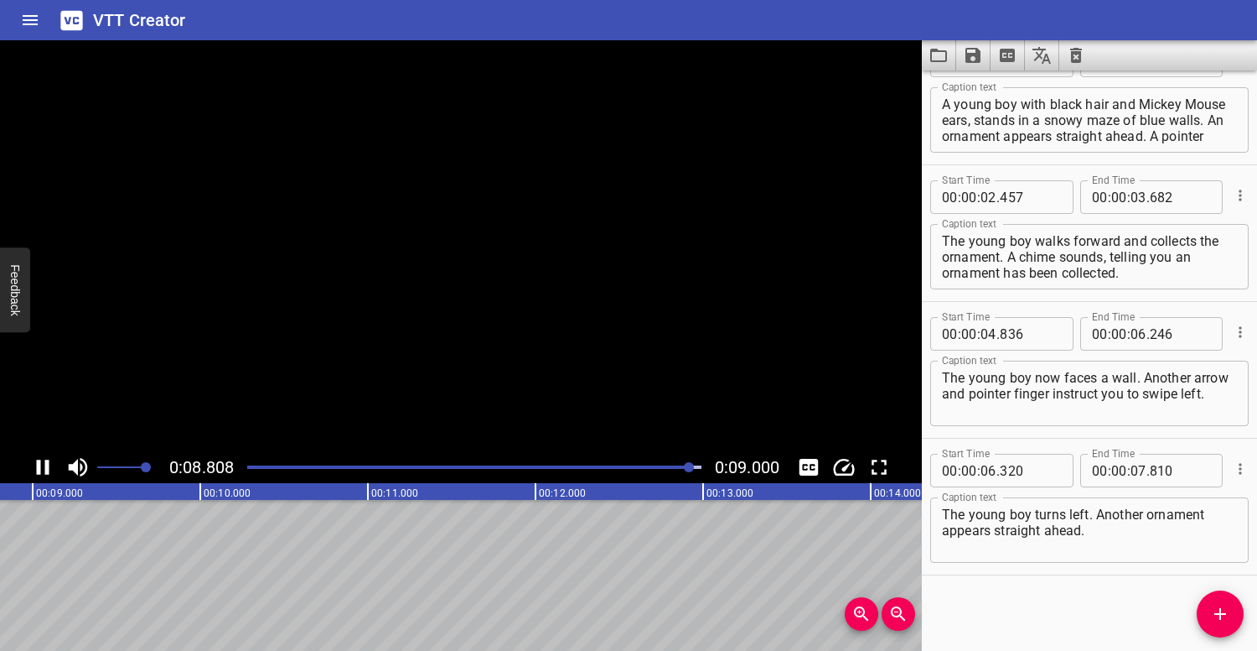
scroll to position [0, 1509]
click at [973, 58] on icon "Save captions to file" at bounding box center [973, 55] width 20 height 20
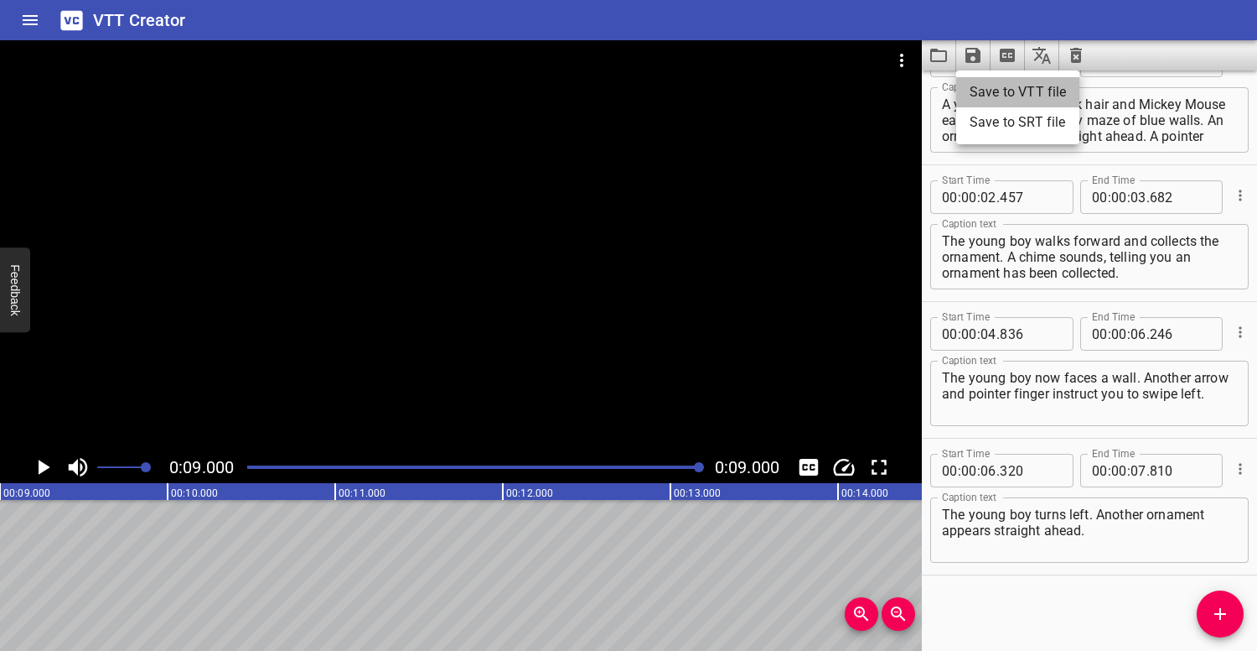
click at [1003, 88] on li "Save to VTT file" at bounding box center [1017, 92] width 123 height 30
